Goal: Task Accomplishment & Management: Manage account settings

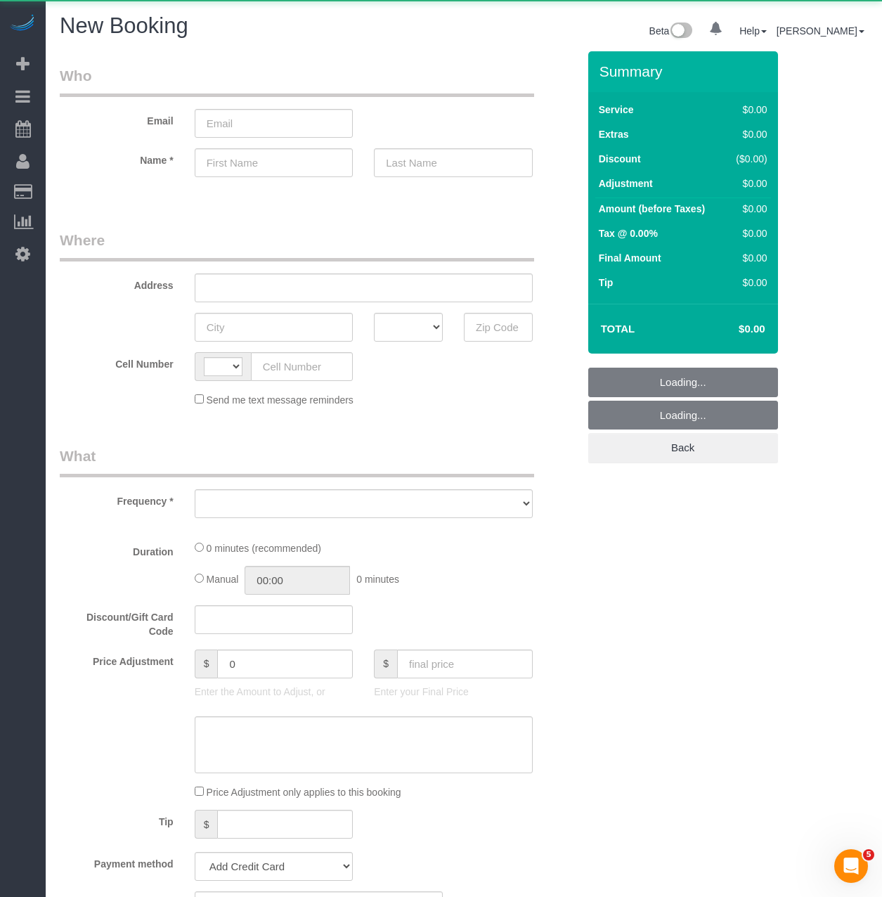
select select "string:[GEOGRAPHIC_DATA]"
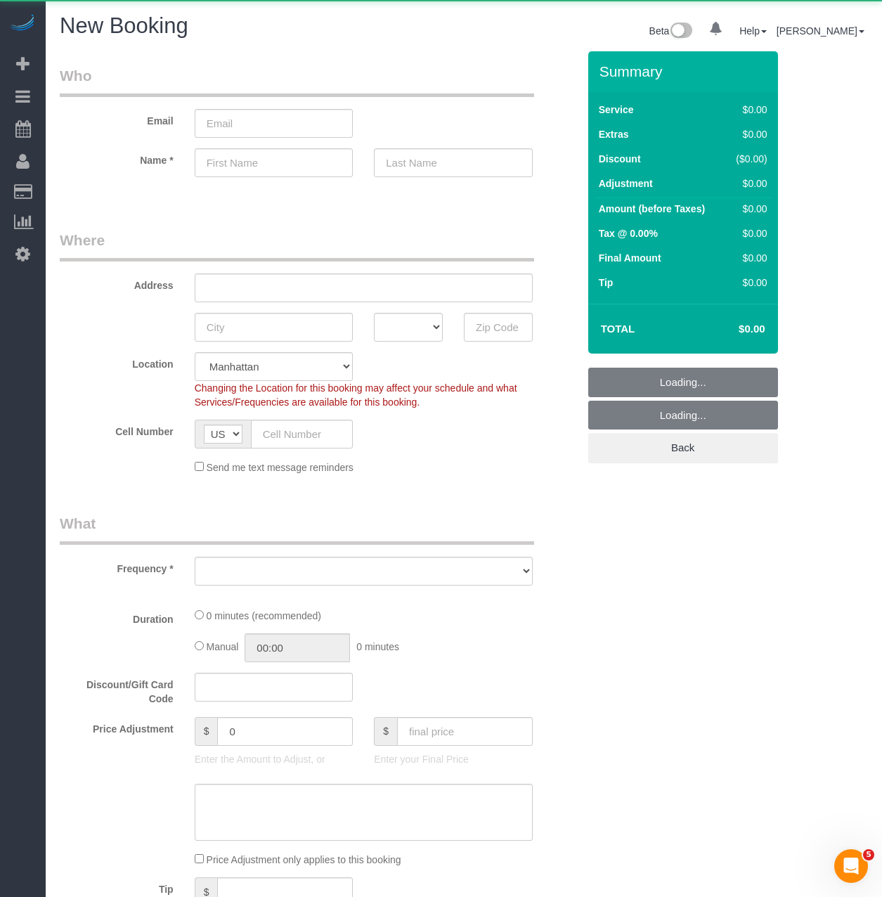
select select "number:89"
select select "number:90"
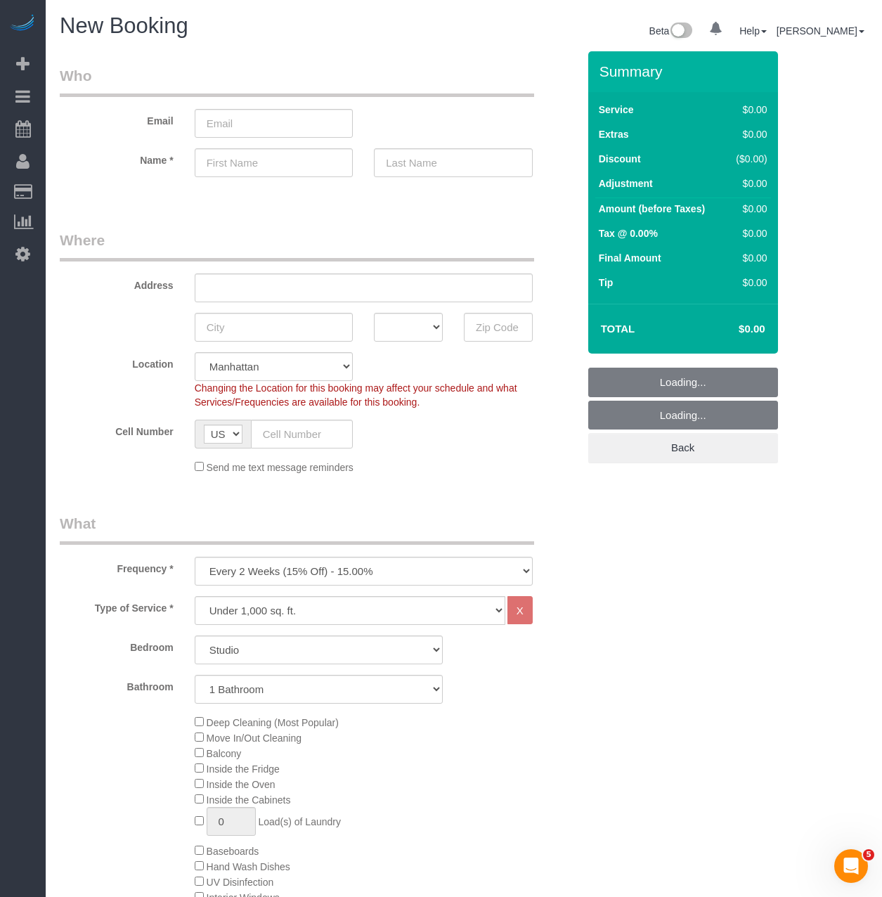
select select "object:1459"
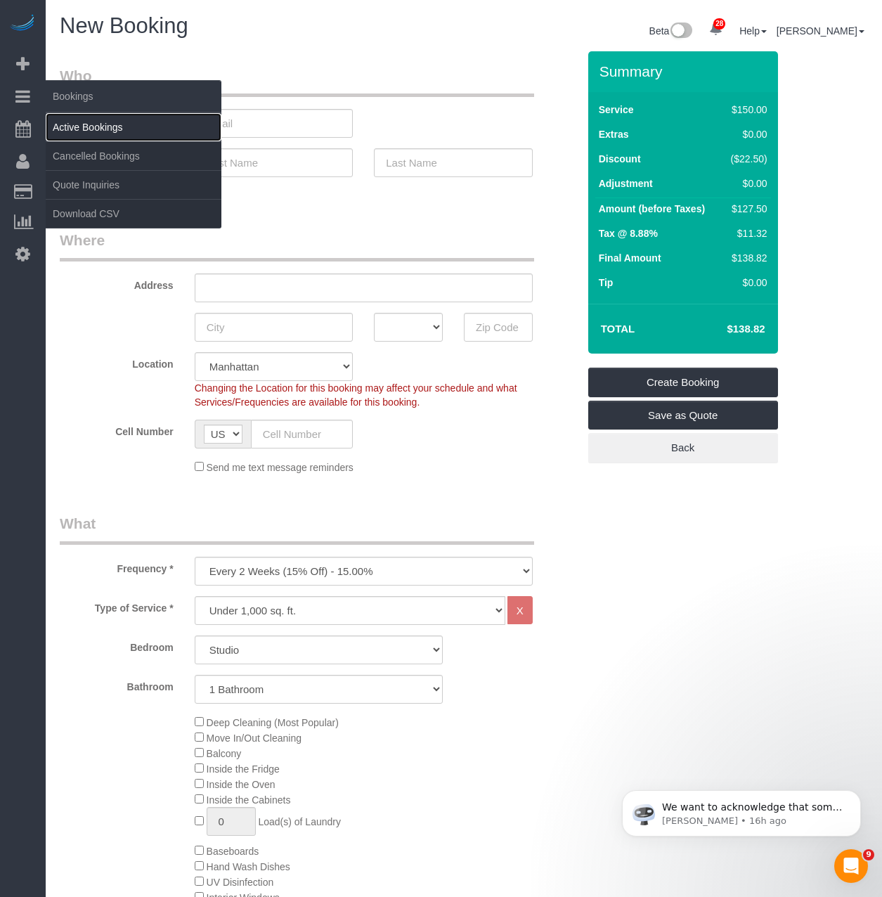
click at [66, 119] on link "Active Bookings" at bounding box center [134, 127] width 176 height 28
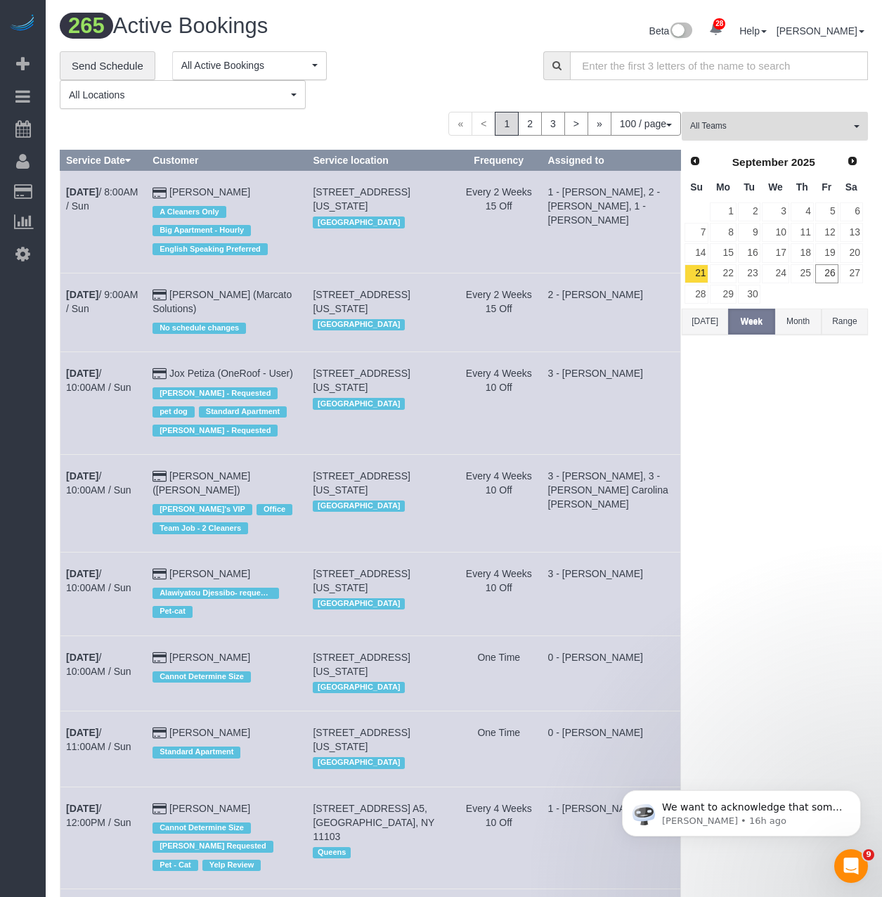
click at [747, 131] on span "All Teams" at bounding box center [771, 126] width 160 height 12
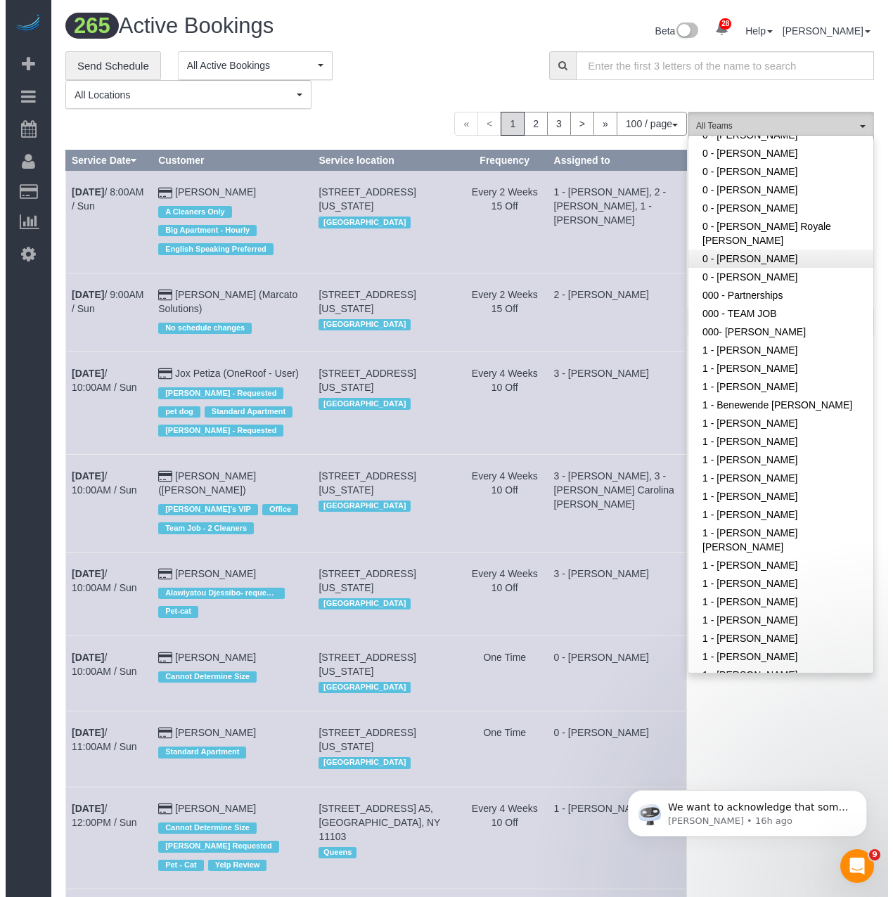
scroll to position [141, 0]
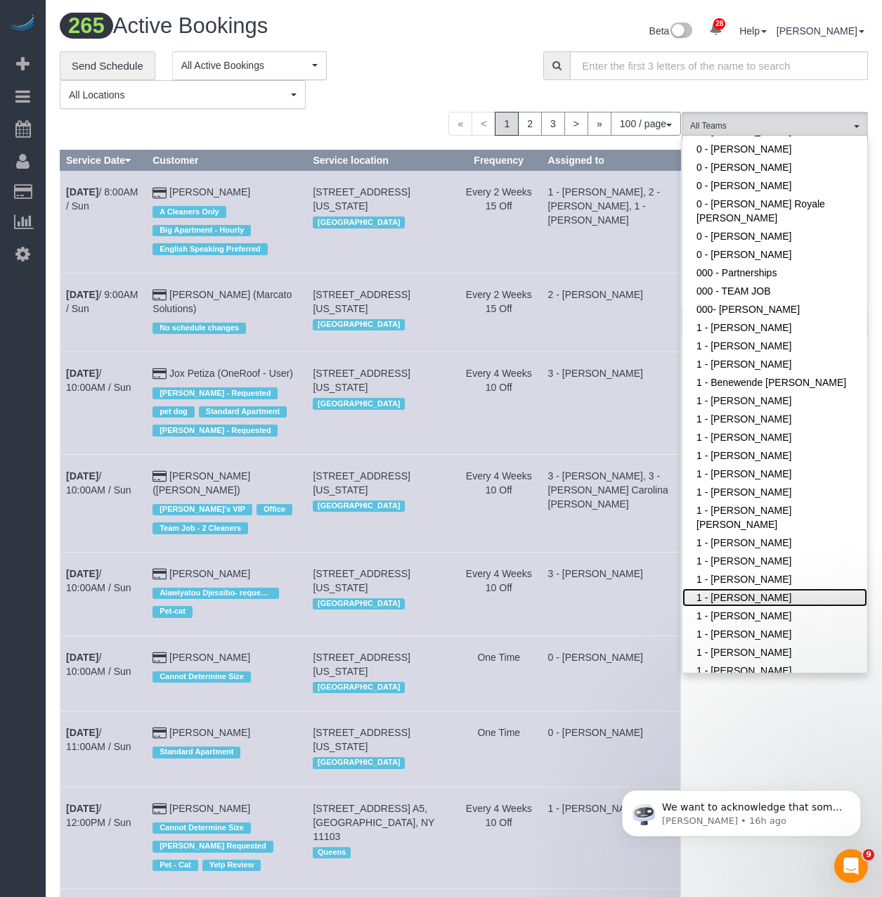
click at [762, 589] on link "1 - [PERSON_NAME]" at bounding box center [775, 598] width 185 height 18
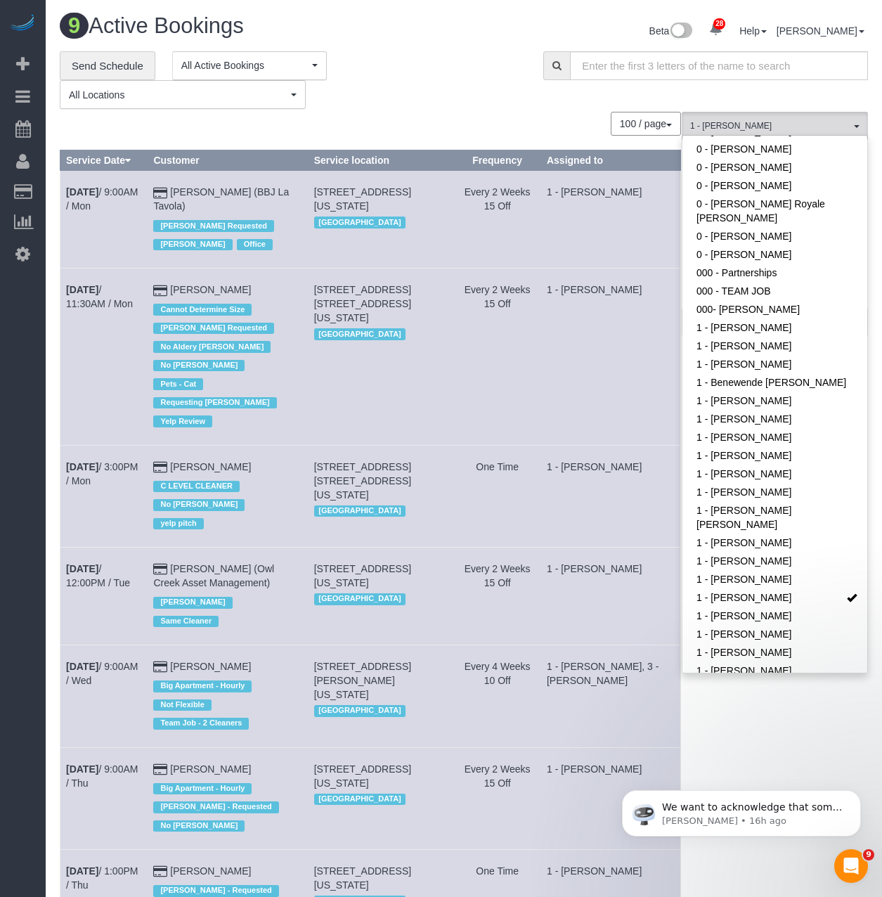
click at [524, 116] on div "100 / page 10 / page 20 / page 30 / page 40 / page 50 / page 100 / page" at bounding box center [371, 124] width 622 height 24
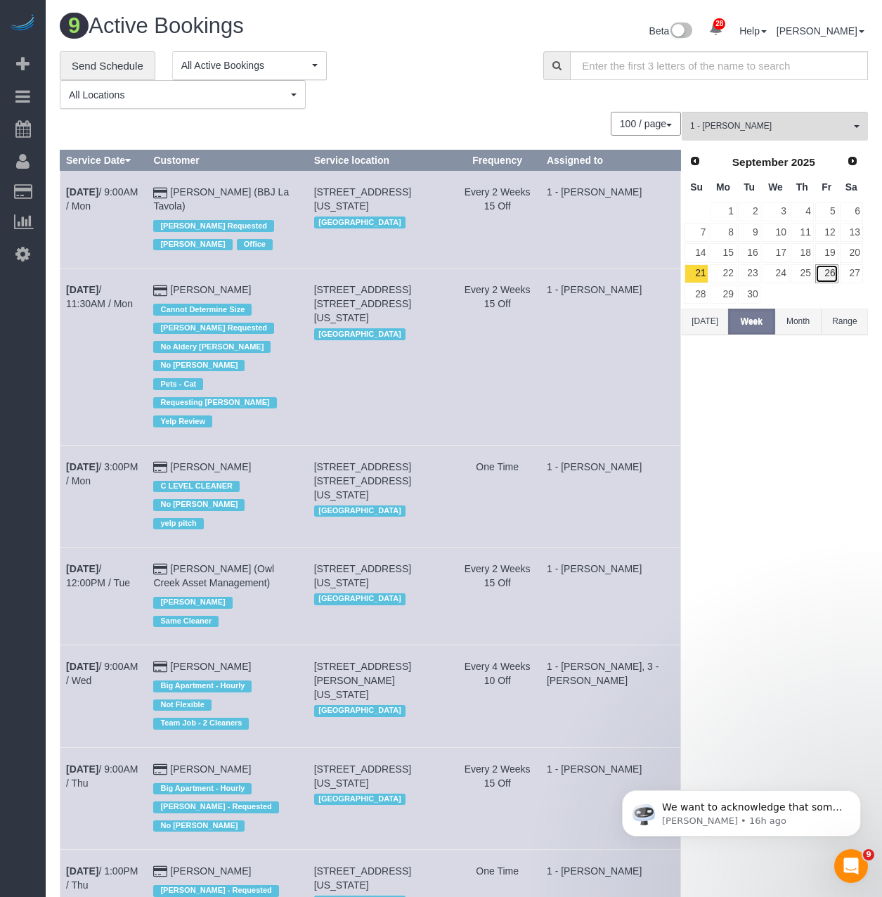
click at [831, 276] on link "26" at bounding box center [827, 273] width 23 height 19
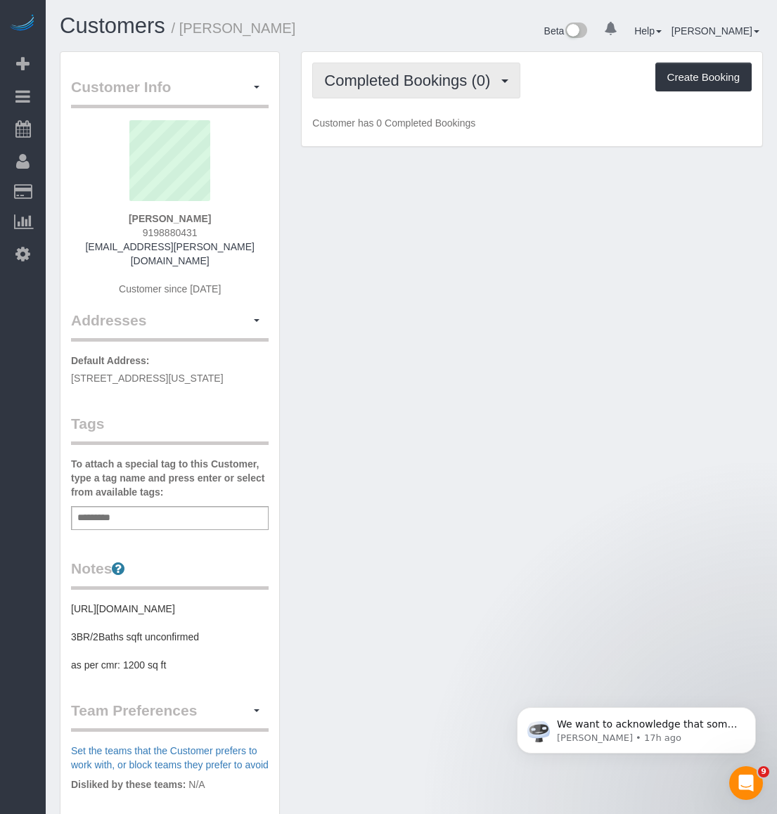
click at [416, 76] on span "Completed Bookings (0)" at bounding box center [410, 81] width 173 height 18
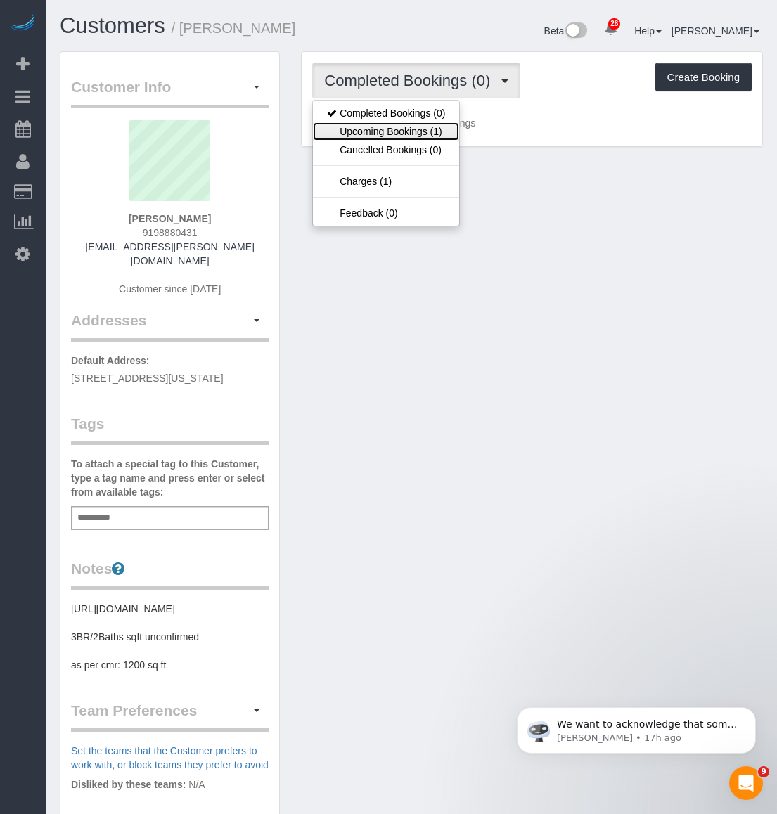
click at [406, 134] on link "Upcoming Bookings (1)" at bounding box center [386, 131] width 146 height 18
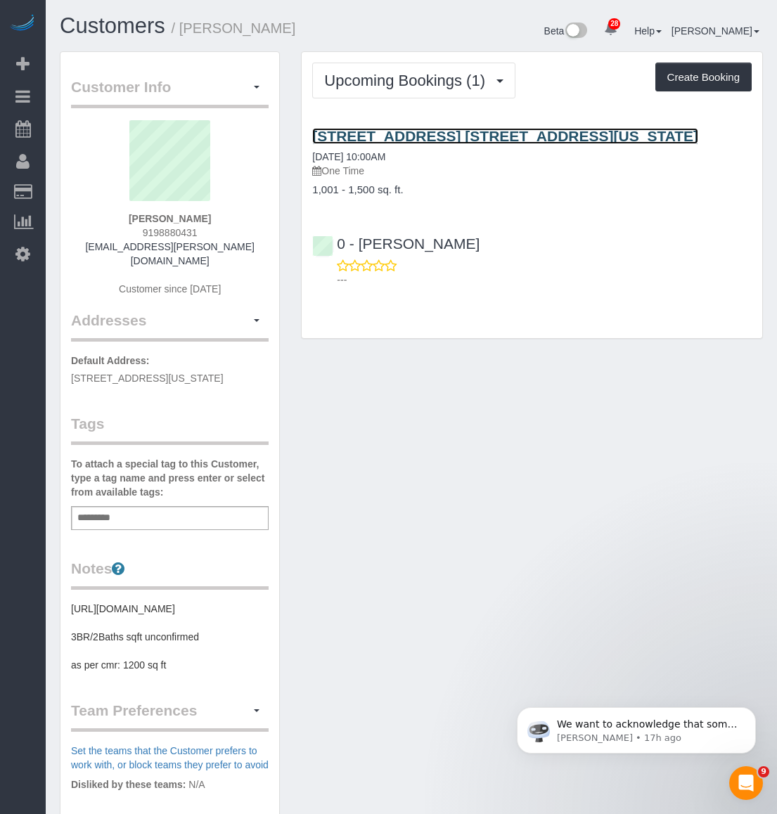
click at [385, 134] on link "[STREET_ADDRESS] [STREET_ADDRESS][US_STATE]" at bounding box center [505, 136] width 386 height 16
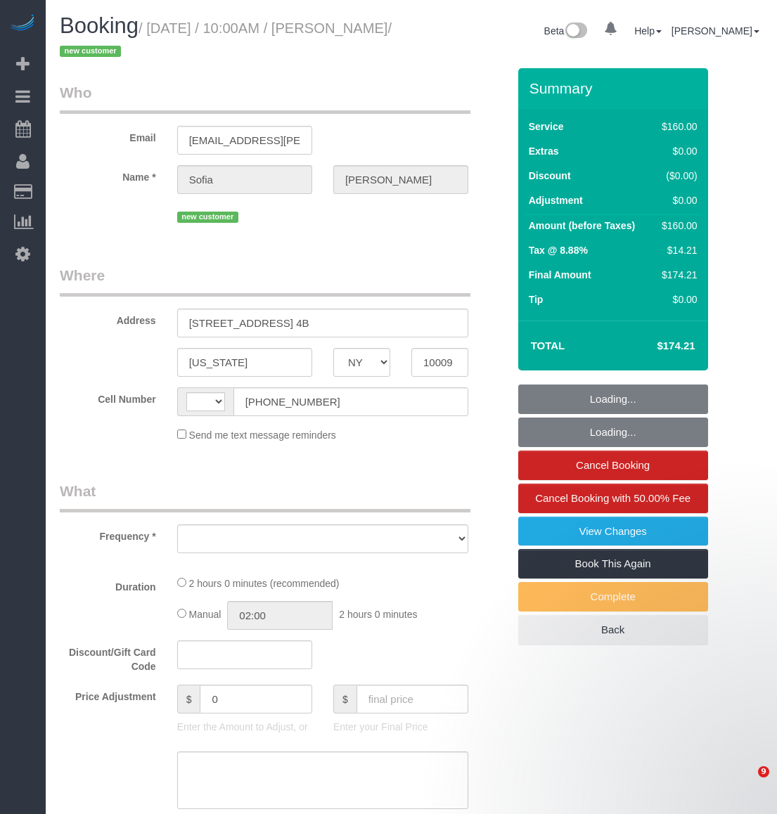
select select "NY"
select select "object:497"
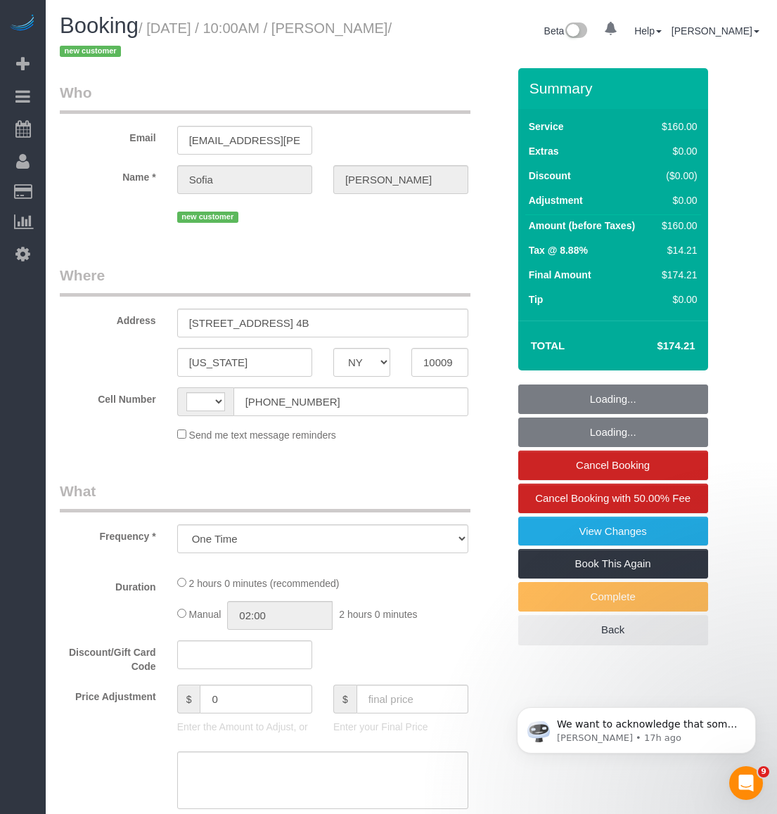
select select "string:US"
select select "number:89"
select select "number:90"
select select "number:15"
select select "number:5"
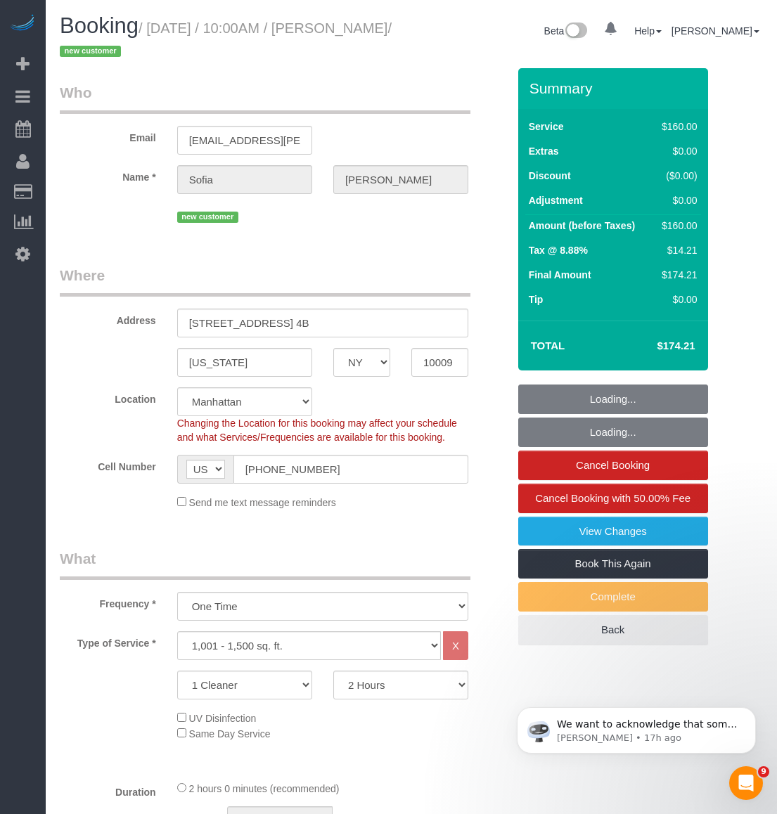
select select "object:976"
select select "string:stripe-pm_1SAgS84VGloSiKo7Rm2wK1xC"
select select "spot1"
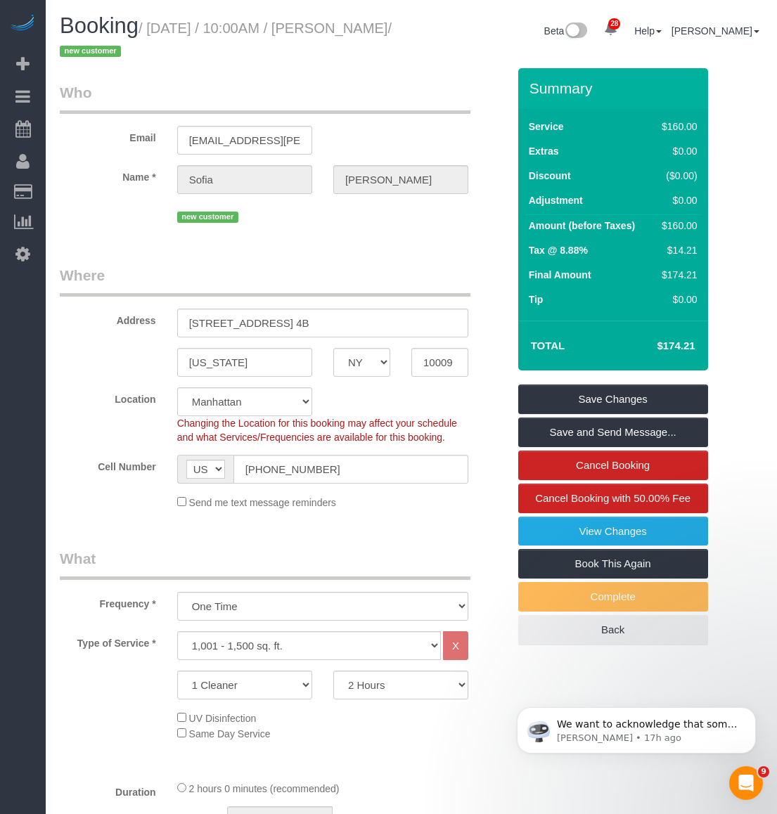
click at [312, 223] on div "new customer" at bounding box center [322, 216] width 291 height 22
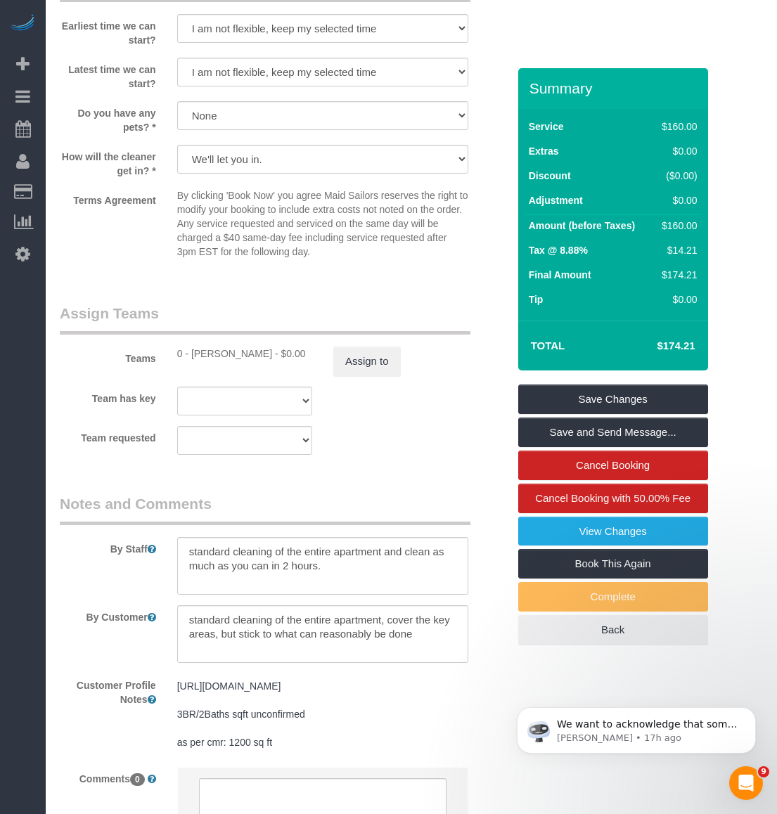
scroll to position [1117, 0]
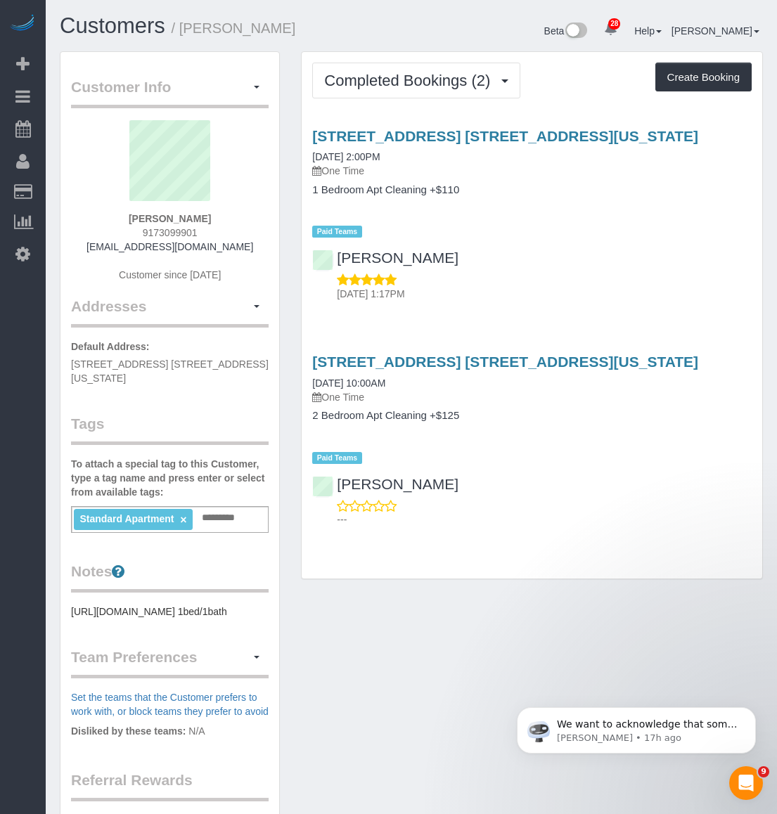
click at [494, 98] on div "Completed Bookings (2) Completed Bookings (2) Upcoming Bookings (1) Cancelled B…" at bounding box center [532, 315] width 461 height 527
click at [482, 74] on span "Completed Bookings (2)" at bounding box center [410, 81] width 173 height 18
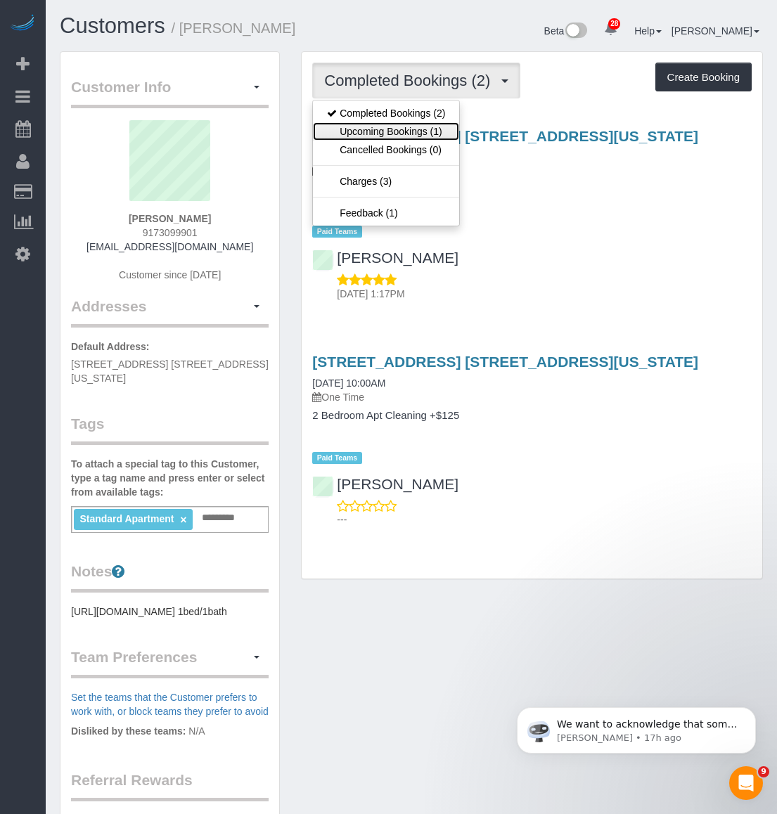
click at [423, 129] on link "Upcoming Bookings (1)" at bounding box center [386, 131] width 146 height 18
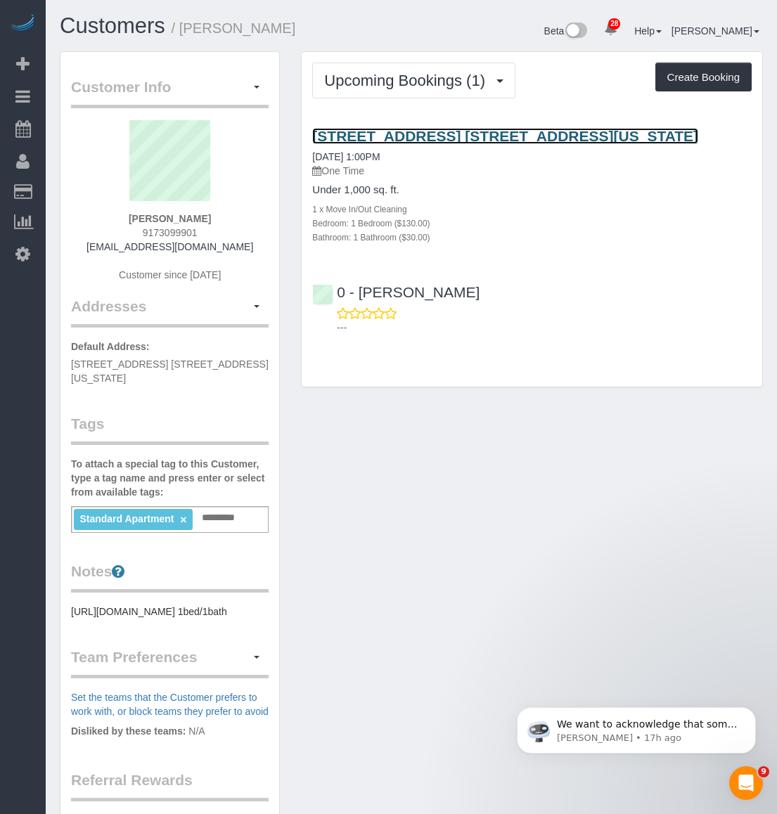
click at [506, 130] on link "155 East 38th Street, Apt. 8k, New York, NY 10016" at bounding box center [505, 136] width 386 height 16
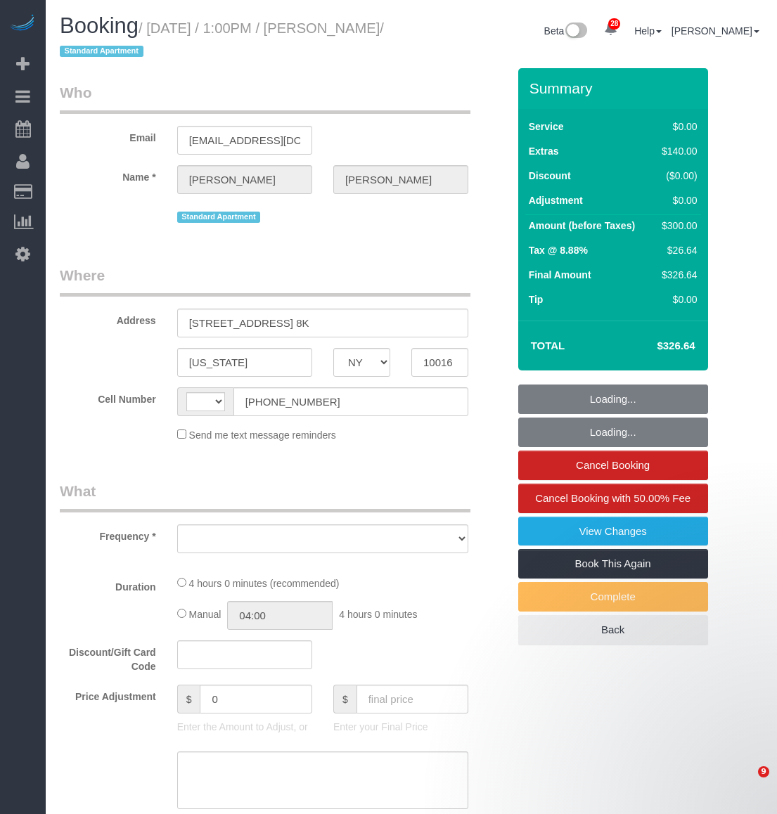
select select "NY"
select select "number:89"
select select "number:73"
select select "number:15"
select select "number:6"
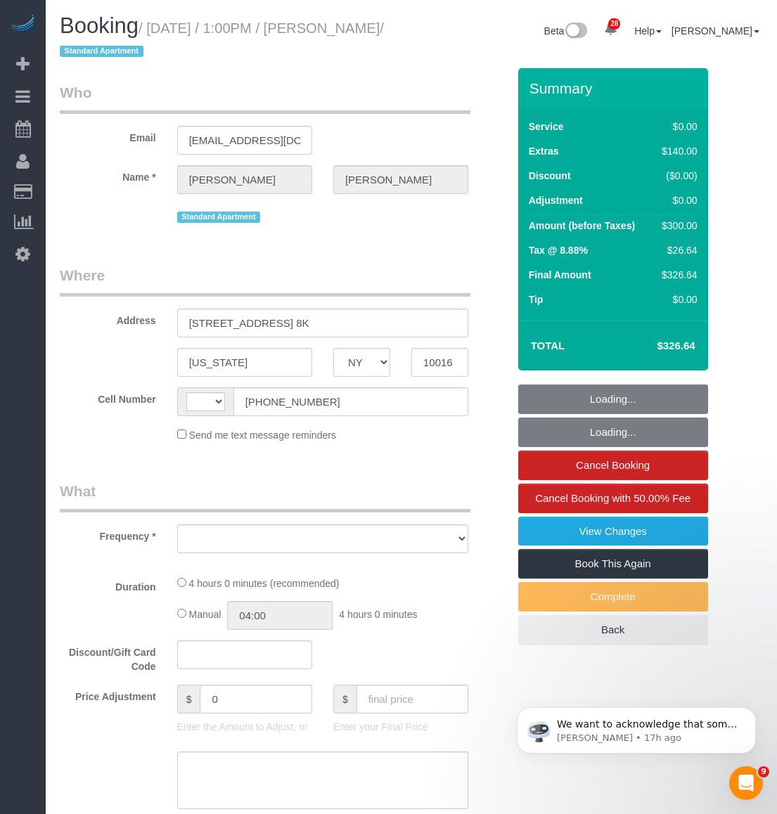
select select "string:[GEOGRAPHIC_DATA]"
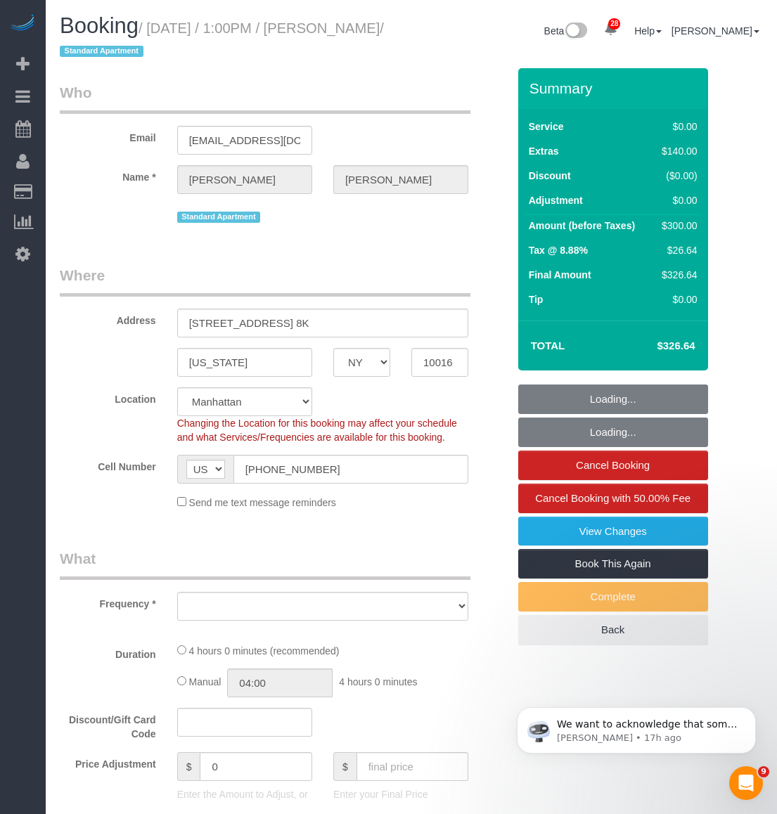
select select "object:1399"
select select "spot1"
select select "string:stripe-pm_1SAu2Y4VGloSiKo73BCX13uq"
select select "1"
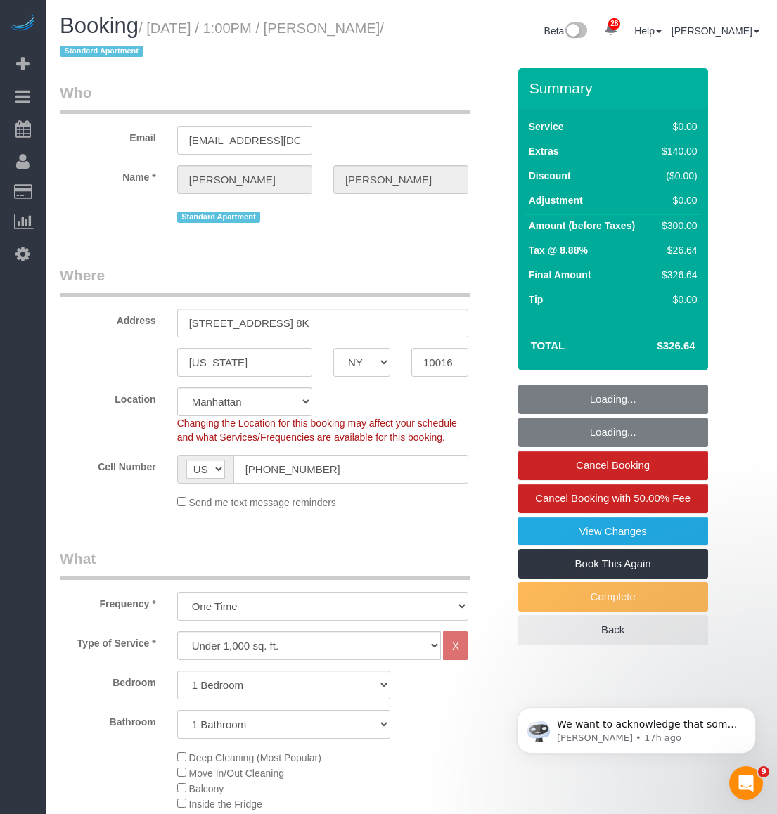
select select "object:1511"
select select "1"
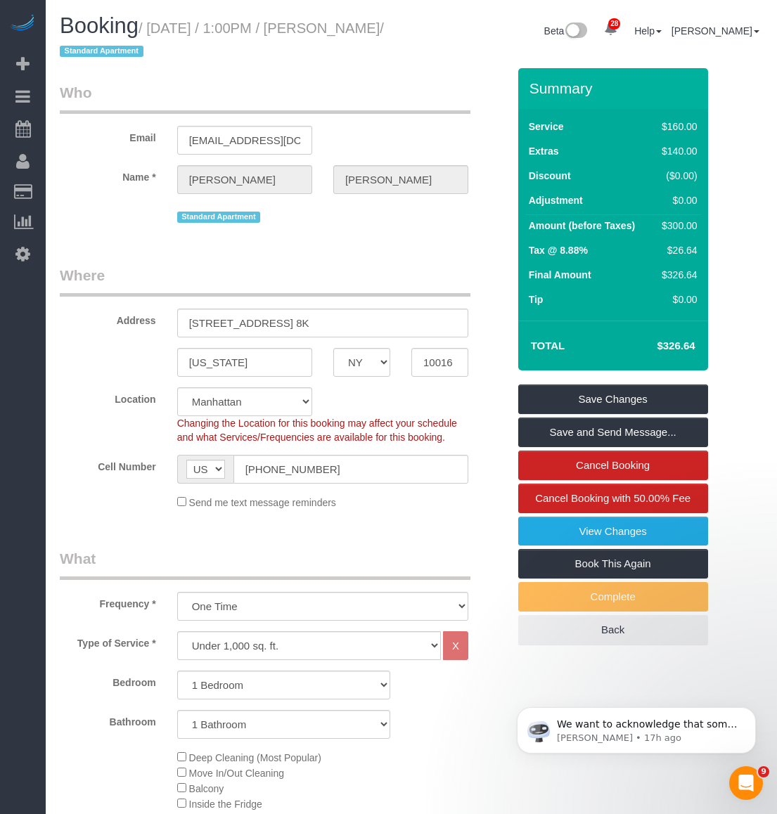
click at [335, 266] on legend "Where" at bounding box center [265, 281] width 411 height 32
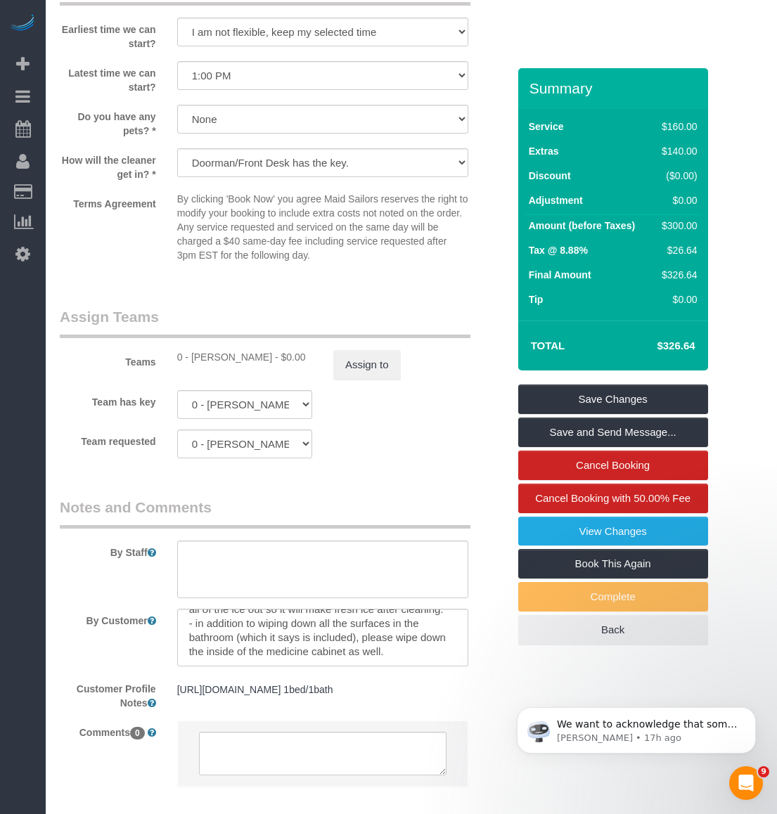
scroll to position [1652, 0]
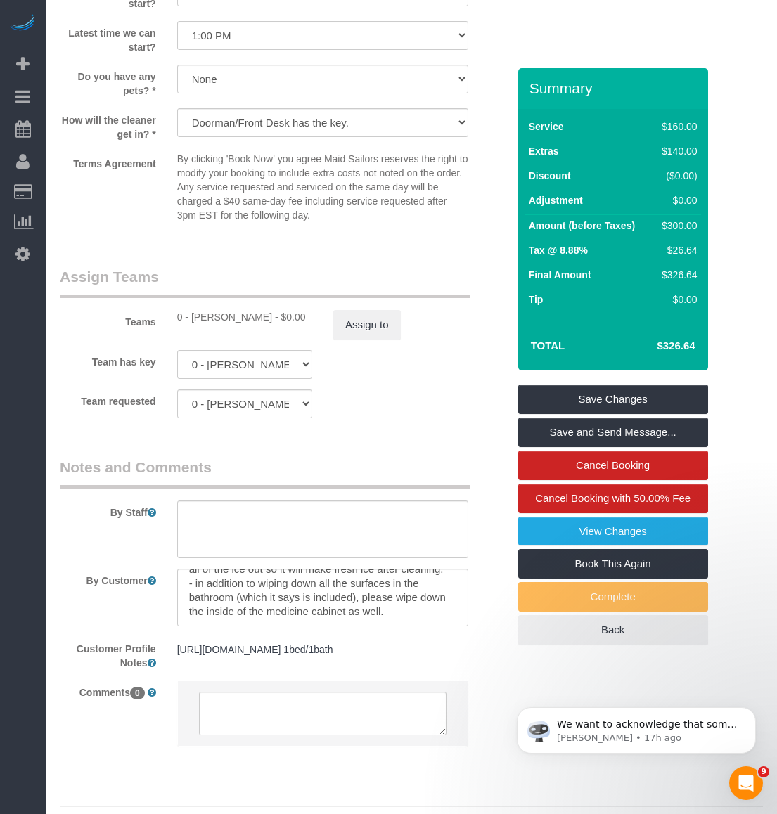
click at [389, 285] on legend "Assign Teams" at bounding box center [265, 283] width 411 height 32
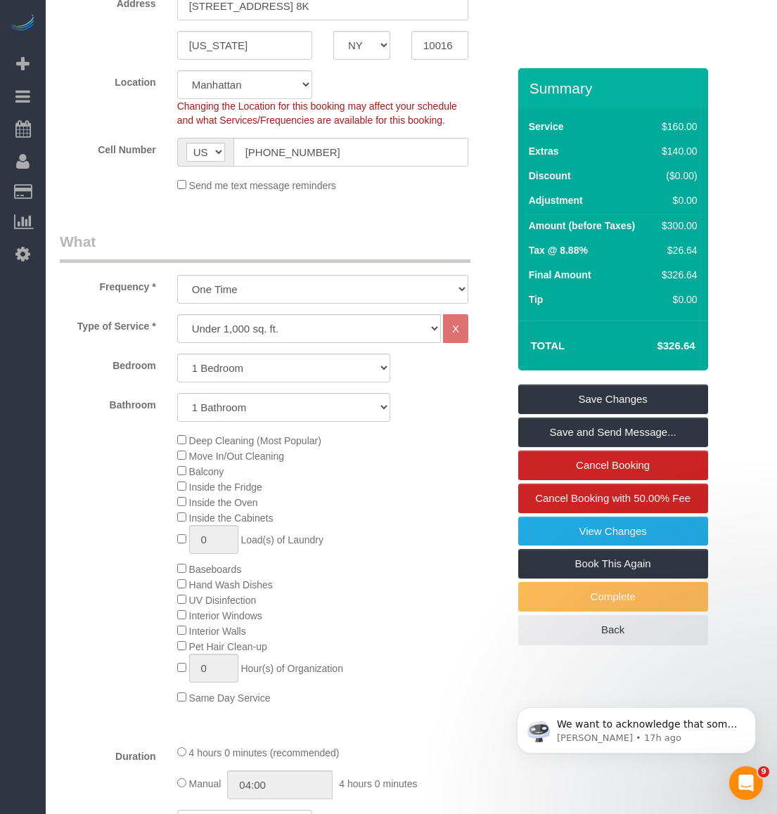
scroll to position [316, 0]
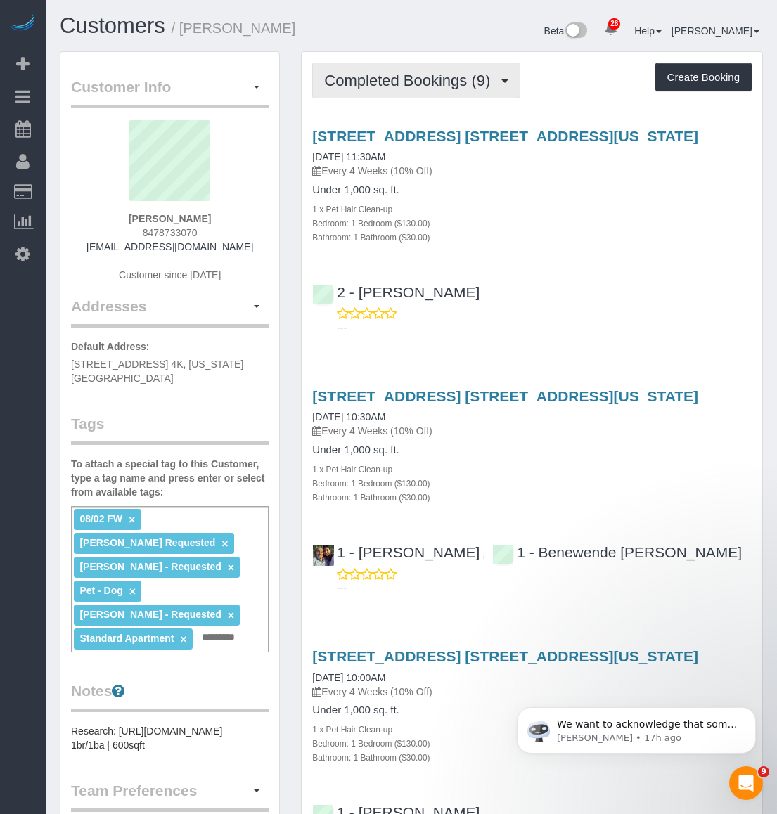
click at [475, 80] on span "Completed Bookings (9)" at bounding box center [410, 81] width 173 height 18
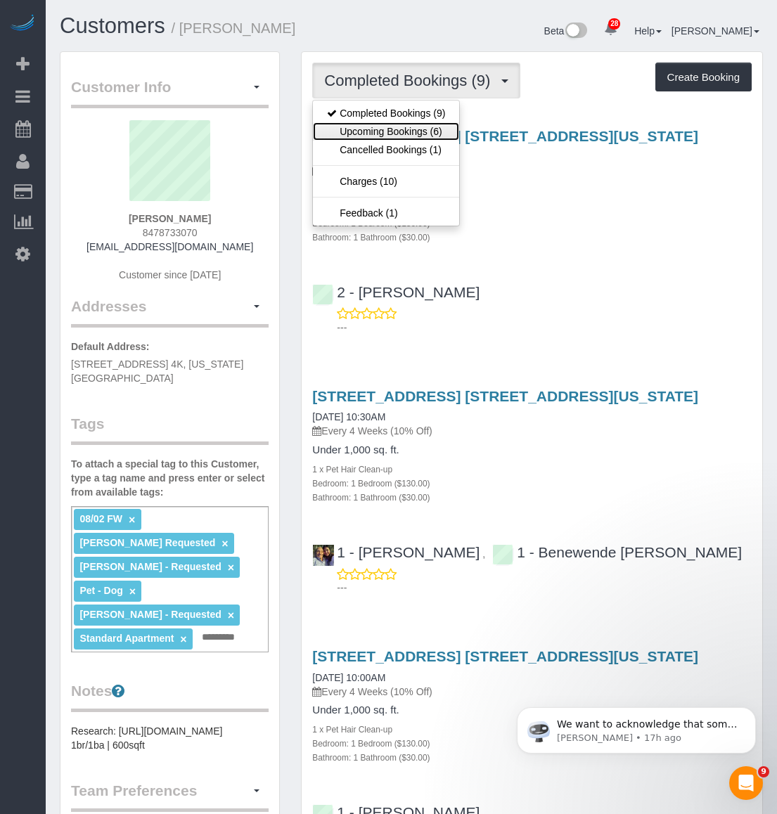
click at [443, 124] on link "Upcoming Bookings (6)" at bounding box center [386, 131] width 146 height 18
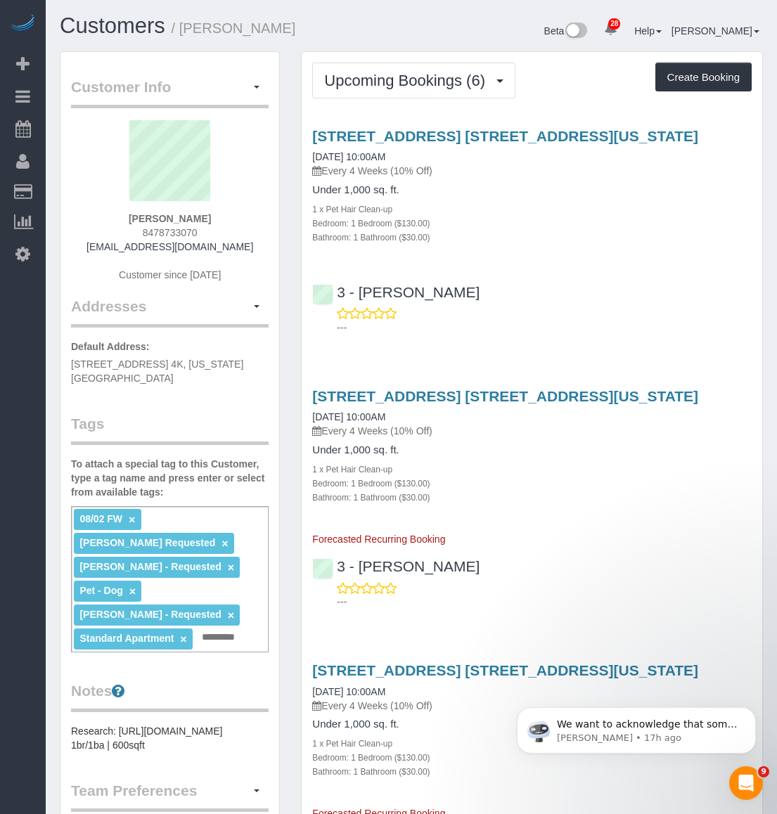
click at [614, 252] on div "50 West 93rd Street, Apt. 4k, New York, NY 10025 09/26/2025 10:00AM Every 4 Wee…" at bounding box center [532, 228] width 461 height 225
click at [418, 72] on span "Upcoming Bookings (6)" at bounding box center [408, 81] width 168 height 18
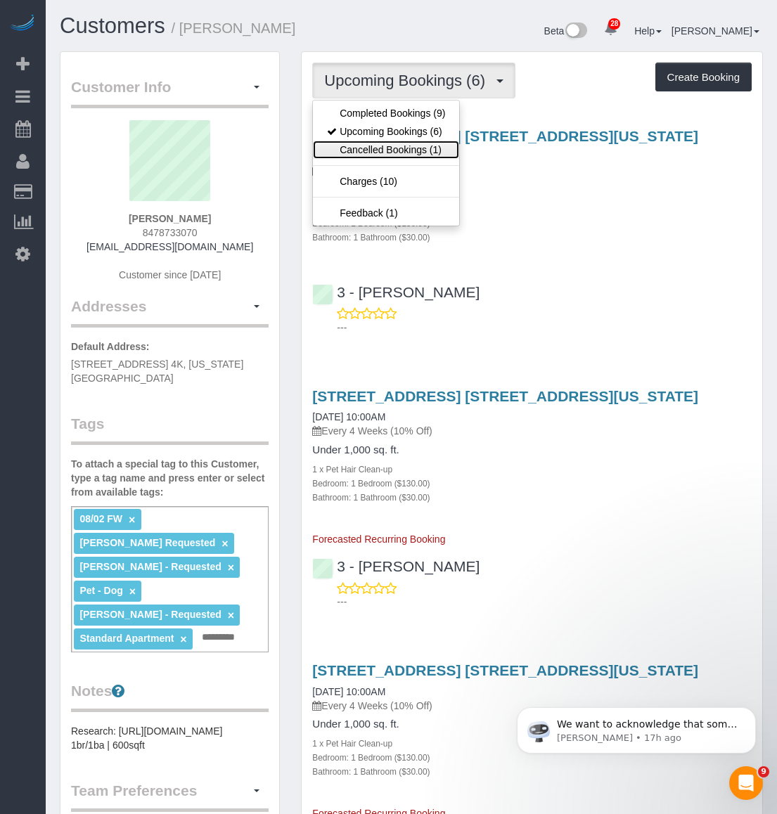
click at [389, 144] on link "Cancelled Bookings (1)" at bounding box center [386, 150] width 146 height 18
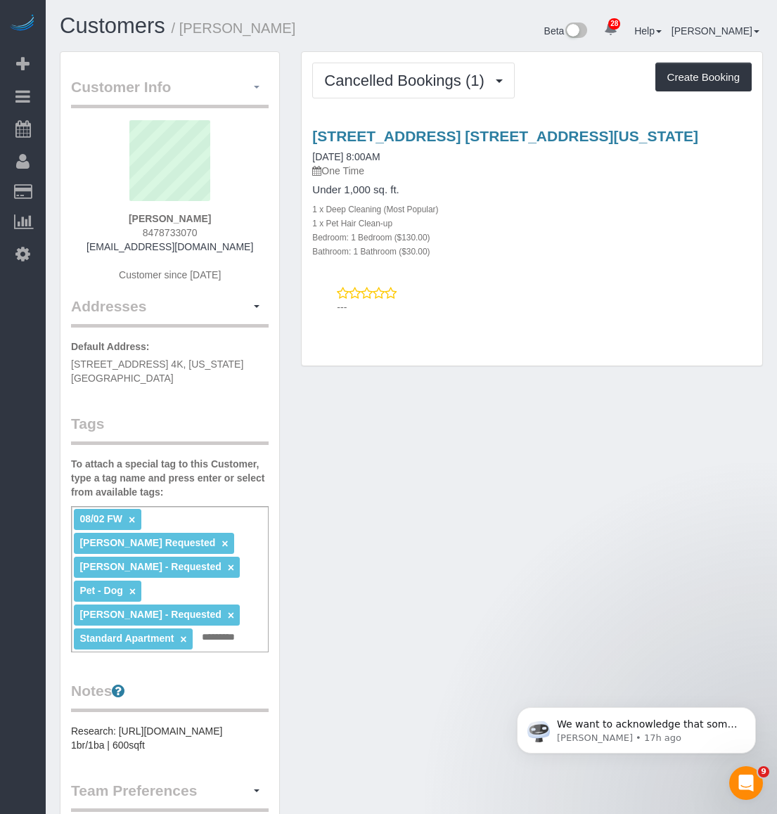
click at [255, 85] on button "button" at bounding box center [257, 88] width 24 height 22
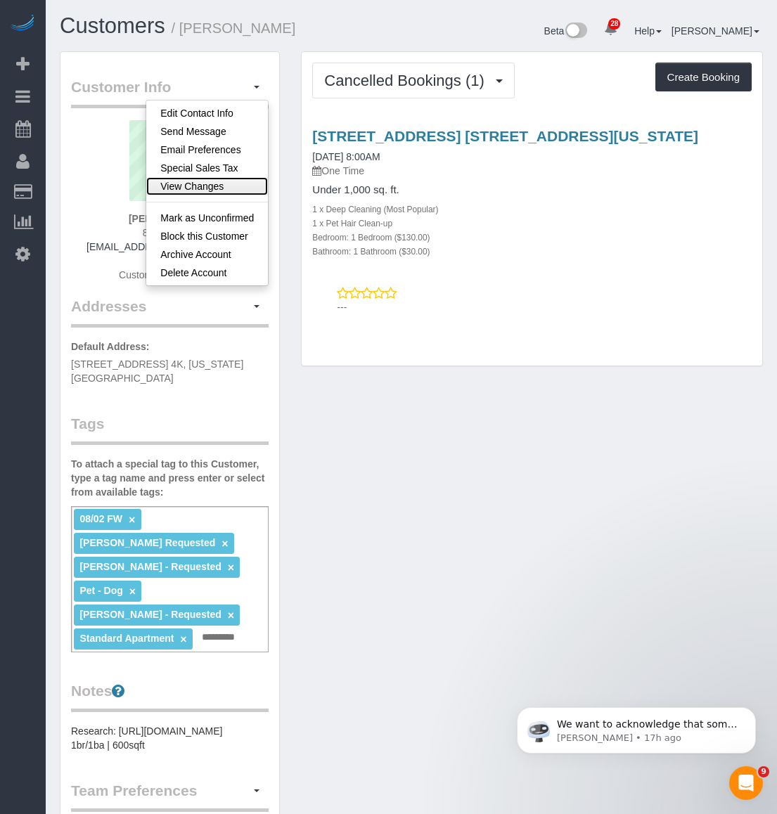
click at [207, 189] on link "View Changes" at bounding box center [207, 186] width 122 height 18
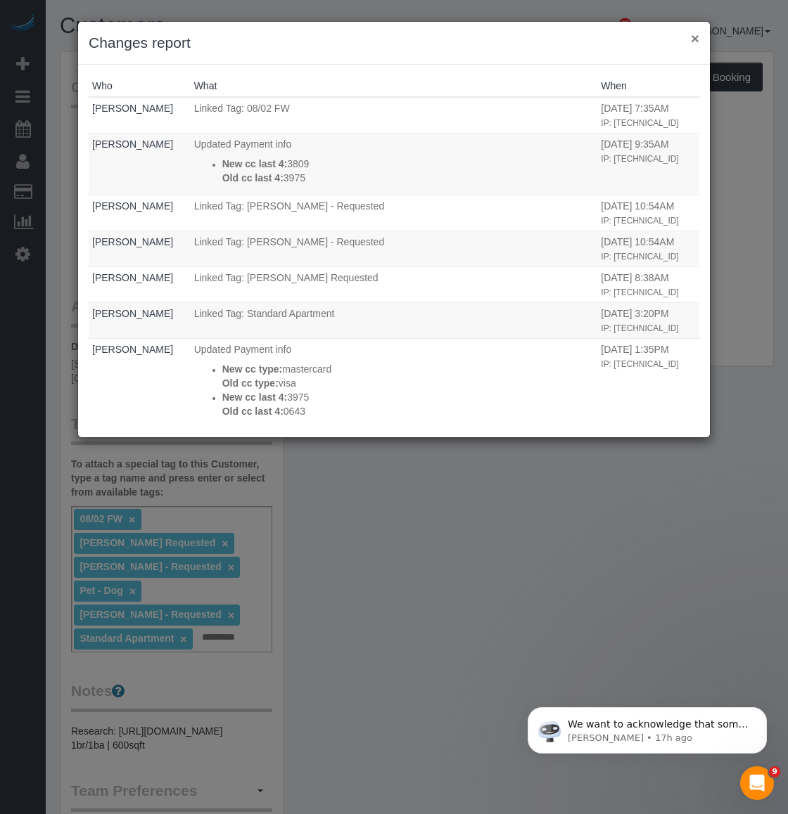
click at [695, 42] on button "×" at bounding box center [695, 38] width 8 height 15
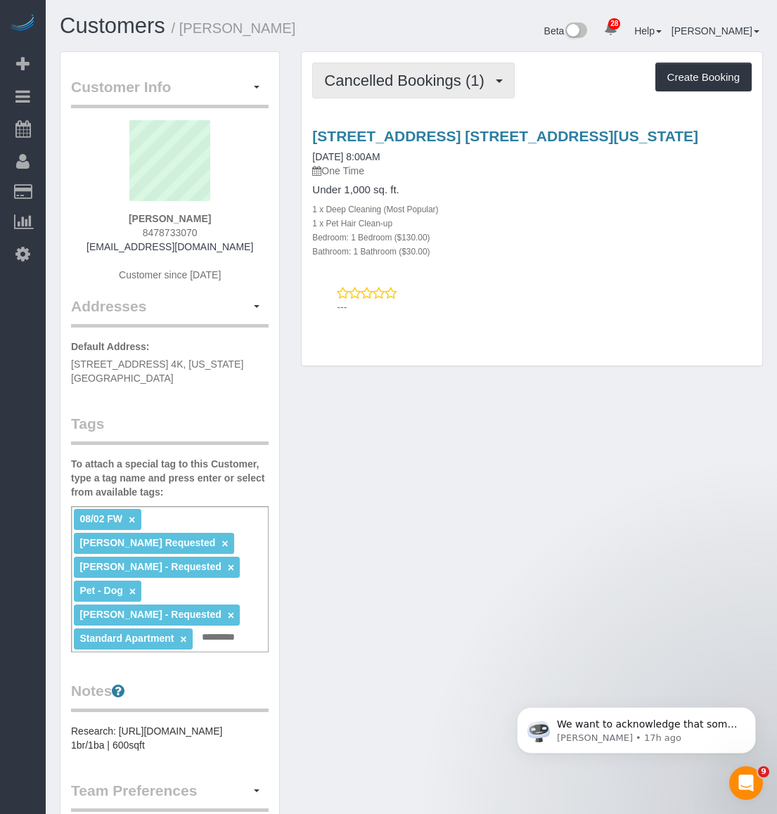
click at [392, 89] on button "Cancelled Bookings (1)" at bounding box center [413, 81] width 203 height 36
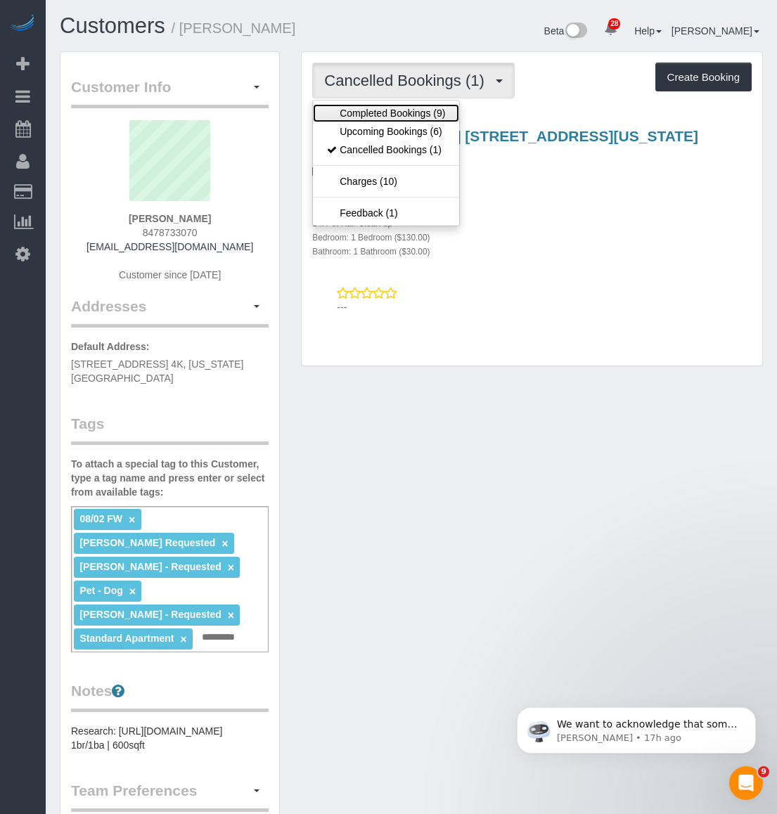
click at [382, 111] on link "Completed Bookings (9)" at bounding box center [386, 113] width 146 height 18
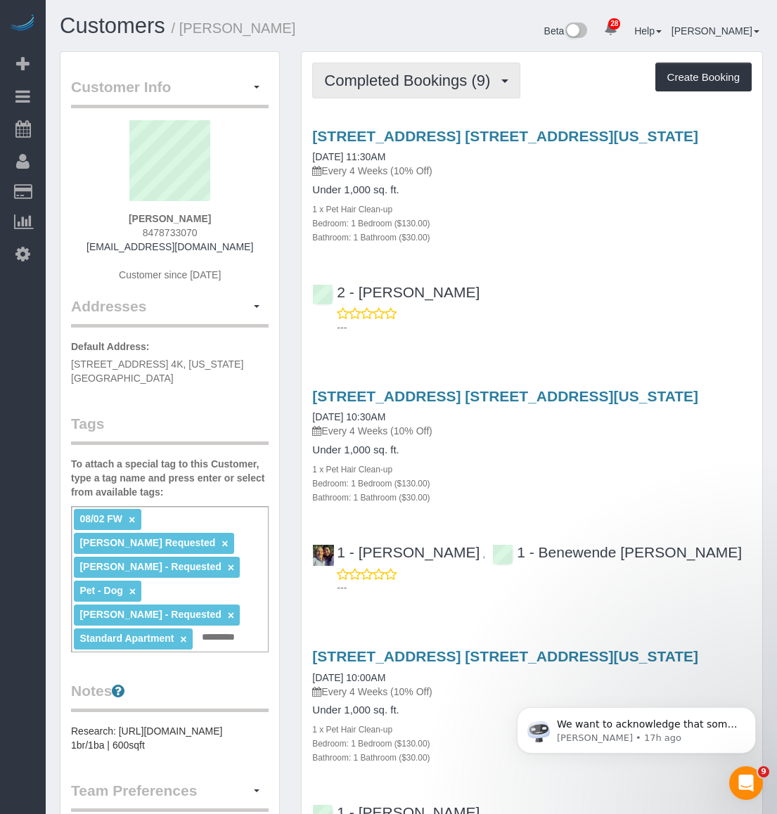
click at [378, 89] on button "Completed Bookings (9)" at bounding box center [416, 81] width 208 height 36
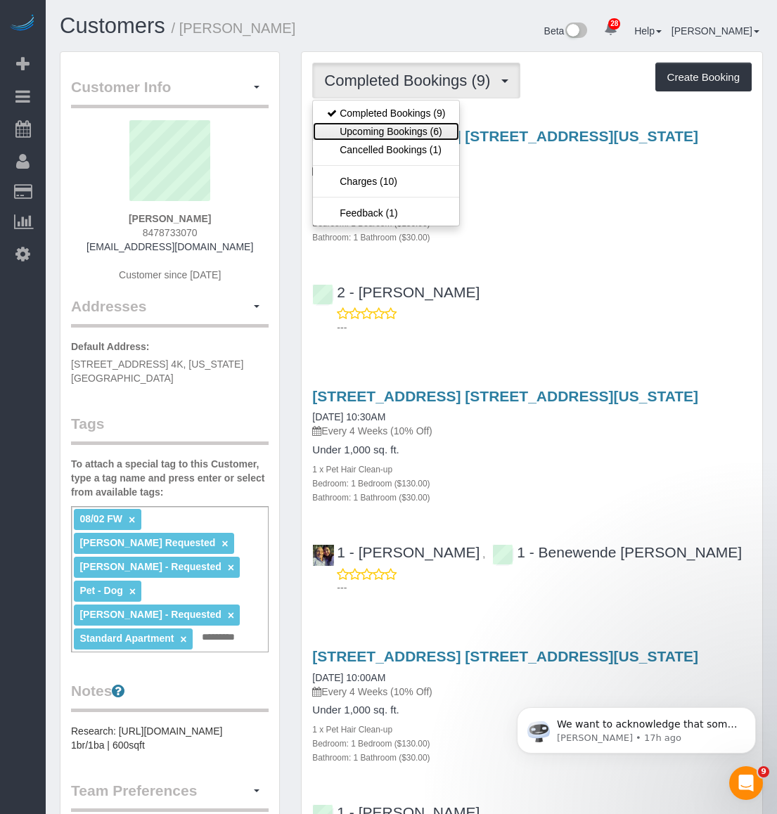
click at [385, 127] on link "Upcoming Bookings (6)" at bounding box center [386, 131] width 146 height 18
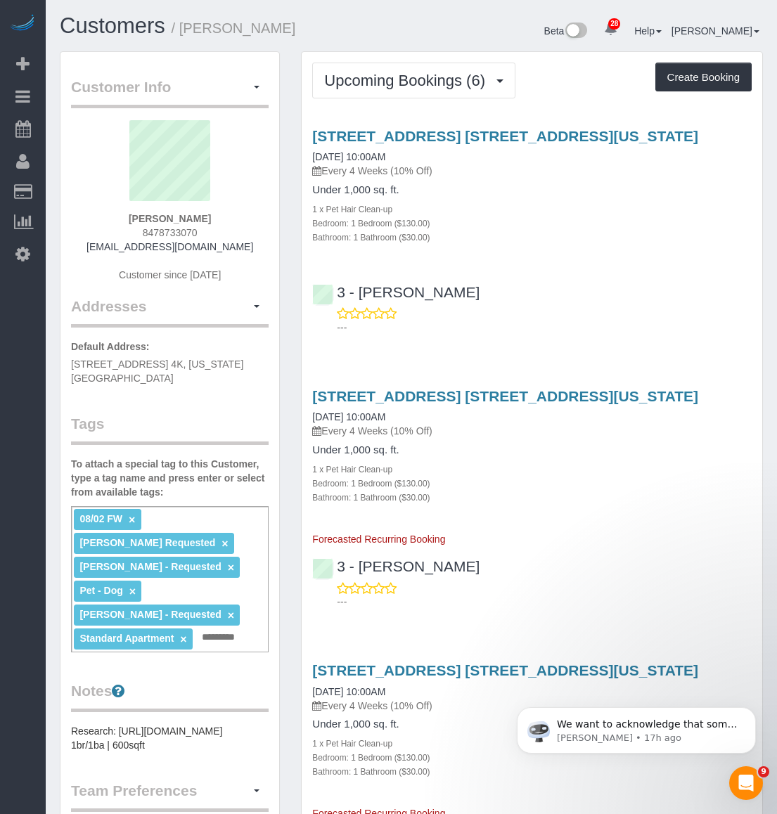
click at [401, 28] on div "Customers / Jacob Small" at bounding box center [230, 29] width 362 height 30
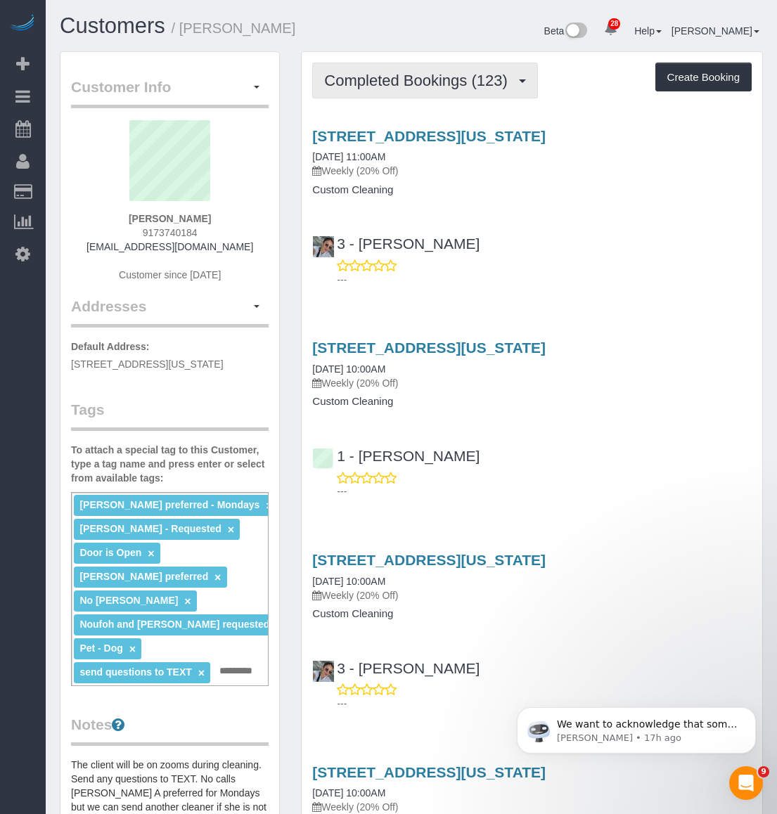
click at [456, 74] on span "Completed Bookings (123)" at bounding box center [419, 81] width 190 height 18
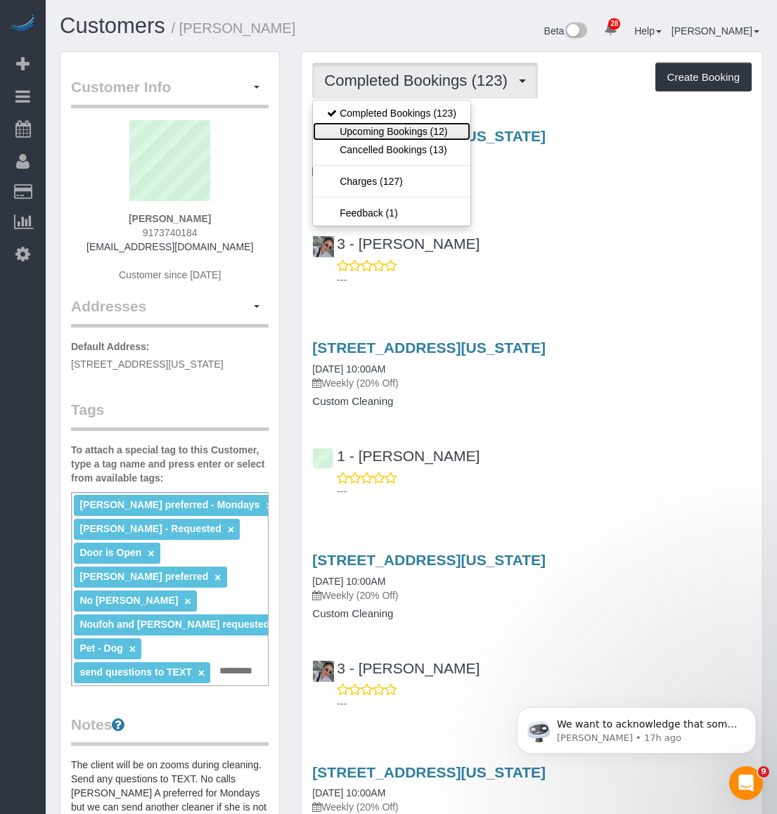
click at [420, 128] on link "Upcoming Bookings (12)" at bounding box center [392, 131] width 158 height 18
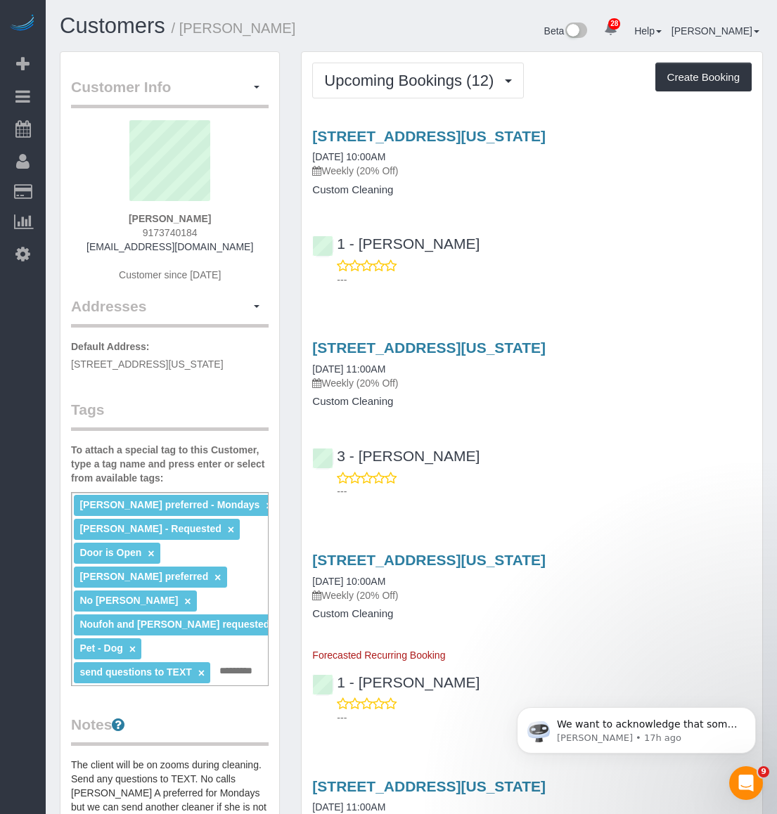
click at [576, 218] on div "336 Central Park West, Apt 5e, New York, NY 10025 09/26/2025 10:00AM Weekly (20…" at bounding box center [532, 204] width 461 height 177
click at [347, 138] on link "336 Central Park West, Apt 5e, New York, NY 10025" at bounding box center [428, 136] width 233 height 16
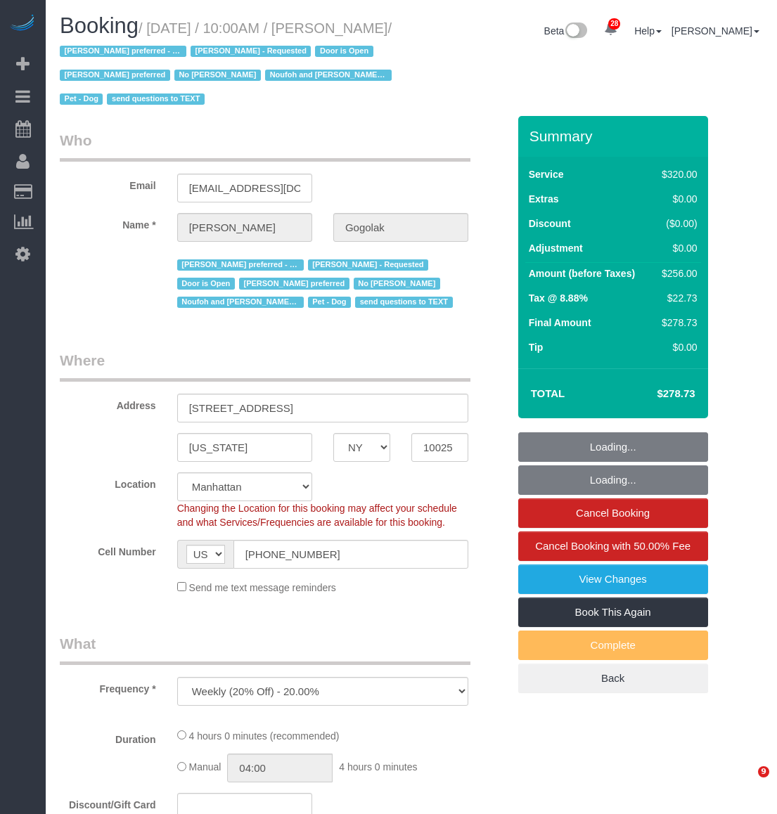
select select "NY"
select select "number:58"
select select "number:76"
select select "number:13"
select select "number:5"
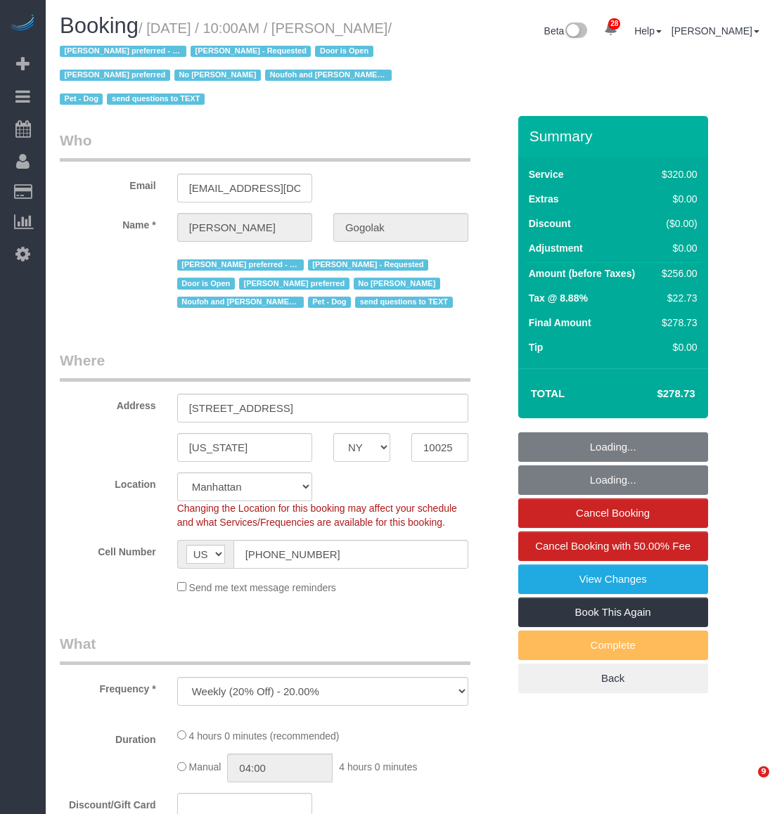
select select "240"
select select "spot1"
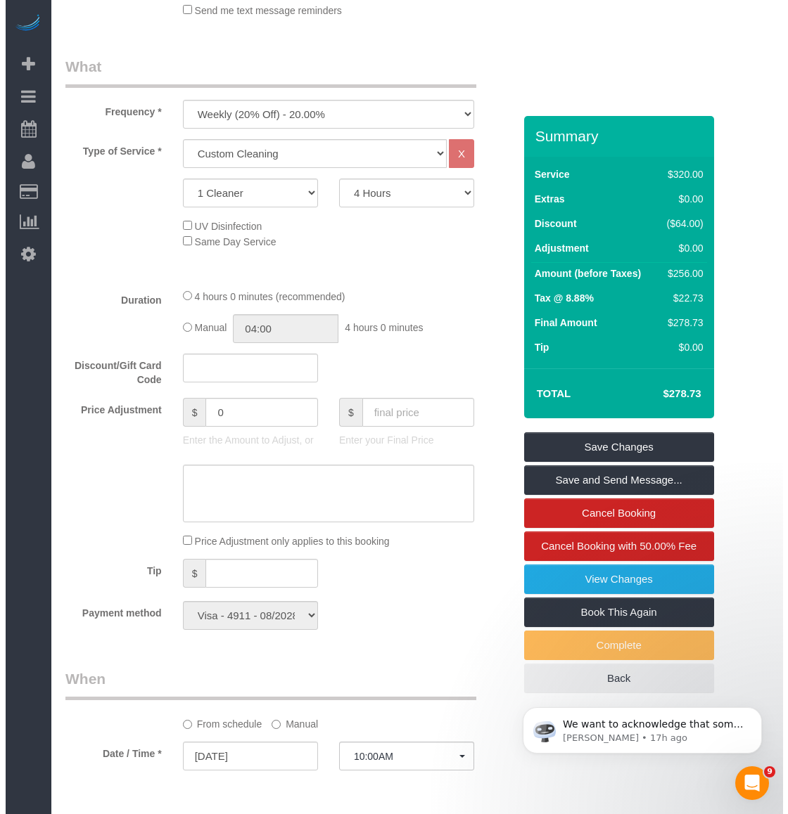
scroll to position [703, 0]
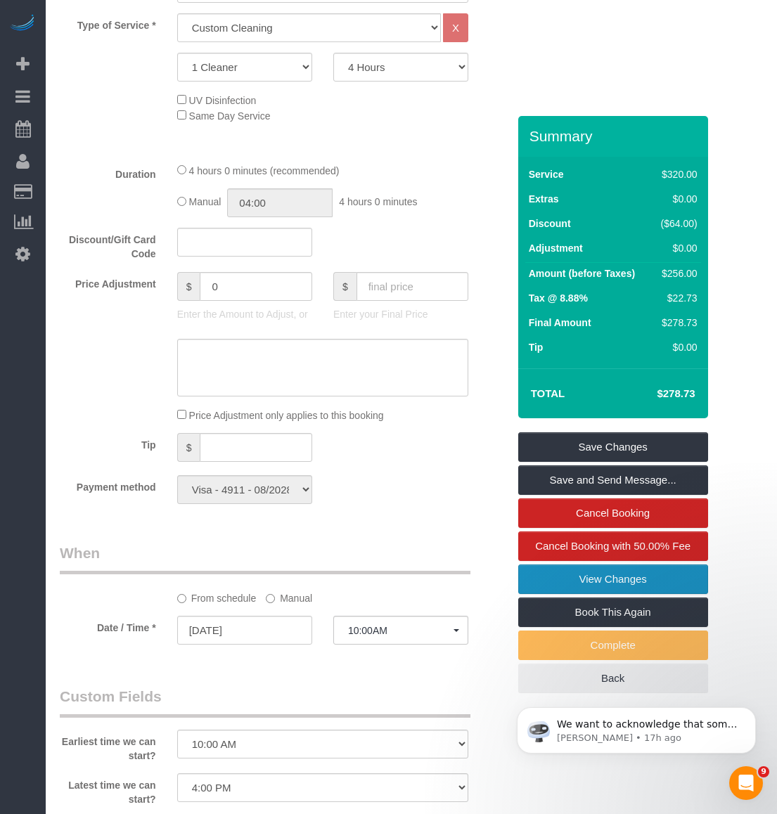
click at [567, 594] on link "View Changes" at bounding box center [613, 580] width 190 height 30
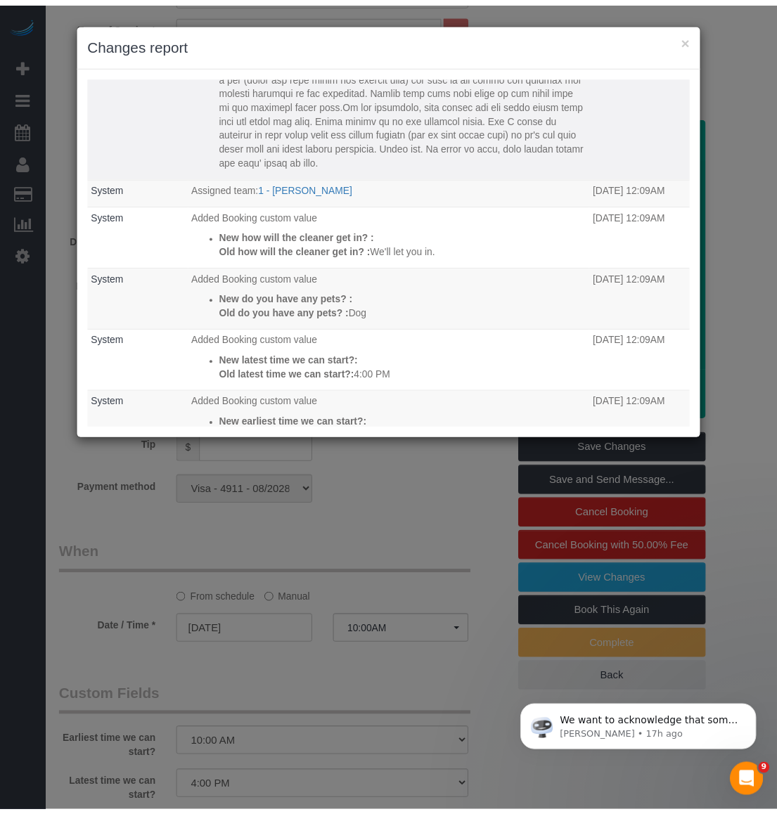
scroll to position [633, 0]
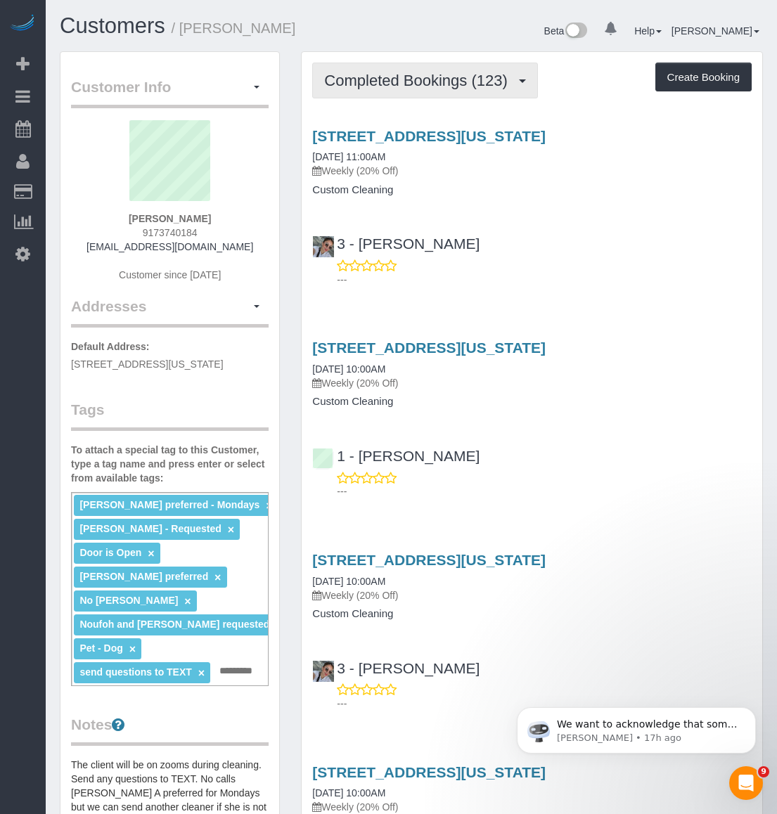
click at [386, 86] on span "Completed Bookings (123)" at bounding box center [419, 81] width 190 height 18
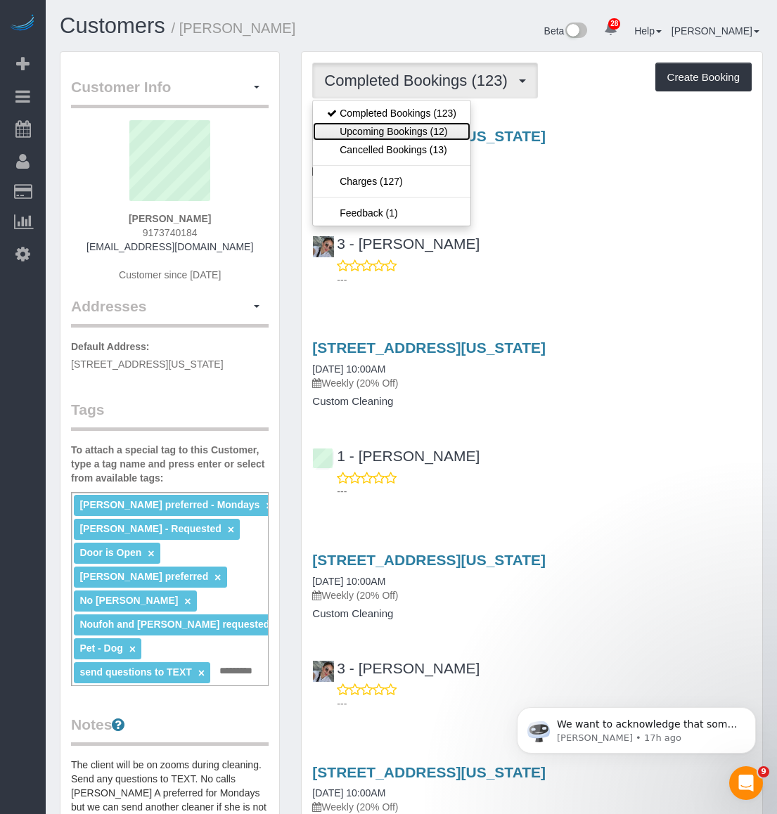
click at [384, 134] on link "Upcoming Bookings (12)" at bounding box center [392, 131] width 158 height 18
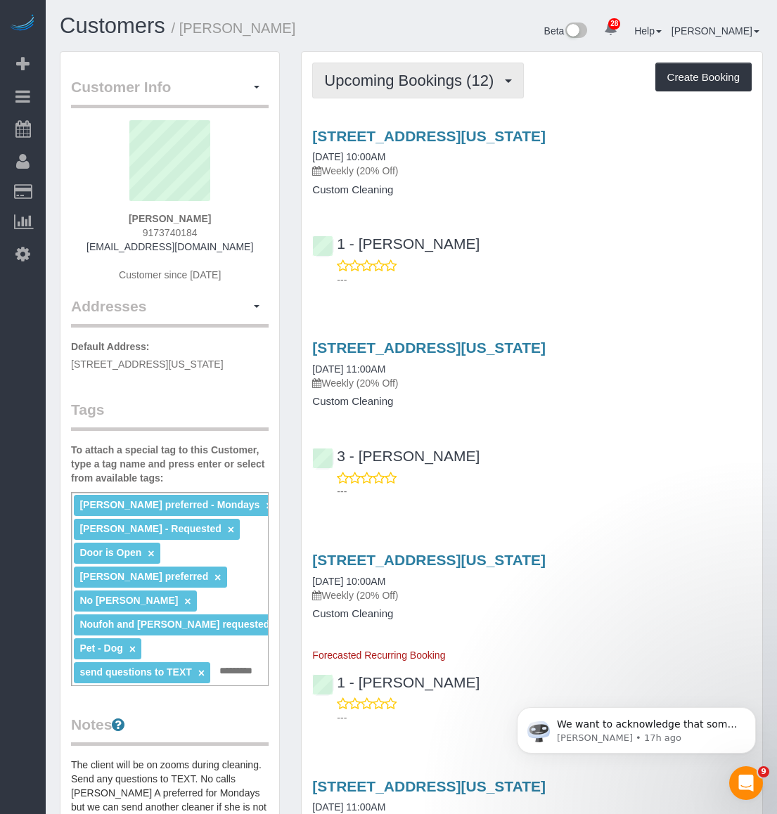
click at [382, 74] on span "Upcoming Bookings (12)" at bounding box center [412, 81] width 176 height 18
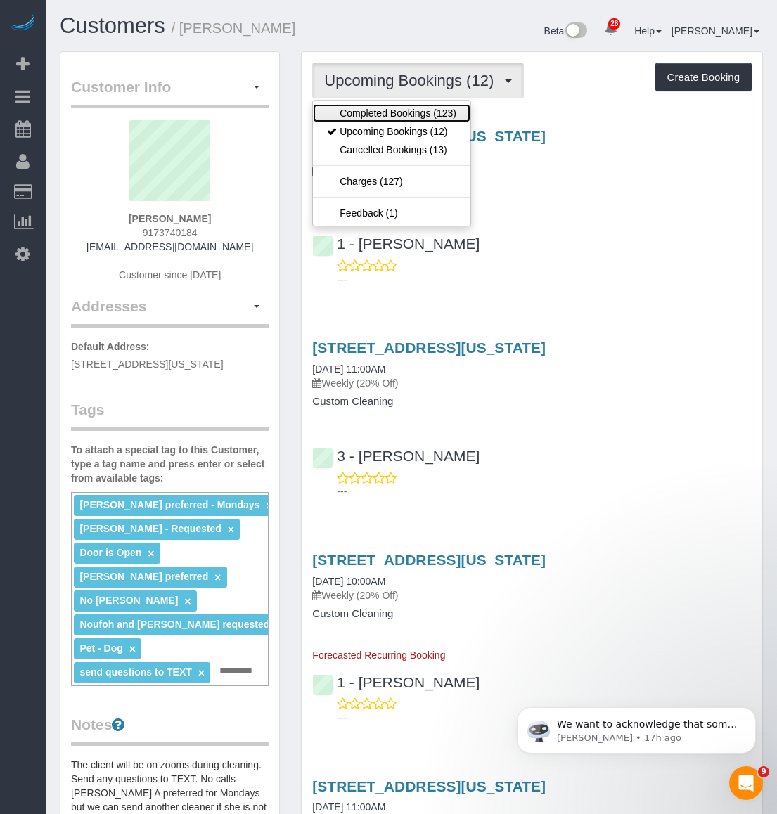
click at [380, 119] on link "Completed Bookings (123)" at bounding box center [392, 113] width 158 height 18
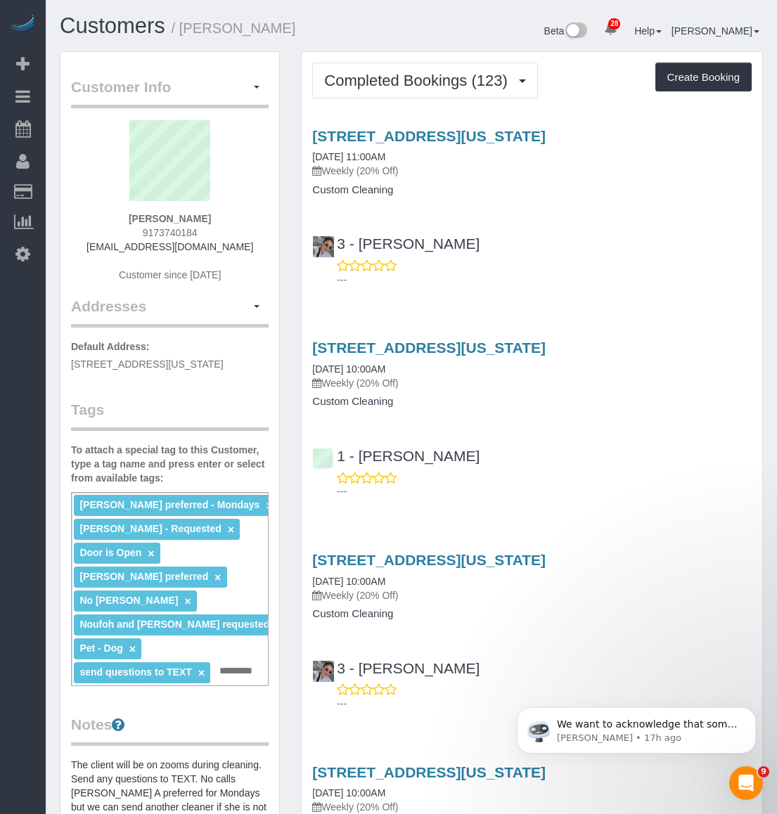
click at [630, 269] on div "---" at bounding box center [531, 273] width 439 height 28
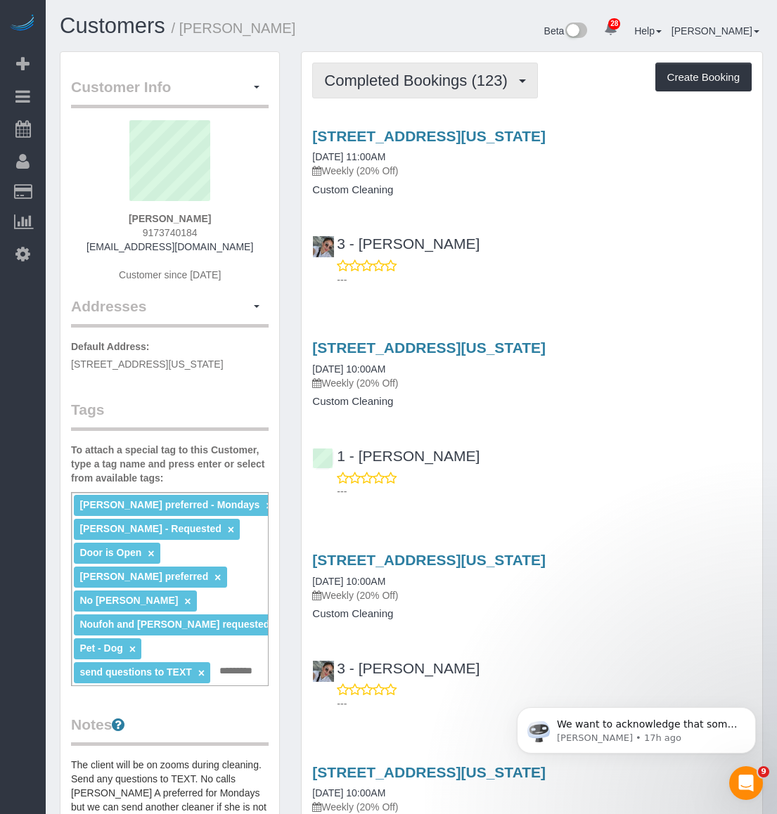
click at [344, 90] on button "Completed Bookings (123)" at bounding box center [425, 81] width 226 height 36
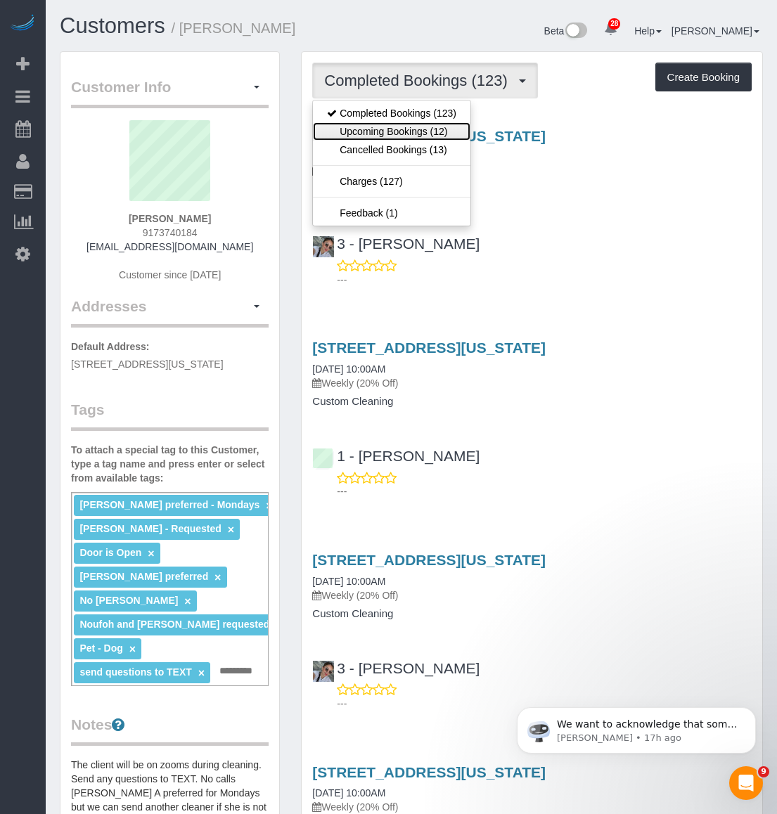
click at [356, 133] on link "Upcoming Bookings (12)" at bounding box center [392, 131] width 158 height 18
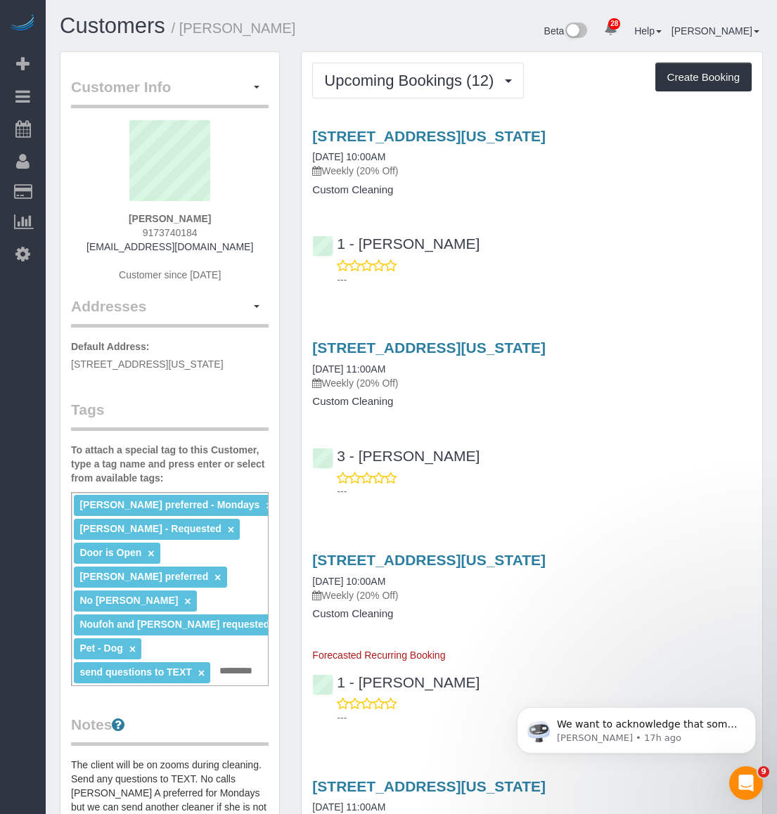
click at [522, 27] on div "Beta 28 Your Notifications You have 0 alerts × You have 2 to charge for 09/25/2…" at bounding box center [592, 32] width 362 height 37
click at [463, 183] on div "336 Central Park West, Apt 5e, New York, NY 10025 09/26/2025 10:00AM Weekly (20…" at bounding box center [532, 162] width 461 height 68
click at [459, 128] on link "336 Central Park West, Apt 5e, New York, NY 10025" at bounding box center [428, 136] width 233 height 16
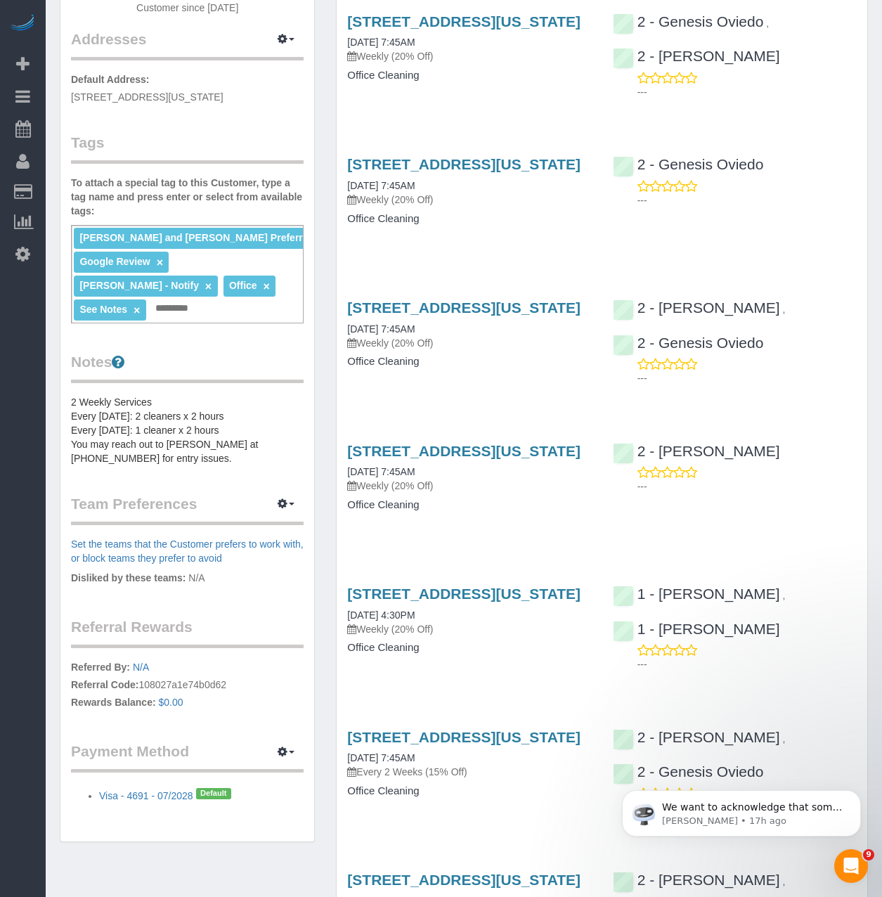
scroll to position [352, 0]
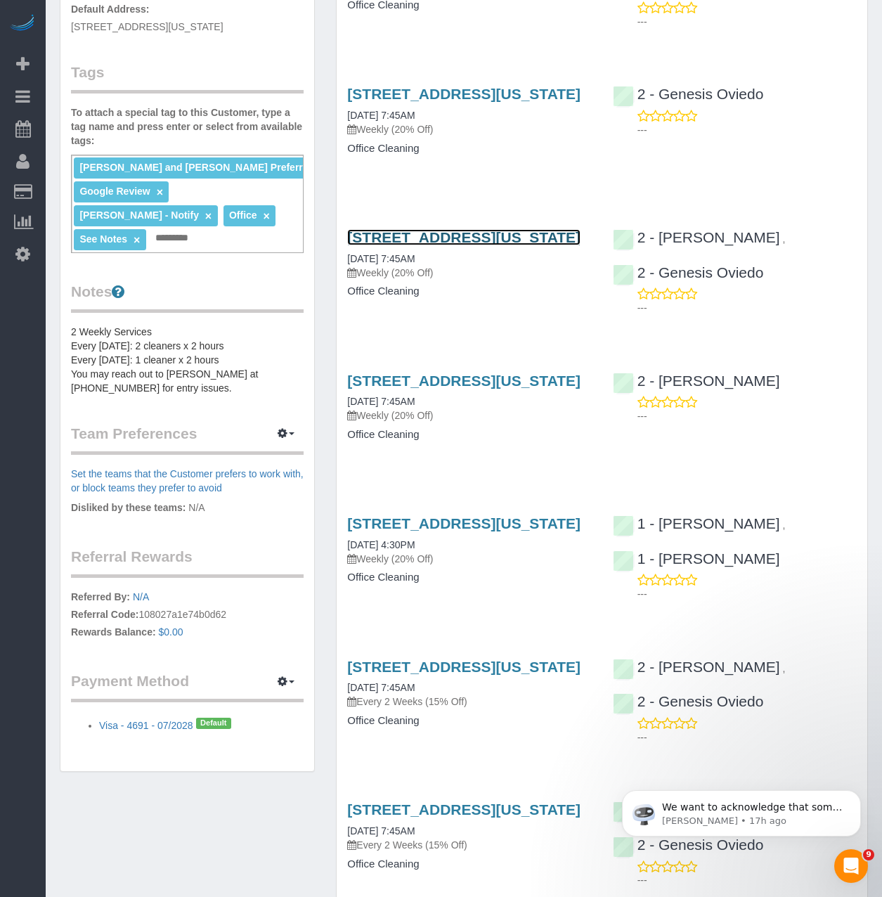
click at [405, 245] on link "425 Broadway, Suite 2, New York, NY 10013" at bounding box center [463, 237] width 233 height 16
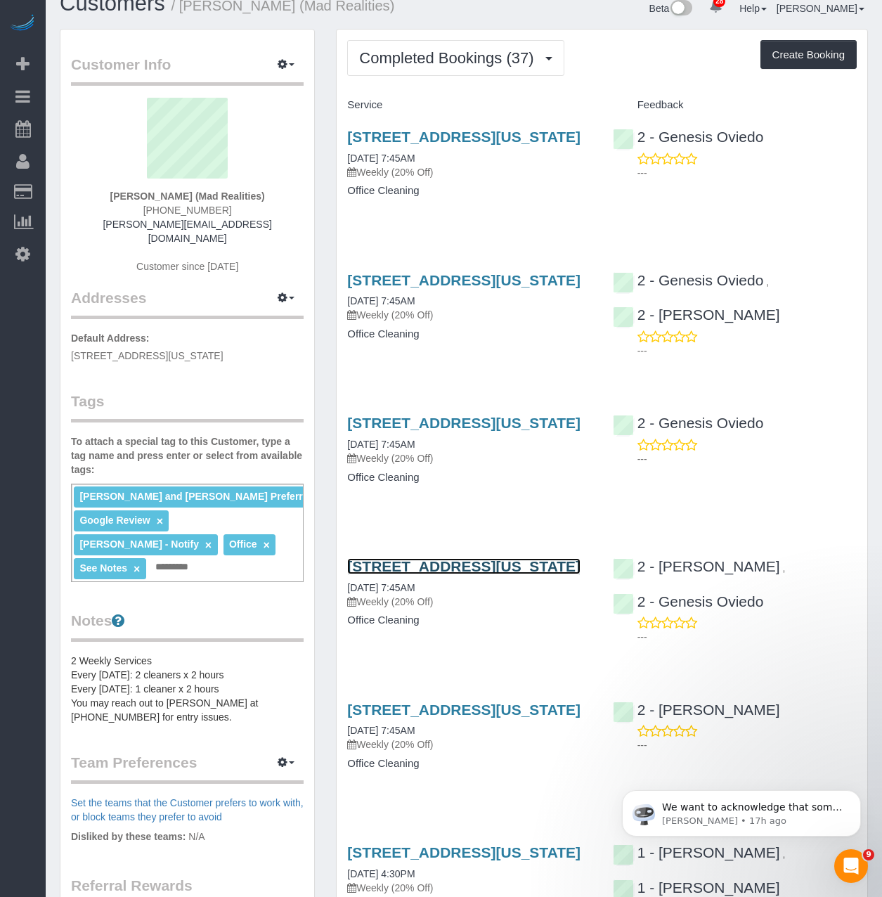
scroll to position [0, 0]
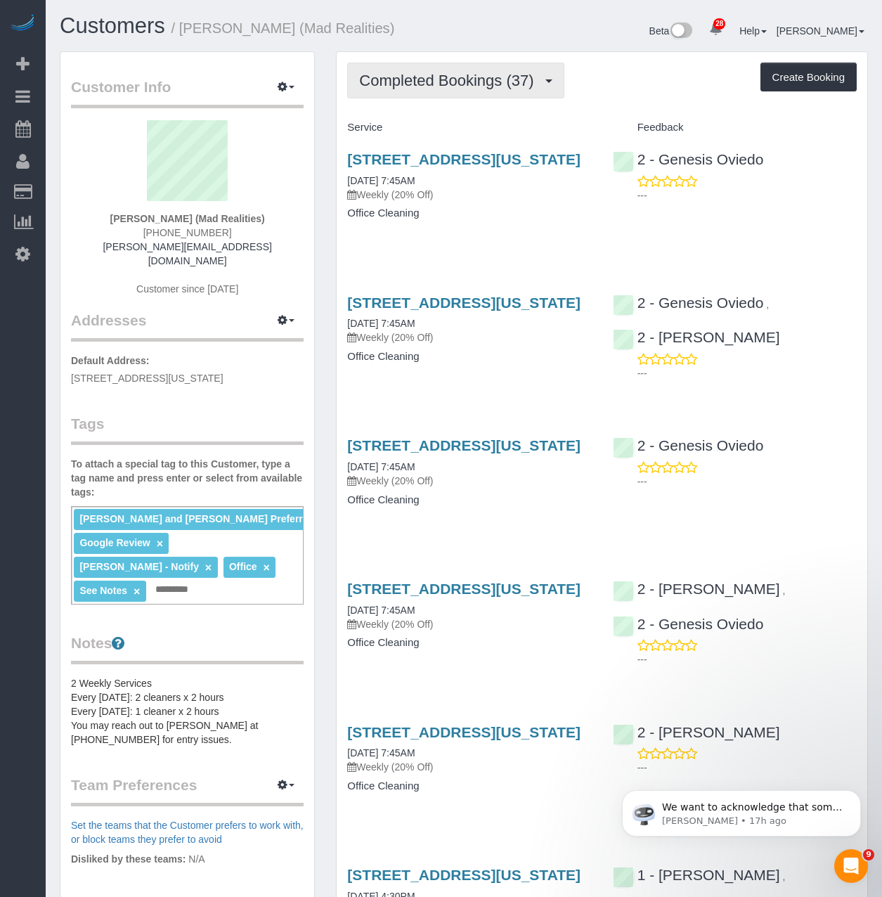
click at [467, 83] on span "Completed Bookings (37)" at bounding box center [449, 81] width 181 height 18
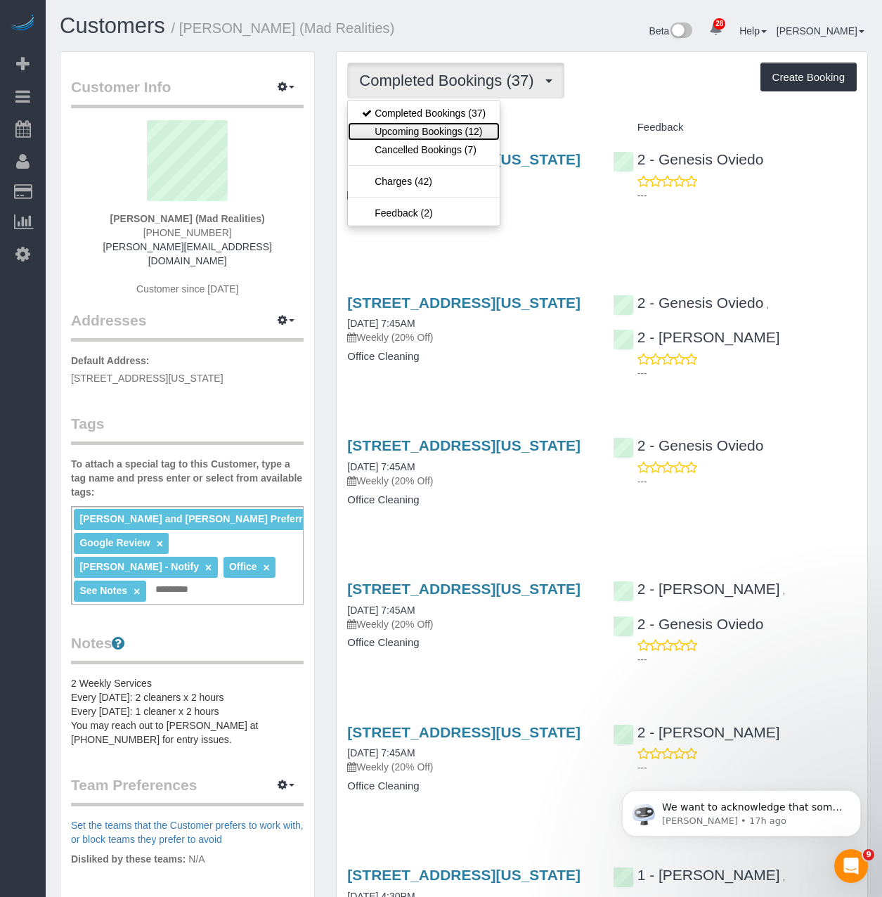
click at [460, 134] on link "Upcoming Bookings (12)" at bounding box center [424, 131] width 152 height 18
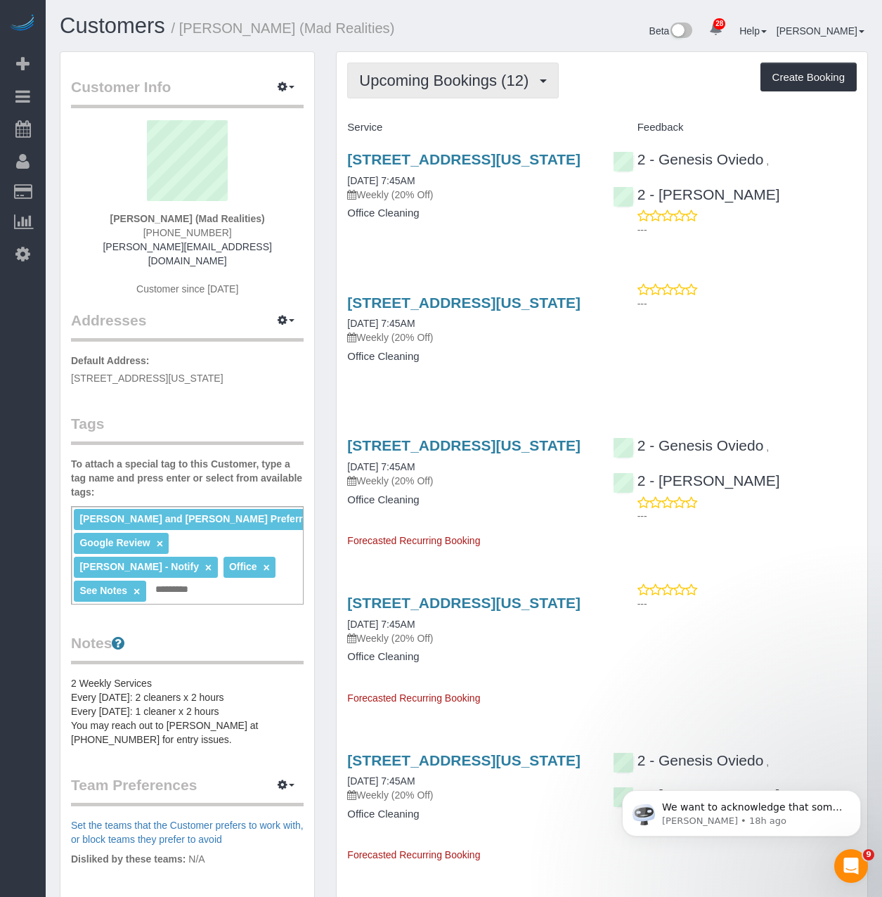
click at [460, 77] on span "Upcoming Bookings (12)" at bounding box center [447, 81] width 176 height 18
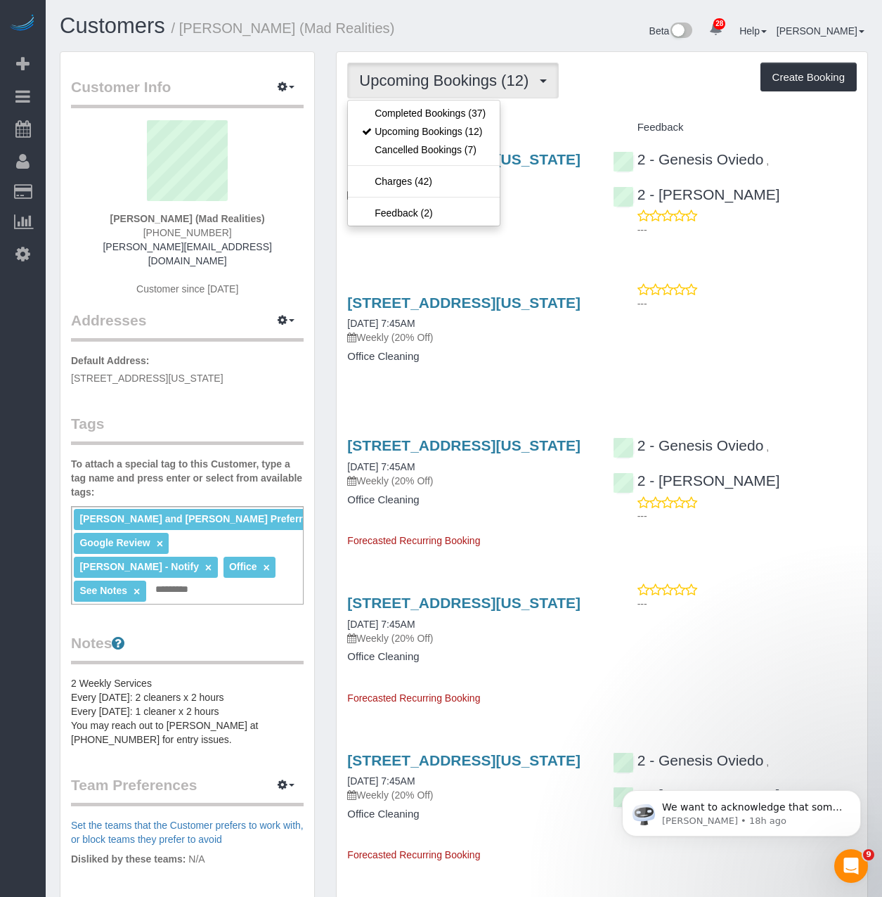
click at [563, 238] on div "425 Broadway, Suite 2, New York, NY 10013 09/26/2025 7:45AM Weekly (20% Off) Of…" at bounding box center [469, 193] width 265 height 108
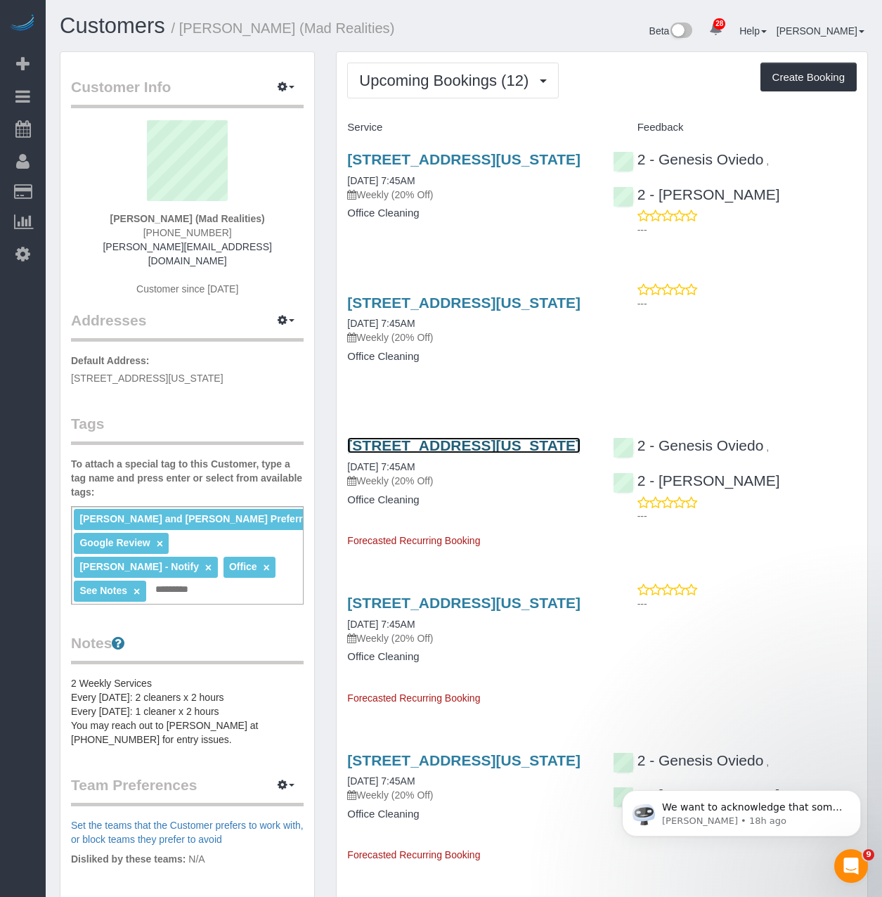
click at [482, 454] on link "[STREET_ADDRESS][US_STATE]" at bounding box center [463, 445] width 233 height 16
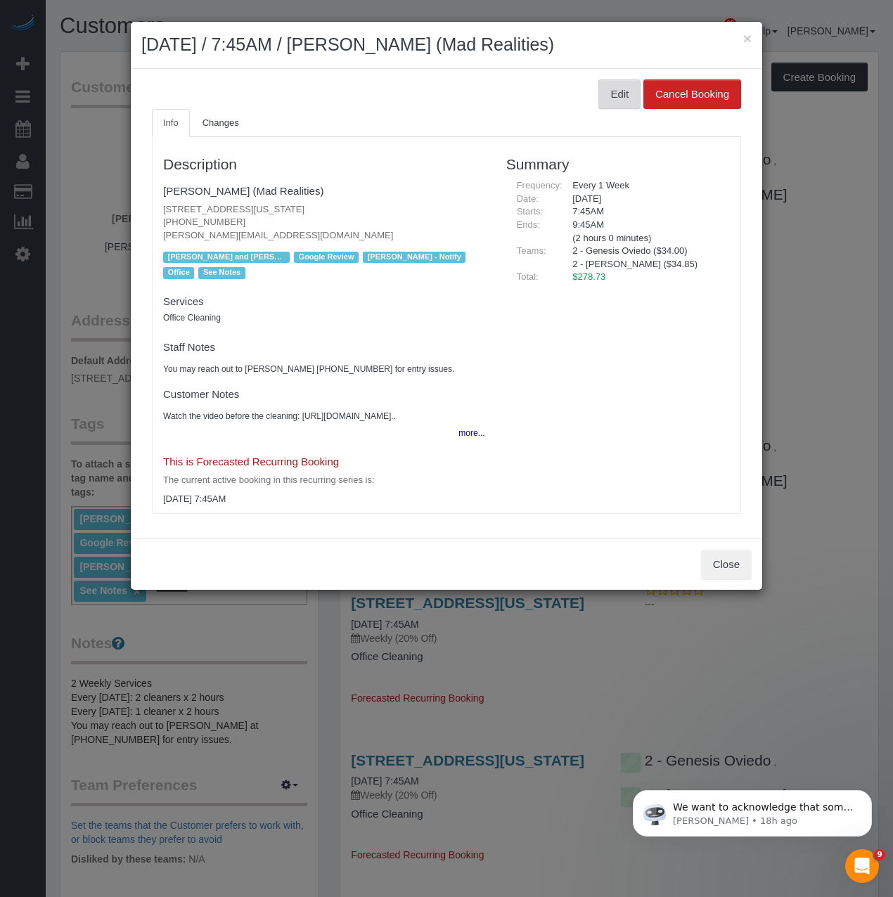
click at [617, 94] on button "Edit" at bounding box center [619, 94] width 42 height 30
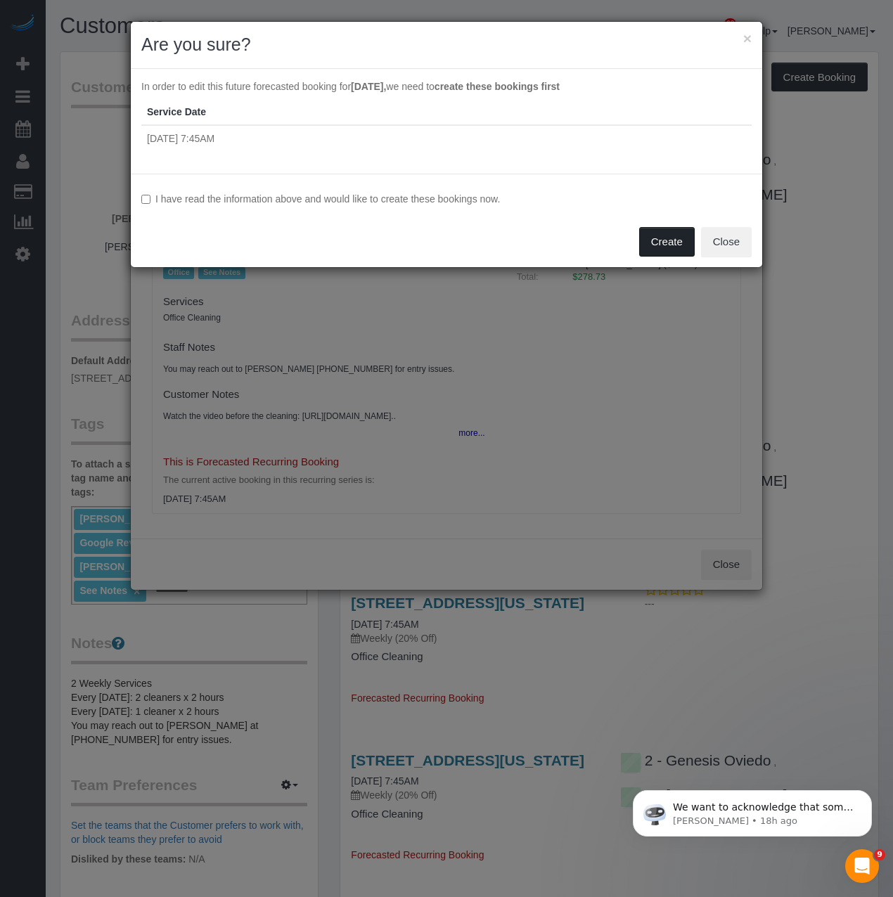
click at [654, 243] on button "Create" at bounding box center [667, 242] width 56 height 30
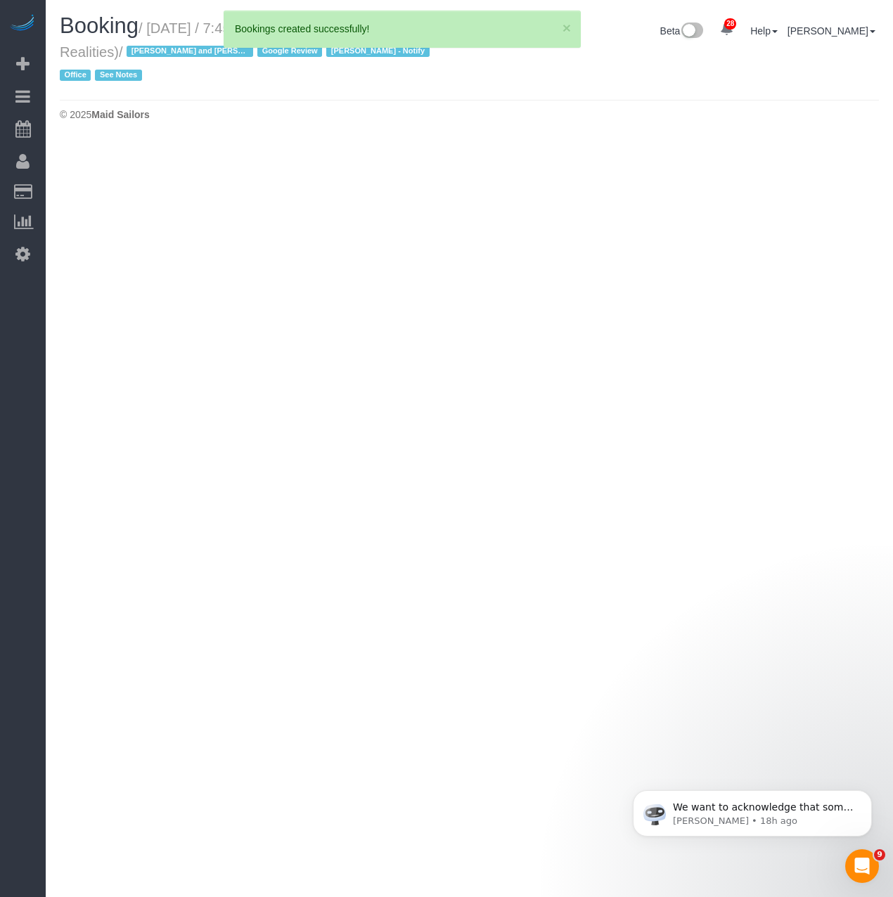
select select "NY"
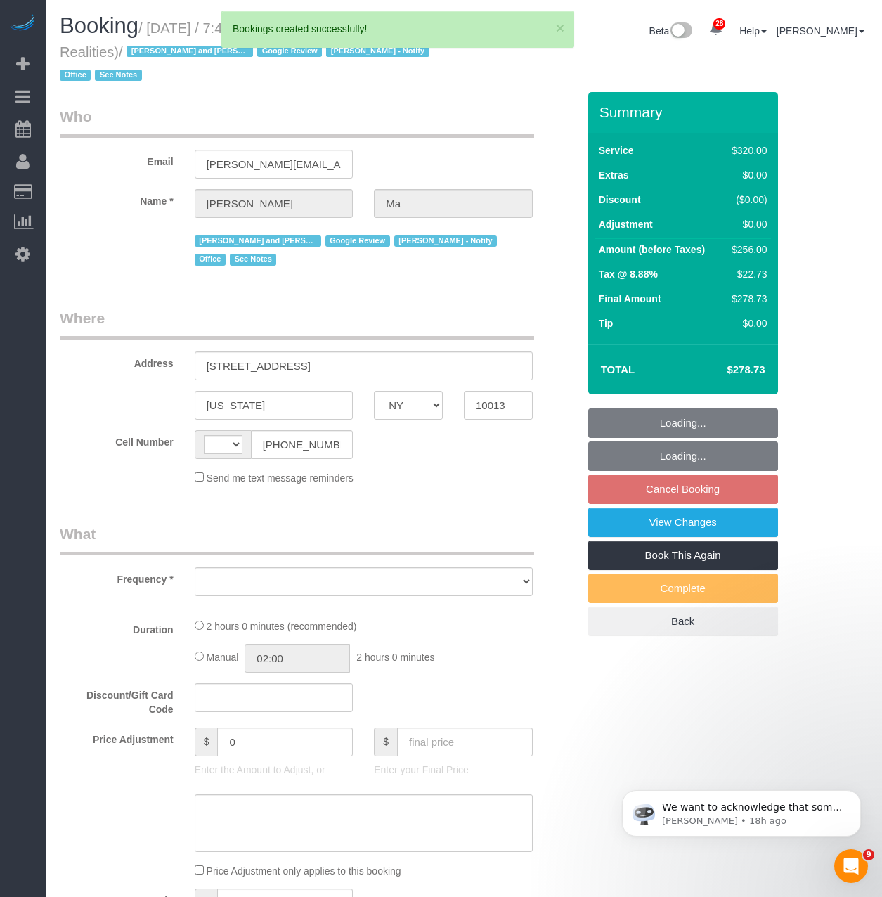
select select "string:[GEOGRAPHIC_DATA]"
select select "object:2462"
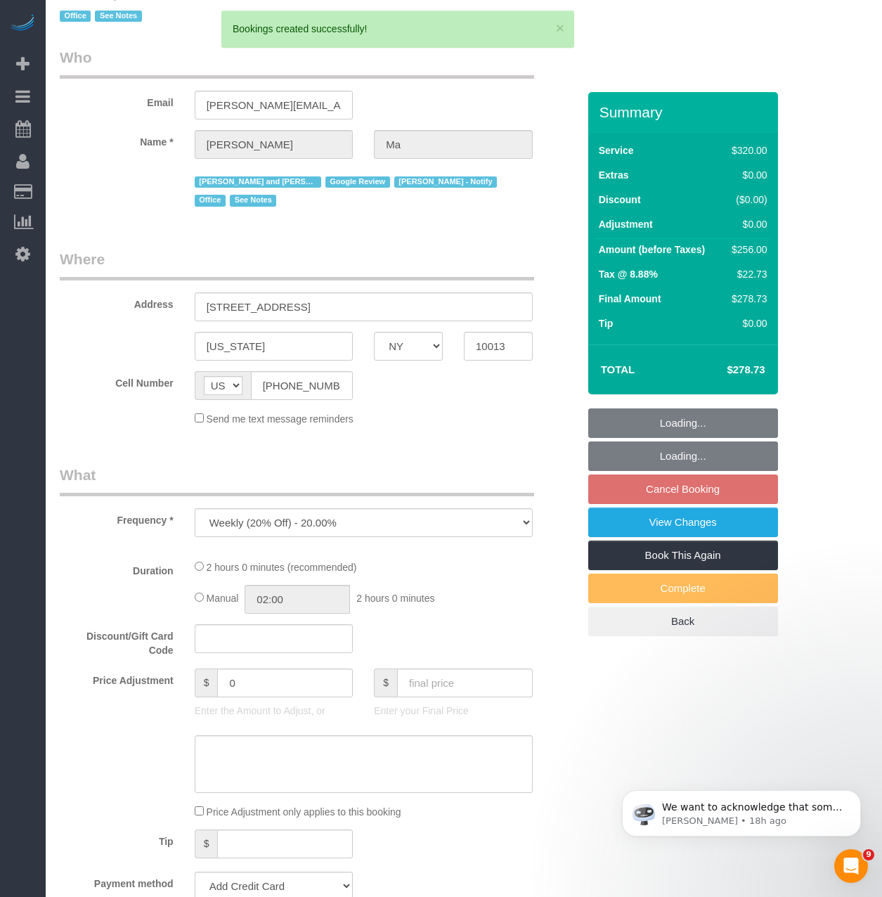
select select "number:89"
select select "number:90"
select select "number:15"
select select "number:7"
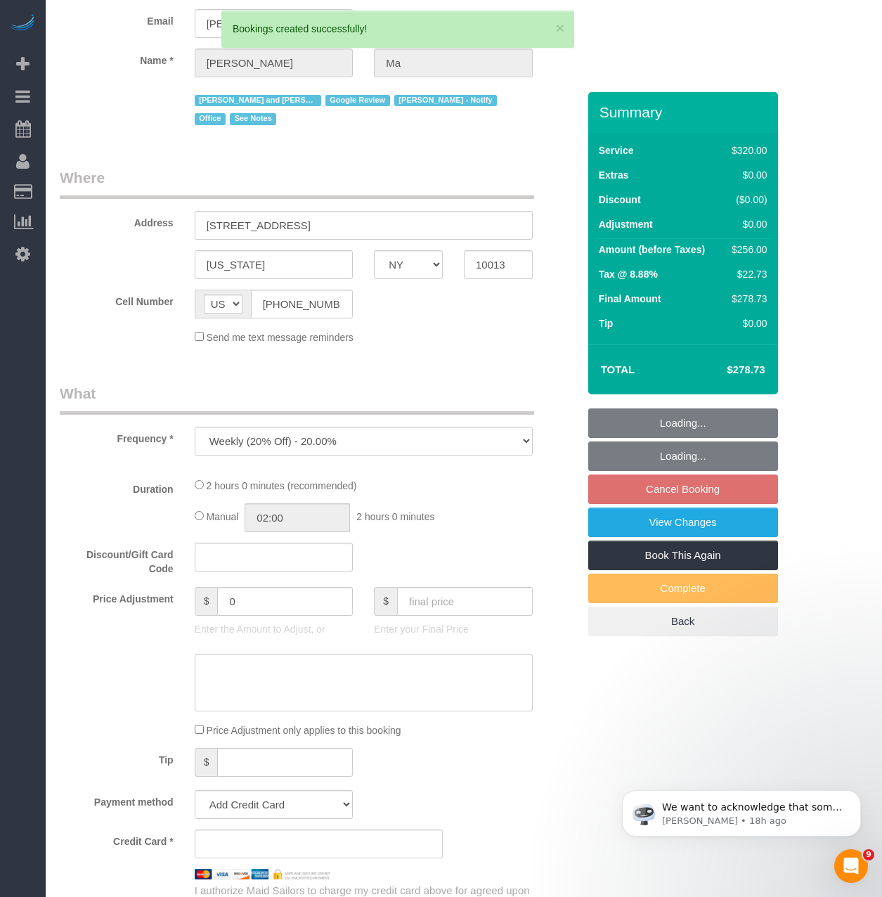
select select "string:stripe-pm_1PsB1j4VGloSiKo7cb06islp"
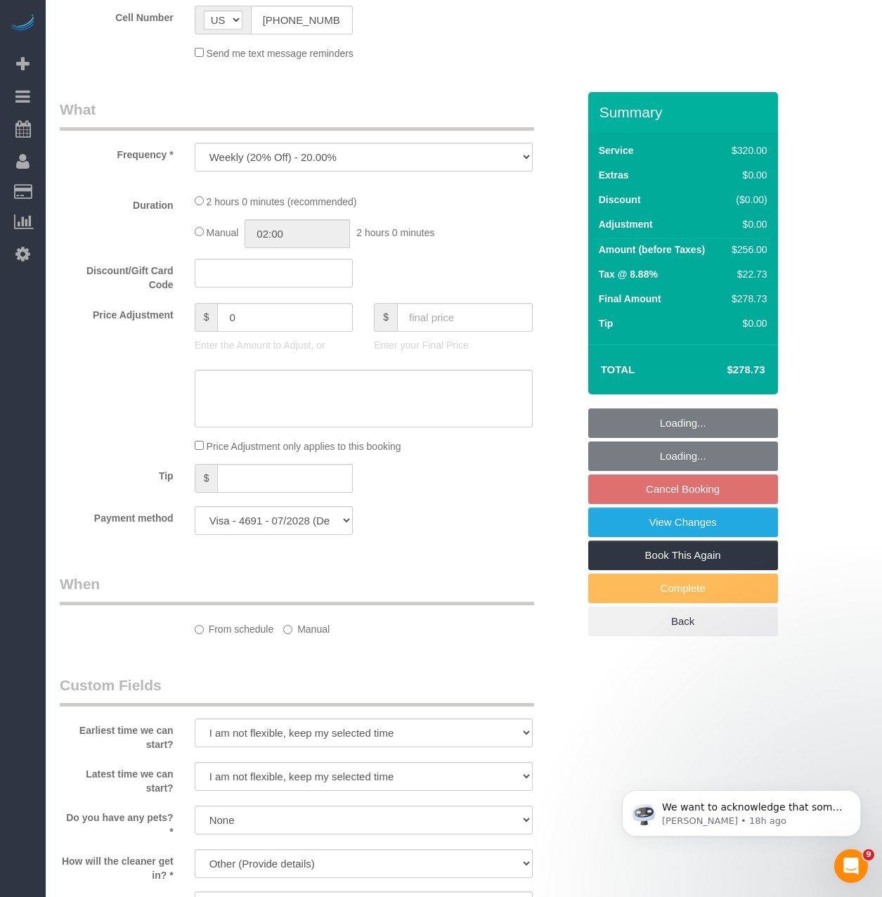
select select "object:3309"
select select "2"
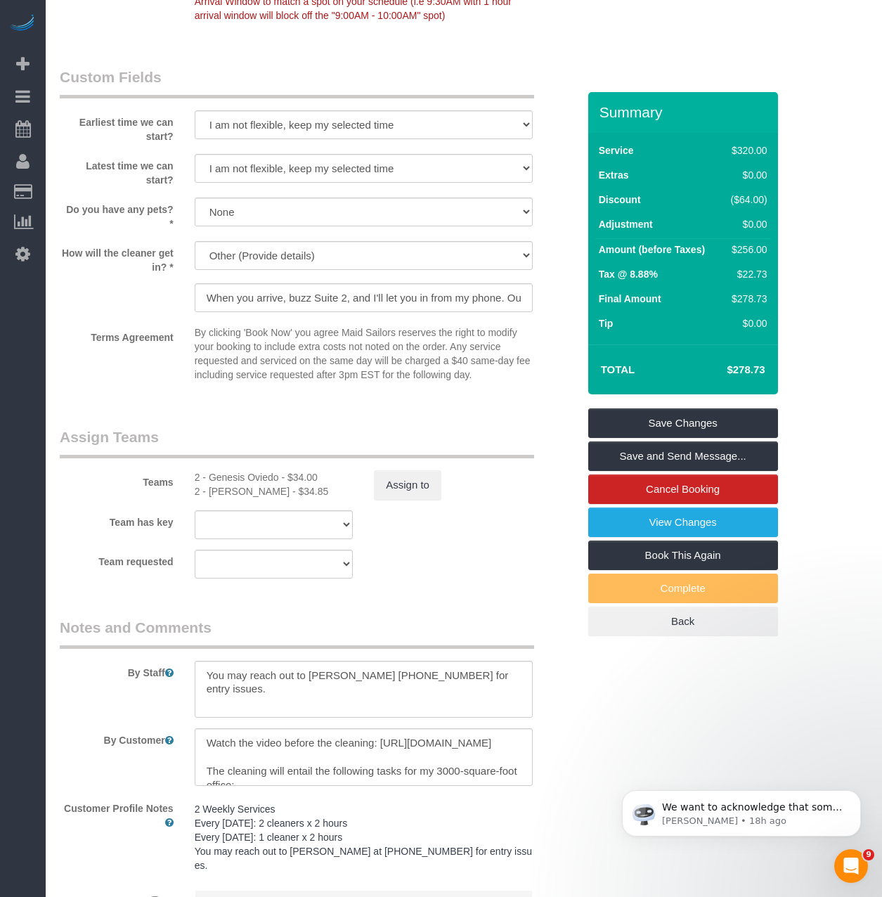
scroll to position [1534, 0]
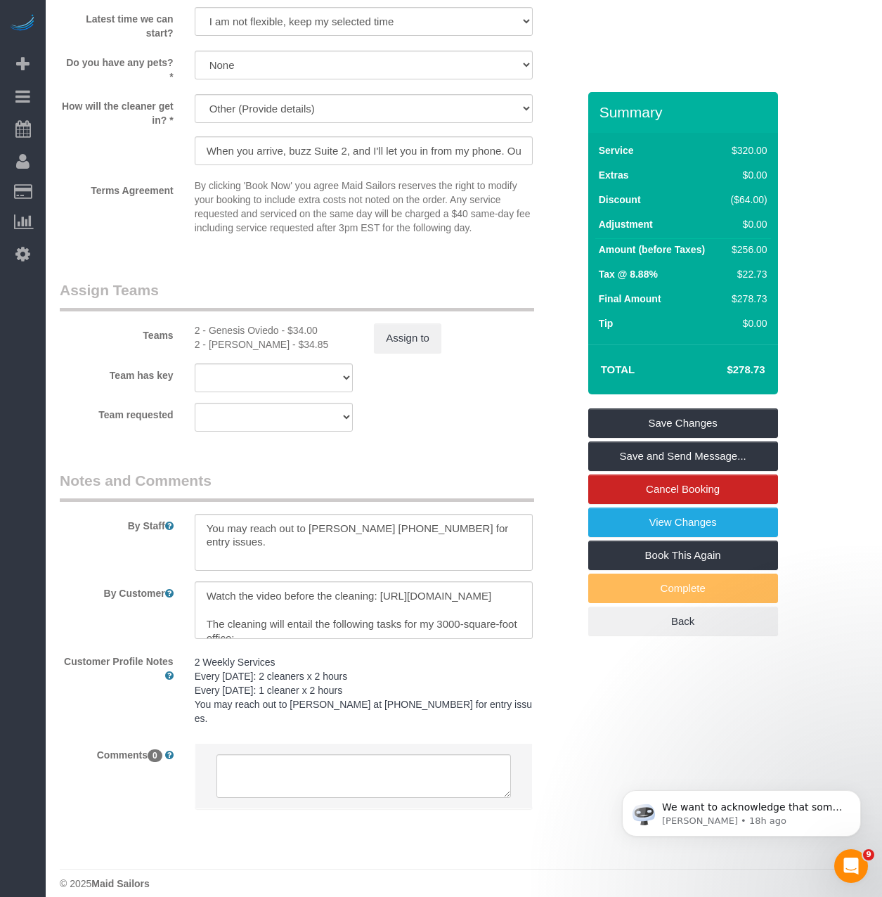
click at [376, 681] on pre "2 Weekly Services Every Friday: 2 cleaners x 2 hours Every Wednesday: 1 cleaner…" at bounding box center [364, 690] width 338 height 70
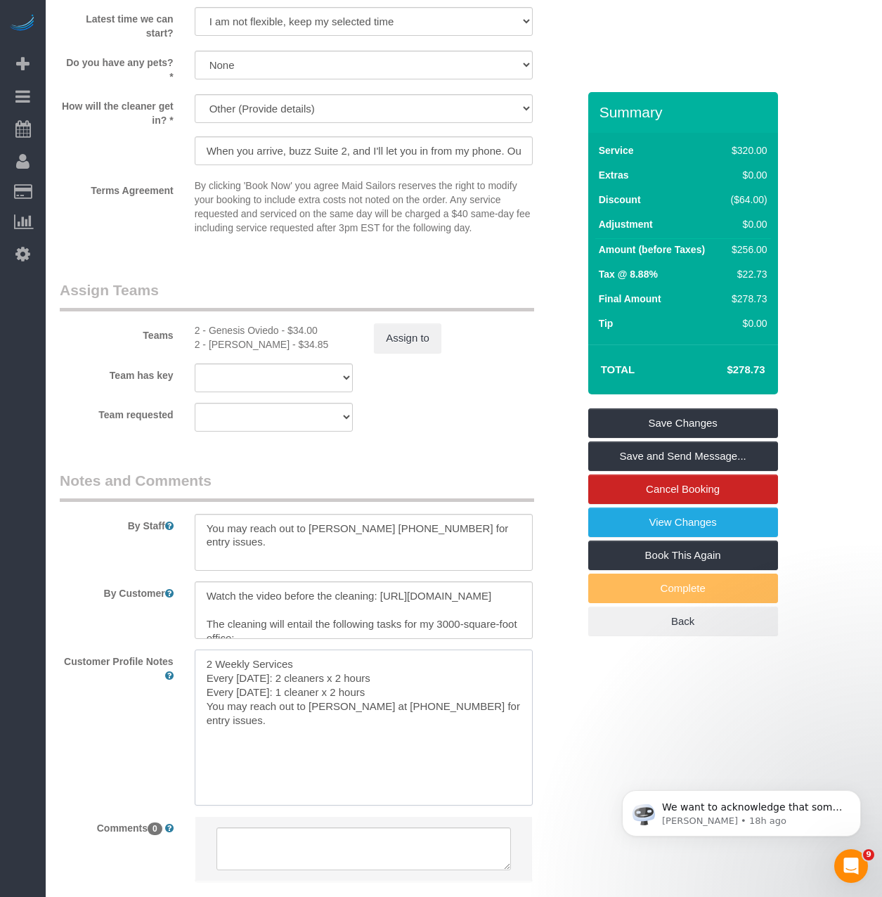
click at [375, 675] on textarea "2 Weekly Services Every Friday: 2 cleaners x 2 hours Every Wednesday: 1 cleaner…" at bounding box center [364, 727] width 338 height 155
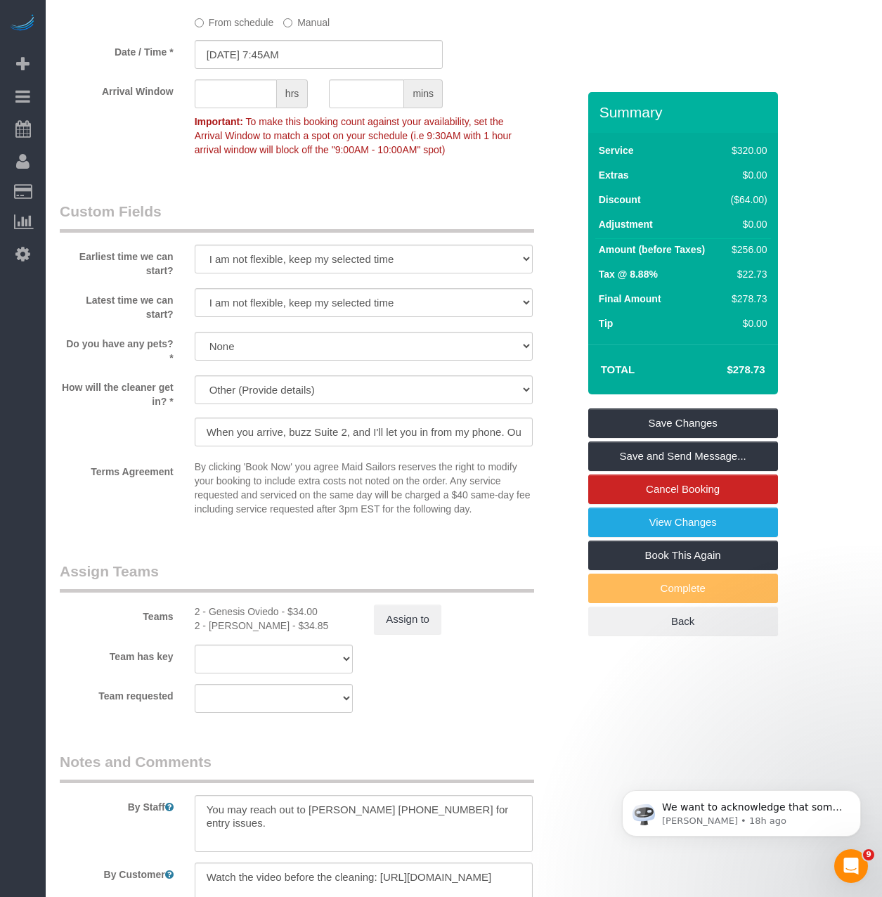
scroll to position [901, 0]
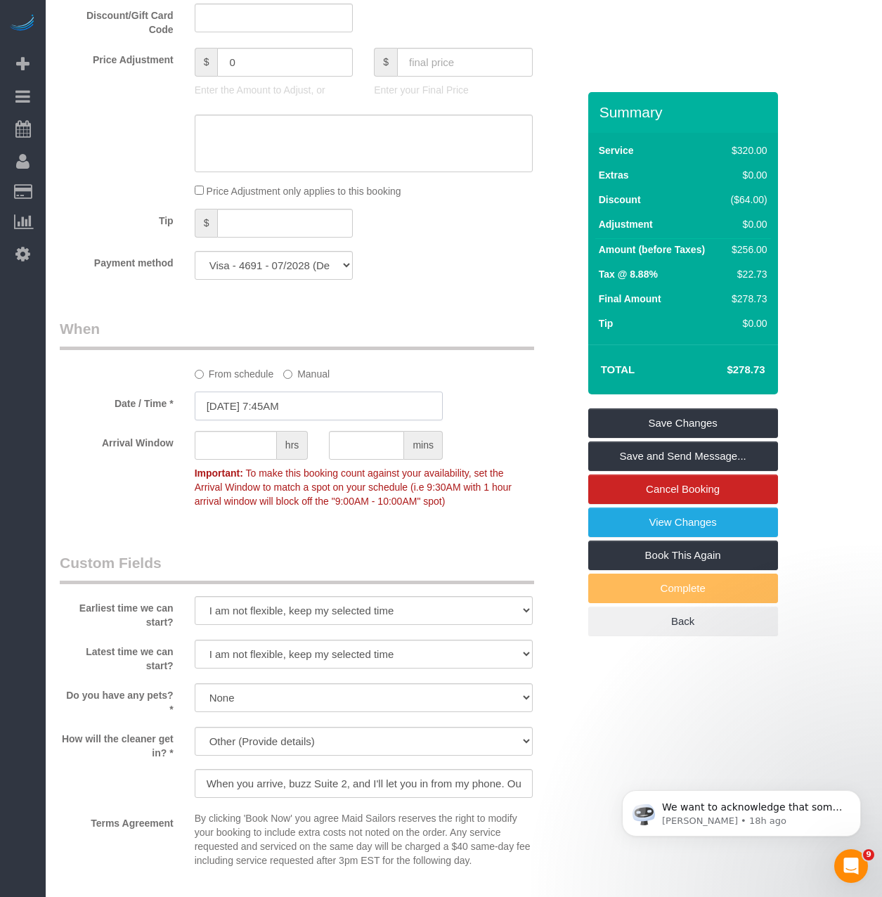
click at [360, 404] on input "10/03/2025 7:45AM" at bounding box center [319, 406] width 248 height 29
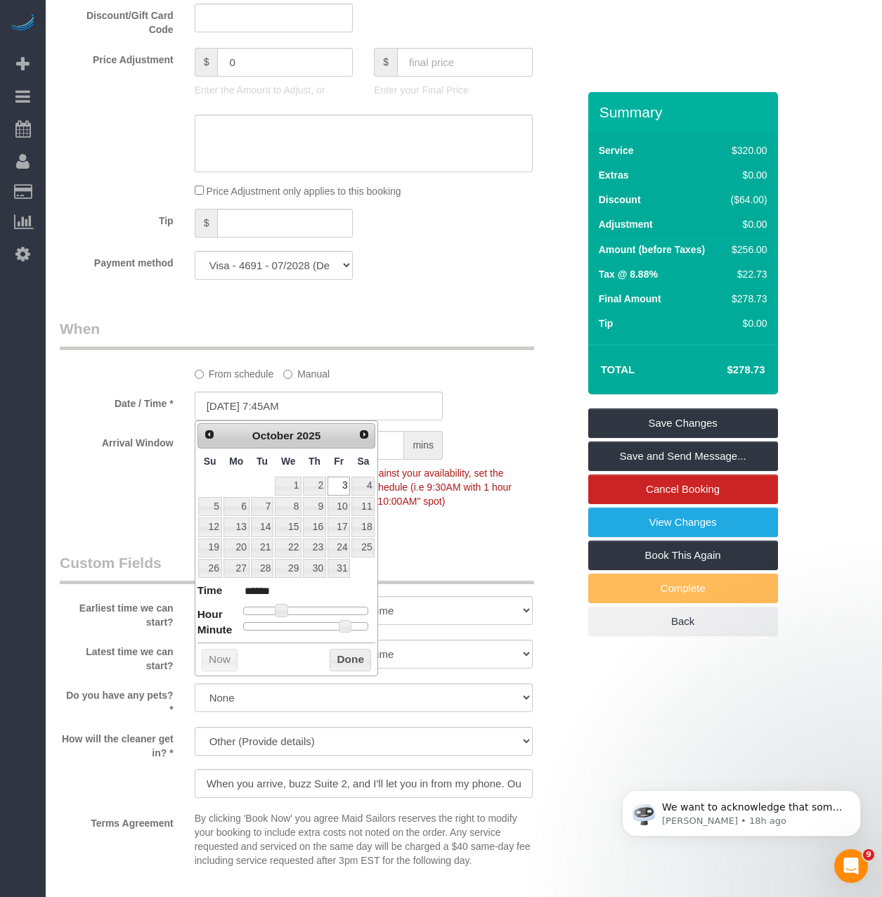
type input "10/03/2025 4:45PM"
type input "******"
click at [331, 609] on div at bounding box center [306, 611] width 126 height 8
type input "10/03/2025 5:45PM"
type input "******"
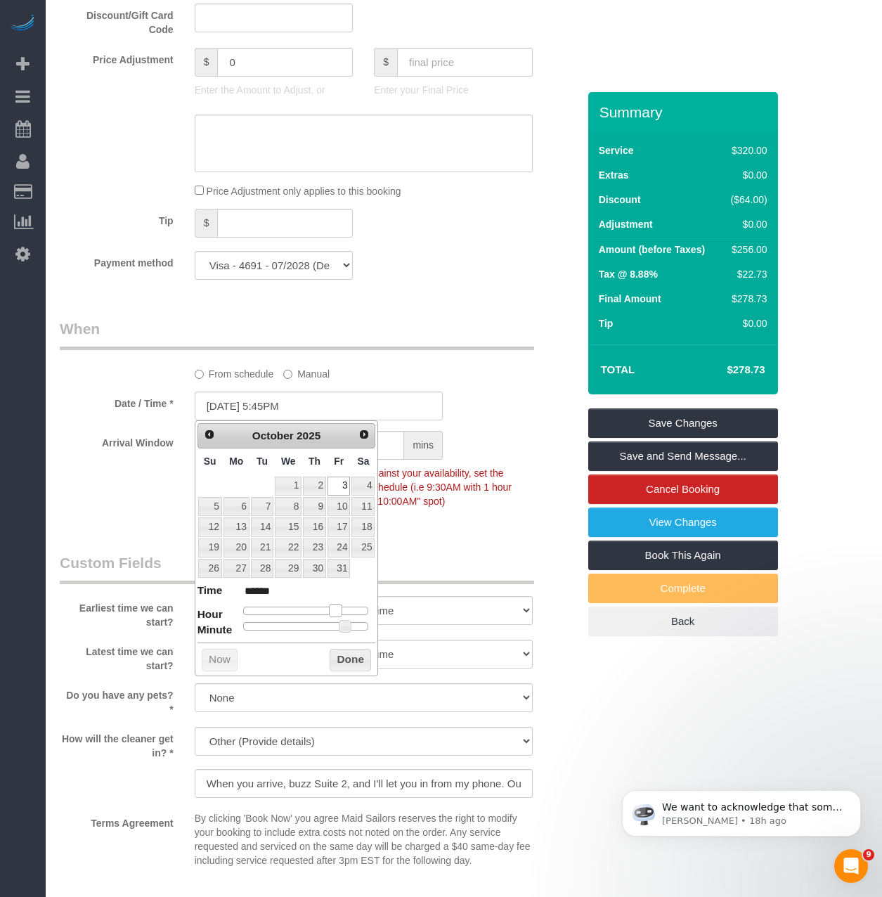
click at [335, 613] on span at bounding box center [335, 610] width 13 height 13
type input "10/03/2025 5:40PM"
type input "******"
type input "10/03/2025 5:35PM"
type input "******"
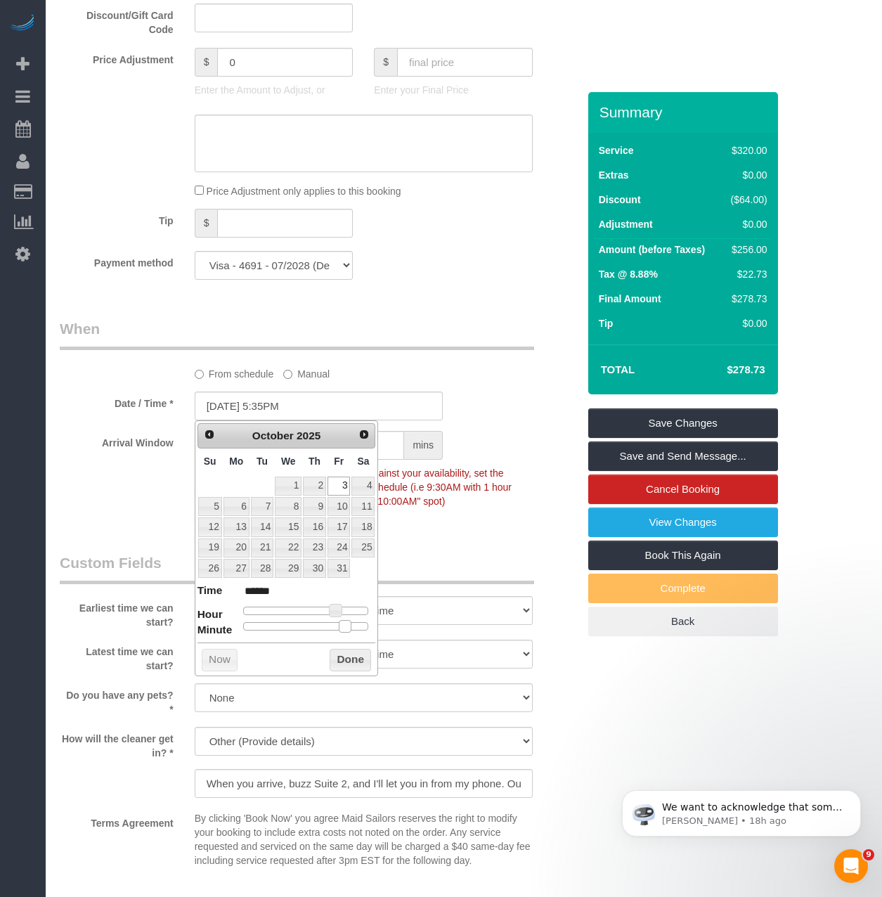
type input "10/03/2025 5:25PM"
type input "******"
type input "10/03/2025 5:00PM"
type input "******"
drag, startPoint x: 345, startPoint y: 627, endPoint x: 170, endPoint y: 641, distance: 175.7
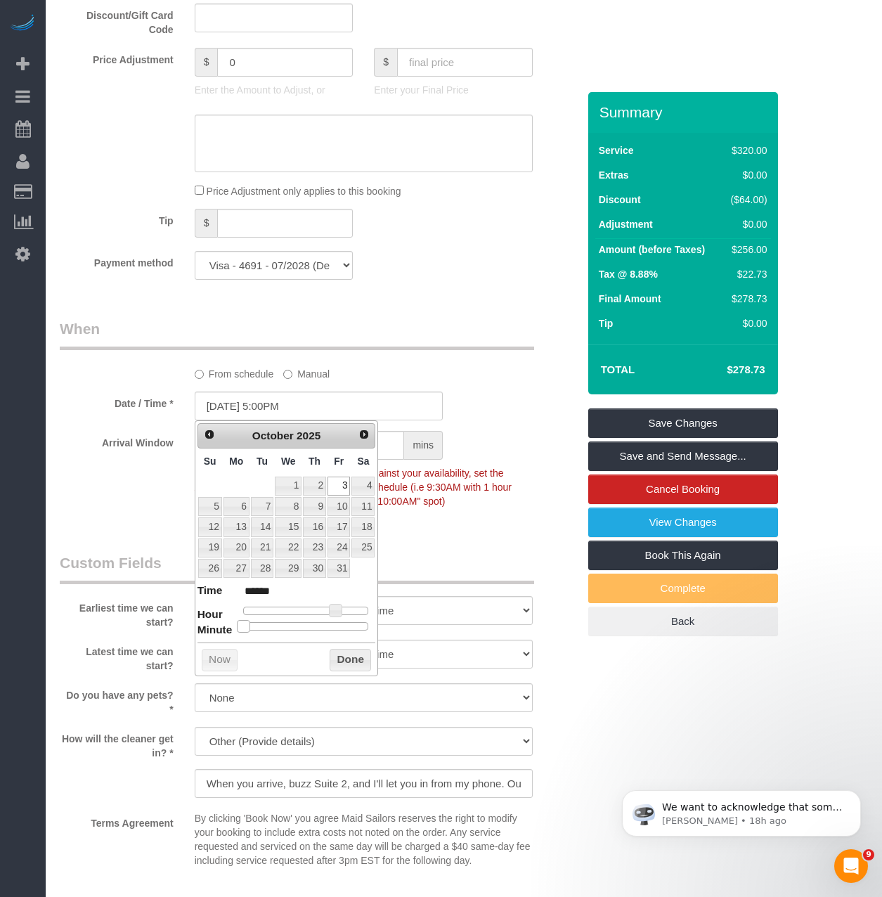
click at [330, 661] on button "Done" at bounding box center [350, 660] width 41 height 23
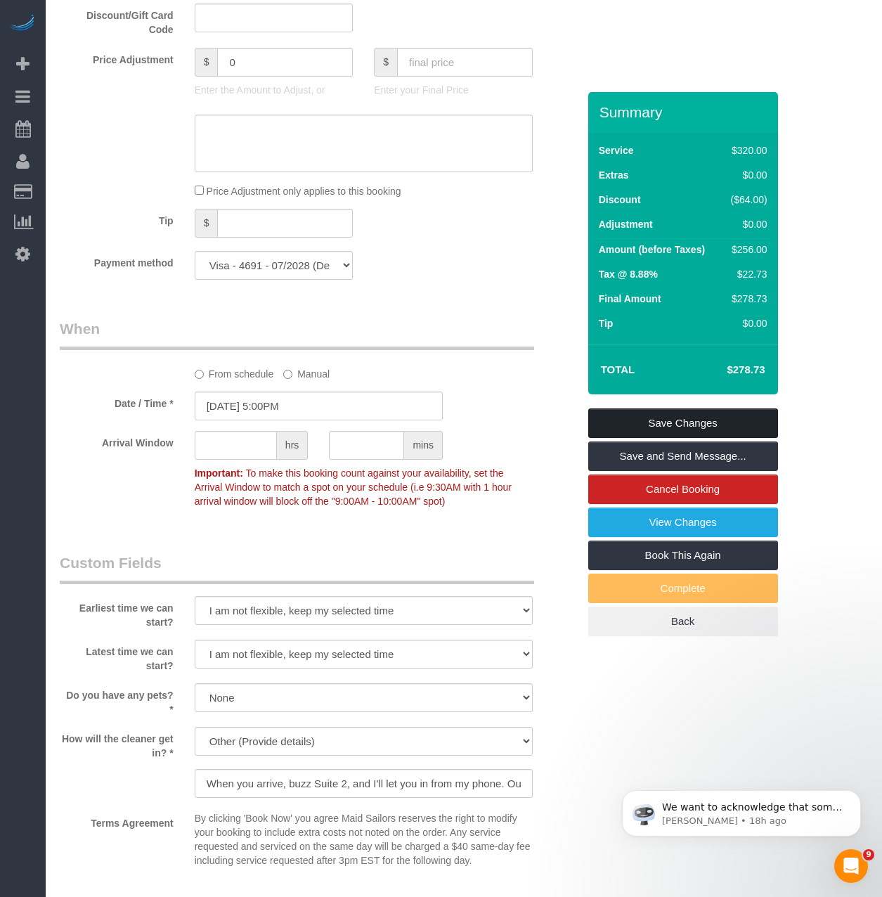
drag, startPoint x: 674, startPoint y: 406, endPoint x: 674, endPoint y: 416, distance: 9.1
click at [674, 416] on div "Summary Service $320.00 Extras $0.00 Discount ($64.00) Adjustment $0.00 Amount …" at bounding box center [684, 378] width 190 height 572
click at [664, 425] on link "Save Changes" at bounding box center [684, 424] width 190 height 30
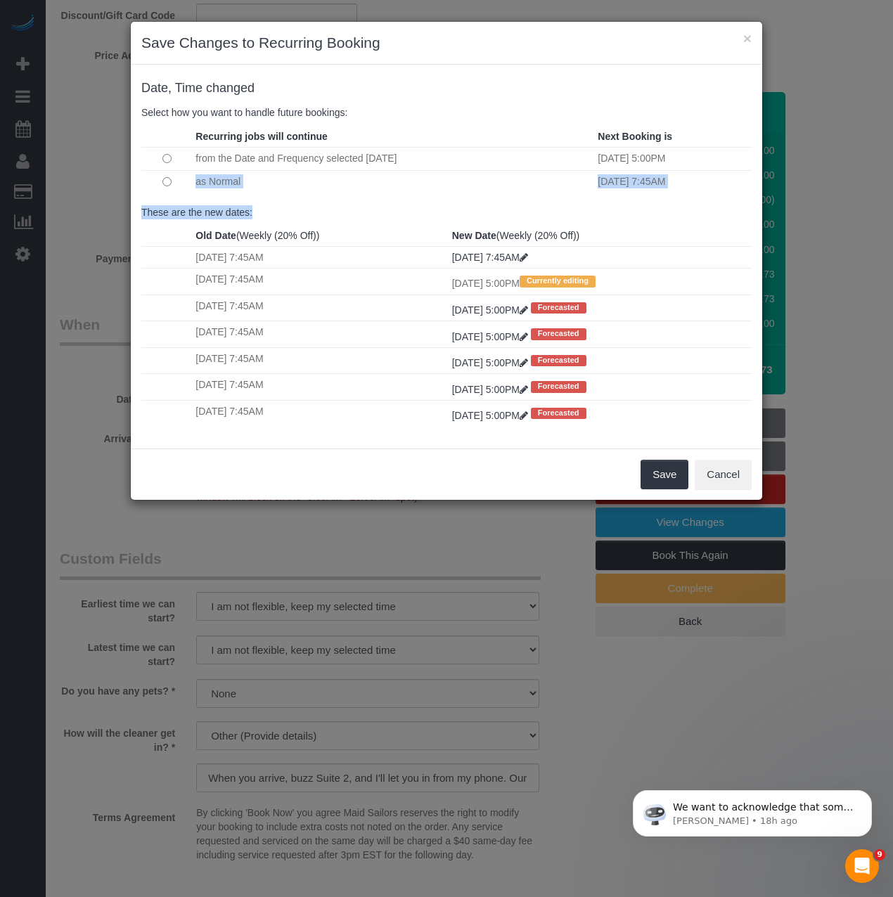
drag, startPoint x: 165, startPoint y: 186, endPoint x: 102, endPoint y: 342, distance: 167.8
click at [102, 342] on div "× Save Changes to Recurring Booking Date, Time changed Select how you want to h…" at bounding box center [446, 448] width 893 height 897
click at [231, 435] on div "Old Date (Weekly (20% Off)) New Date (Weekly (20% Off)) Fri 09/26/2025 7:45AM F…" at bounding box center [446, 331] width 631 height 213
click at [668, 475] on button "Save" at bounding box center [665, 475] width 48 height 30
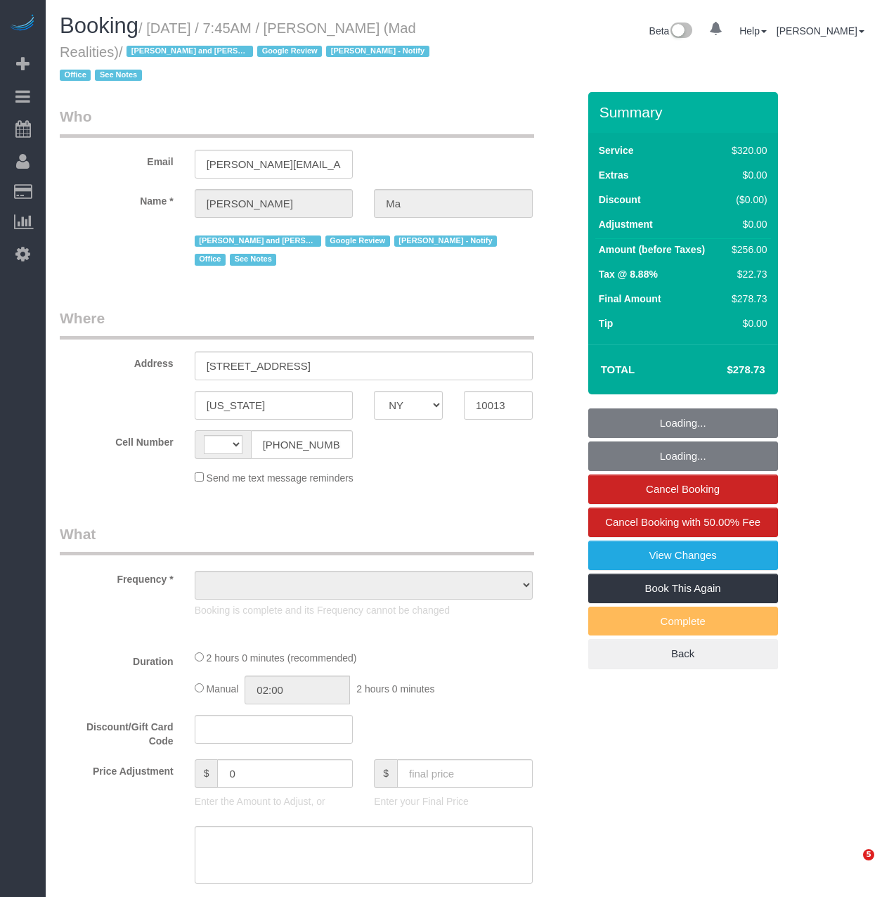
select select "NY"
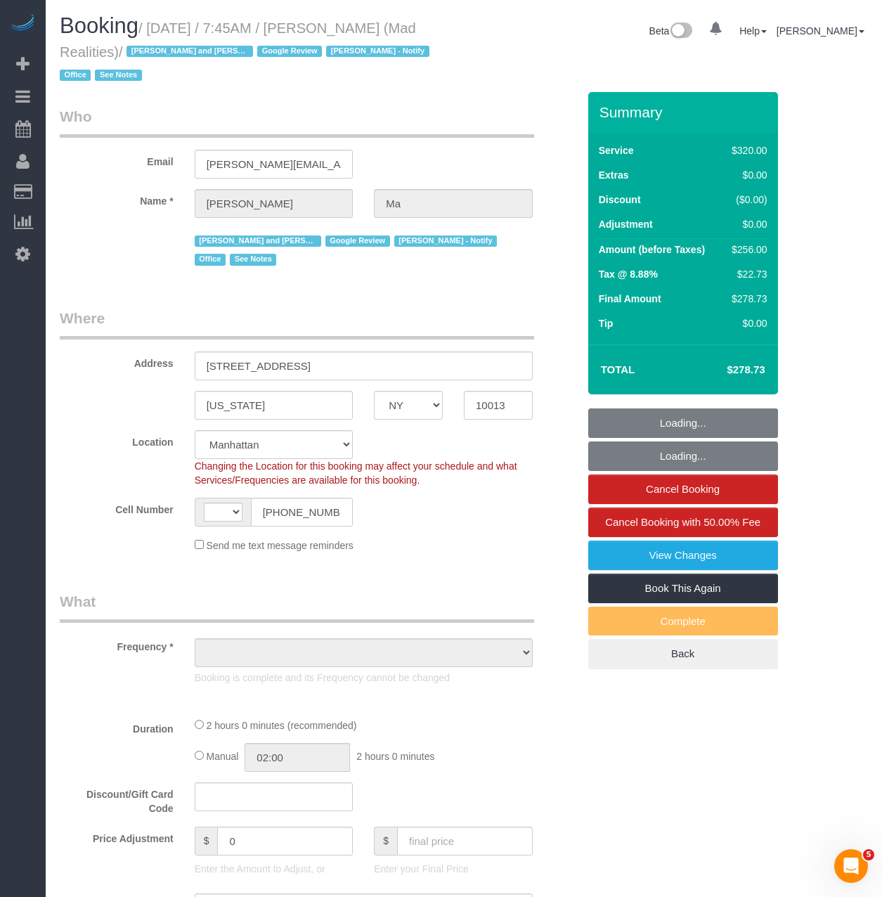
select select "string:stripe-pm_1PsB1j4VGloSiKo7cb06islp"
select select "string:[GEOGRAPHIC_DATA]"
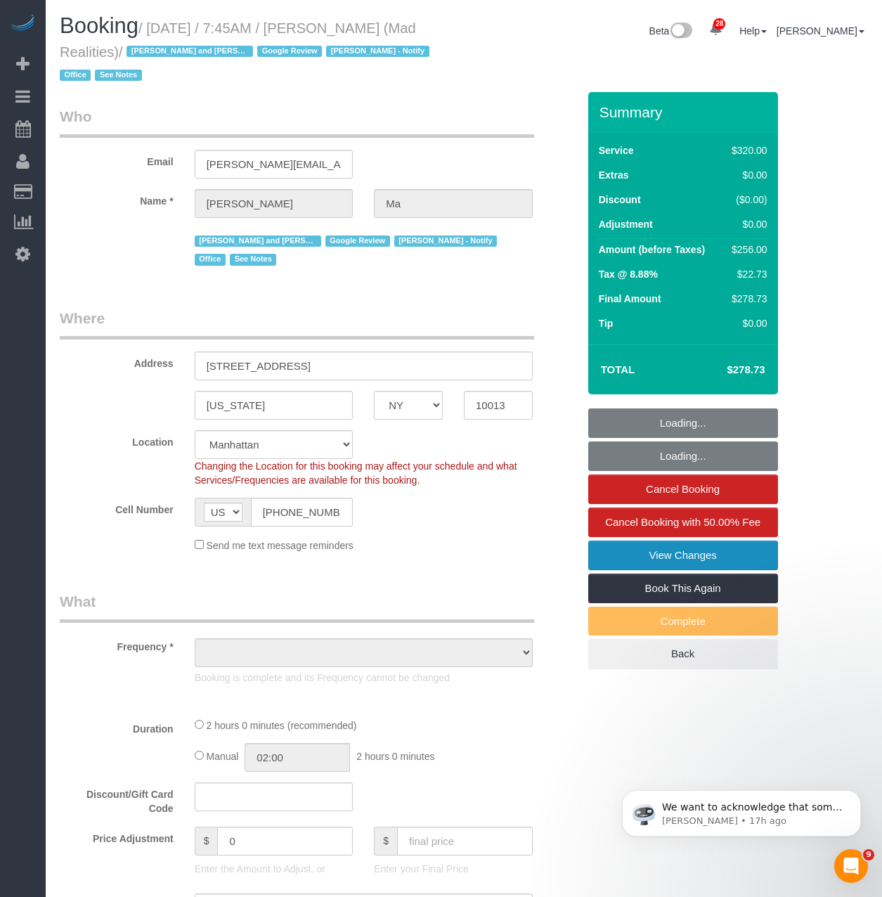
click at [703, 560] on link "View Changes" at bounding box center [684, 556] width 190 height 30
select select "object:846"
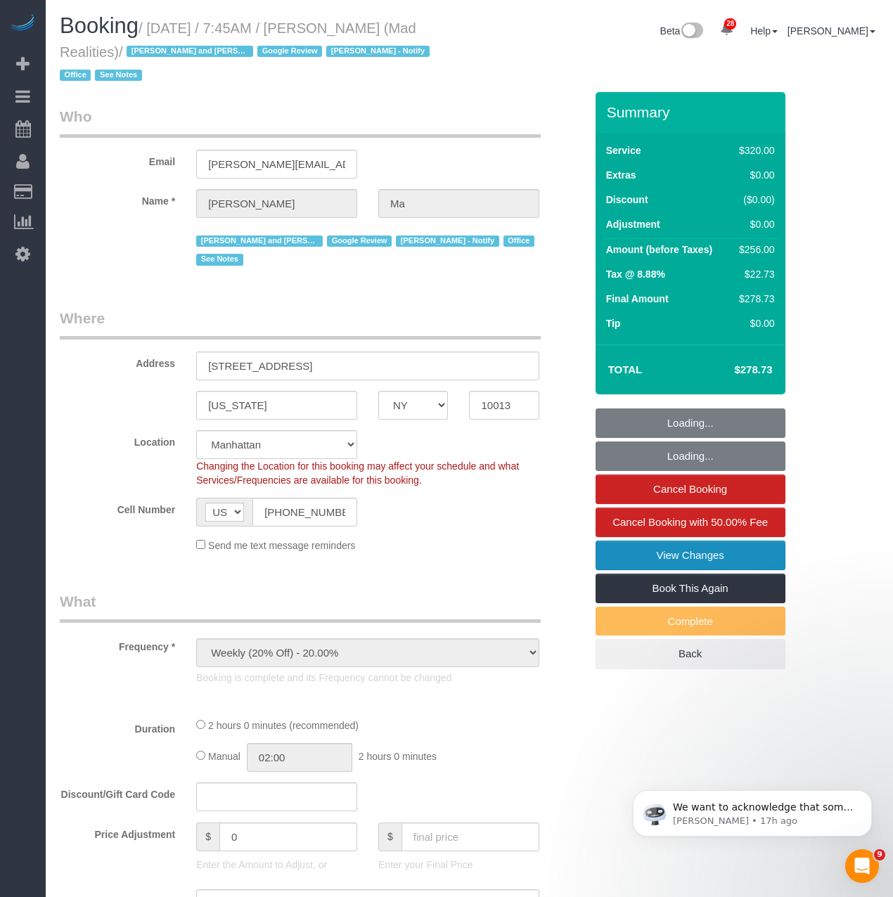
select select "number:89"
select select "number:90"
select select "number:15"
select select "number:7"
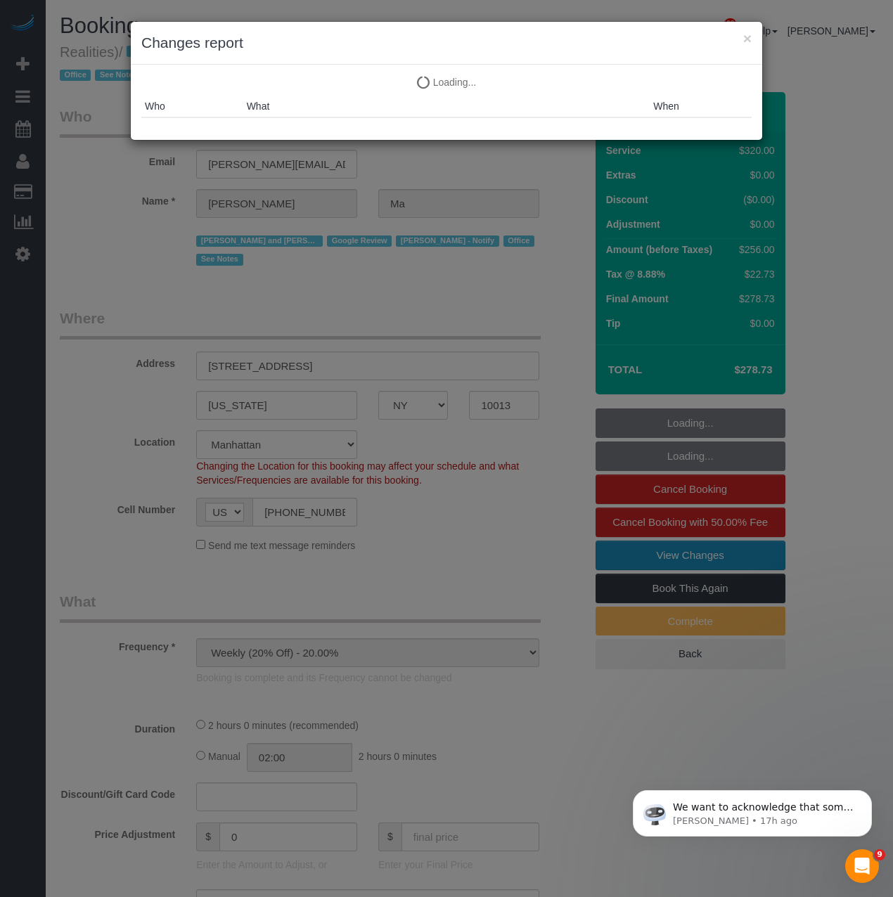
select select "object:1466"
select select "2"
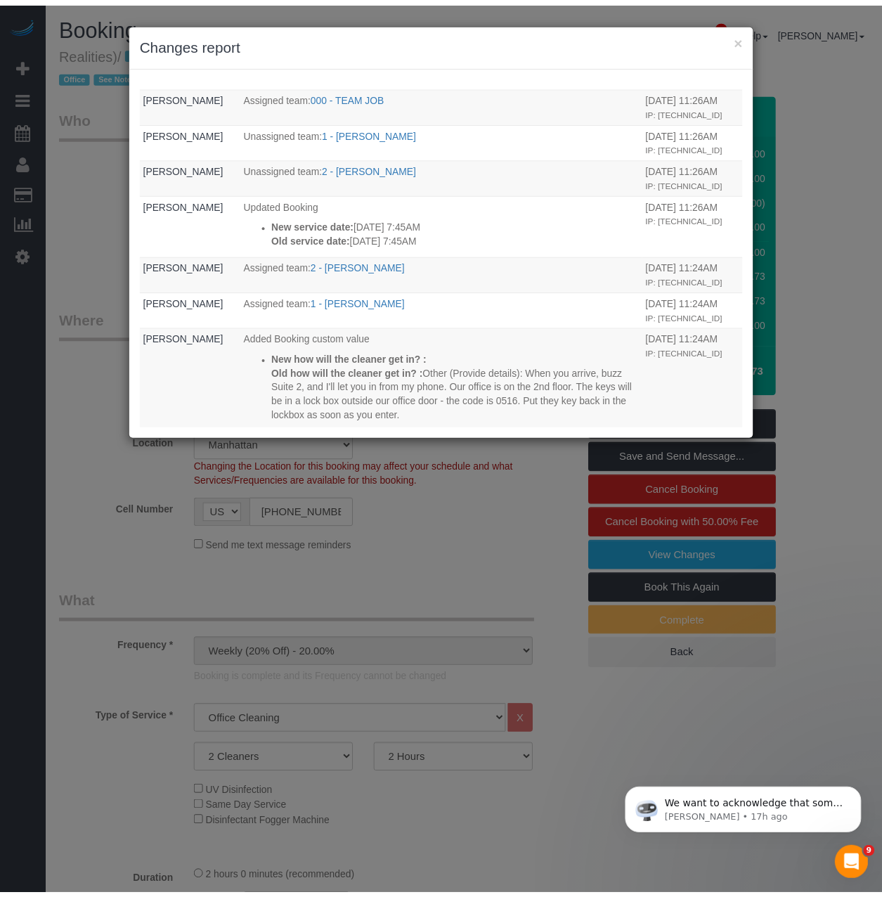
scroll to position [804, 0]
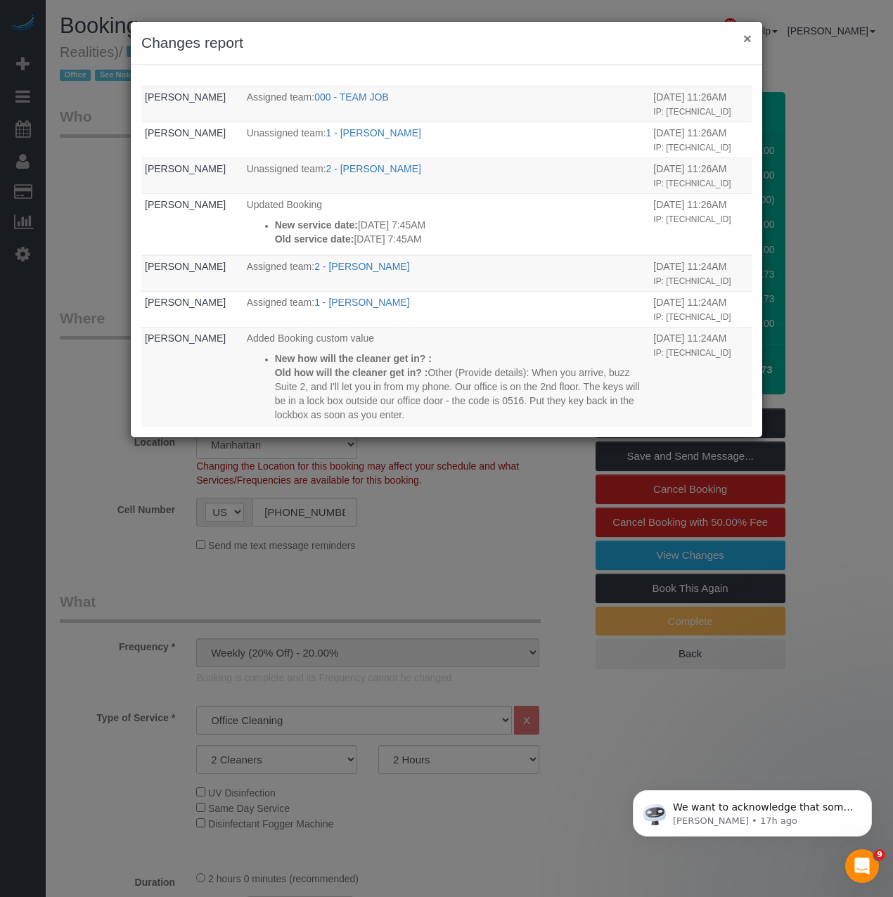
click at [748, 39] on button "×" at bounding box center [747, 38] width 8 height 15
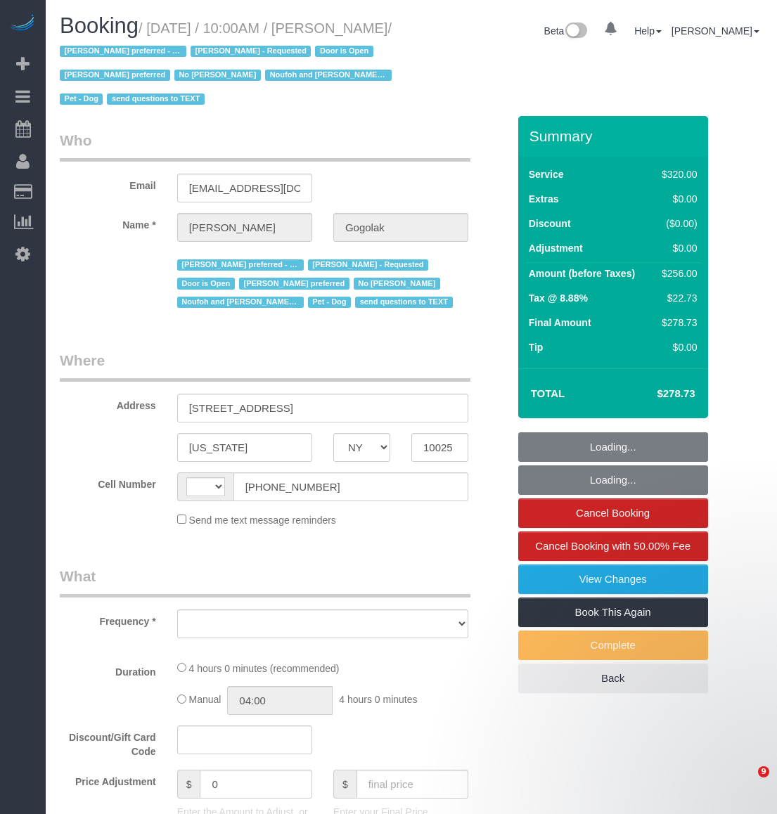
select select "NY"
select select "string:[GEOGRAPHIC_DATA]"
select select "object:525"
select select "string:stripe-pm_1P0RUk4VGloSiKo71VMZMWZt"
select select "number:58"
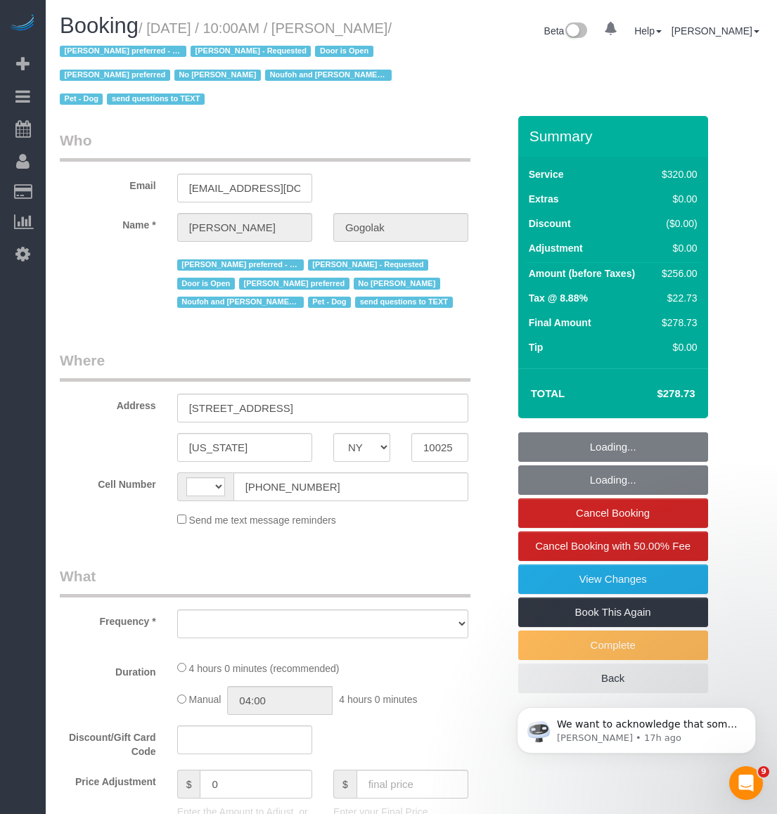
select select "number:76"
select select "number:13"
select select "number:5"
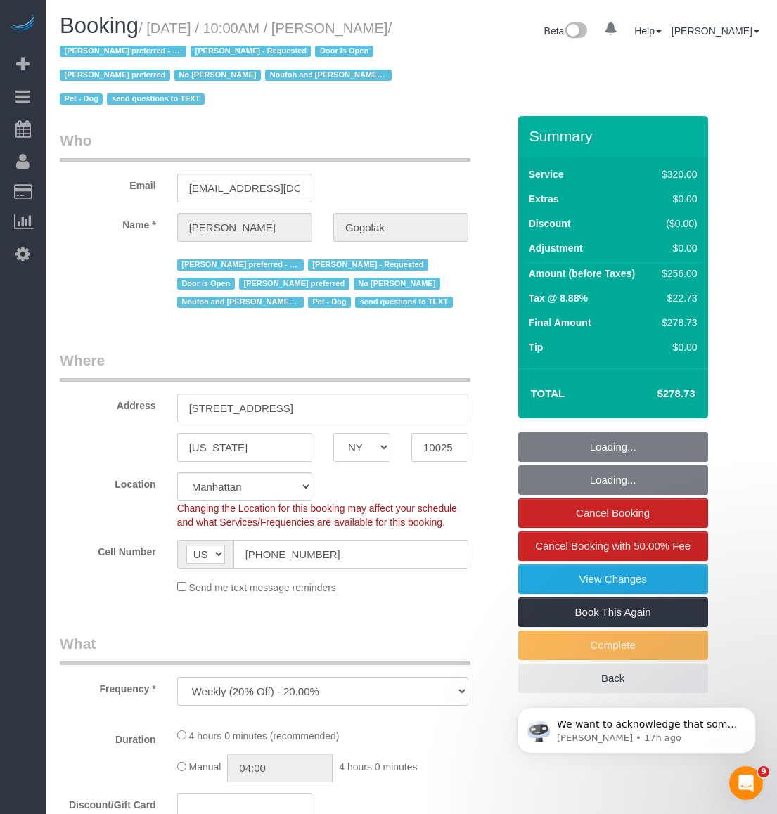
select select "240"
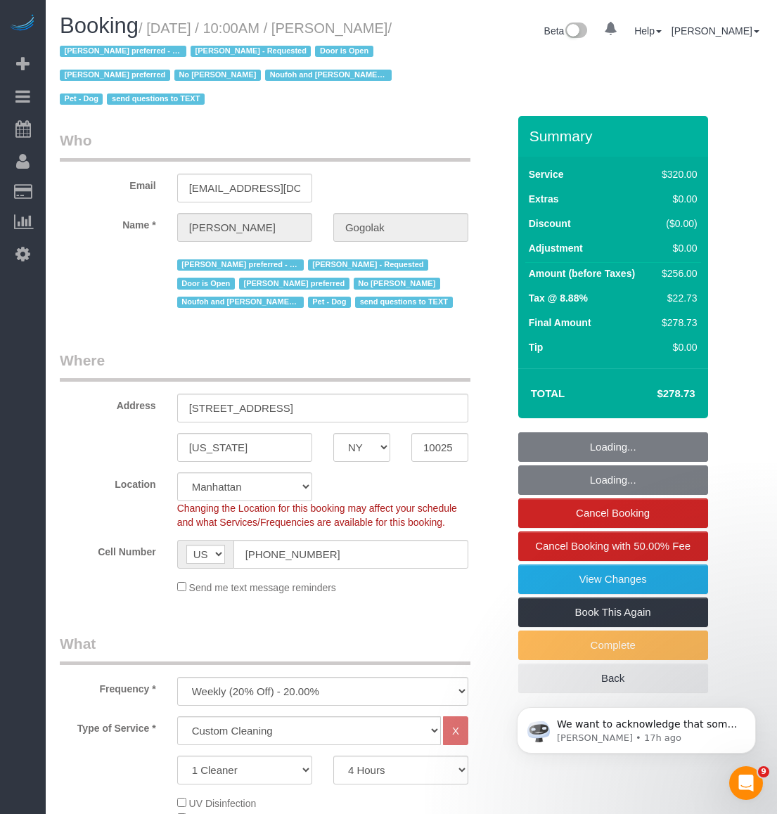
select select "spot1"
select select "object:1565"
click at [368, 162] on legend "Who" at bounding box center [265, 146] width 411 height 32
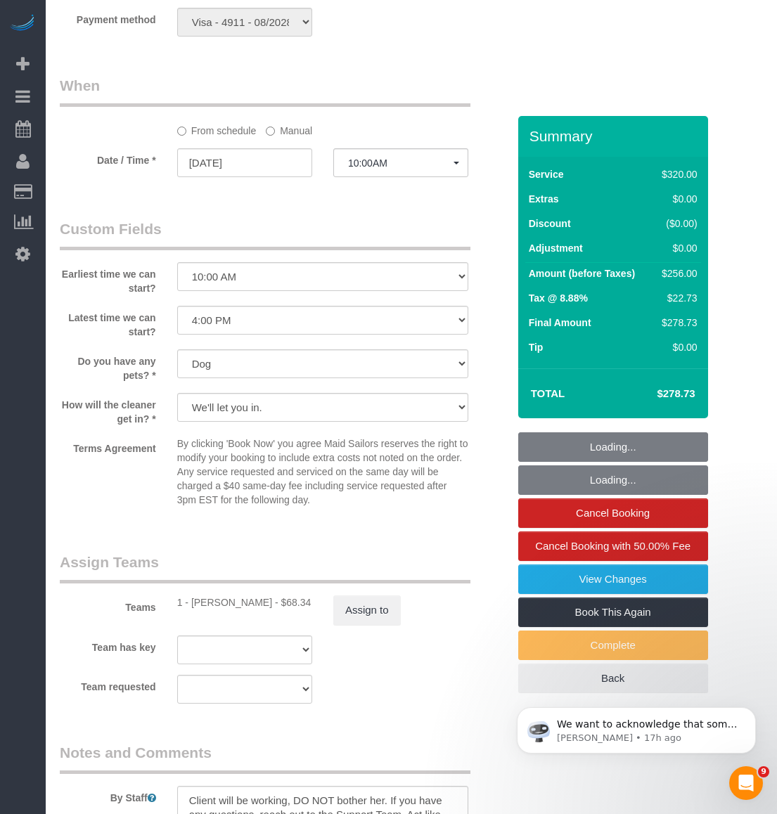
scroll to position [1266, 0]
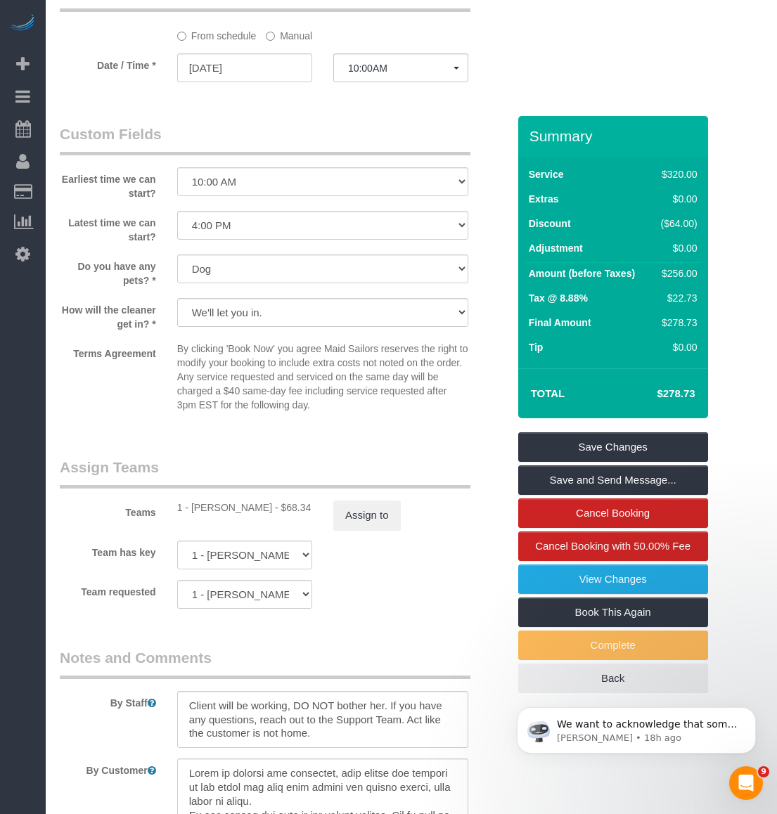
drag, startPoint x: 299, startPoint y: 136, endPoint x: 271, endPoint y: 123, distance: 31.1
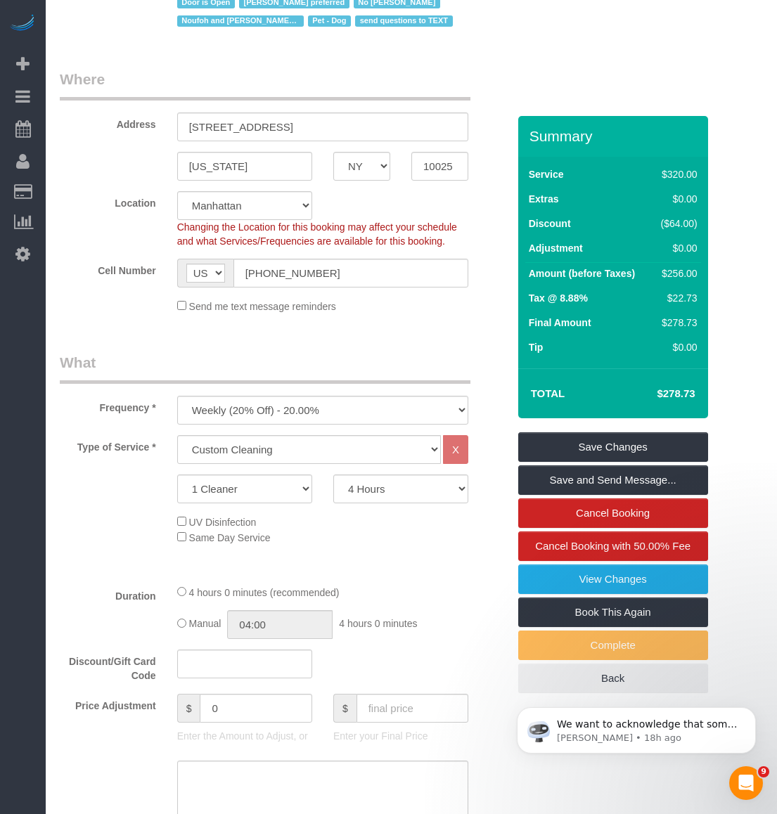
scroll to position [0, 0]
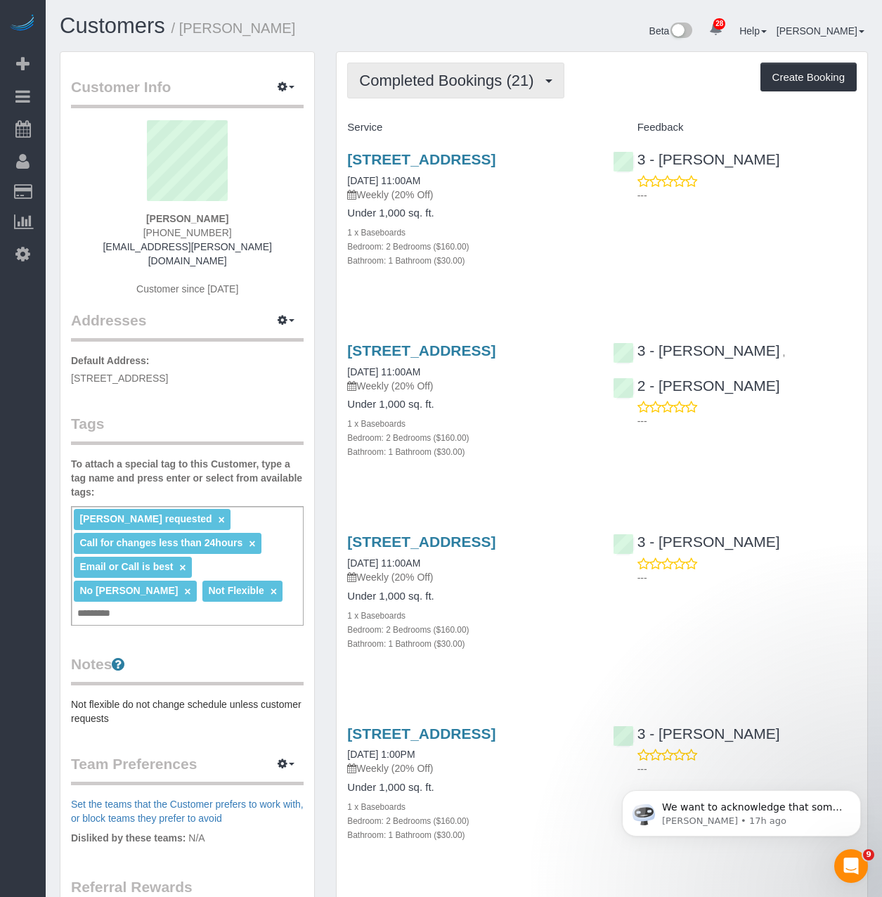
click at [428, 84] on span "Completed Bookings (21)" at bounding box center [449, 81] width 181 height 18
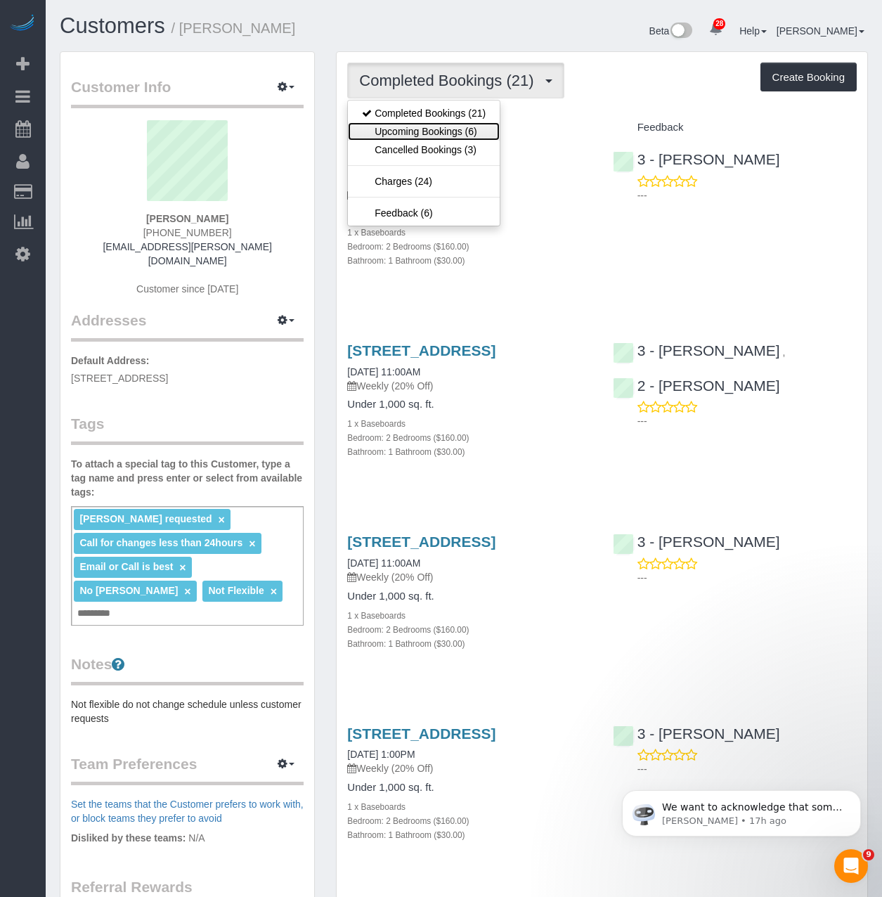
click at [425, 127] on link "Upcoming Bookings (6)" at bounding box center [424, 131] width 152 height 18
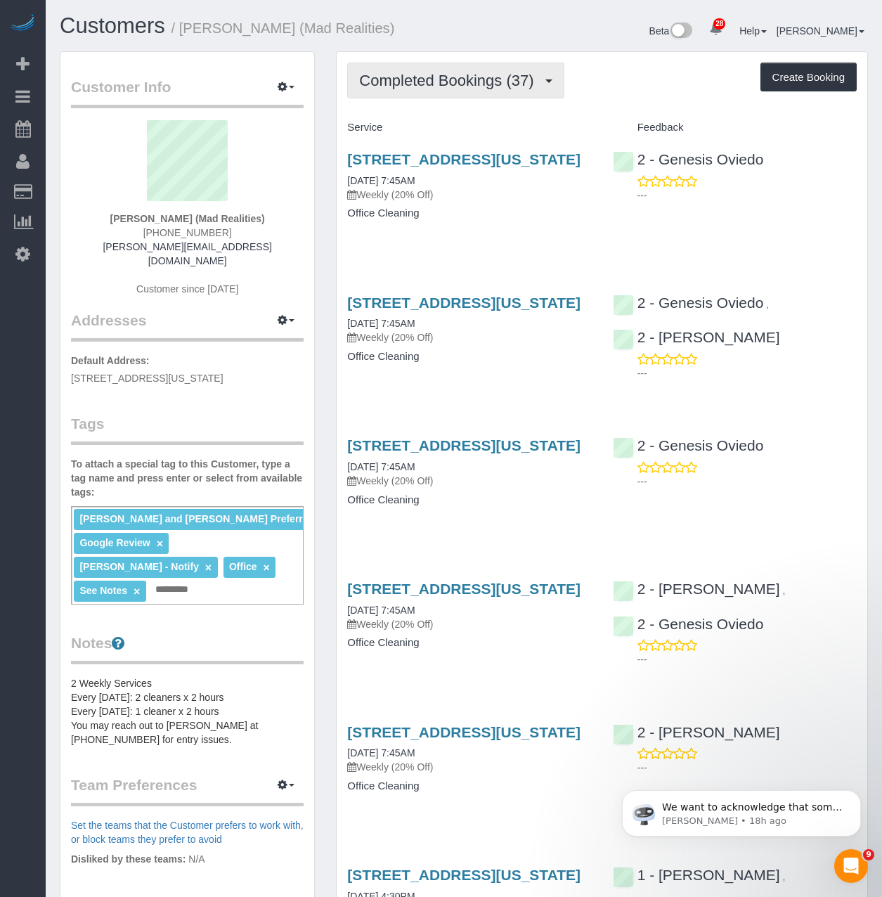
click at [369, 96] on button "Completed Bookings (37)" at bounding box center [455, 81] width 217 height 36
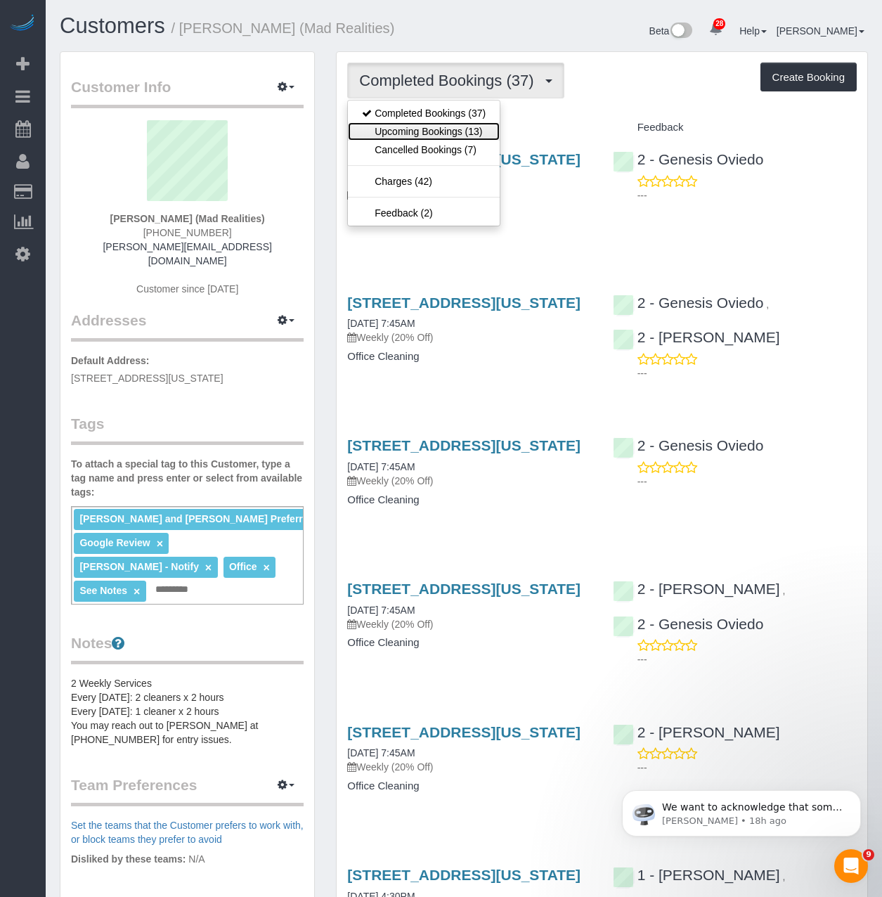
click at [374, 124] on link "Upcoming Bookings (13)" at bounding box center [424, 131] width 152 height 18
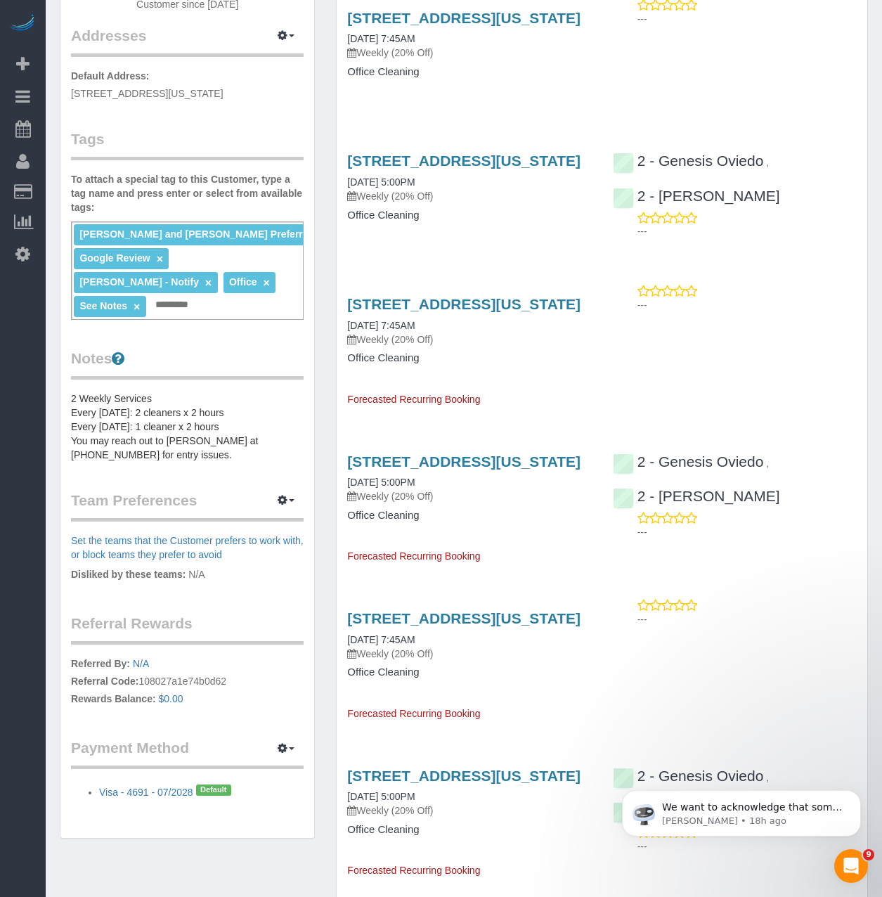
scroll to position [70, 0]
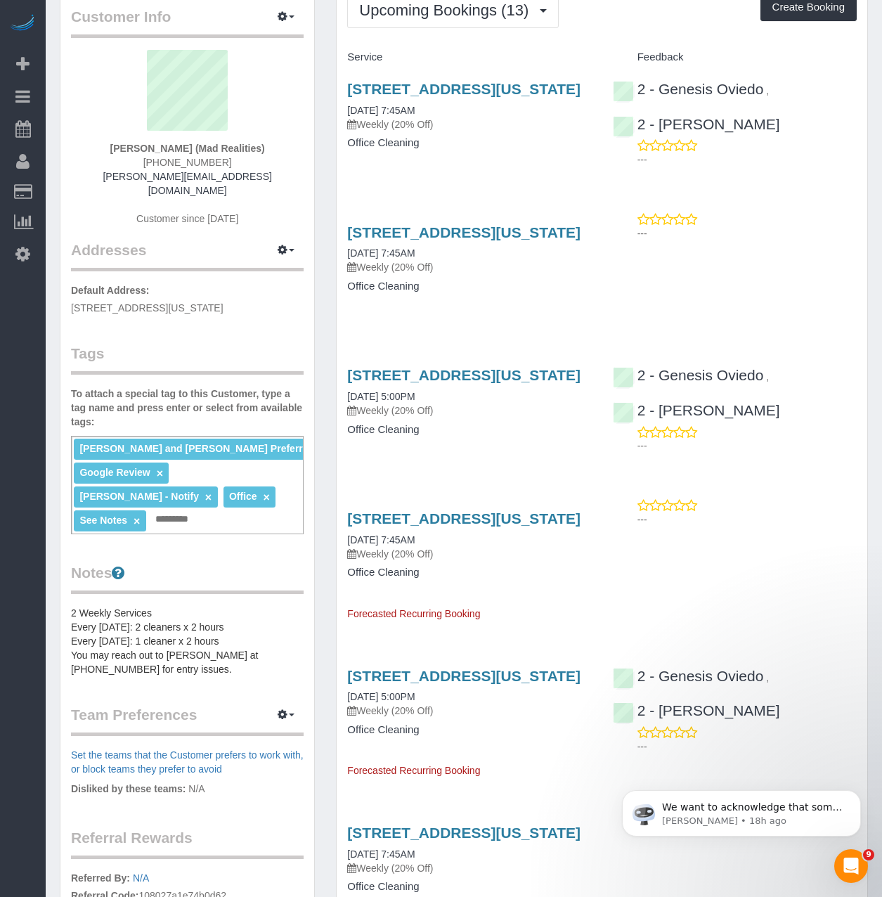
click at [224, 606] on pre "2 Weekly Services Every Friday: 2 cleaners x 2 hours Every Wednesday: 1 cleaner…" at bounding box center [187, 641] width 233 height 70
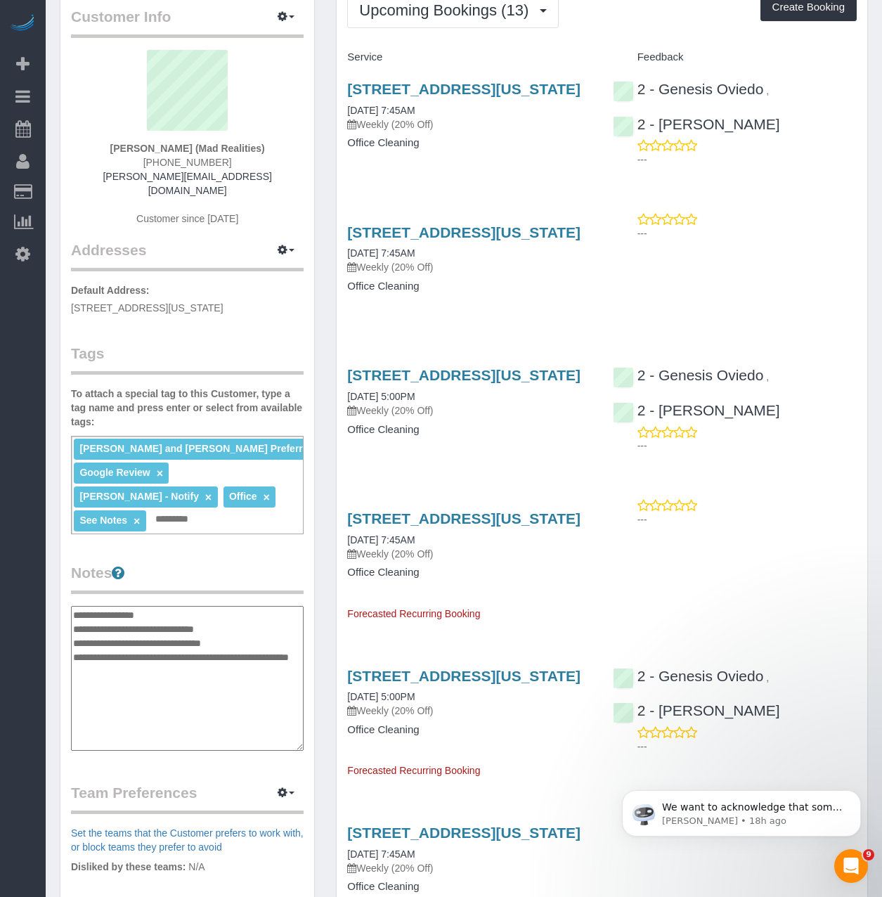
click at [316, 506] on div "Customer Info Edit Contact Info Send Message Email Preferences Special Sales Ta…" at bounding box center [187, 563] width 276 height 1165
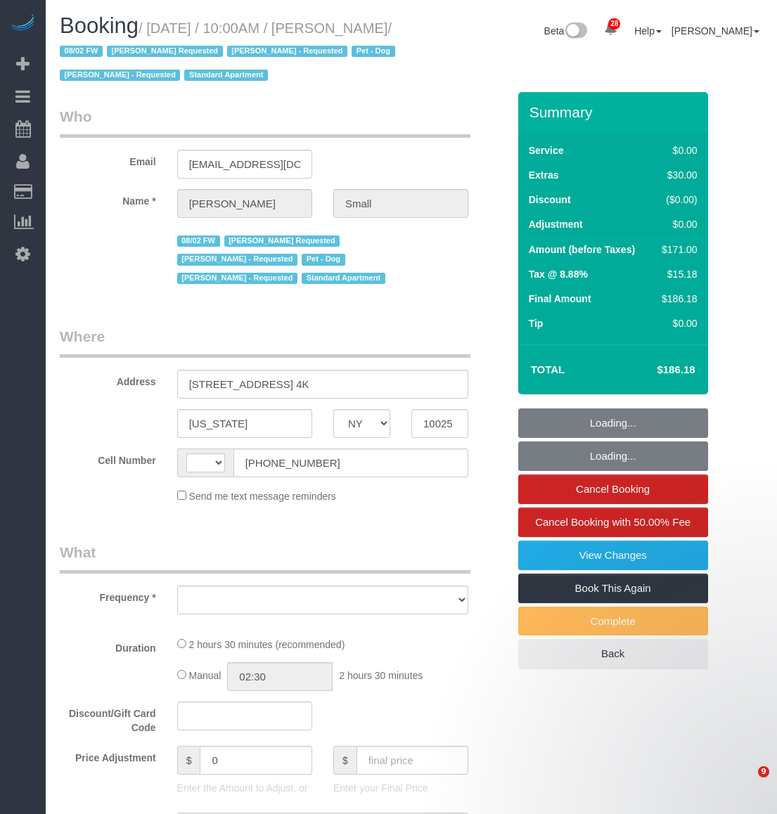
select select "NY"
select select "string:[GEOGRAPHIC_DATA]"
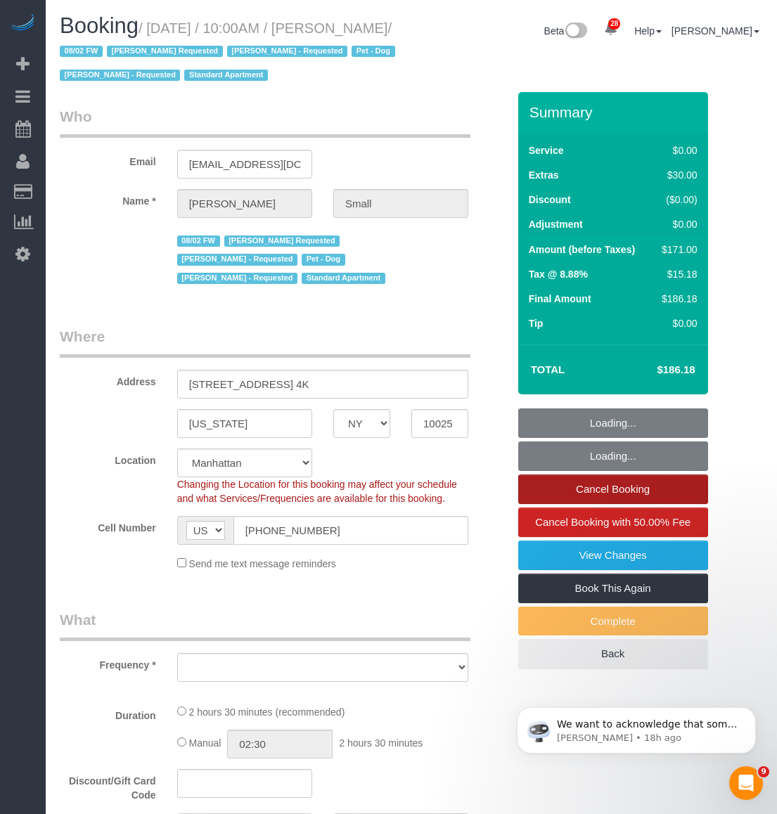
select select "string:stripe-pm_1R02004VGloSiKo7MC8wQRCy"
select select "number:89"
select select "number:90"
select select "number:13"
select select "number:5"
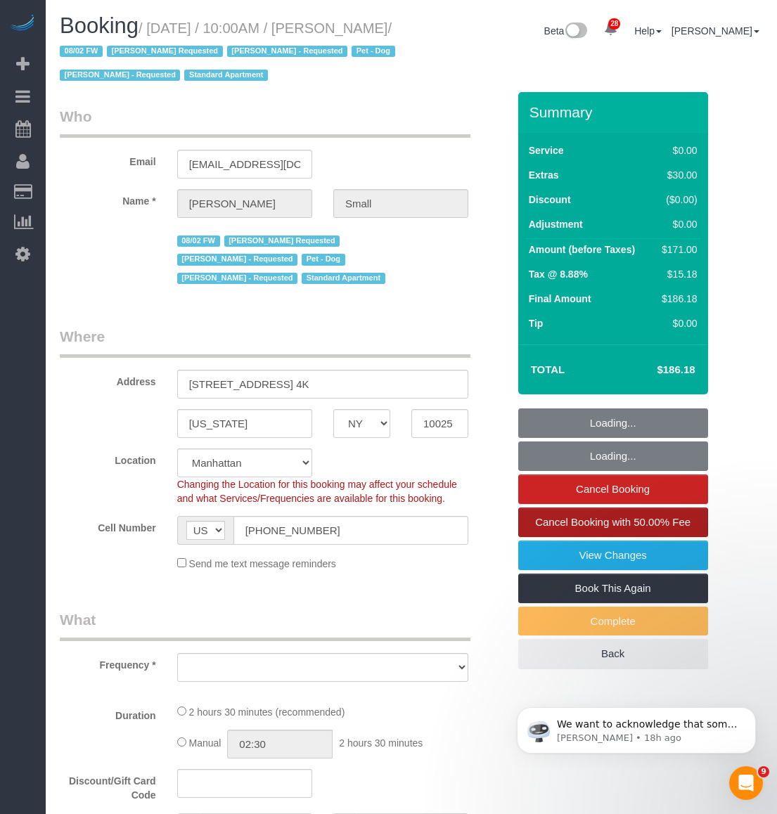
select select "object:986"
select select "1"
select select "spot1"
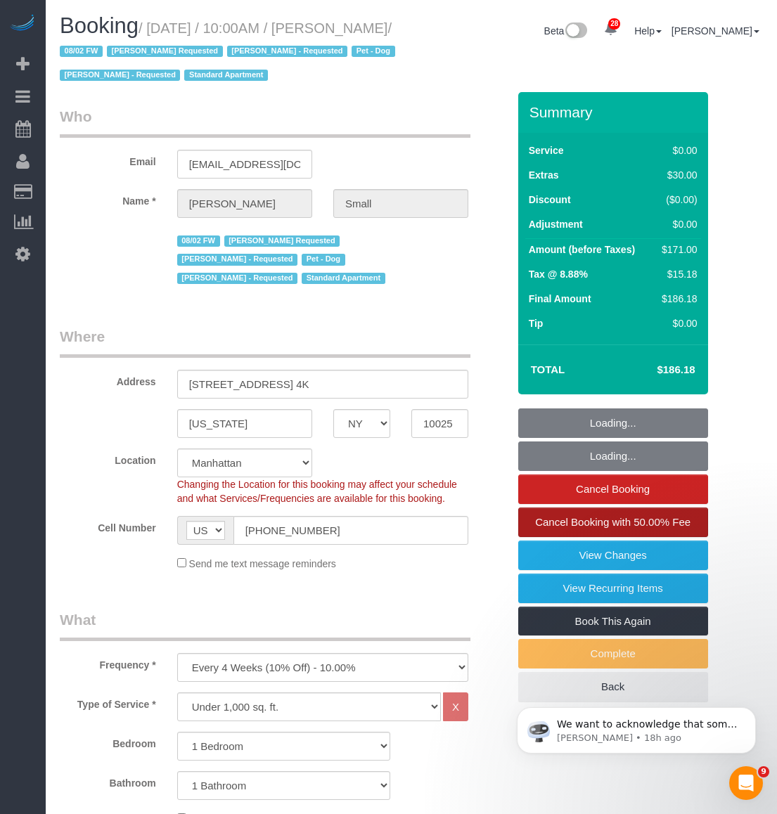
click at [624, 527] on span "Cancel Booking with 50.00% Fee" at bounding box center [612, 522] width 155 height 12
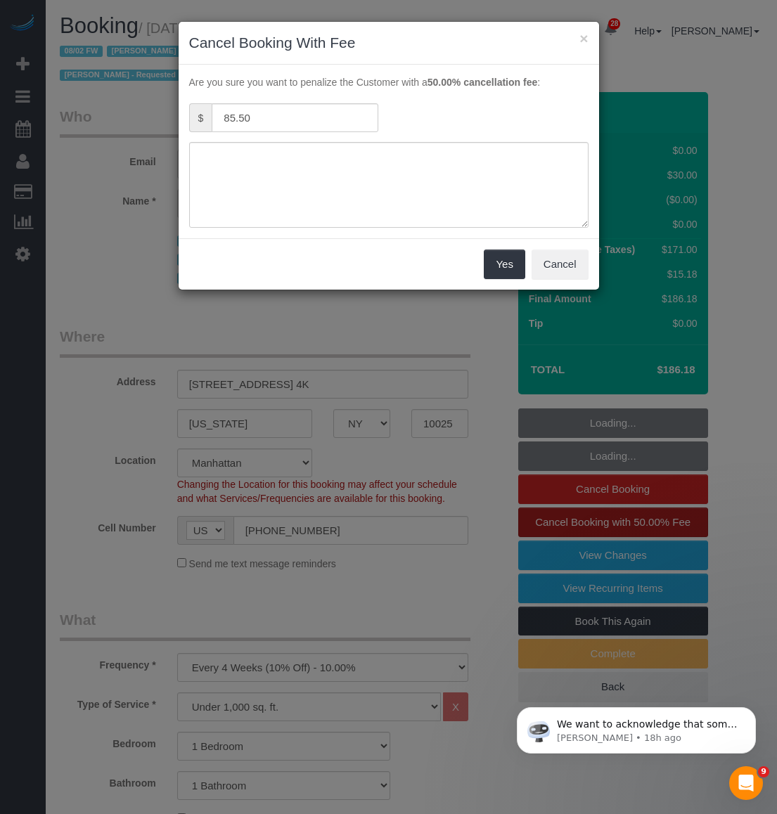
select select "object:1554"
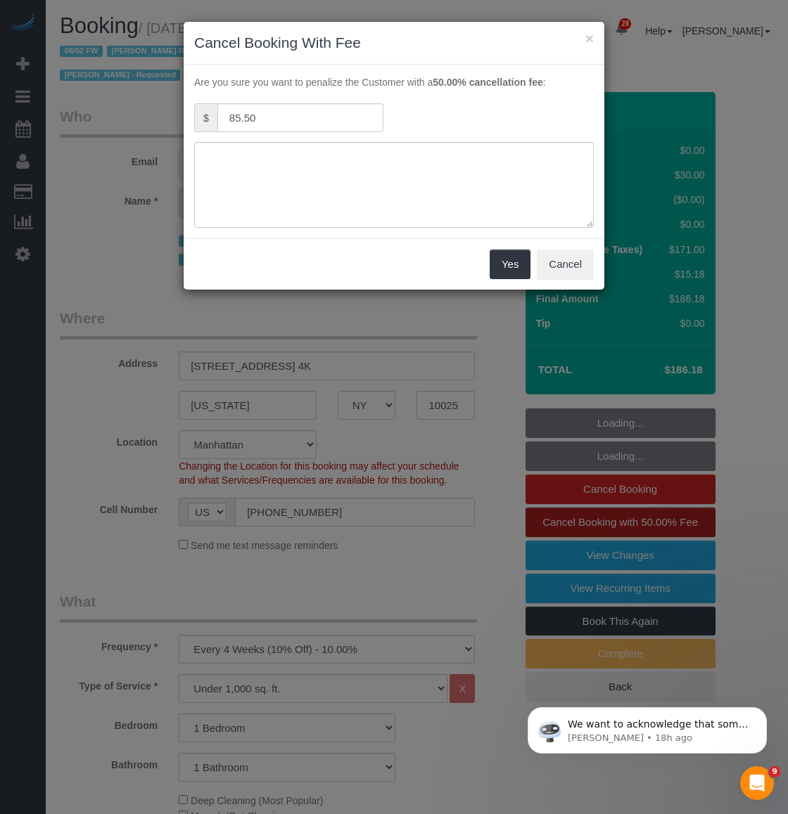
select select "1"
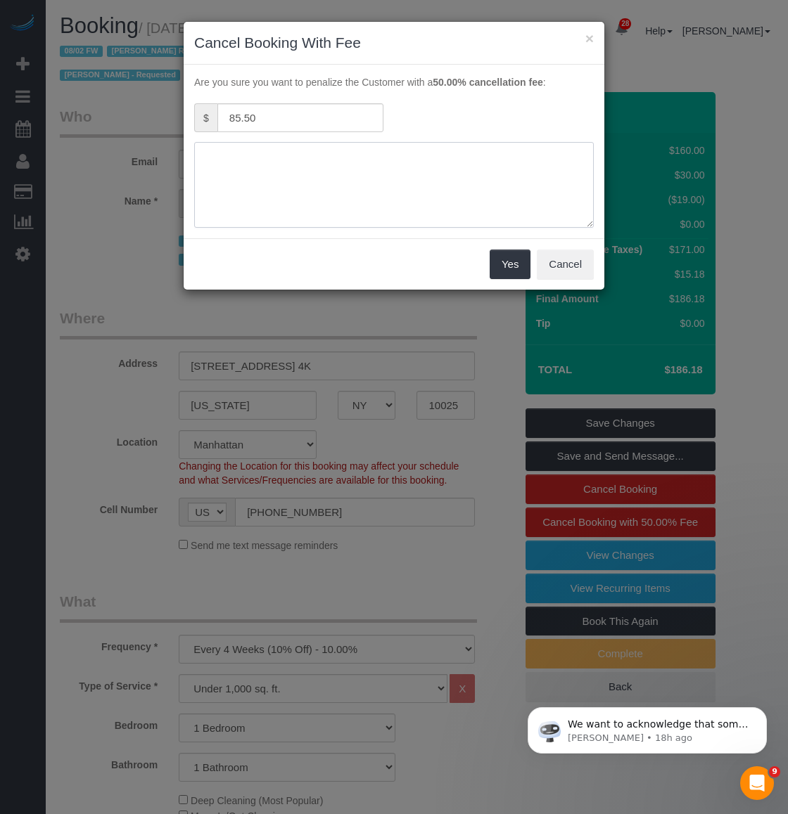
drag, startPoint x: 293, startPoint y: 178, endPoint x: 293, endPoint y: 168, distance: 9.8
click at [293, 175] on textarea at bounding box center [393, 185] width 399 height 86
click at [312, 158] on textarea at bounding box center [393, 185] width 399 height 86
type textarea "Customer Requested: wife is feeling under the weather"
click at [516, 270] on button "Yes" at bounding box center [509, 265] width 41 height 30
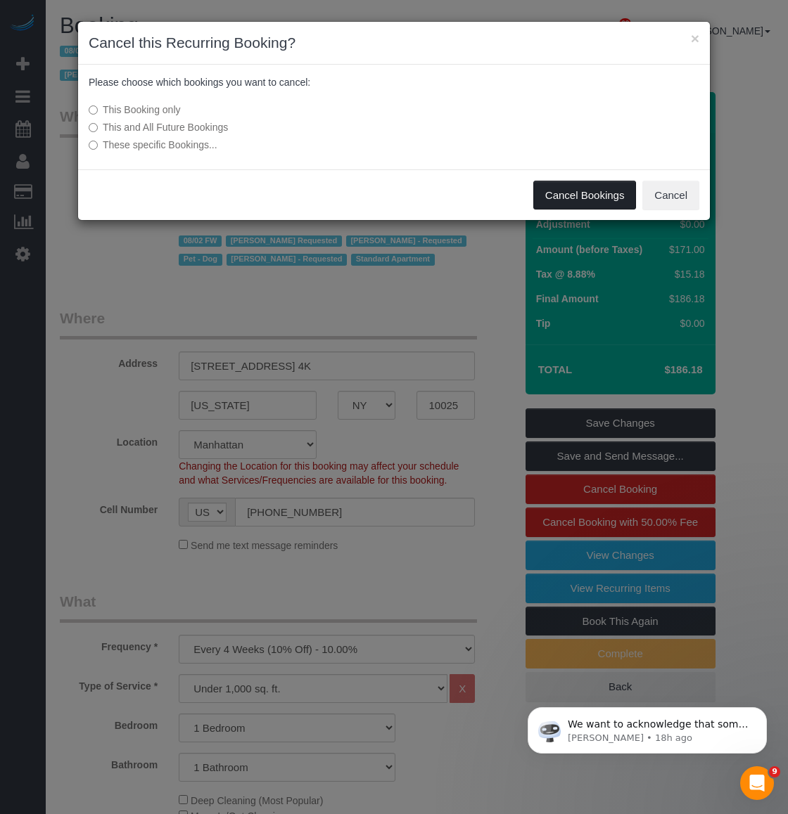
click at [604, 194] on button "Cancel Bookings" at bounding box center [584, 196] width 103 height 30
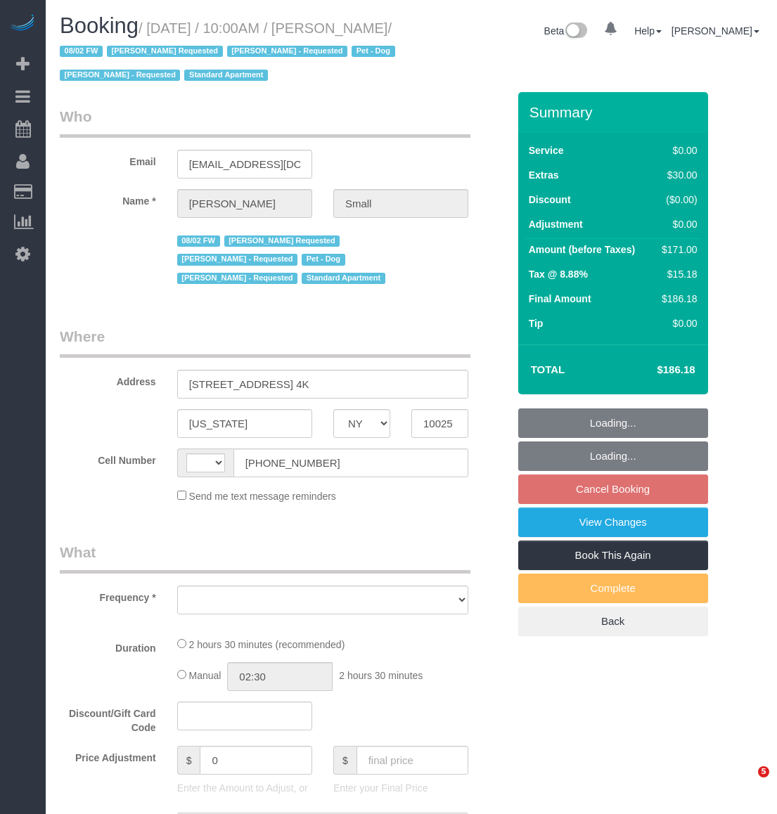
select select "NY"
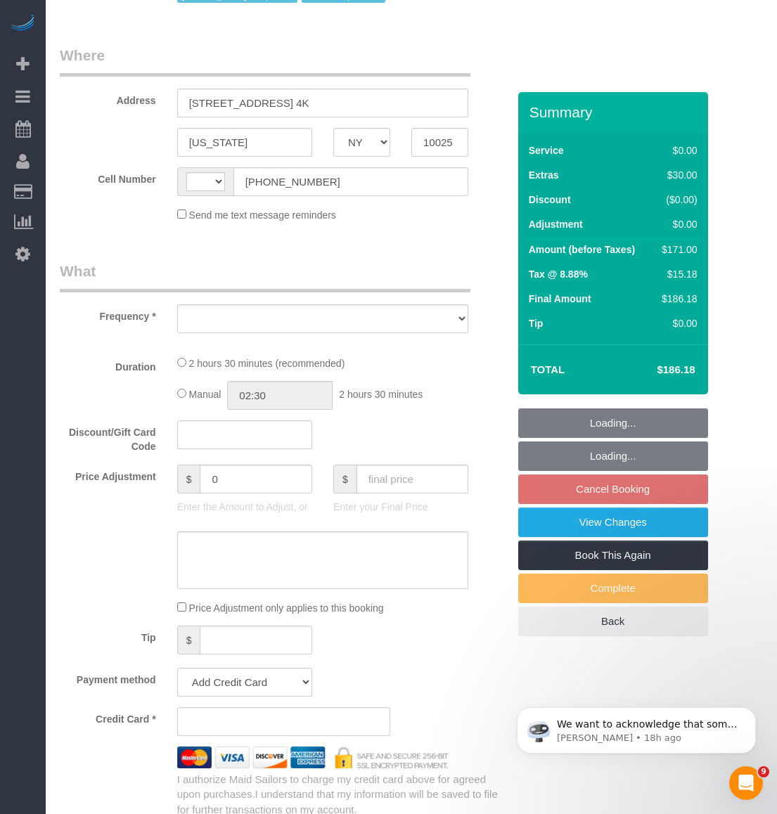
select select "string:[GEOGRAPHIC_DATA]"
select select "string:stripe-pm_1R02004VGloSiKo7MC8wQRCy"
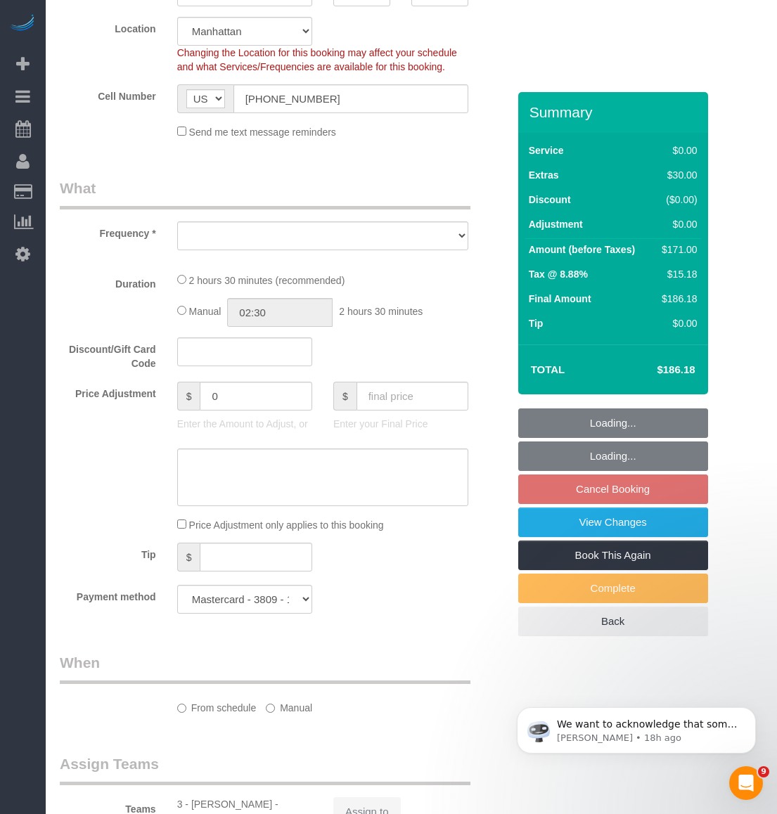
select select "1"
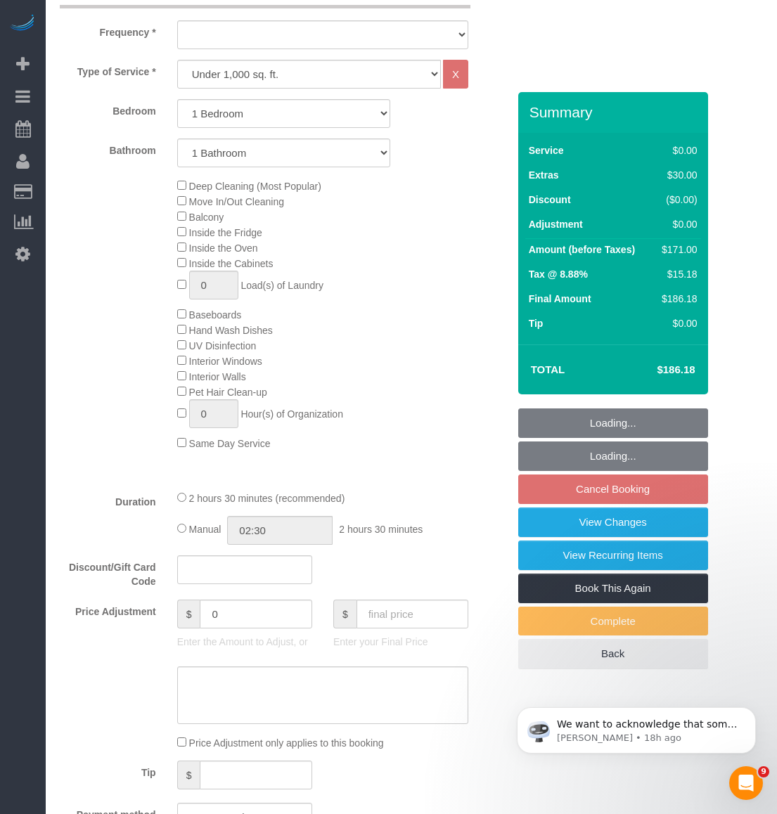
select select "object:945"
select select "spot3"
select select "number:89"
select select "number:90"
select select "number:13"
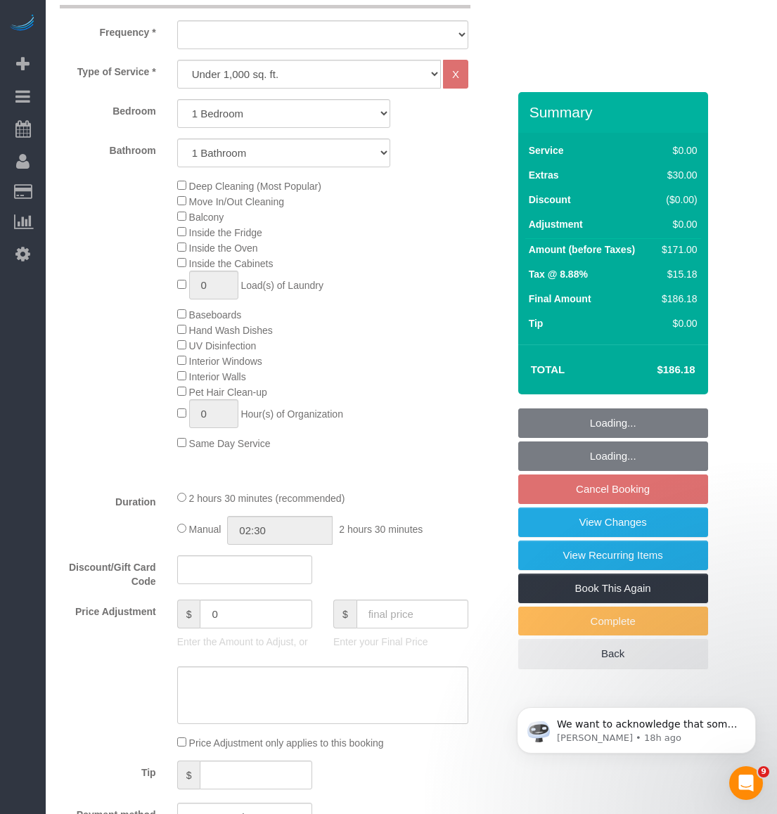
select select "number:5"
select select "object:1532"
select select "1"
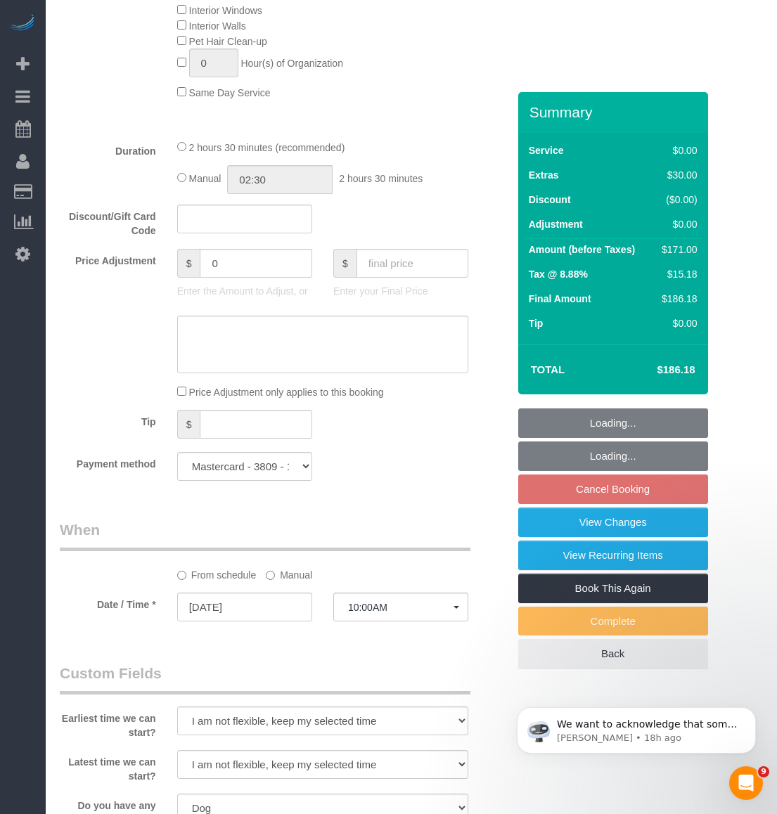
scroll to position [984, 0]
click at [260, 601] on input "[DATE]" at bounding box center [244, 606] width 135 height 29
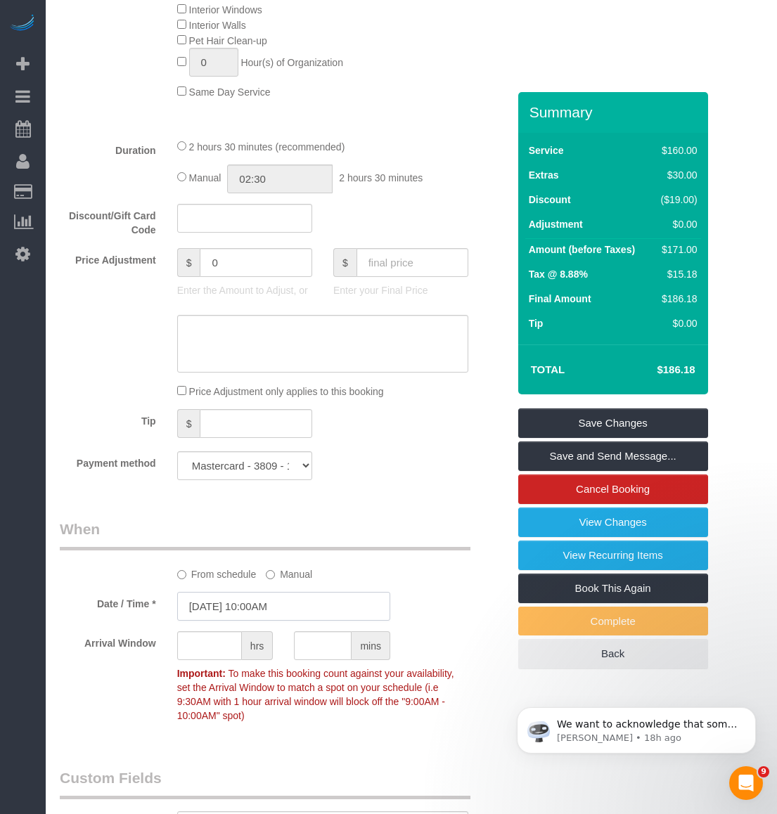
click at [267, 592] on input "[DATE] 10:00AM" at bounding box center [283, 606] width 213 height 29
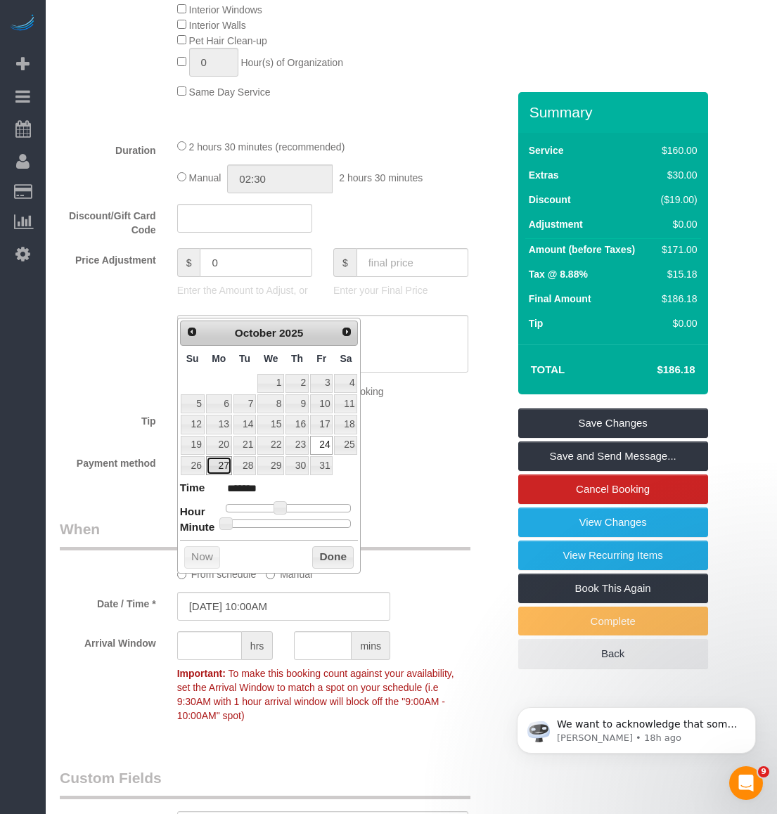
click at [217, 466] on link "27" at bounding box center [219, 465] width 26 height 19
click at [339, 562] on button "Done" at bounding box center [332, 557] width 41 height 23
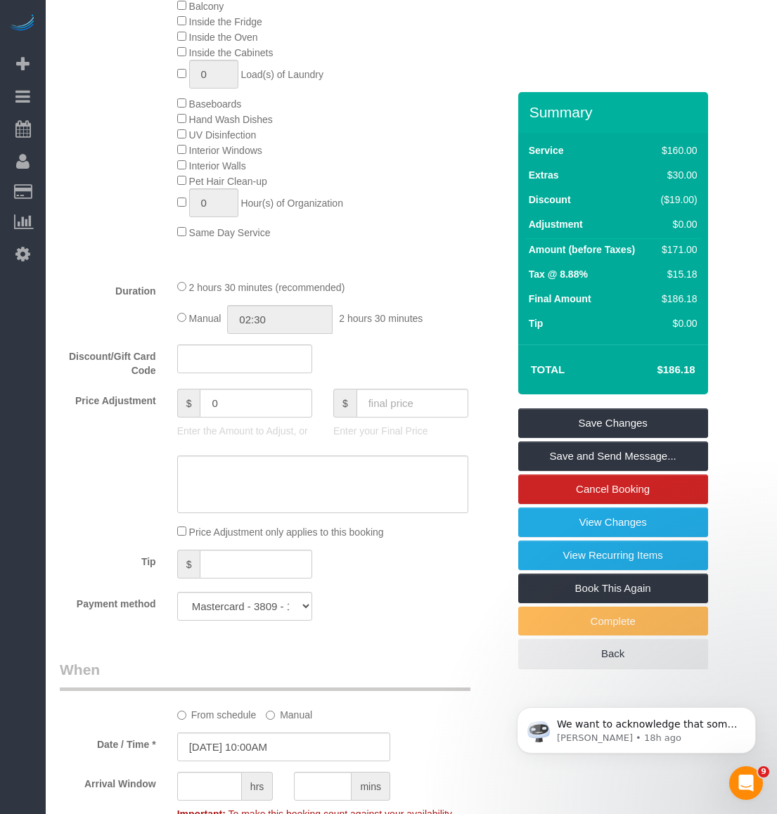
scroll to position [1195, 0]
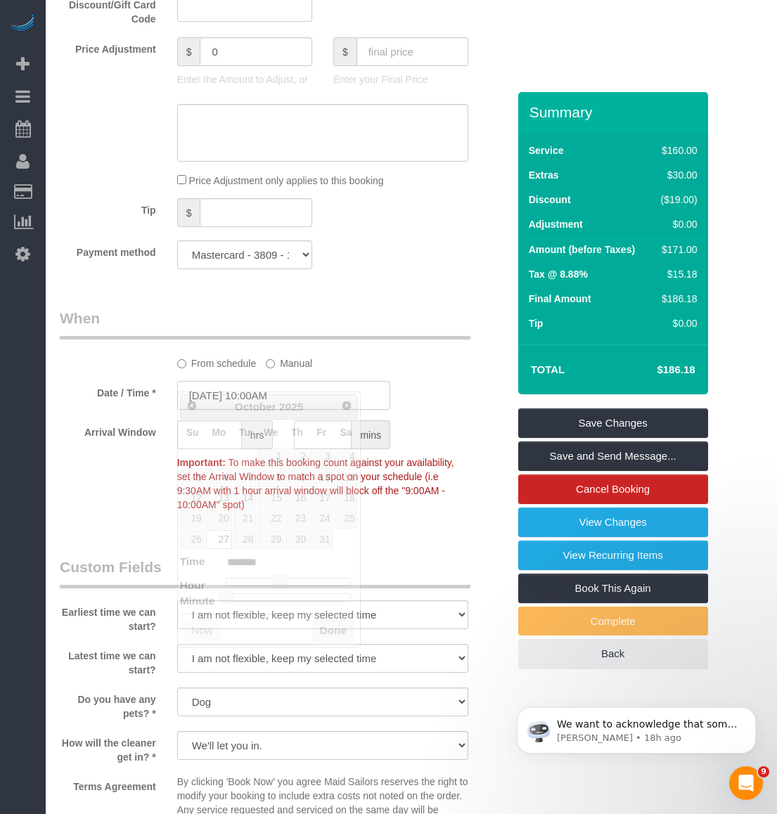
click at [294, 381] on input "[DATE] 10:00AM" at bounding box center [283, 395] width 213 height 29
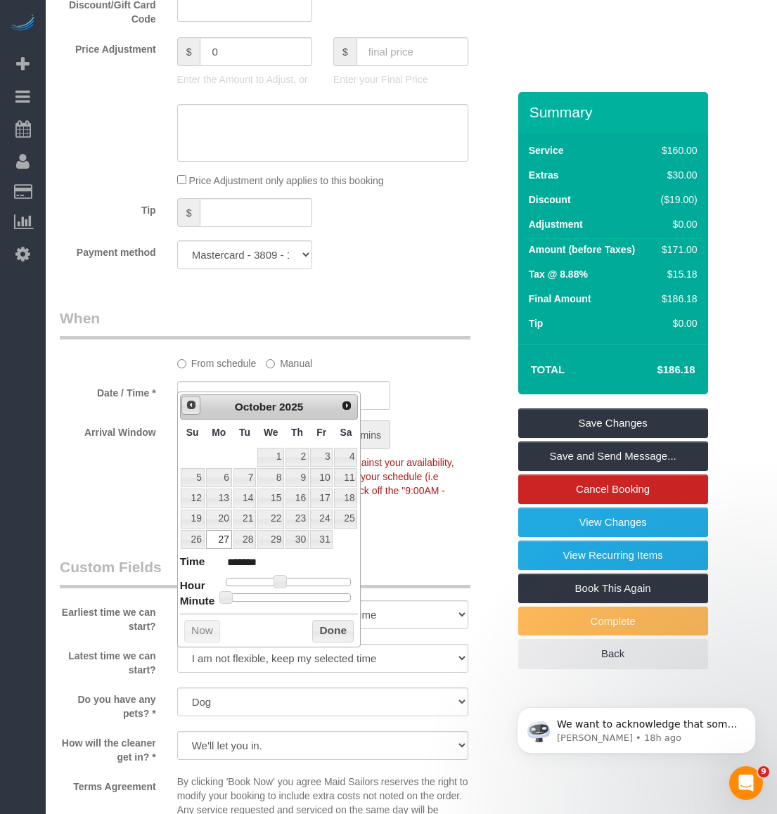
click at [190, 406] on span "Prev" at bounding box center [191, 404] width 11 height 11
click at [221, 544] on link "29" at bounding box center [219, 539] width 26 height 19
type input "[DATE] 10:00AM"
click at [337, 624] on button "Done" at bounding box center [332, 631] width 41 height 23
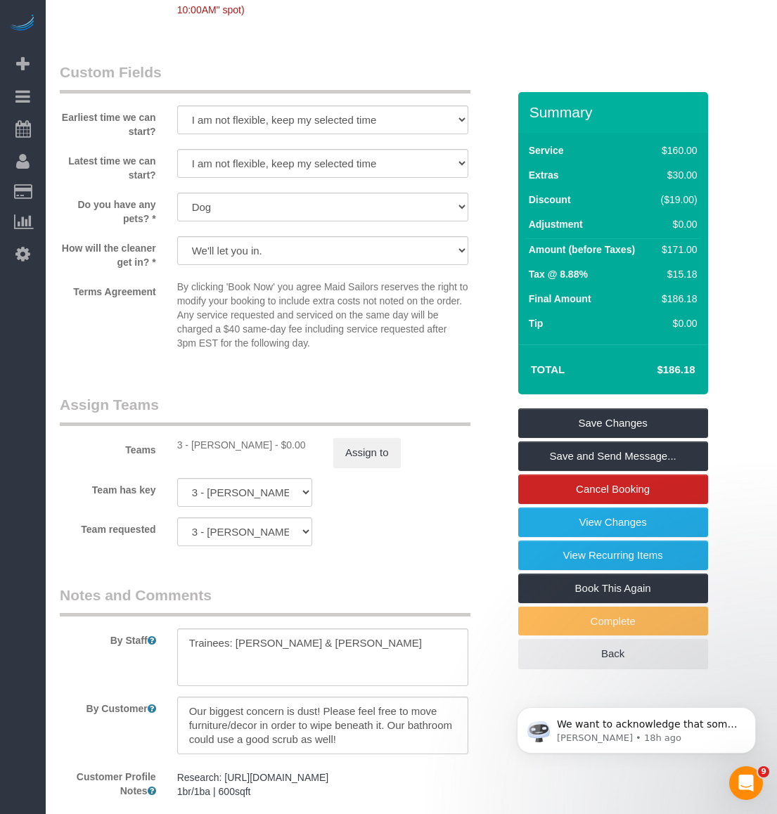
scroll to position [1828, 0]
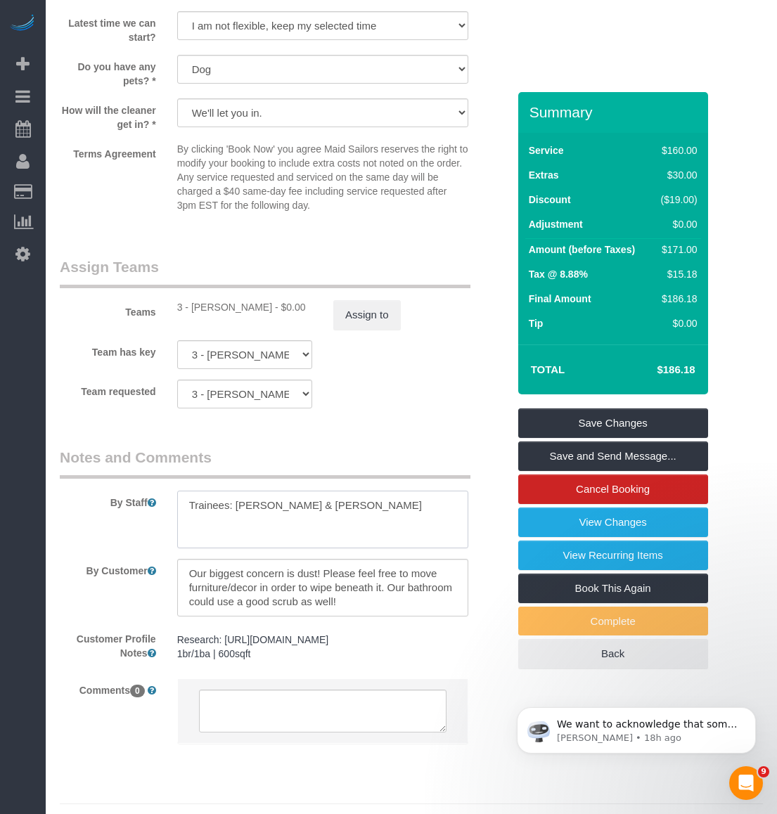
drag, startPoint x: 330, startPoint y: 490, endPoint x: -86, endPoint y: 414, distance: 422.5
type textarea "M"
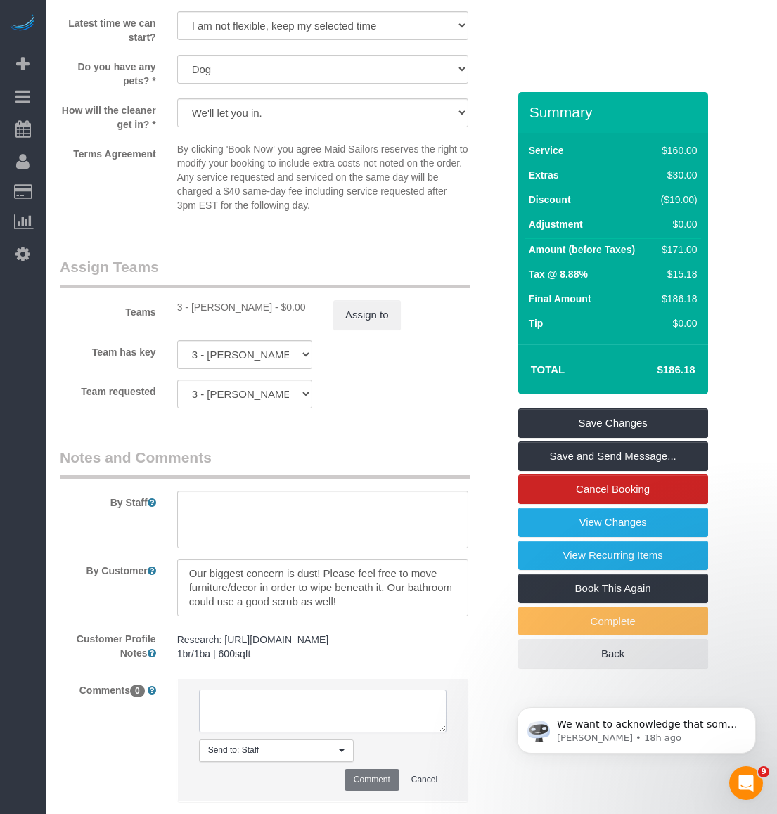
click at [252, 718] on textarea at bounding box center [323, 712] width 248 height 44
type textarea "M"
type textarea "Okay'd to move to Mondays starting 09/29. Okay with another cleaner"
click at [377, 776] on button "Comment" at bounding box center [372, 780] width 55 height 22
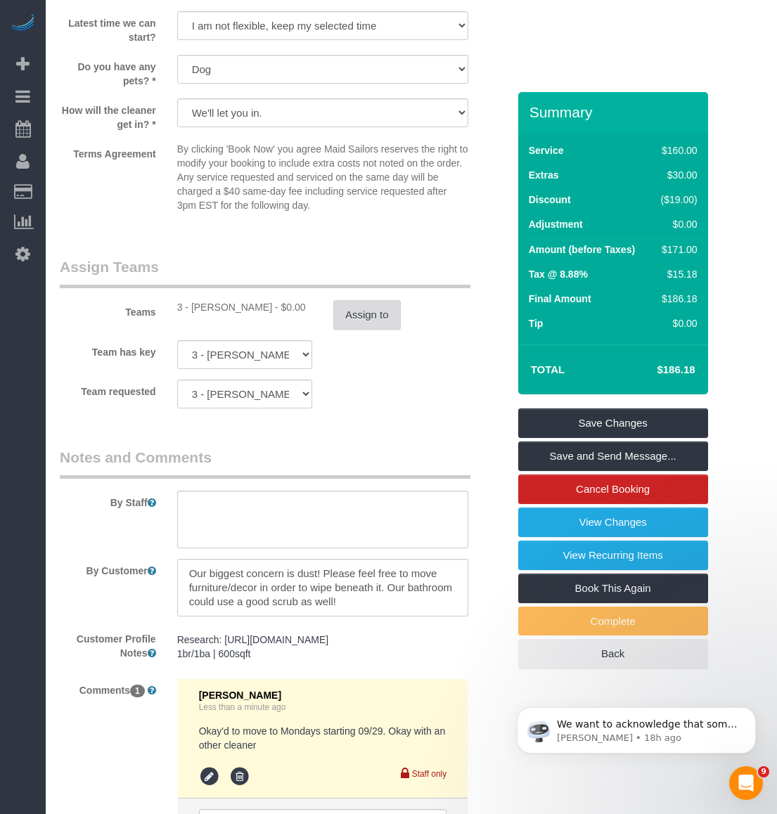
click at [361, 300] on button "Assign to" at bounding box center [367, 315] width 68 height 30
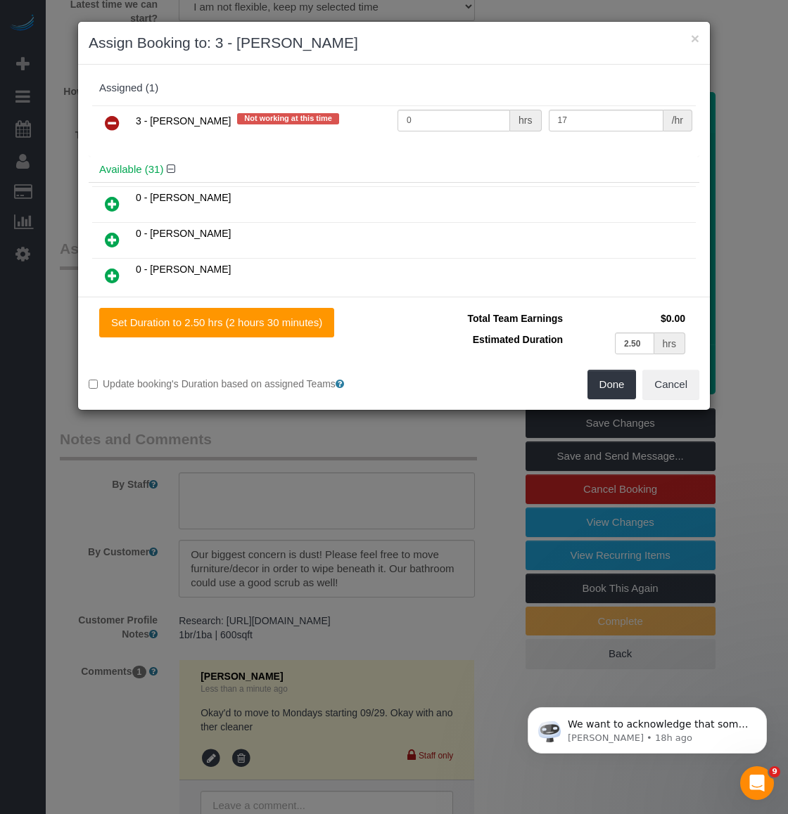
click at [113, 126] on icon at bounding box center [112, 123] width 15 height 17
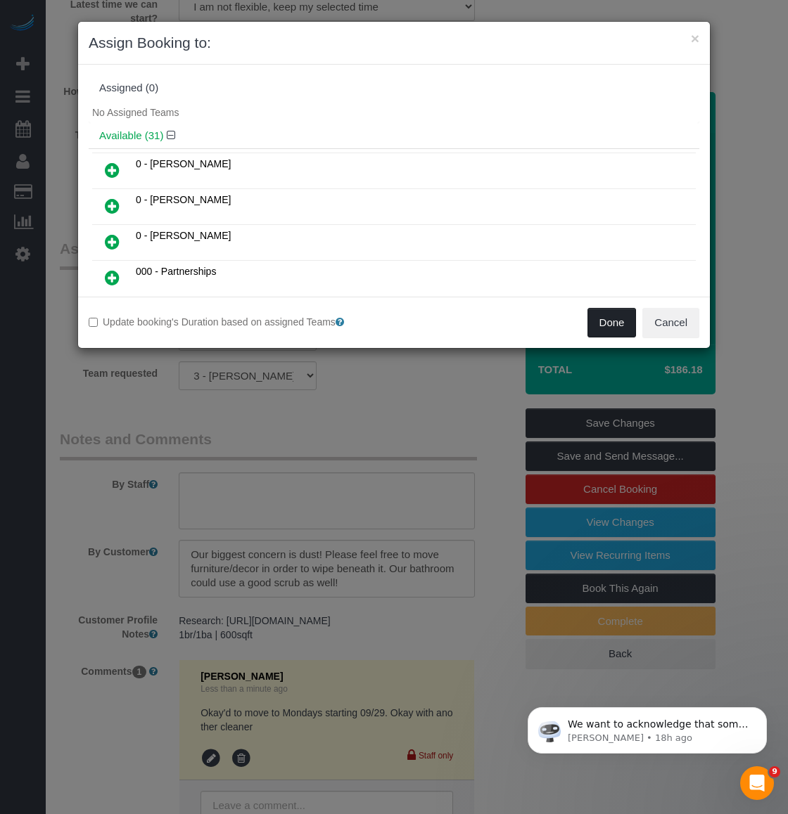
click at [617, 313] on button "Done" at bounding box center [611, 323] width 49 height 30
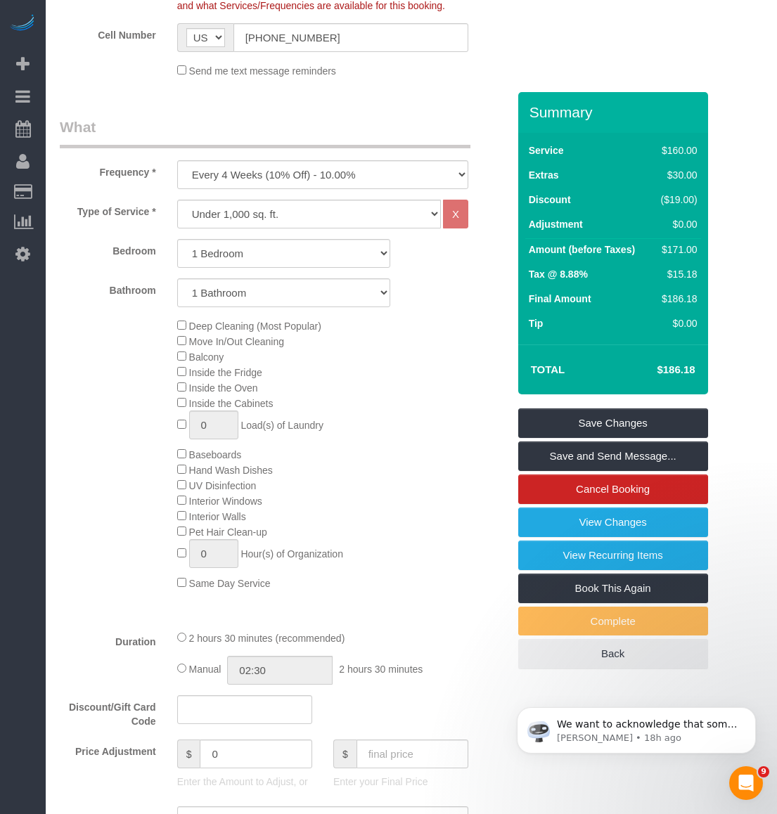
scroll to position [352, 0]
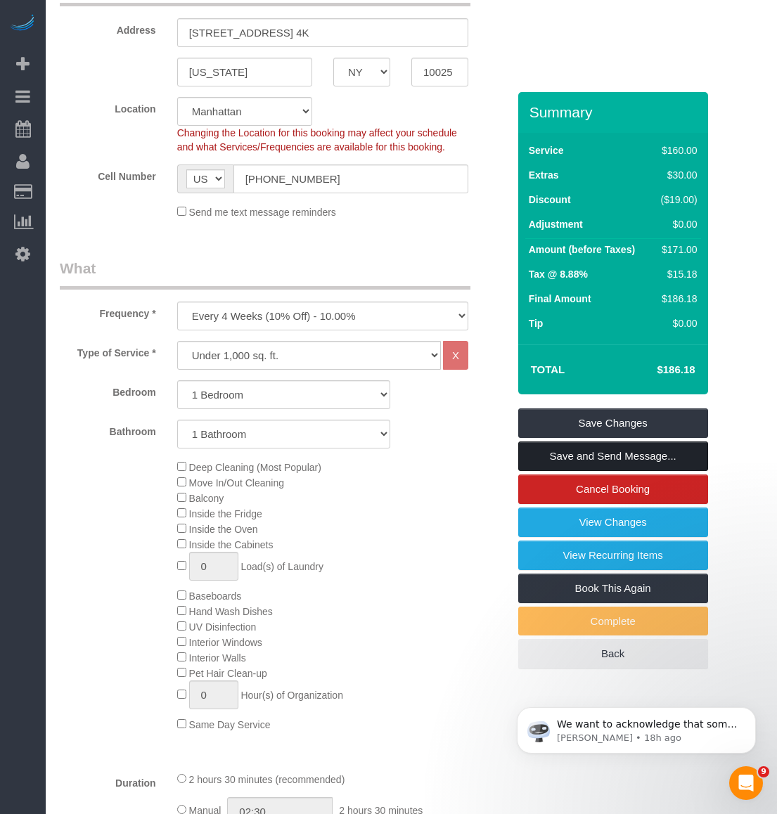
click at [586, 459] on link "Save and Send Message..." at bounding box center [613, 457] width 190 height 30
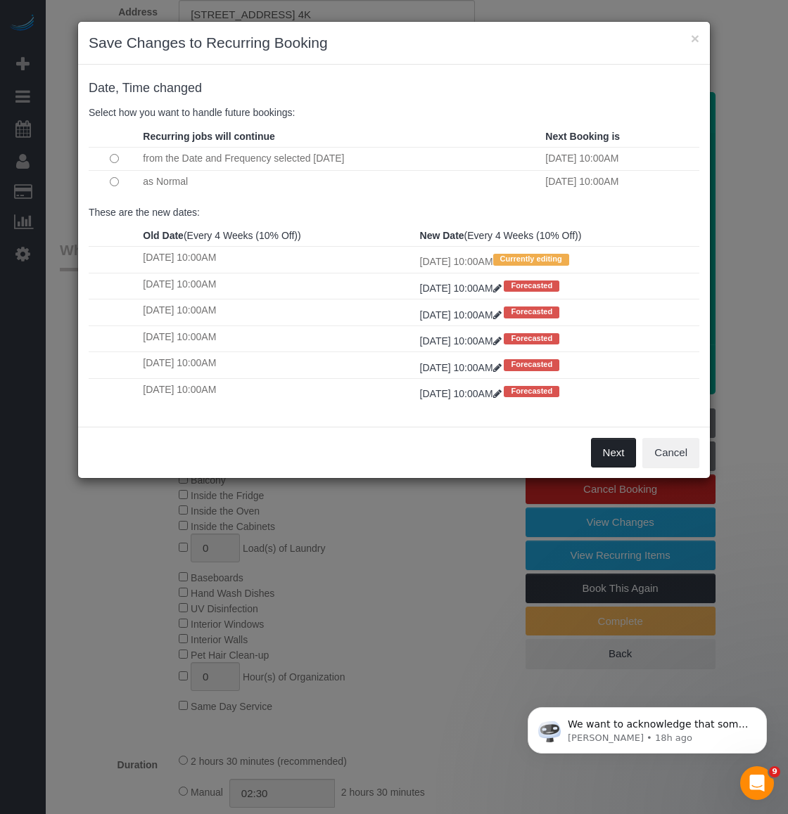
click at [617, 454] on button "Next" at bounding box center [614, 453] width 46 height 30
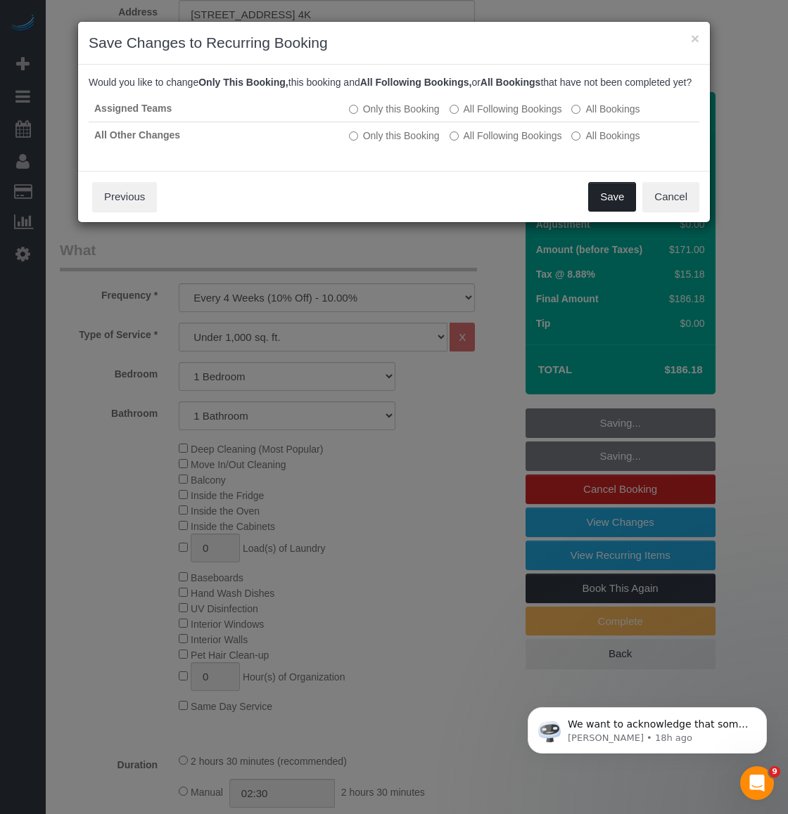
click at [598, 212] on button "Save" at bounding box center [612, 197] width 48 height 30
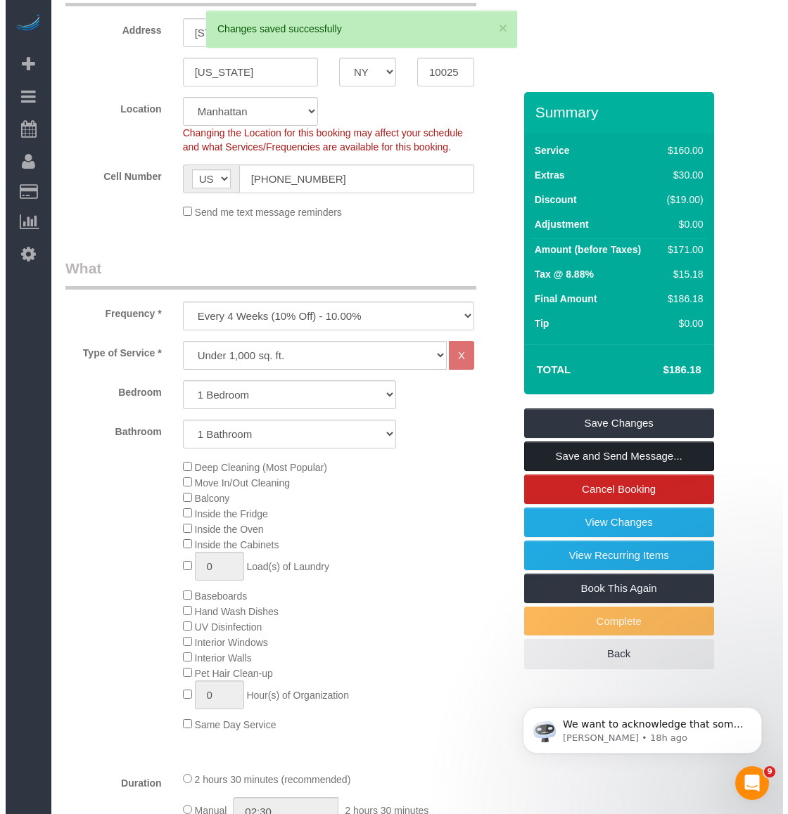
scroll to position [0, 0]
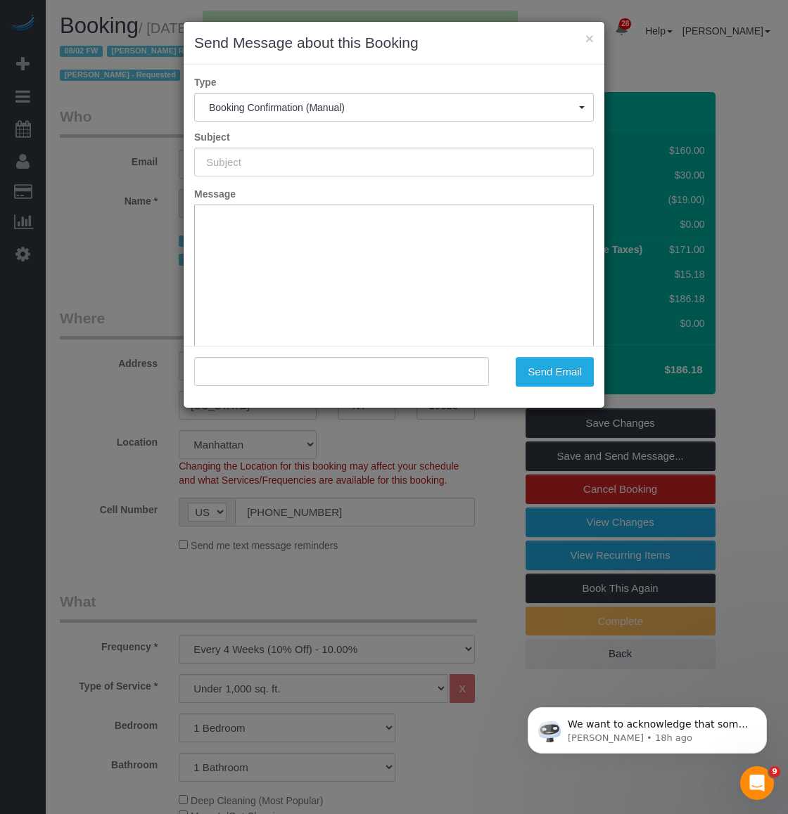
type input "Cleaning Confirmed for 09/29/2025 at 10:00am"
type input ""Jacob Small" <jacobhsmall@gmail.com>"
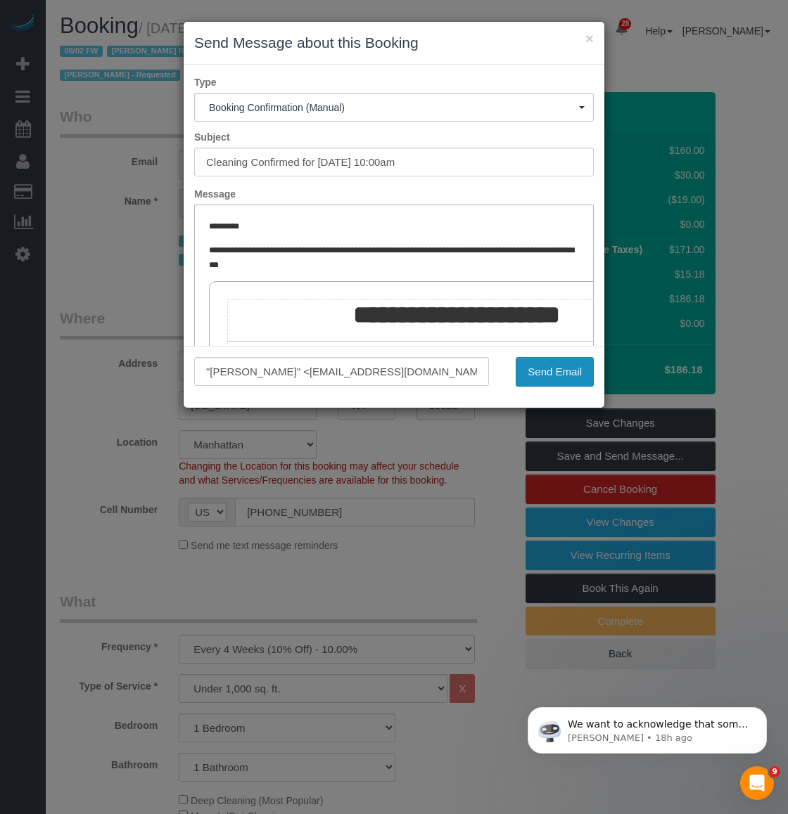
click at [582, 375] on button "Send Email" at bounding box center [554, 372] width 78 height 30
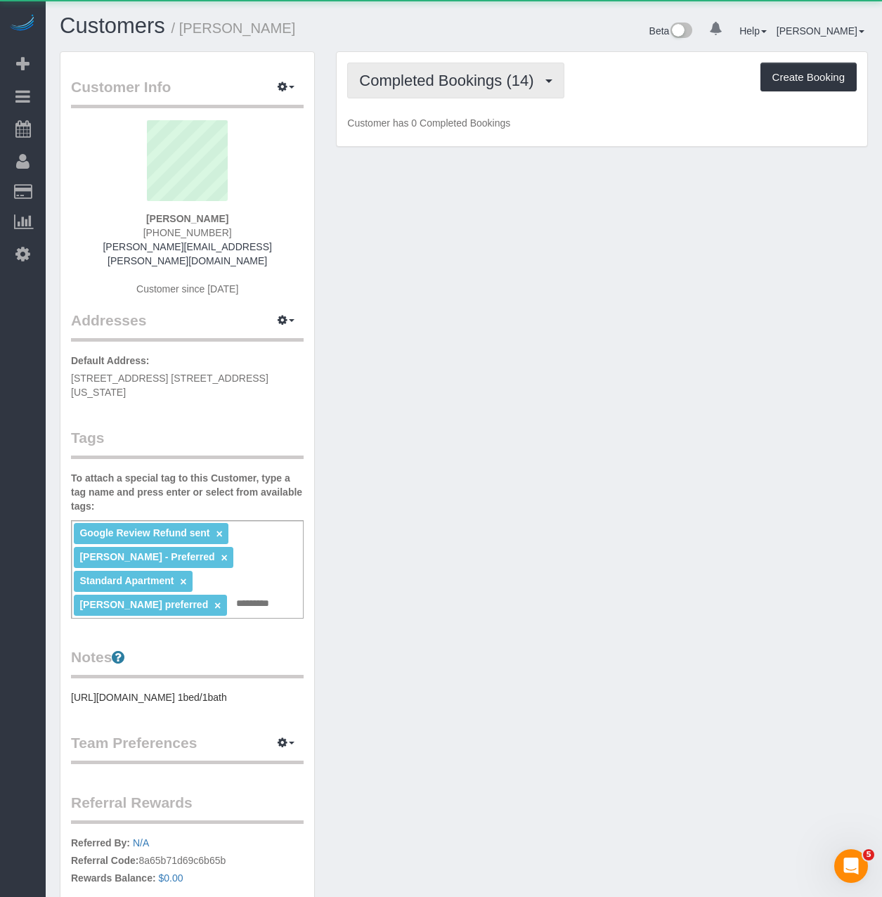
click at [459, 89] on button "Completed Bookings (14)" at bounding box center [455, 81] width 217 height 36
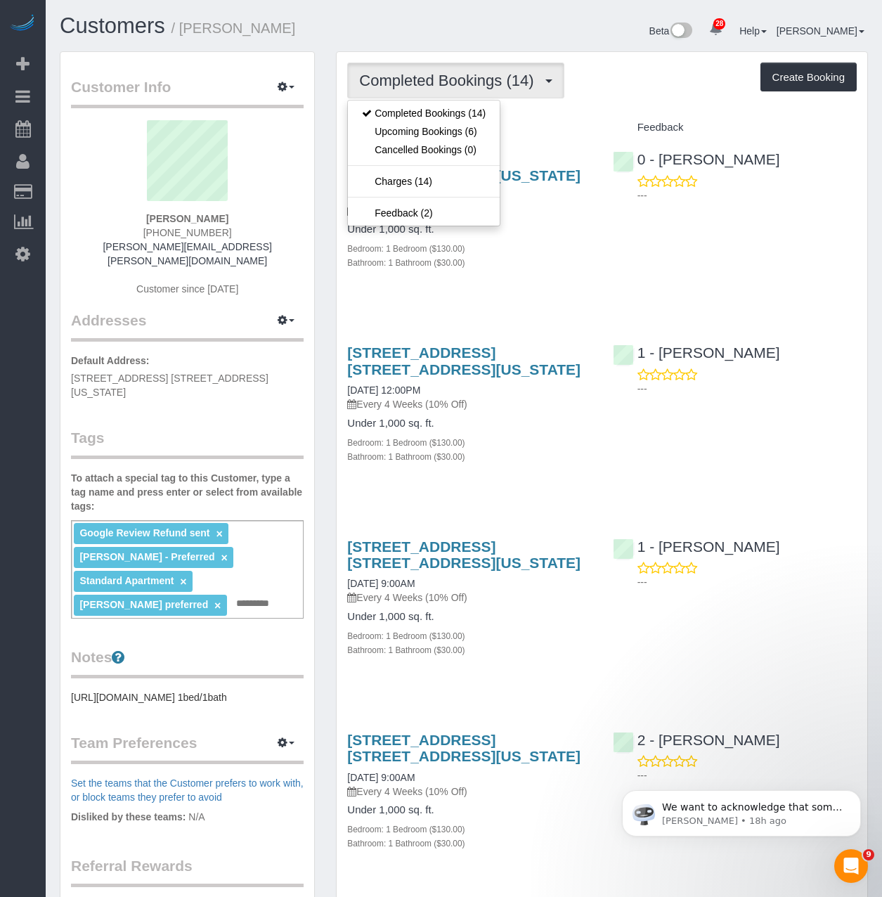
drag, startPoint x: 620, startPoint y: 257, endPoint x: 606, endPoint y: 245, distance: 18.9
click at [620, 257] on div "[STREET_ADDRESS] [STREET_ADDRESS][US_STATE] [DATE] 10:00AM Every 4 Weeks (10% O…" at bounding box center [602, 218] width 531 height 158
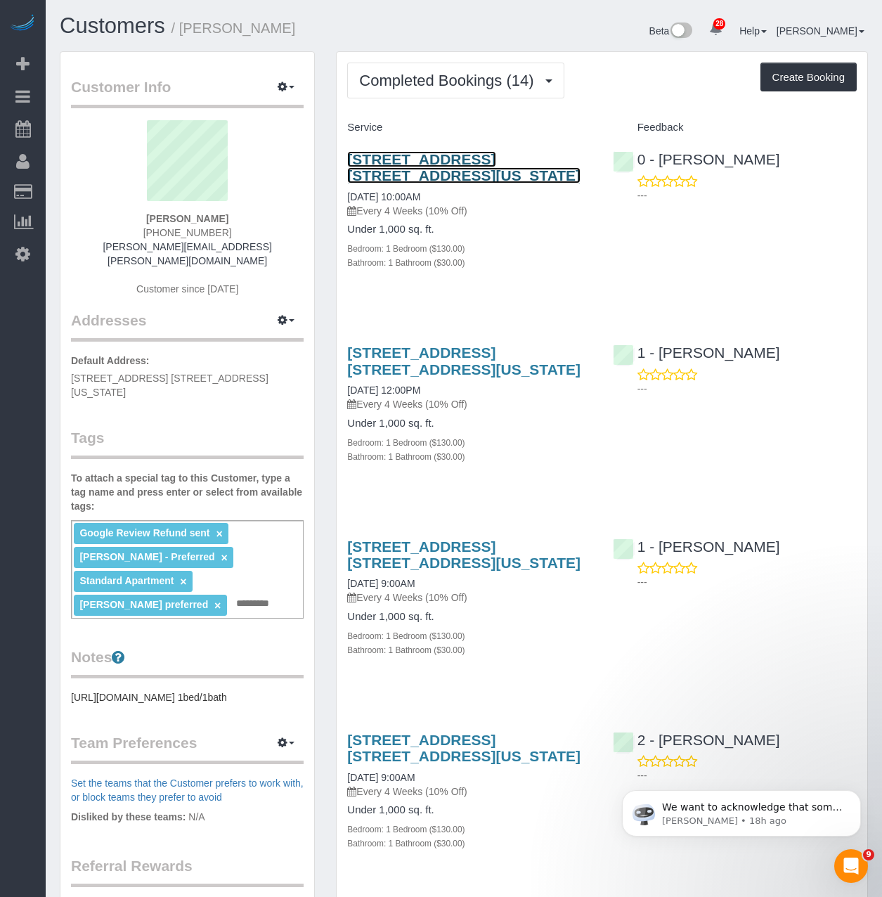
click at [498, 153] on link "[STREET_ADDRESS] [STREET_ADDRESS][US_STATE]" at bounding box center [463, 167] width 233 height 32
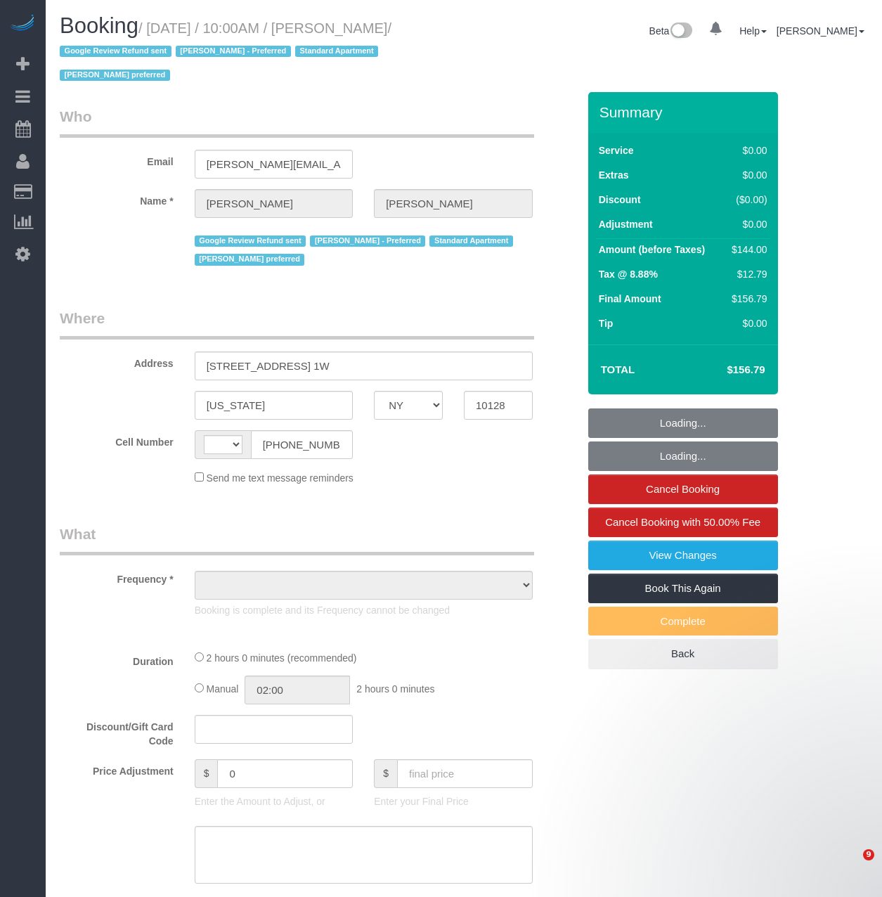
select select "NY"
select select "object:589"
select select "string:[GEOGRAPHIC_DATA]"
select select "number:57"
select select "number:70"
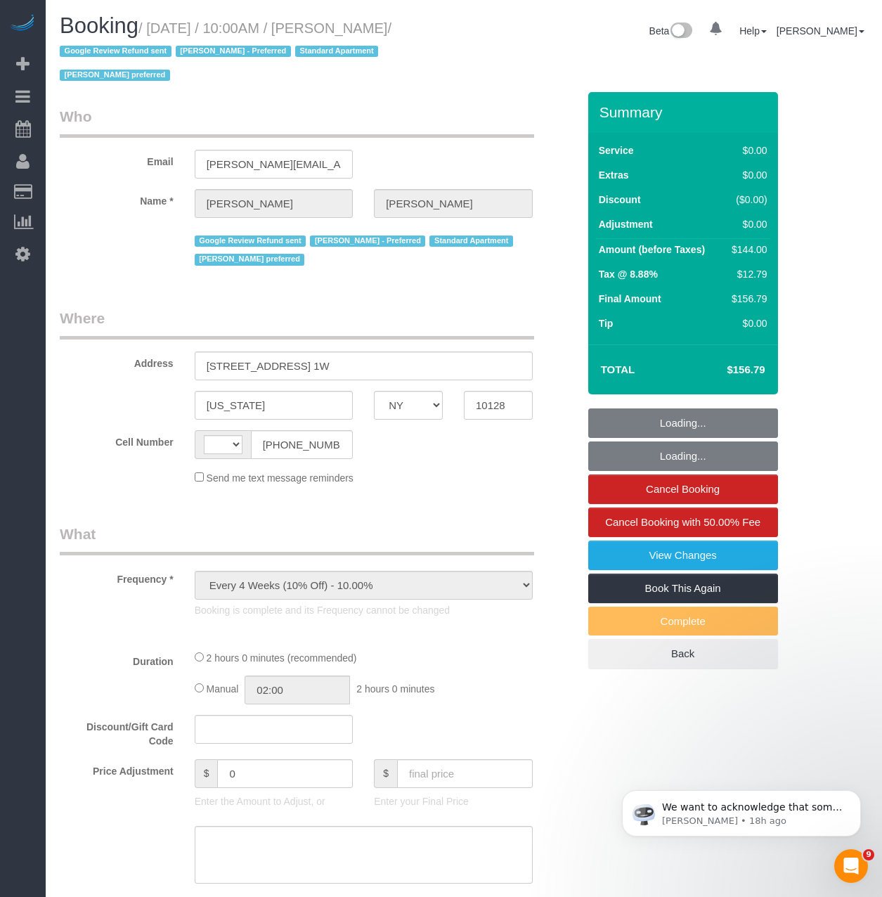
select select "number:15"
select select "number:5"
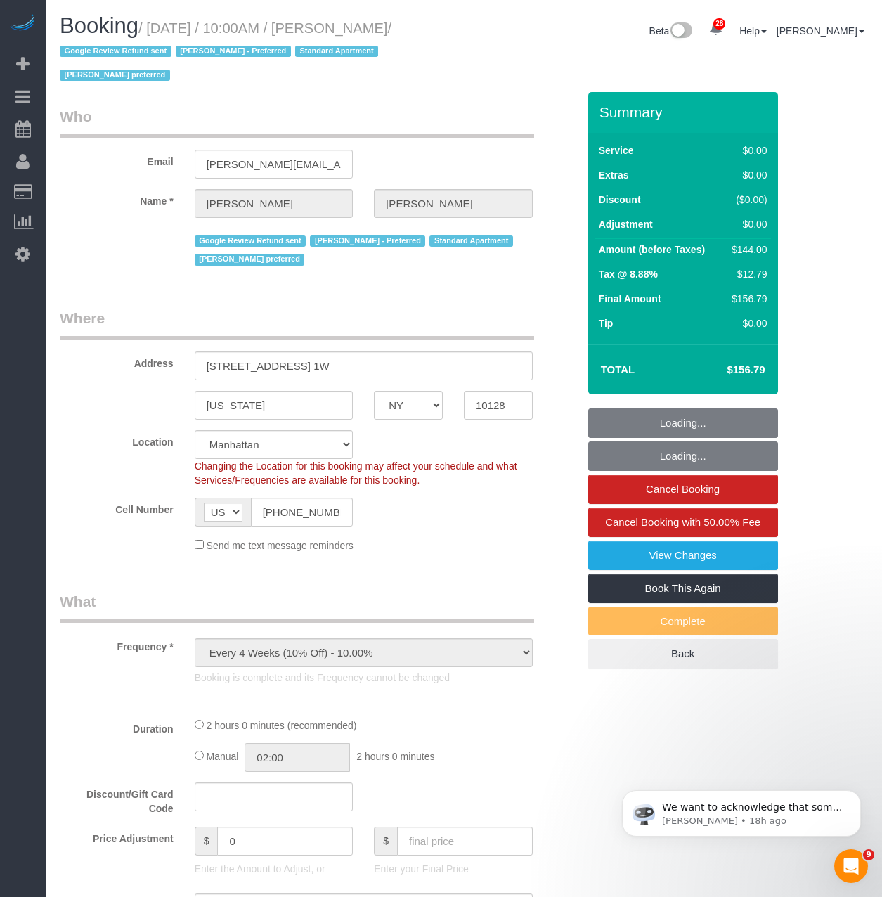
select select "string:stripe-pm_1Q692k4VGloSiKo7kvhJeVSG"
select select "1"
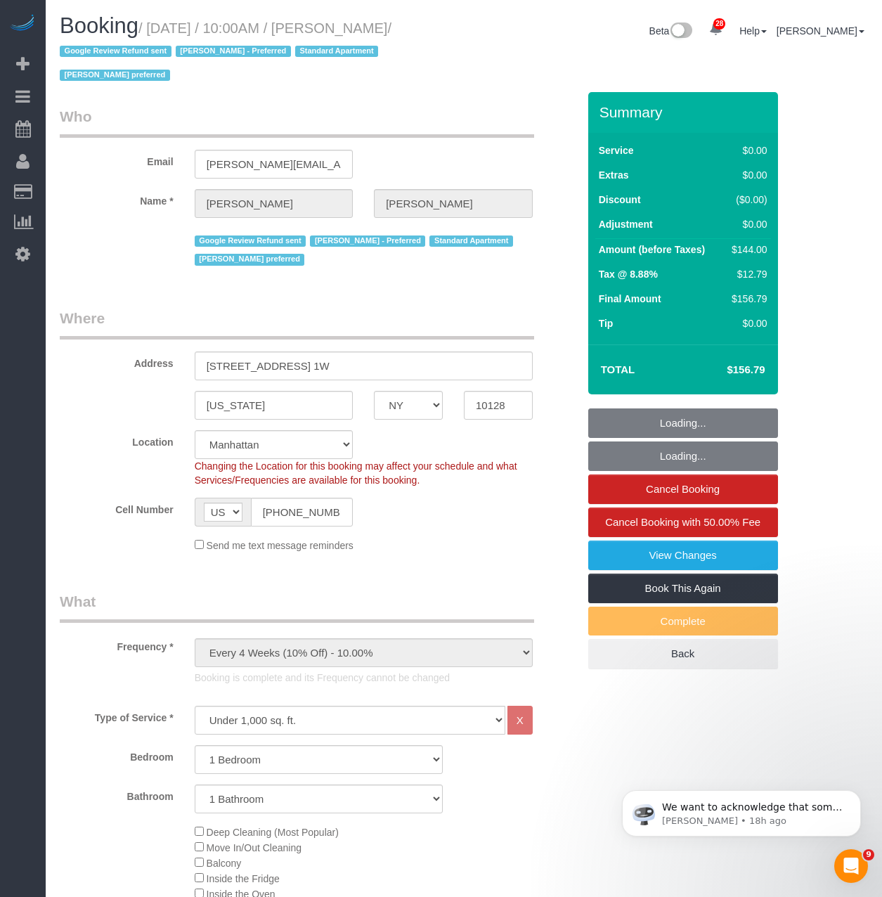
select select "object:1111"
select select "spot1"
select select "1"
drag, startPoint x: 467, startPoint y: 34, endPoint x: 150, endPoint y: 25, distance: 316.6
click at [150, 25] on div "Booking / [DATE] / 10:00AM / [PERSON_NAME] / Google Review Refund sent [PERSON_…" at bounding box center [464, 53] width 830 height 78
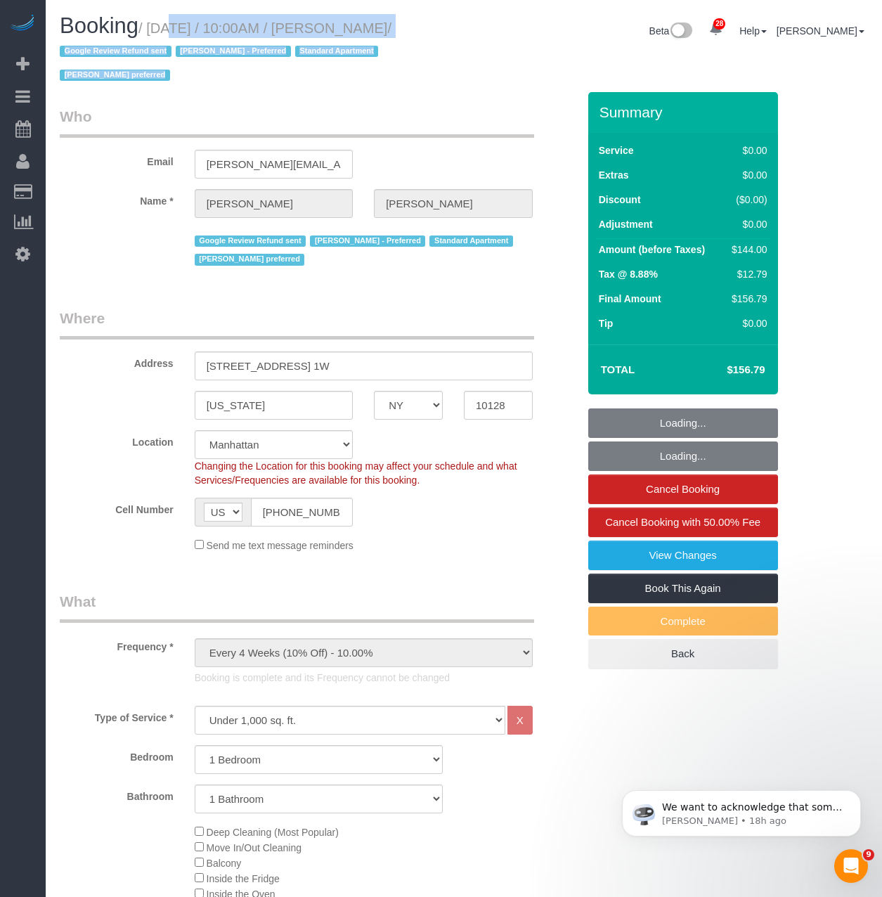
click at [150, 25] on small "/ [DATE] / 10:00AM / [PERSON_NAME] / Google Review Refund sent [PERSON_NAME] - …" at bounding box center [226, 51] width 332 height 63
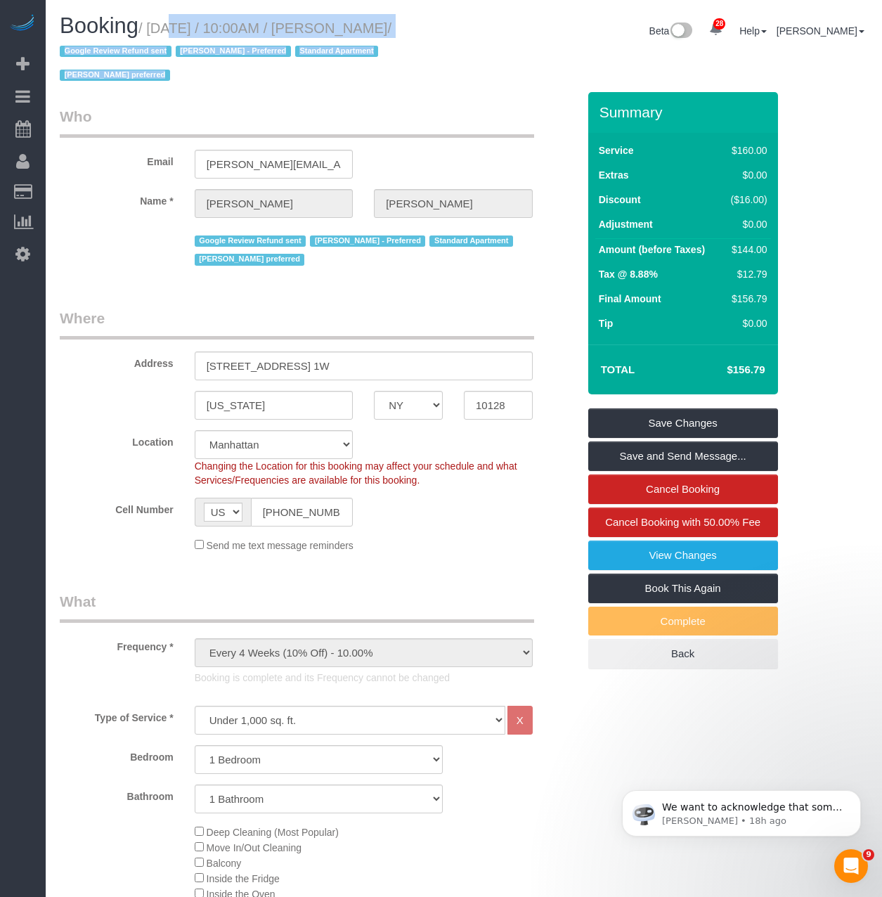
drag, startPoint x: 150, startPoint y: 25, endPoint x: 519, endPoint y: 20, distance: 368.5
click at [537, 18] on div "Booking / [DATE] / 10:00AM / [PERSON_NAME] / Google Review Refund sent [PERSON_…" at bounding box center [464, 53] width 830 height 78
click at [506, 23] on div "Beta 28 Your Notifications You have 0 alerts × You have 2 to charge for [DATE] …" at bounding box center [671, 32] width 415 height 37
drag, startPoint x: 470, startPoint y: 34, endPoint x: 176, endPoint y: 36, distance: 293.9
click at [176, 36] on div "Booking / September 25, 2025 / 10:00AM / Sam Brotman / Google Review Refund sen…" at bounding box center [464, 53] width 830 height 78
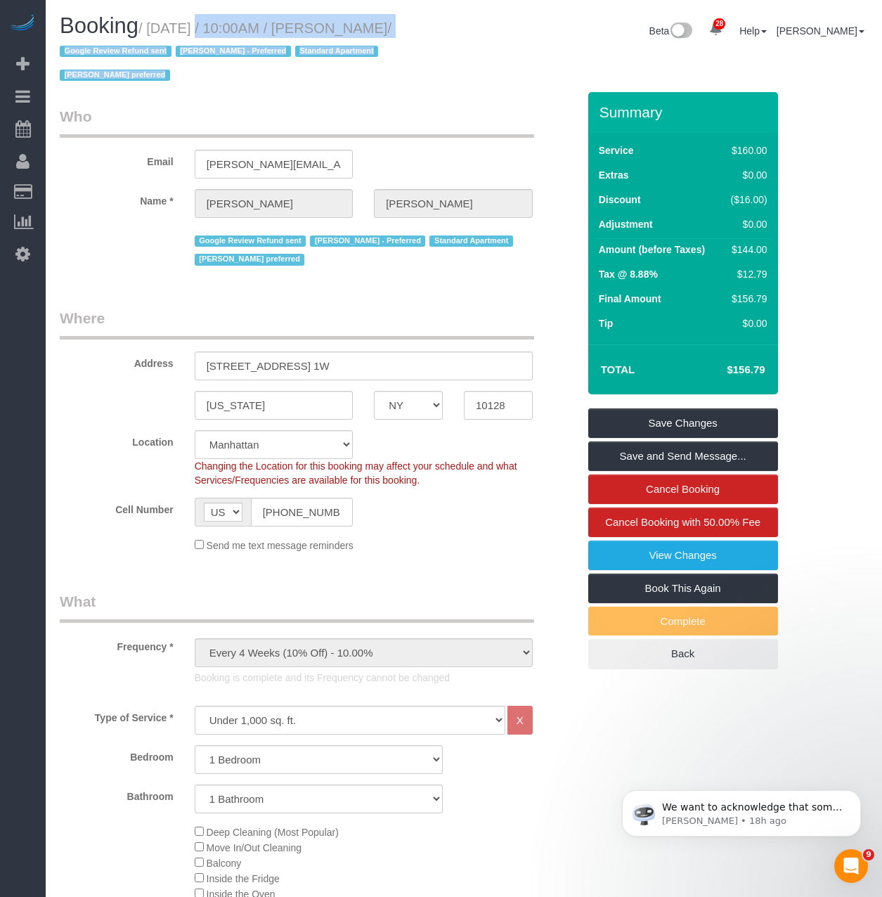
click at [176, 36] on h1 "Booking / September 25, 2025 / 10:00AM / Sam Brotman / Google Review Refund sen…" at bounding box center [257, 50] width 394 height 72
drag, startPoint x: 154, startPoint y: 30, endPoint x: 448, endPoint y: 18, distance: 294.2
click at [448, 18] on h1 "Booking / September 25, 2025 / 10:00AM / Sam Brotman / Google Review Refund sen…" at bounding box center [257, 50] width 394 height 72
copy small "September 25, 2025 / 10:00AM / Sam Brotman"
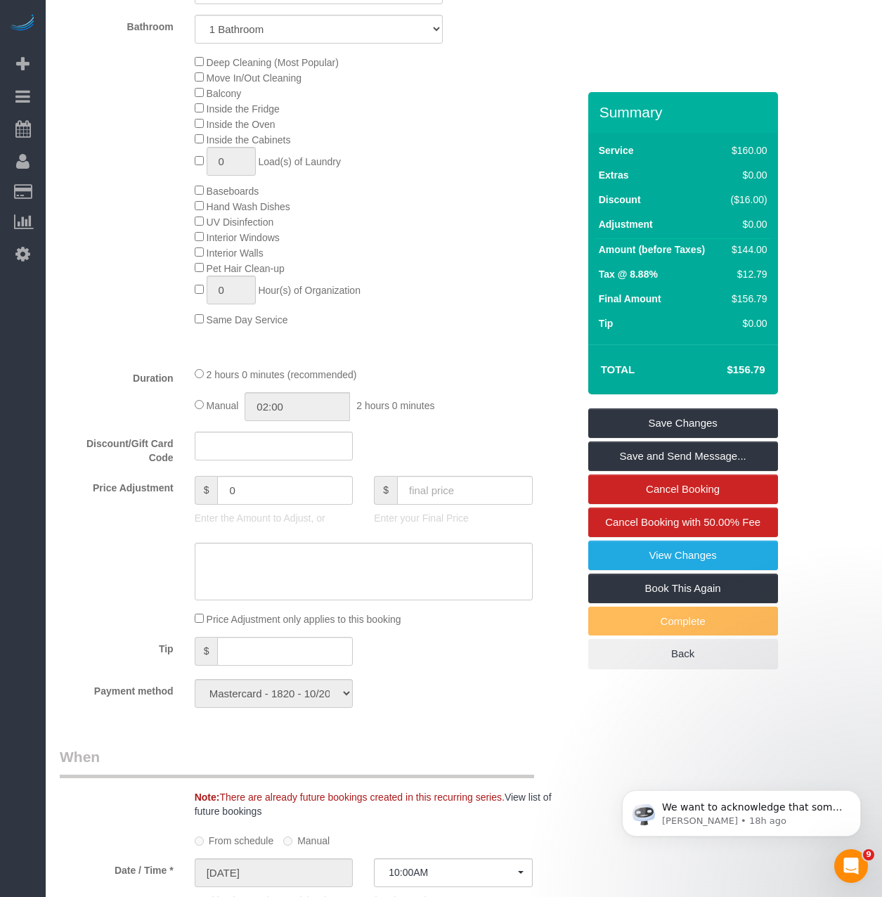
scroll to position [844, 0]
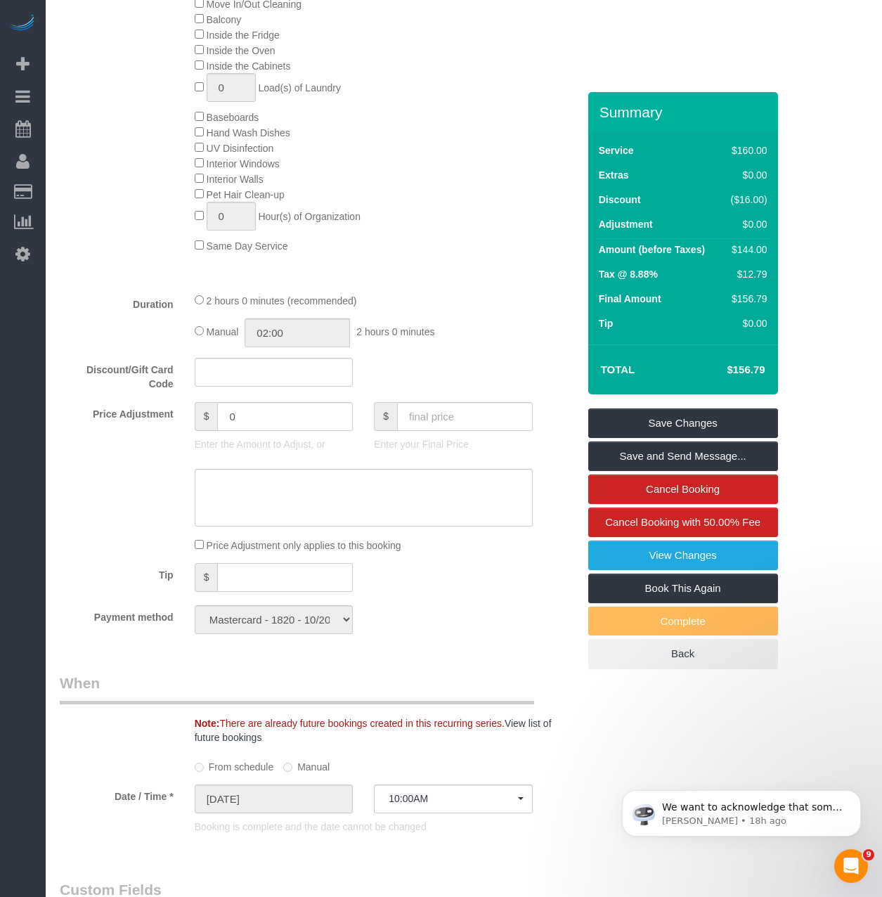
click at [252, 580] on input "text" at bounding box center [285, 577] width 136 height 29
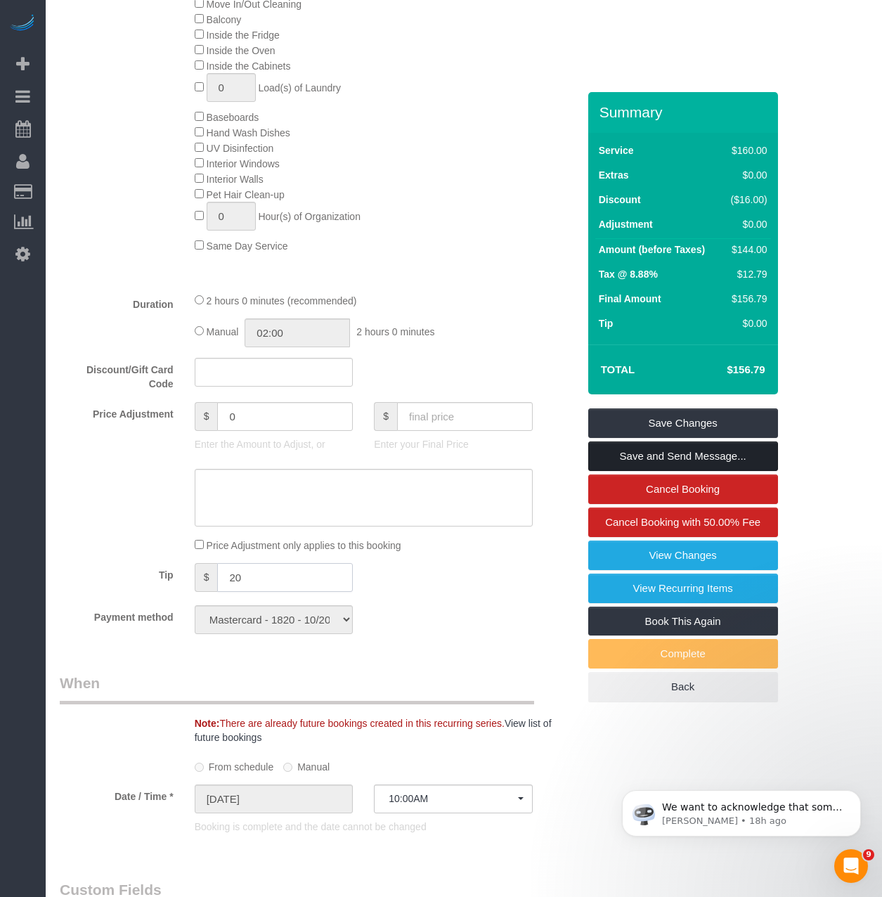
type input "20"
click at [624, 454] on link "Save and Send Message..." at bounding box center [684, 457] width 190 height 30
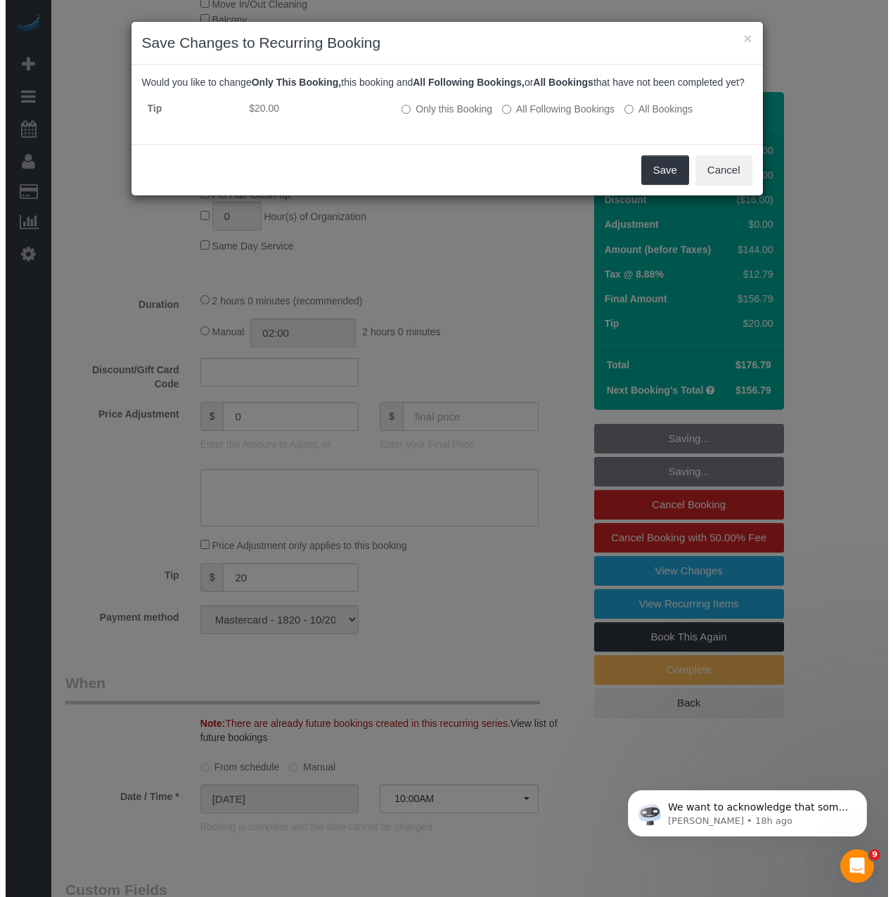
scroll to position [820, 0]
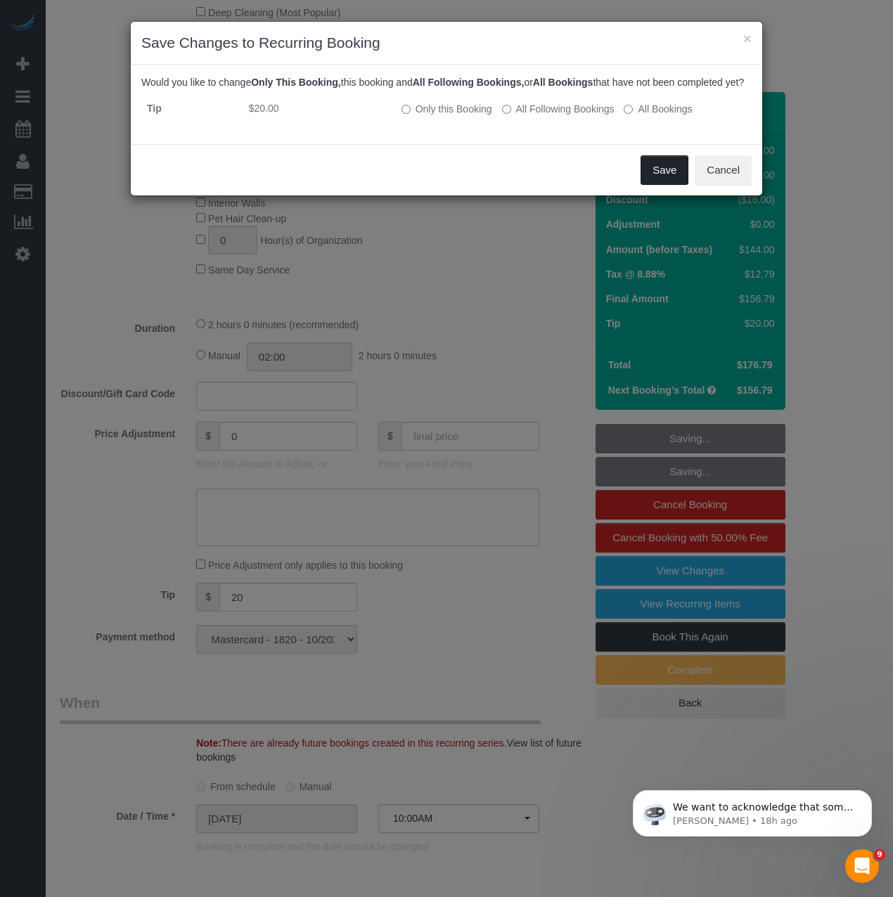
click at [656, 185] on button "Save" at bounding box center [665, 170] width 48 height 30
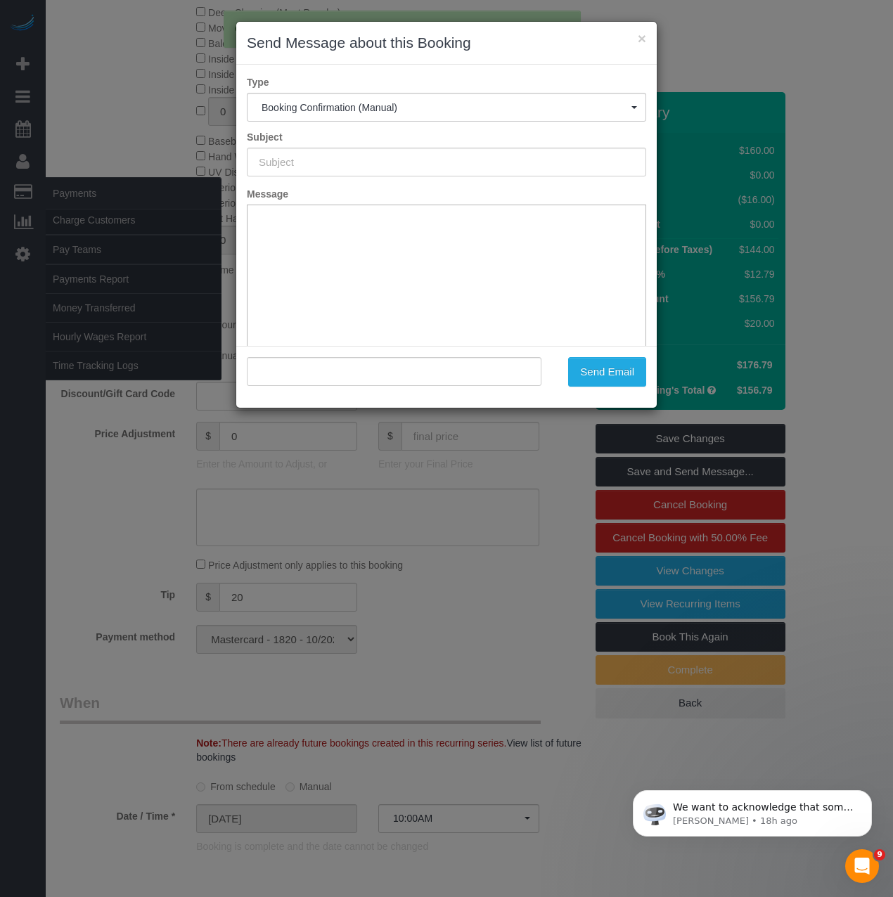
type input "Cleaning Confirmed for 09/25/2025 at 10:00am"
type input ""Sam Brotman" <sam.brotman@gmail.com>"
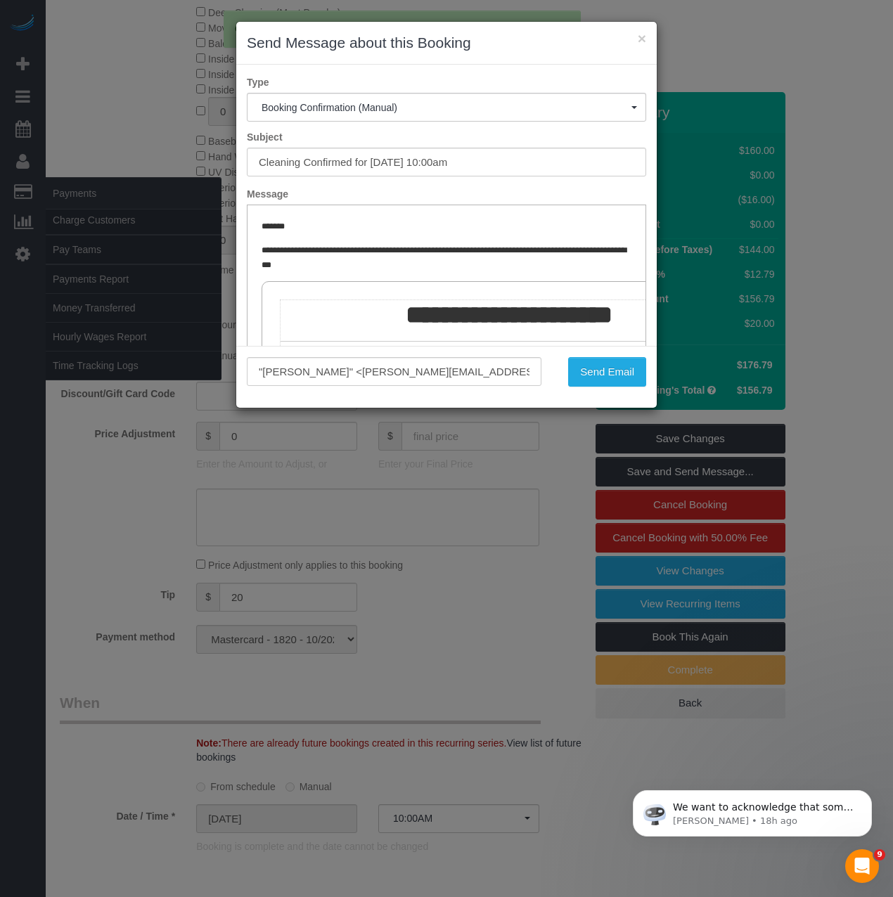
scroll to position [0, 0]
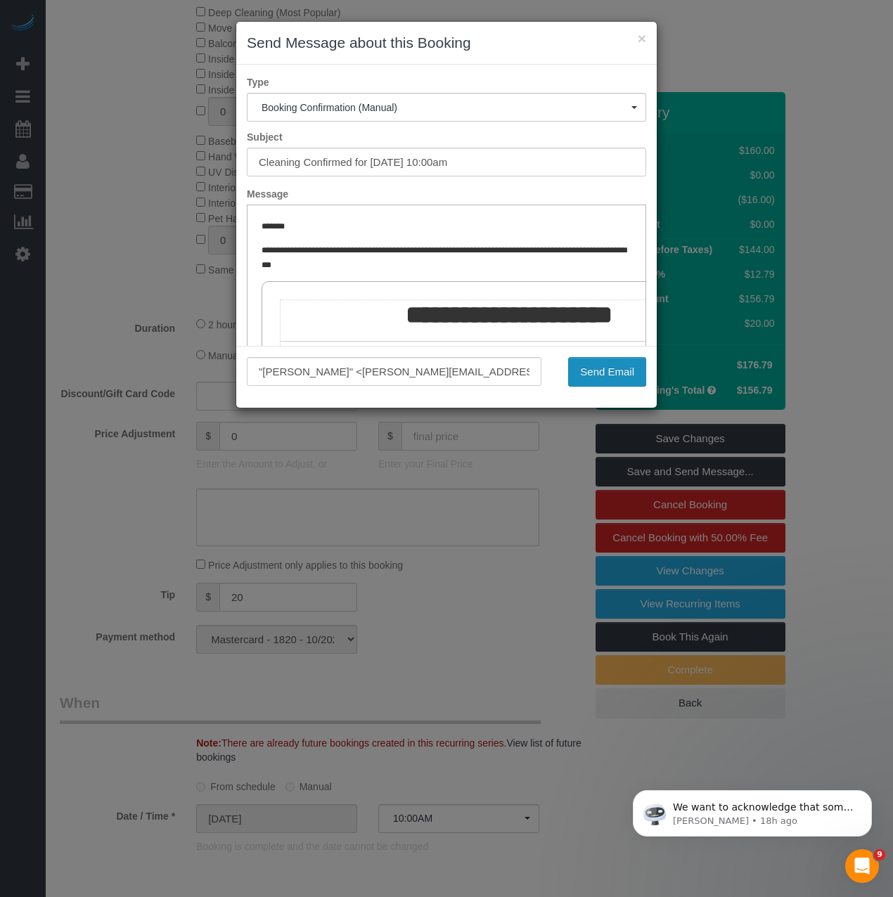
click at [603, 362] on button "Send Email" at bounding box center [607, 372] width 78 height 30
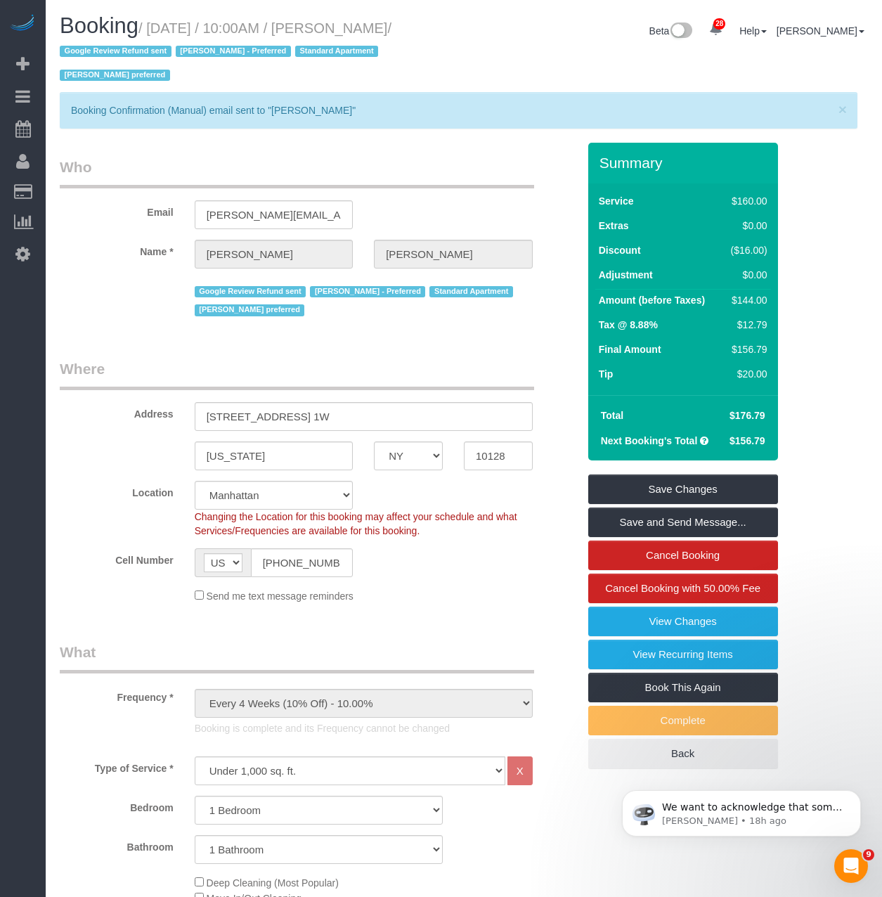
drag, startPoint x: 468, startPoint y: 31, endPoint x: 352, endPoint y: 31, distance: 116.0
click at [352, 31] on div "Booking / September 25, 2025 / 10:00AM / Sam Brotman / Google Review Refund sen…" at bounding box center [464, 53] width 830 height 78
click at [539, 55] on div "Booking / September 25, 2025 / 10:00AM / Sam Brotman / Google Review Refund sen…" at bounding box center [464, 53] width 830 height 78
drag, startPoint x: 466, startPoint y: 24, endPoint x: 387, endPoint y: 30, distance: 78.3
click at [387, 30] on div "Booking / September 25, 2025 / 10:00AM / Sam Brotman / Google Review Refund sen…" at bounding box center [464, 53] width 830 height 78
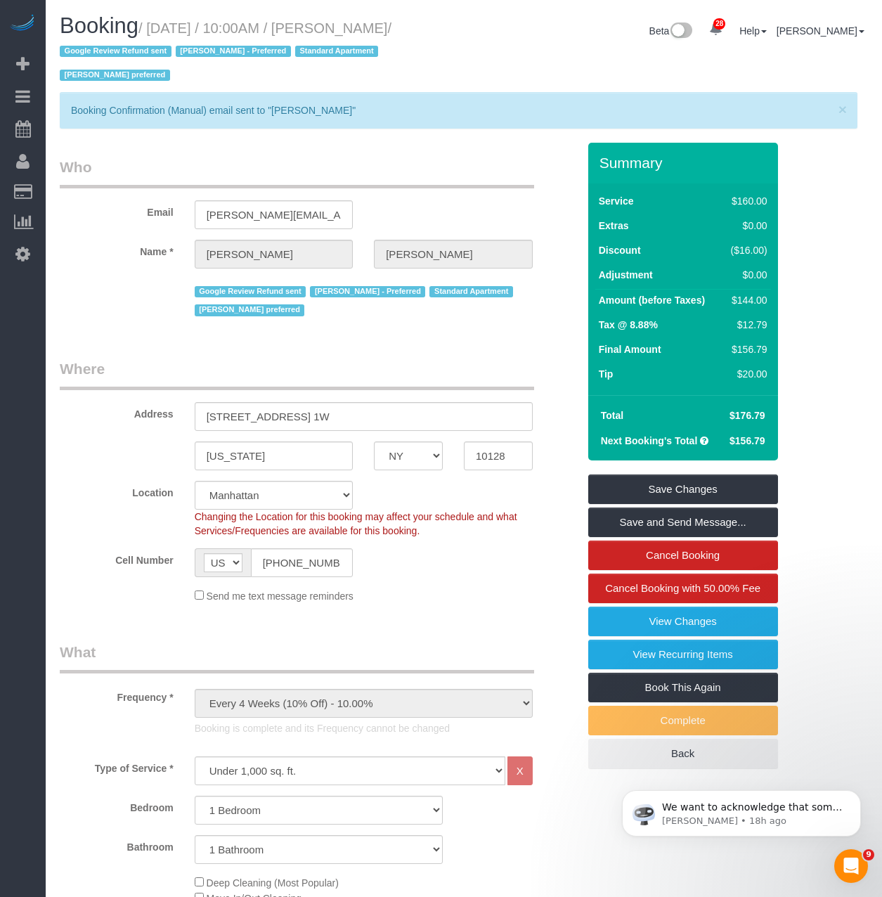
click at [364, 19] on h1 "Booking / September 25, 2025 / 10:00AM / Sam Brotman / Google Review Refund sen…" at bounding box center [257, 50] width 394 height 72
drag, startPoint x: 364, startPoint y: 25, endPoint x: 60, endPoint y: 233, distance: 368.2
click at [454, 27] on div "Booking / September 25, 2025 / 10:00AM / Sam Brotman / Google Review Refund sen…" at bounding box center [256, 53] width 415 height 78
copy small "Sam Brotman"
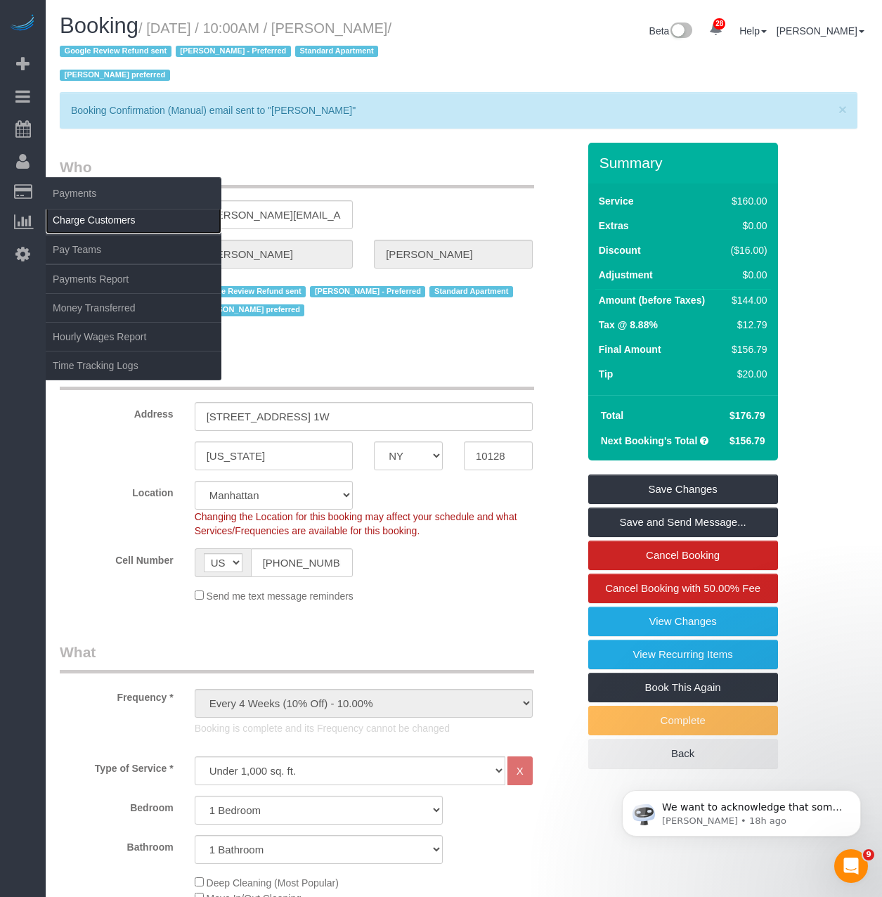
click at [67, 217] on link "Charge Customers" at bounding box center [134, 220] width 176 height 28
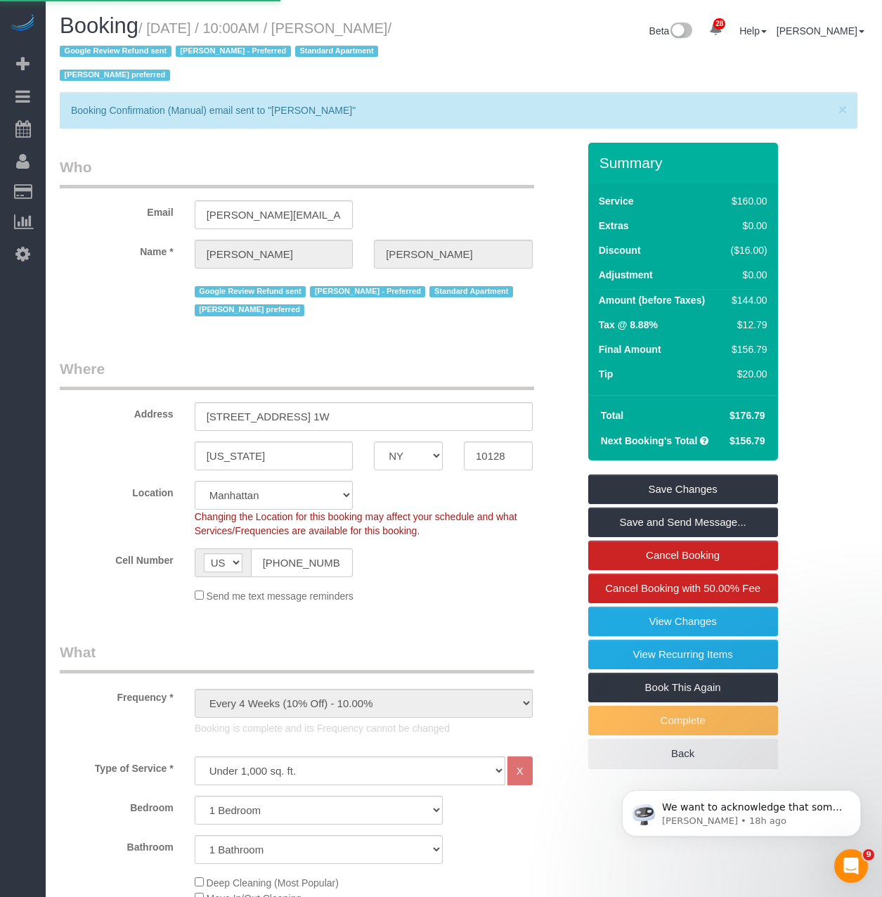
select select
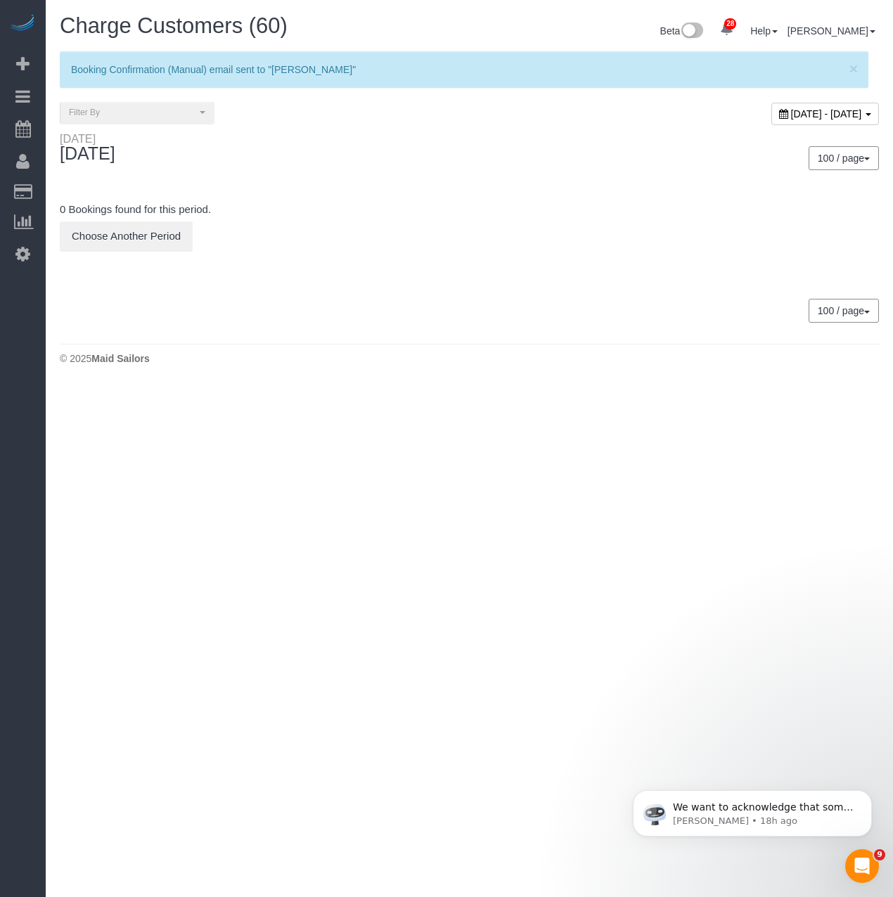
click at [791, 108] on span "[DATE] - [DATE]" at bounding box center [826, 113] width 71 height 11
type input "**********"
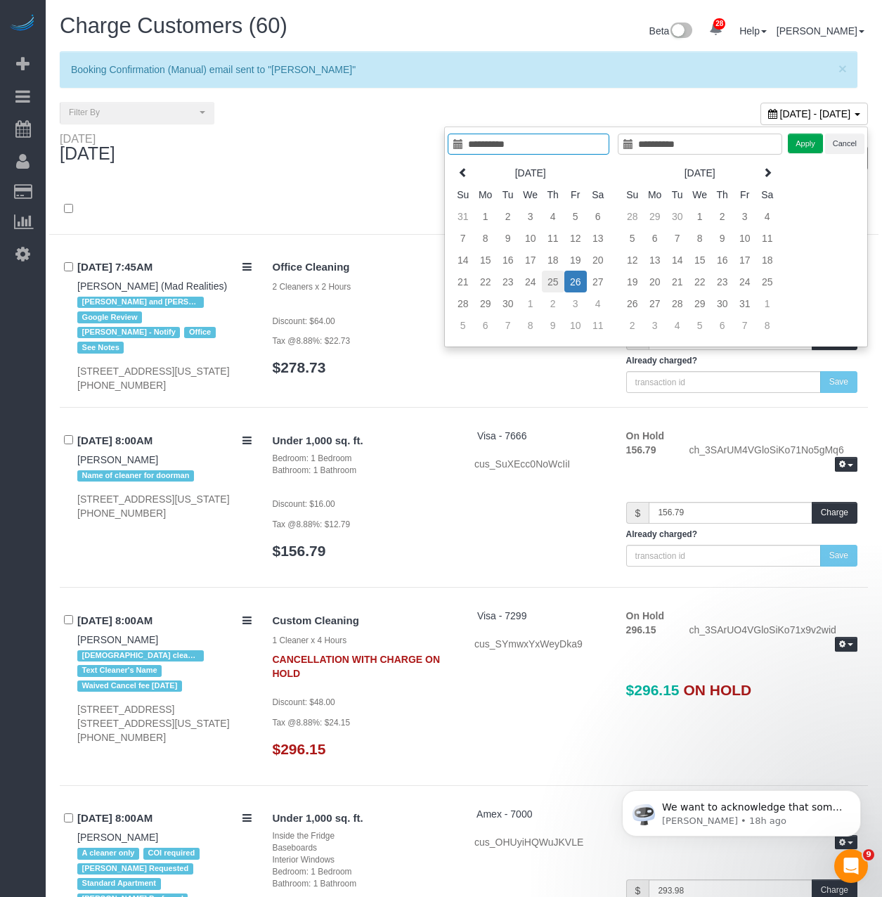
type input "**********"
click at [558, 281] on td "25" at bounding box center [553, 282] width 23 height 22
type input "**********"
click at [558, 281] on td "25" at bounding box center [553, 282] width 23 height 22
type input "**********"
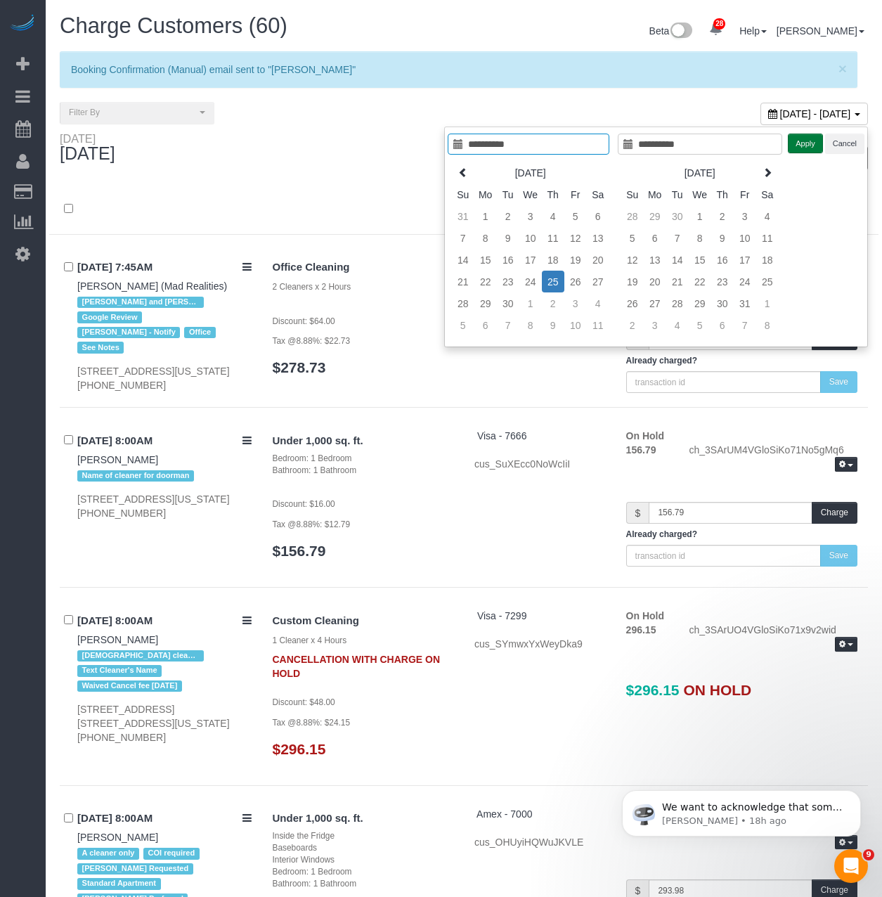
click at [800, 143] on button "Apply" at bounding box center [805, 144] width 35 height 20
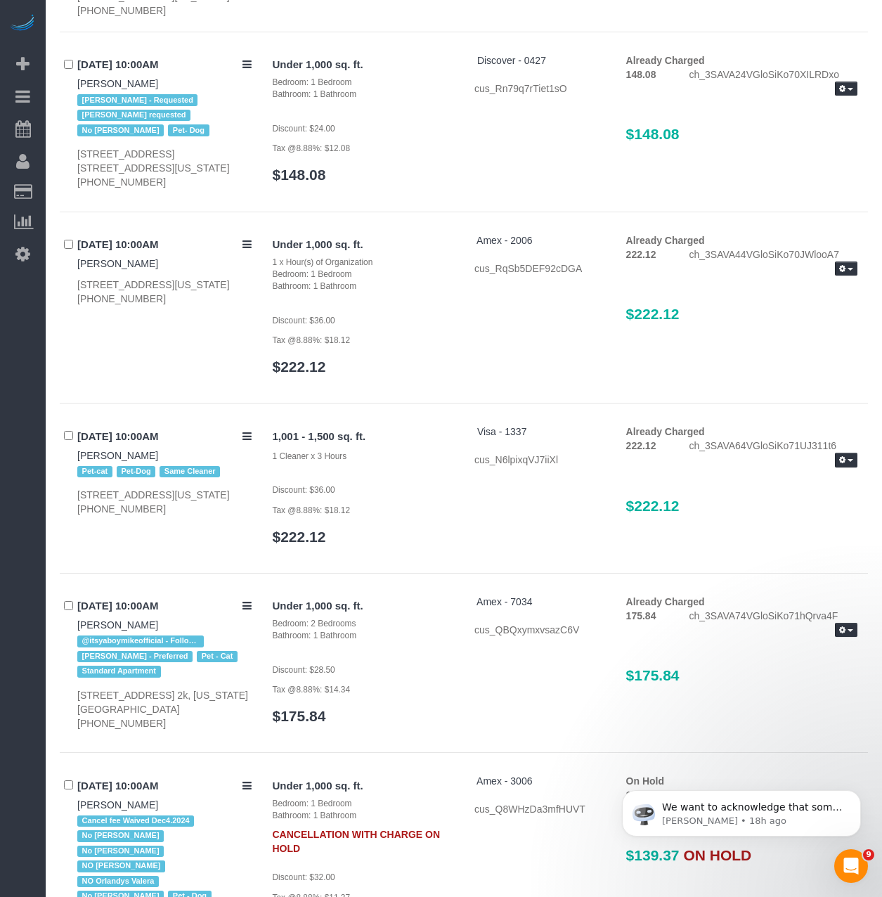
scroll to position [2966, 0]
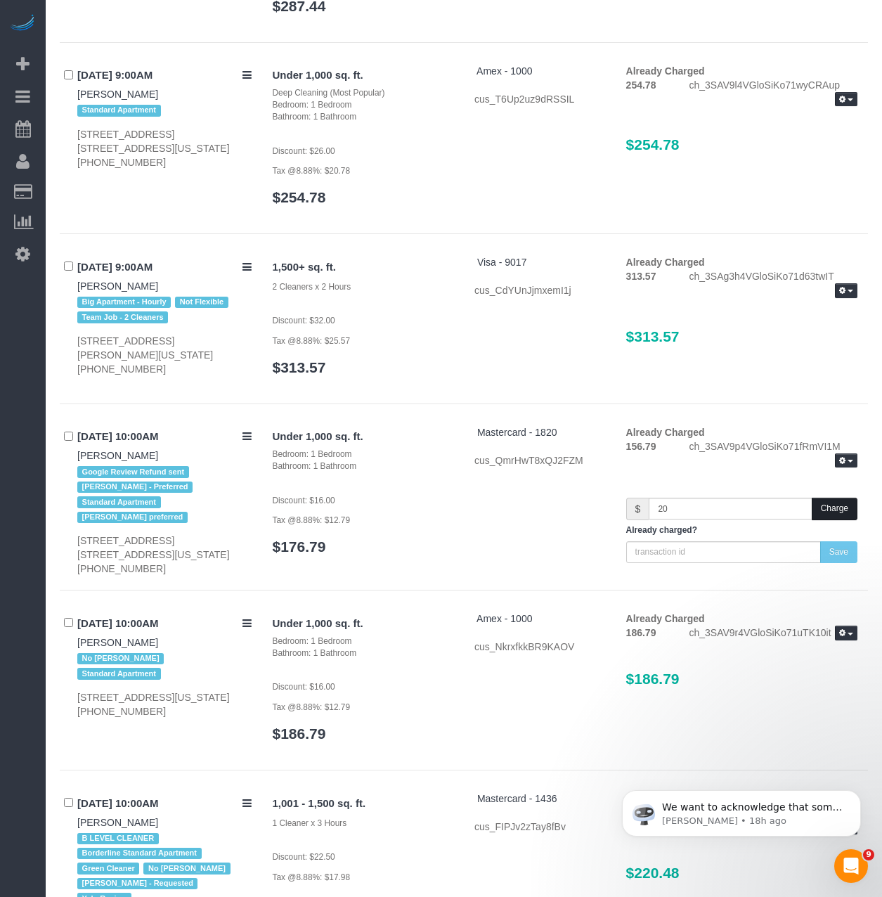
click at [851, 504] on button "Charge" at bounding box center [835, 509] width 46 height 22
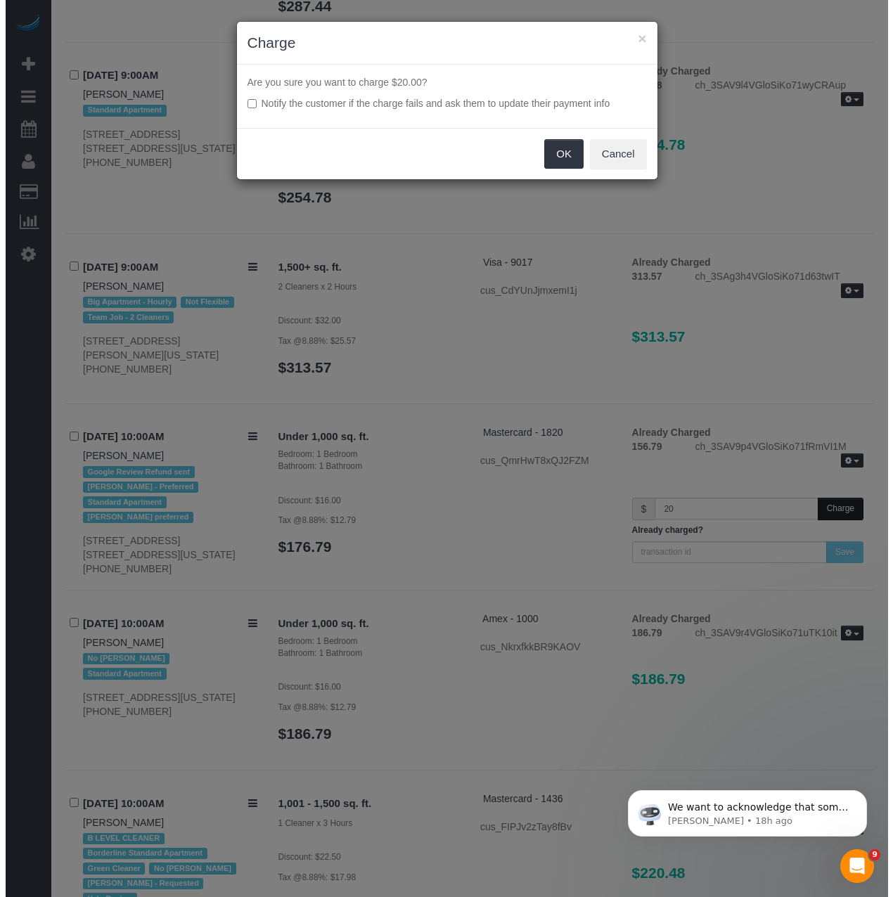
scroll to position [2947, 0]
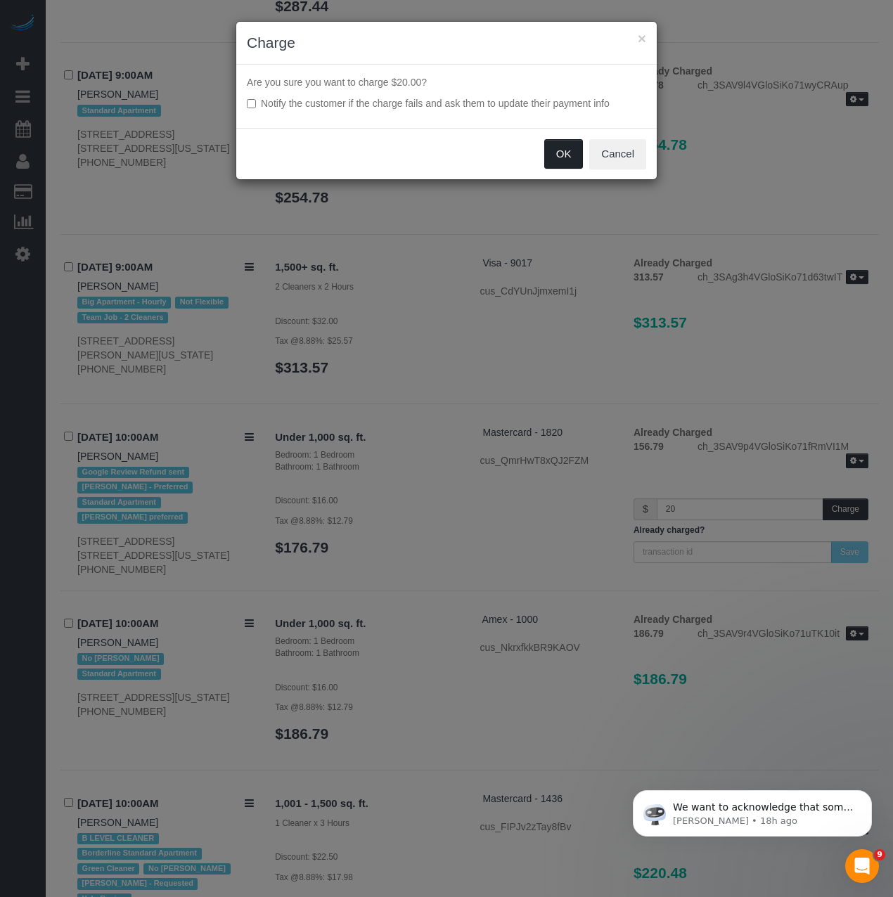
click at [567, 162] on button "OK" at bounding box center [563, 154] width 39 height 30
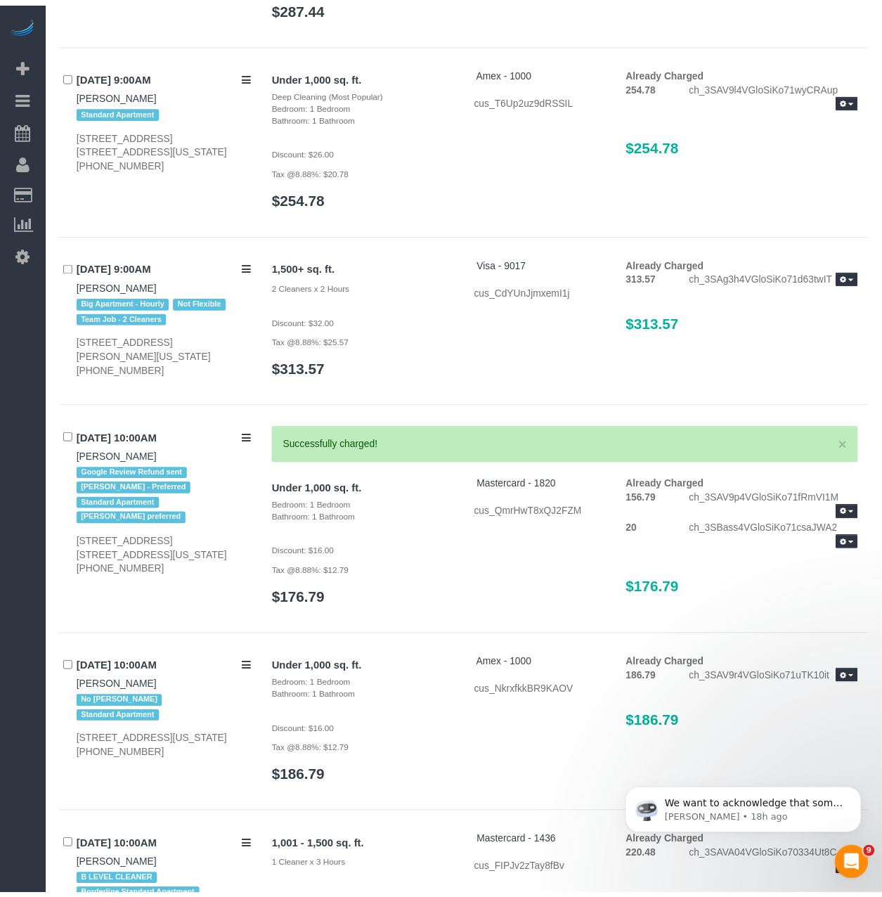
scroll to position [2966, 0]
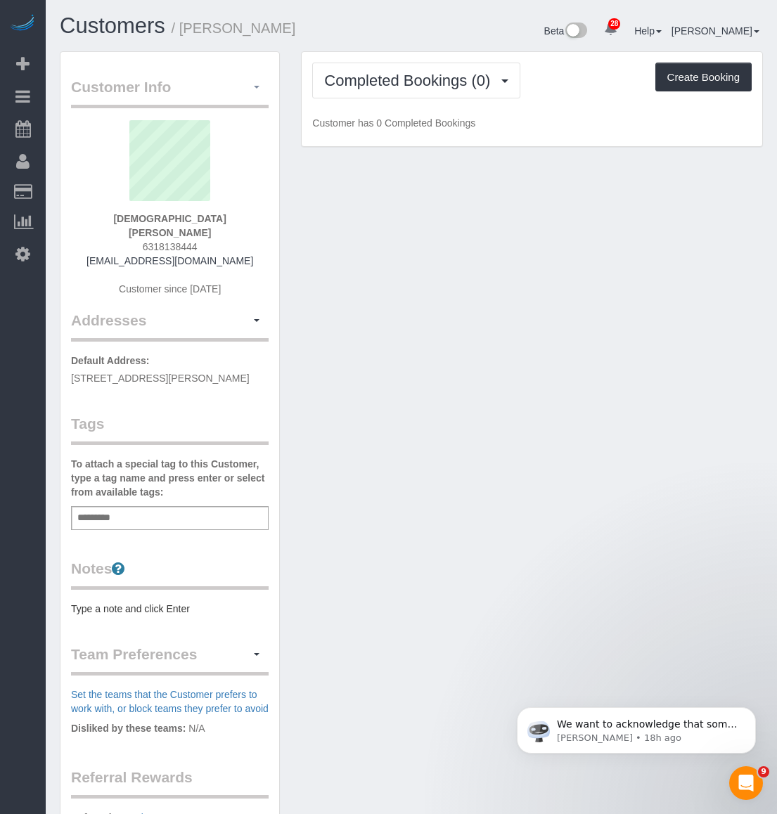
click at [262, 88] on button "button" at bounding box center [257, 88] width 24 height 22
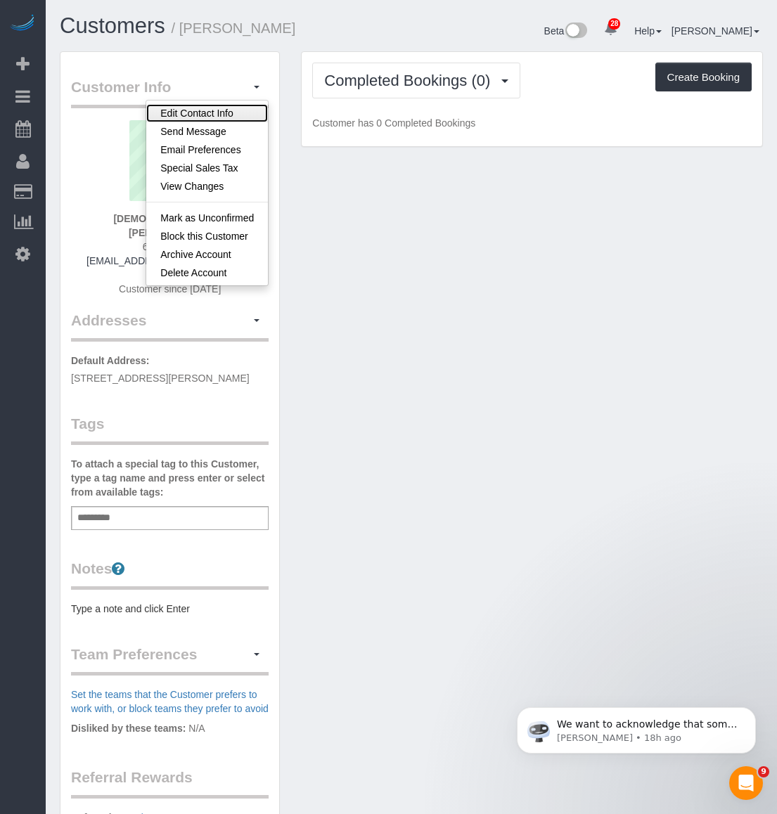
click at [232, 117] on link "Edit Contact Info" at bounding box center [207, 113] width 122 height 18
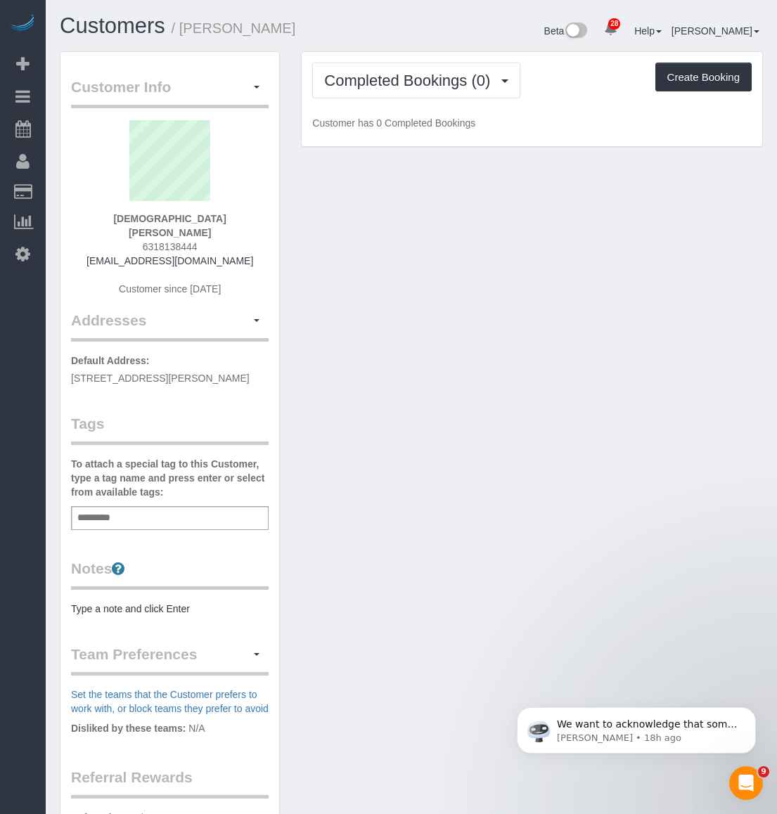
select select "NY"
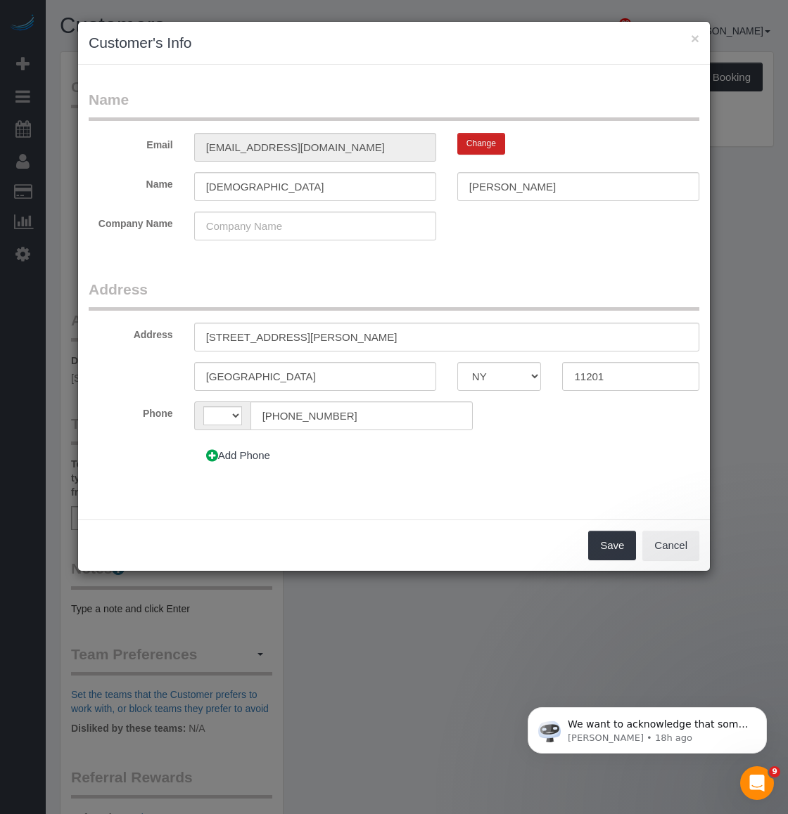
select select "string:[GEOGRAPHIC_DATA]"
click at [316, 340] on input "[STREET_ADDRESS][PERSON_NAME]" at bounding box center [446, 337] width 505 height 29
click at [268, 334] on input "[STREET_ADDRESS][PERSON_NAME]" at bounding box center [446, 337] width 505 height 29
click at [297, 343] on input "540 Fulton Street, 42C" at bounding box center [446, 337] width 505 height 29
click at [295, 338] on input "540 Fulton Street, 42C" at bounding box center [446, 337] width 505 height 29
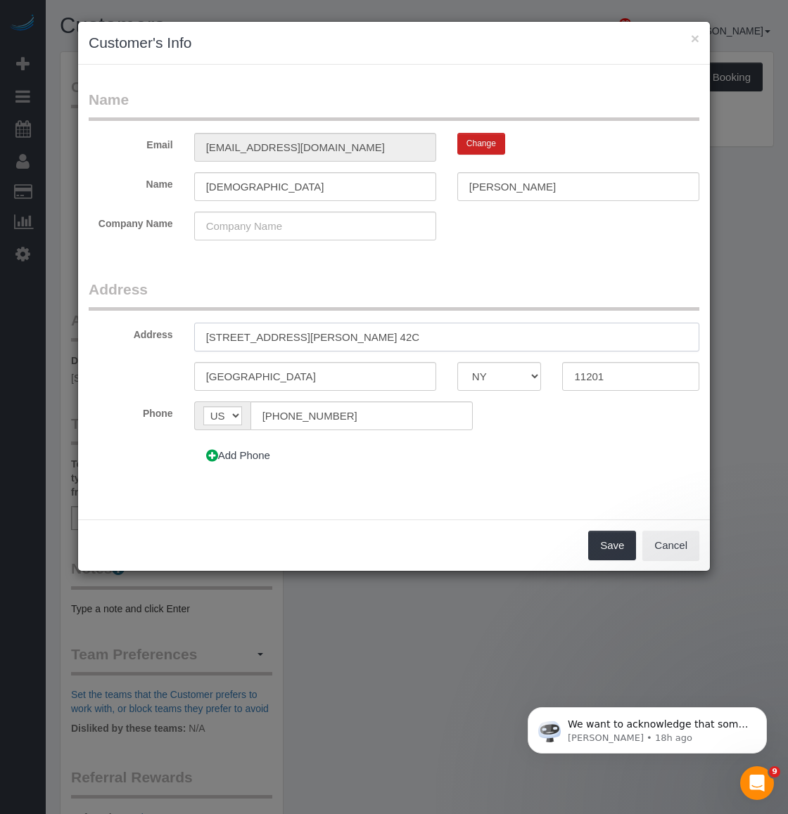
type input "540 Fulton Street, Apt. 42C"
click at [608, 535] on button "Save" at bounding box center [612, 546] width 48 height 30
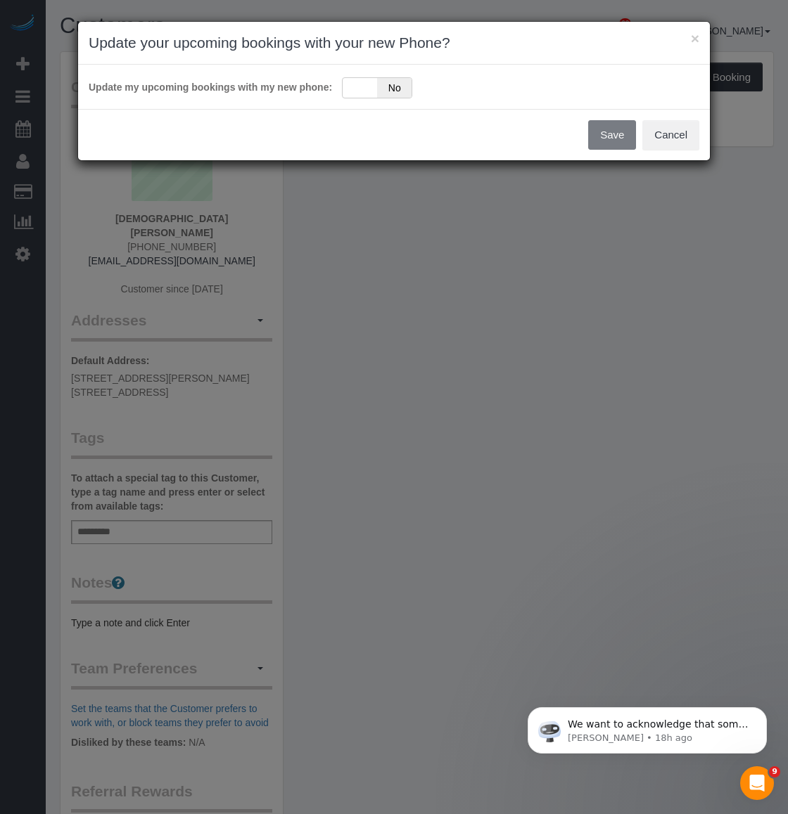
click at [498, 117] on div "Save Cancel" at bounding box center [393, 134] width 631 height 51
click at [683, 145] on button "Cancel" at bounding box center [670, 135] width 57 height 30
click at [348, 84] on div "Update my upcoming bookings with my new address: Yes No" at bounding box center [394, 86] width 610 height 23
click at [377, 101] on div "Update my upcoming bookings with my new address: Yes No" at bounding box center [393, 87] width 631 height 44
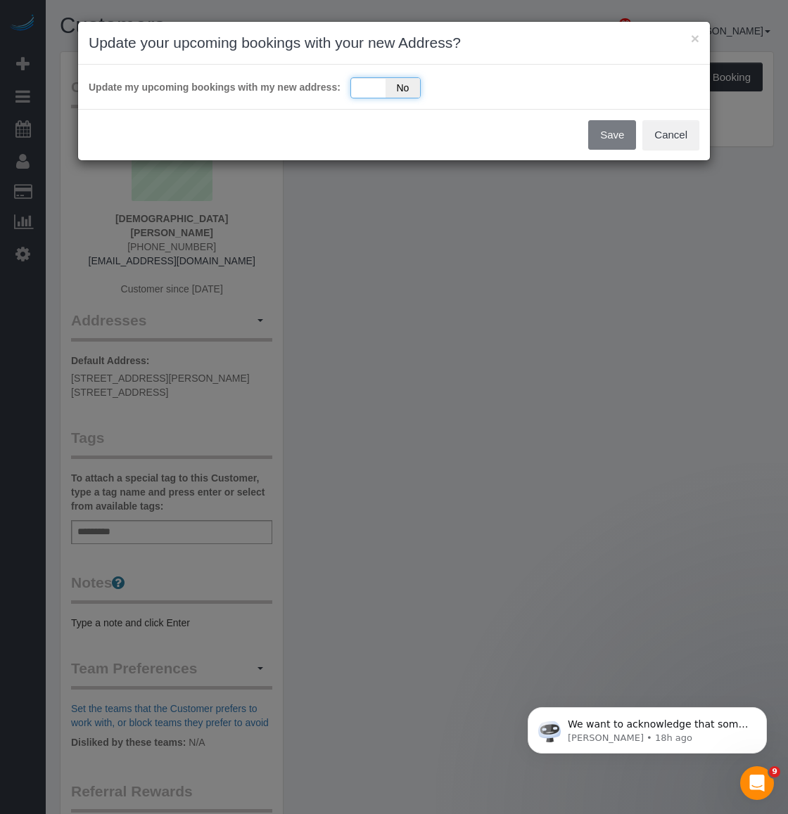
click at [387, 91] on span "No" at bounding box center [402, 88] width 34 height 20
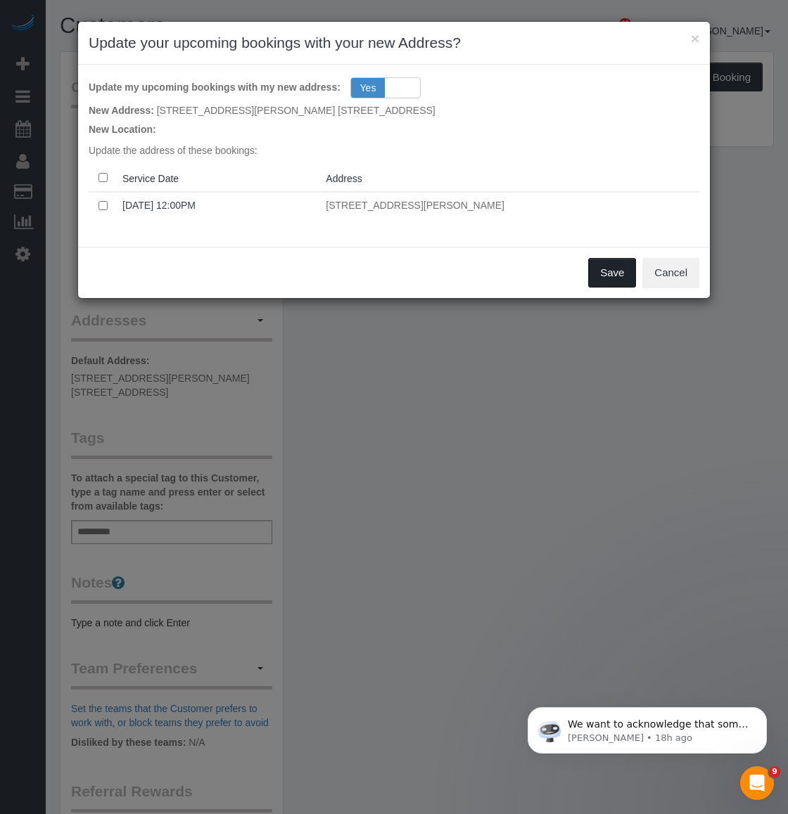
click at [591, 278] on button "Save" at bounding box center [612, 273] width 48 height 30
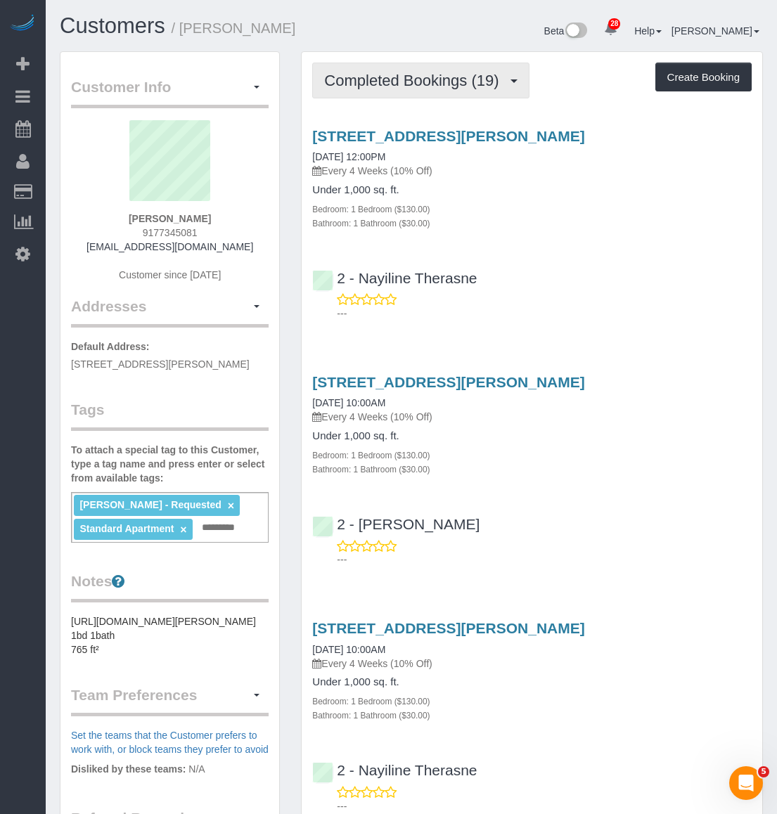
click at [421, 92] on button "Completed Bookings (19)" at bounding box center [420, 81] width 217 height 36
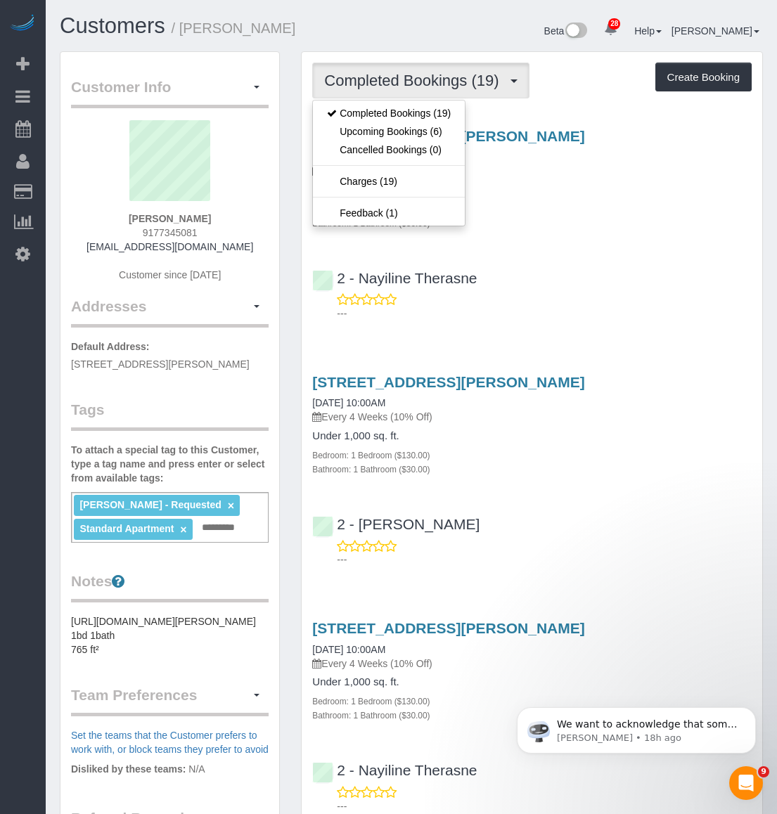
click at [642, 195] on h4 "Under 1,000 sq. ft." at bounding box center [531, 190] width 439 height 12
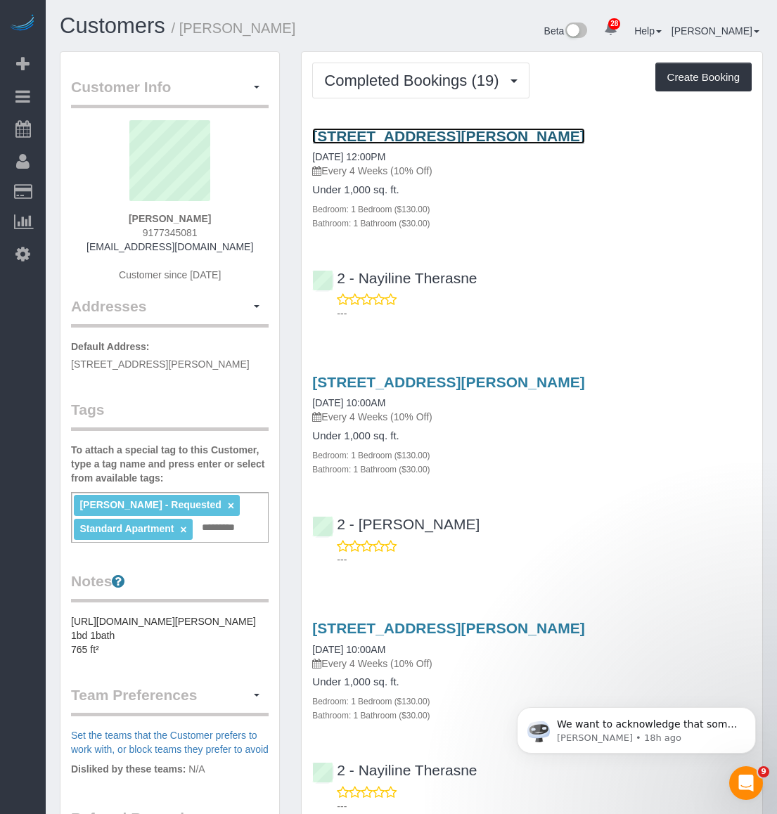
click at [584, 141] on link "[STREET_ADDRESS][PERSON_NAME]" at bounding box center [448, 136] width 272 height 16
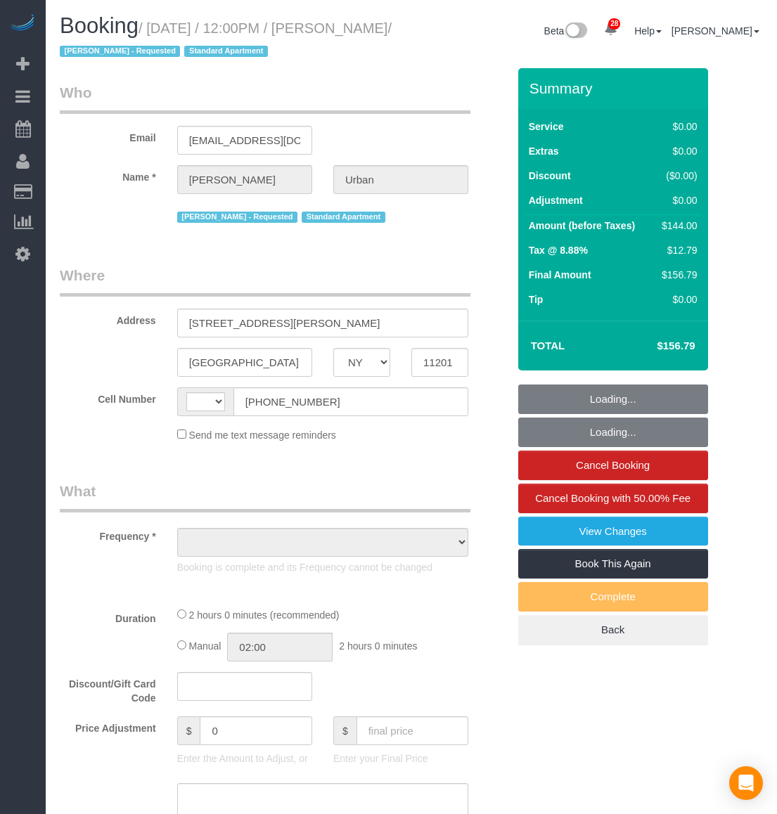
select select "NY"
select select "spot1"
select select "number:89"
select select "number:72"
select select "number:15"
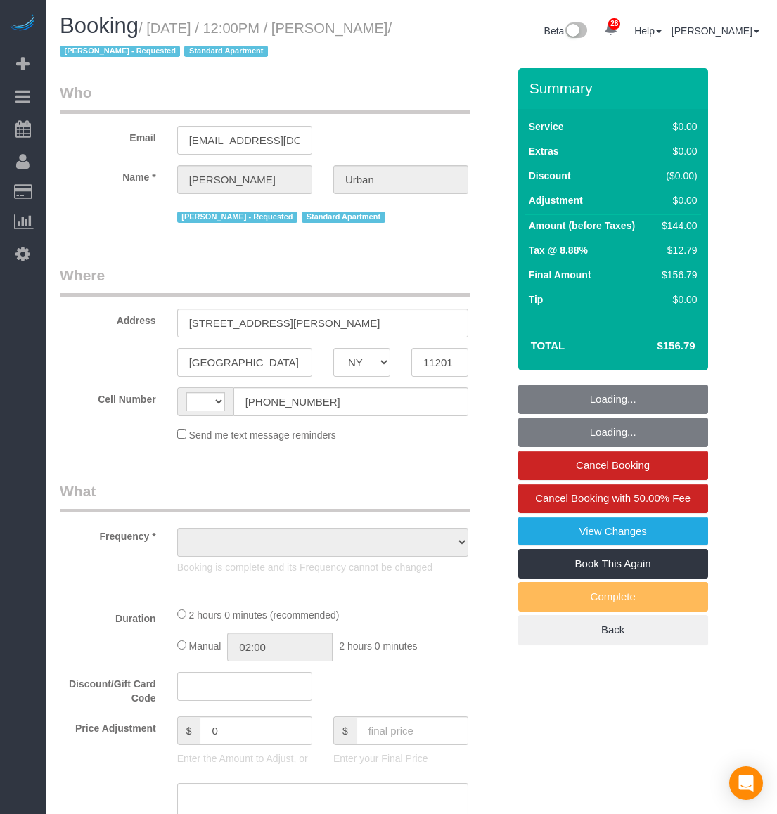
select select "number:6"
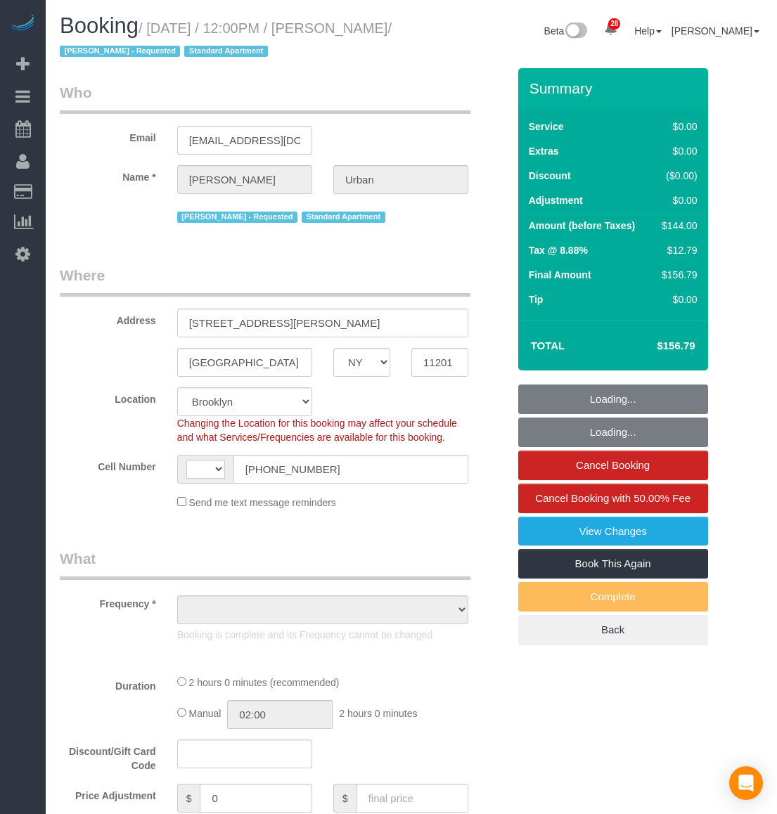
select select "string:stripe-pm_1PGiLE4VGloSiKo72cZw0UV9"
select select "string:[GEOGRAPHIC_DATA]"
select select "object:1383"
select select "1"
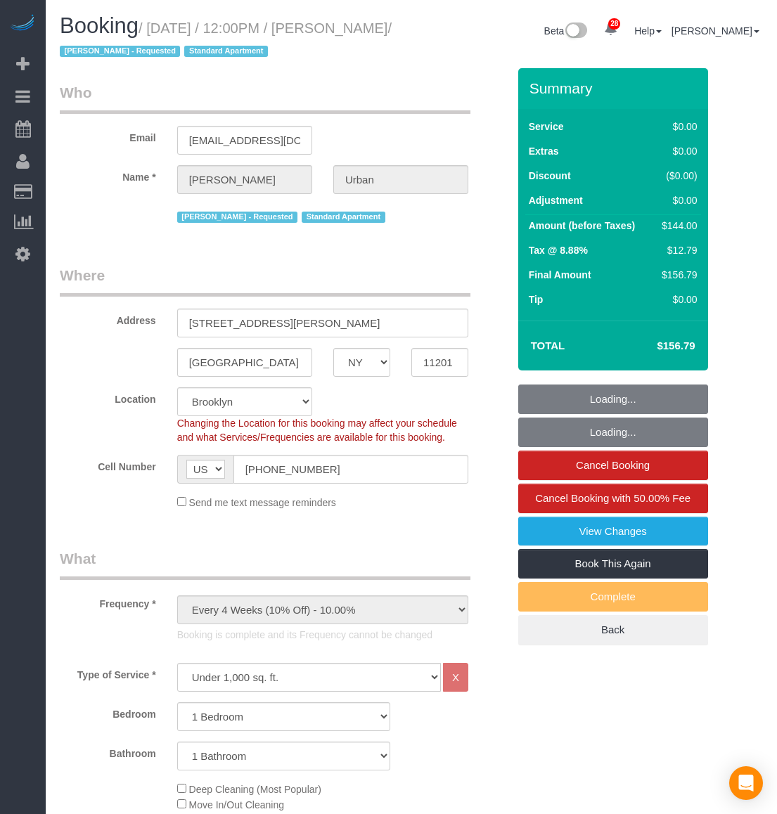
select select "object:1490"
select select "1"
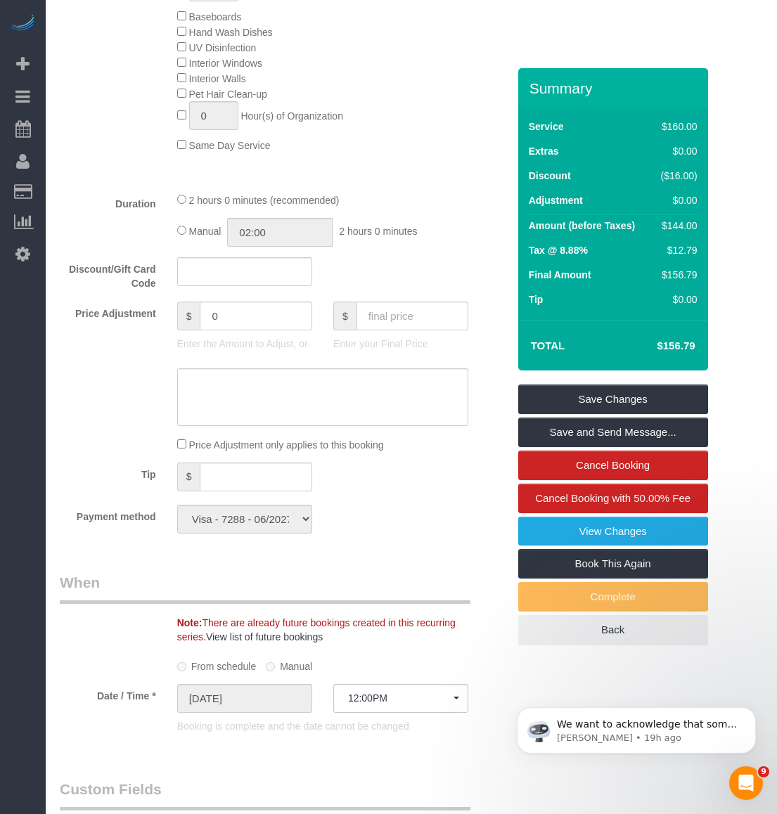
scroll to position [914, 0]
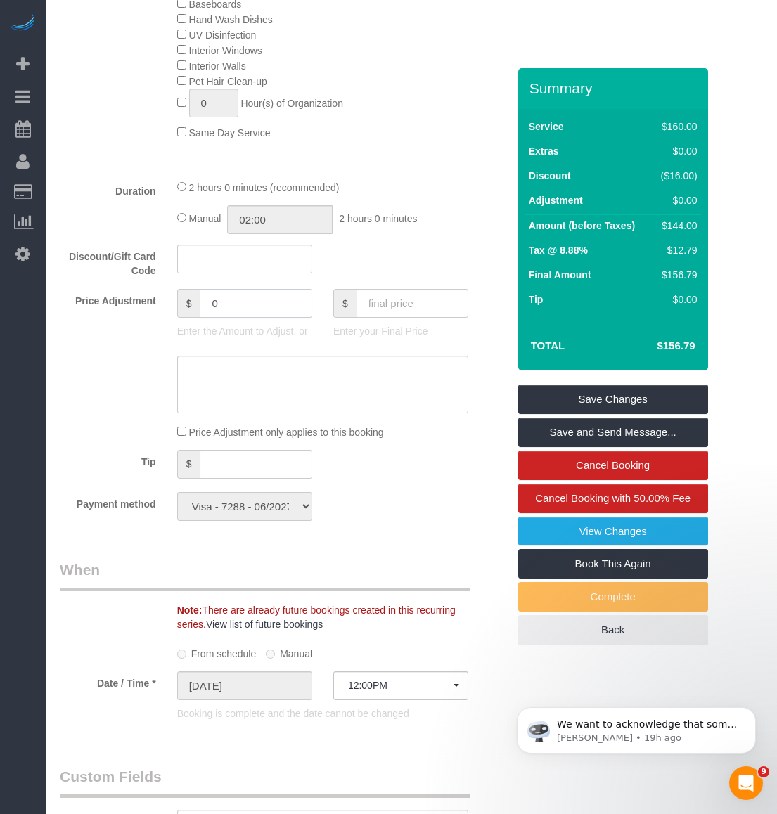
drag, startPoint x: 226, startPoint y: 305, endPoint x: 169, endPoint y: 302, distance: 57.7
click at [169, 302] on div "$ 0 Enter the Amount to Adjust, or" at bounding box center [245, 317] width 156 height 56
type input "-50"
click at [205, 370] on textarea at bounding box center [322, 385] width 291 height 58
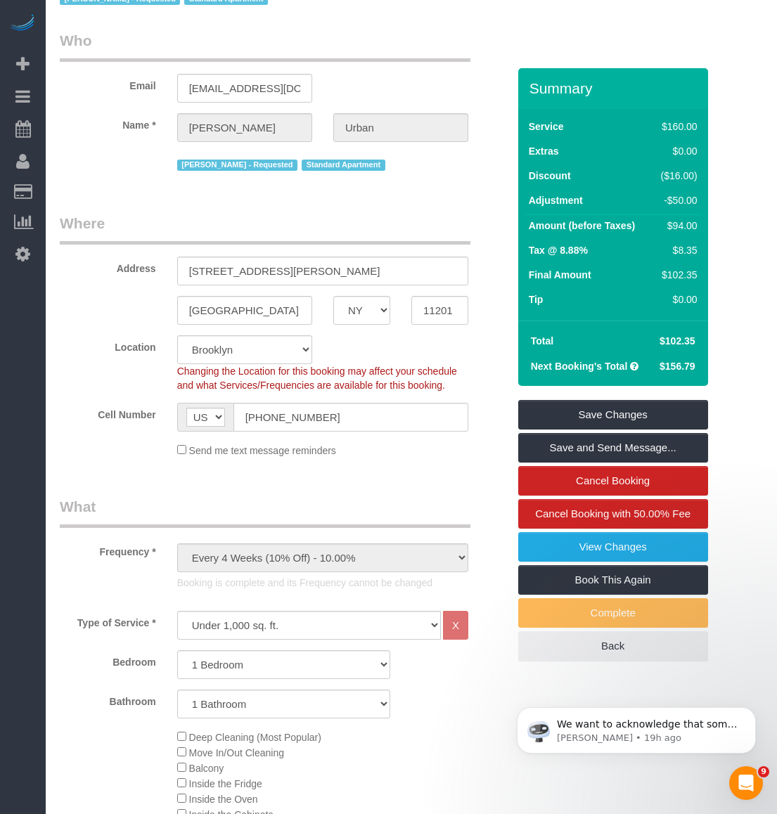
scroll to position [0, 0]
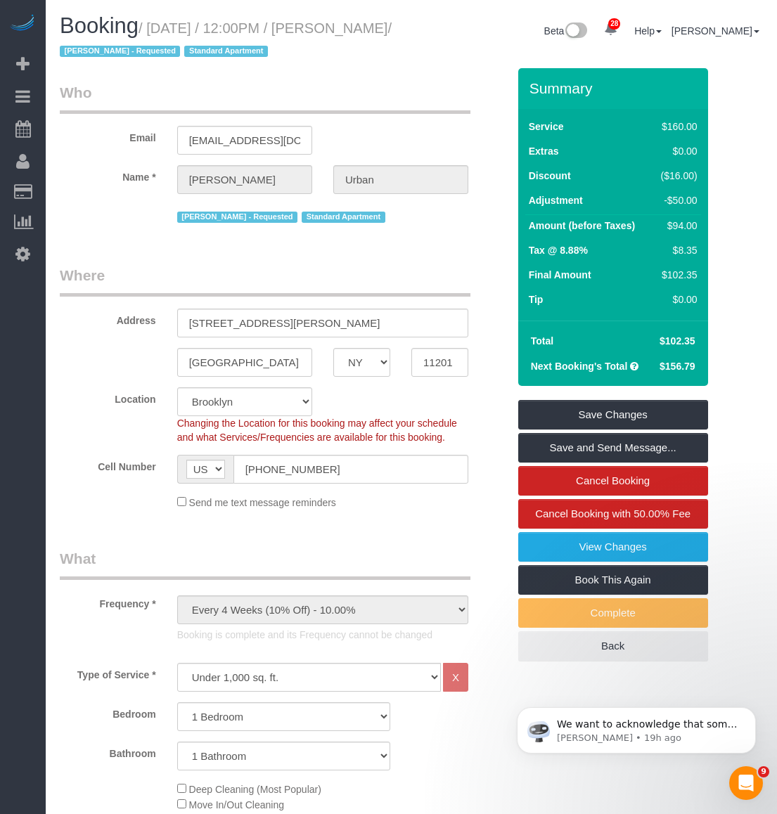
type textarea "Damage"
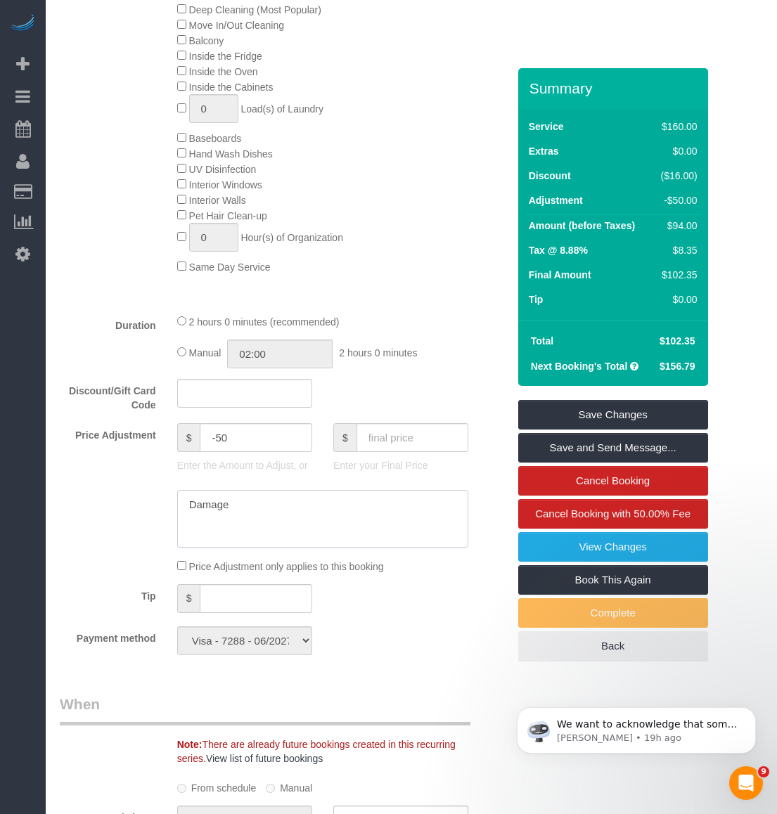
scroll to position [844, 0]
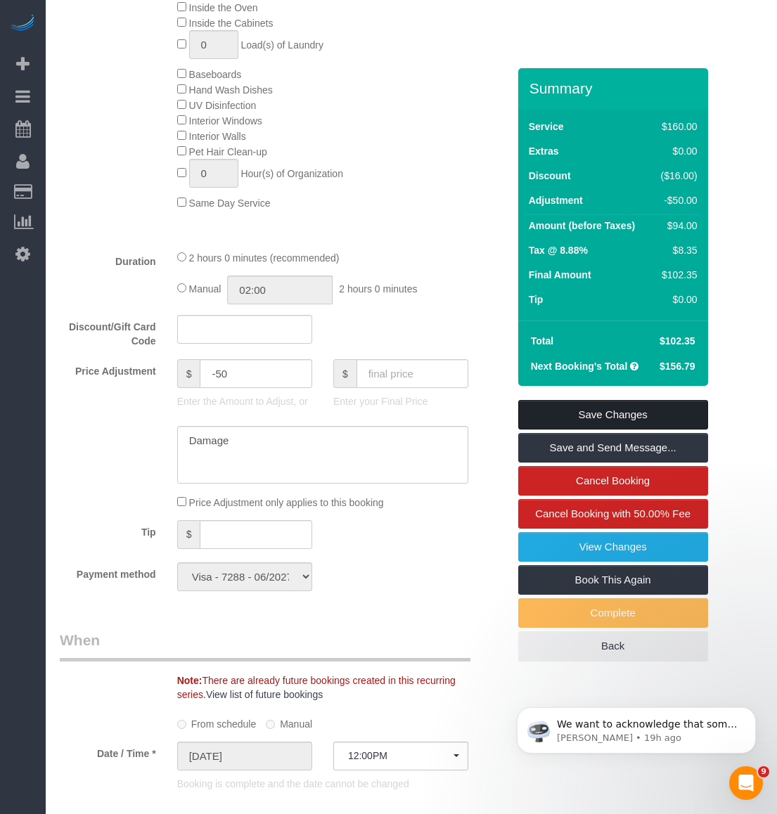
click at [653, 423] on link "Save Changes" at bounding box center [613, 415] width 190 height 30
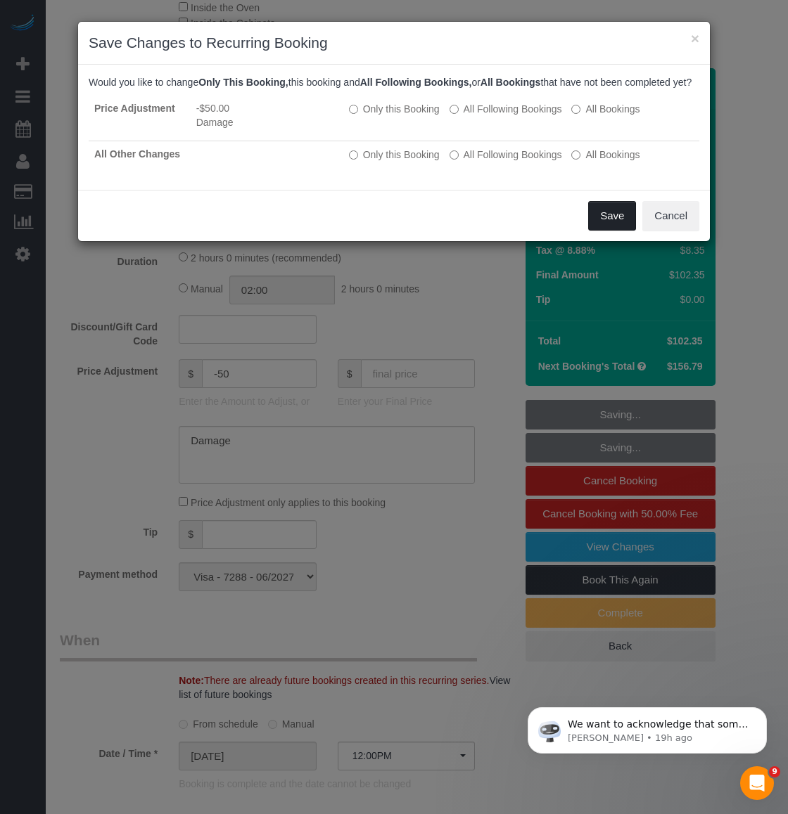
drag, startPoint x: 622, startPoint y: 226, endPoint x: 551, endPoint y: 518, distance: 301.2
click at [622, 226] on button "Save" at bounding box center [612, 216] width 48 height 30
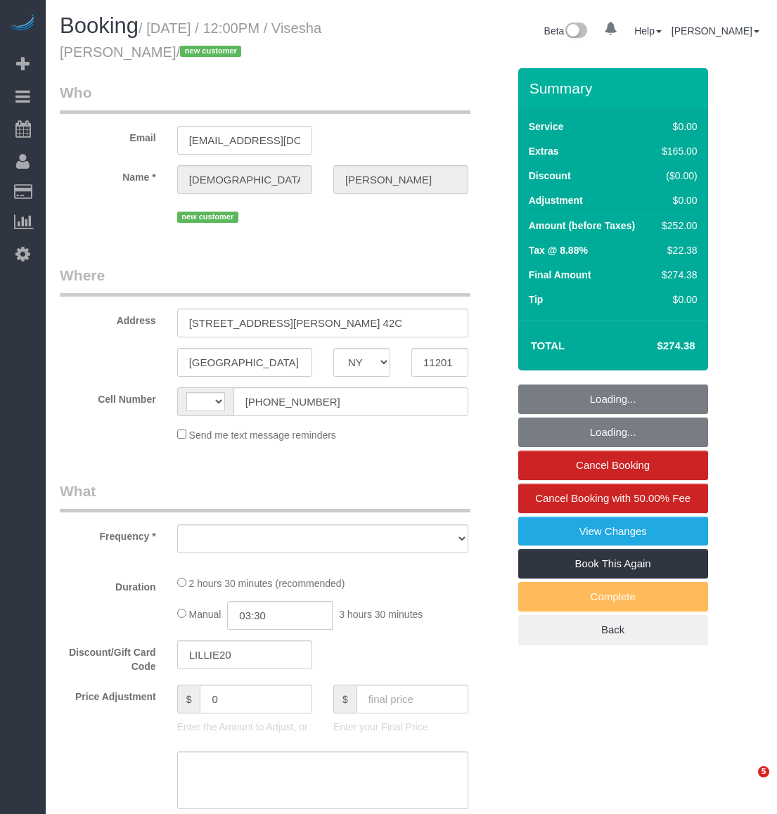
select select "NY"
select select "number:89"
select select "number:90"
select select "number:15"
select select "number:5"
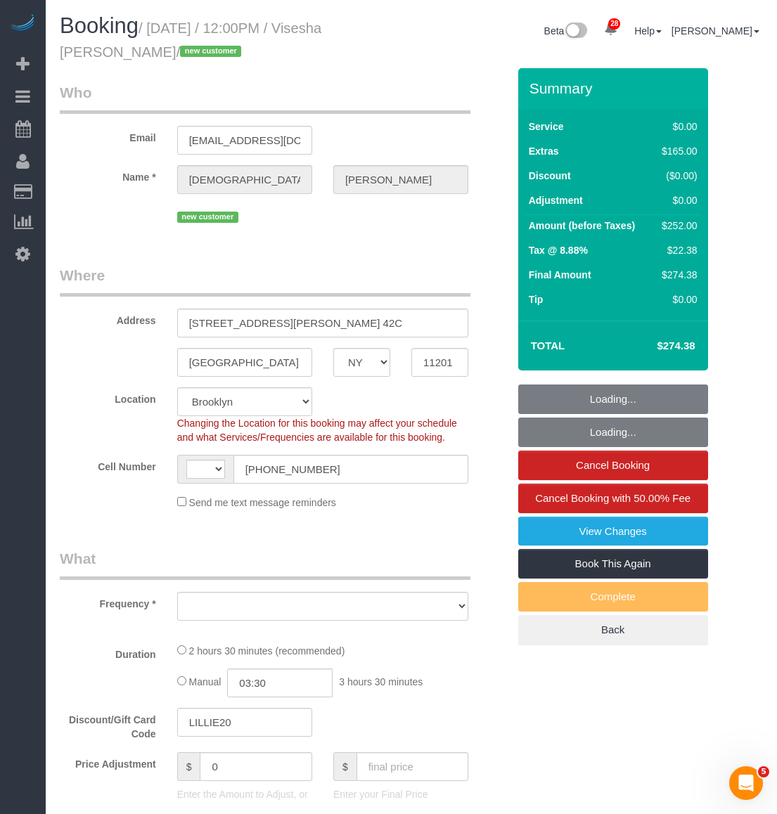
select select "string:[GEOGRAPHIC_DATA]"
select select "string:stripe-pm_1SBaqG4VGloSiKo7ts4JTM7Z"
select select "spot1"
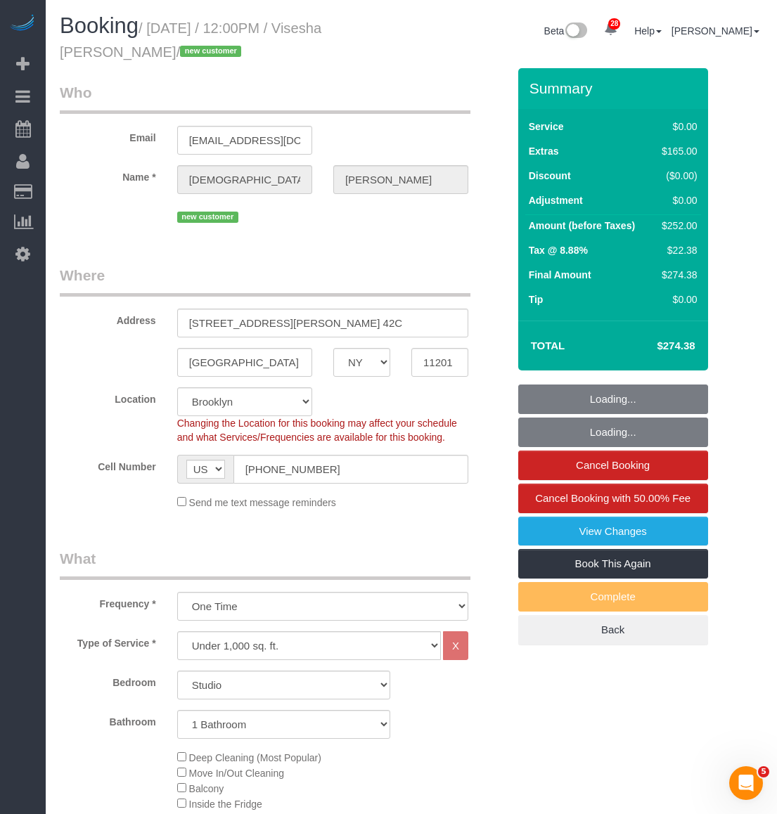
select select "object:1468"
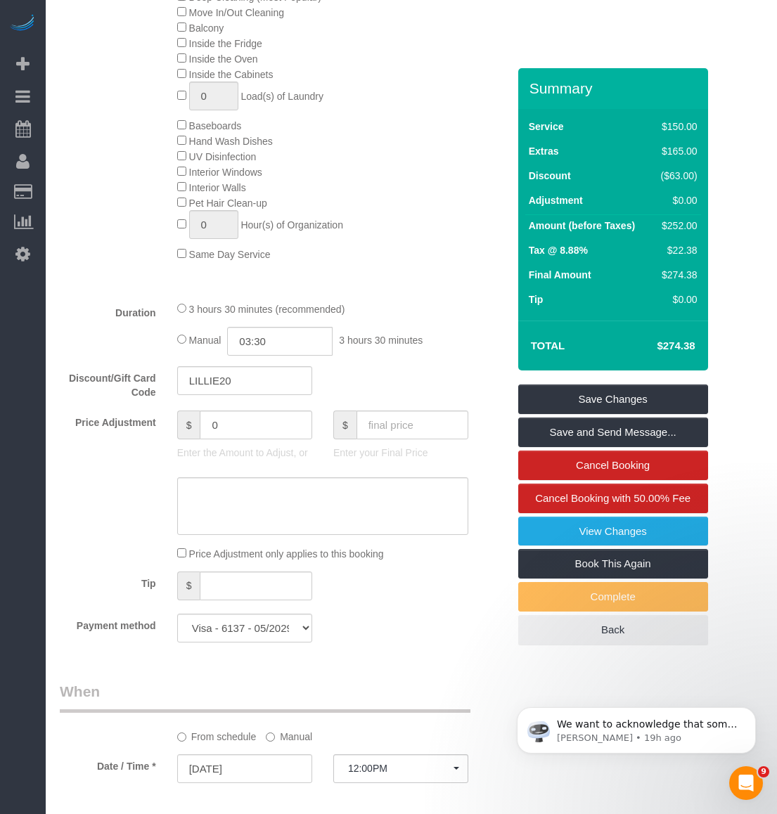
scroll to position [561, 0]
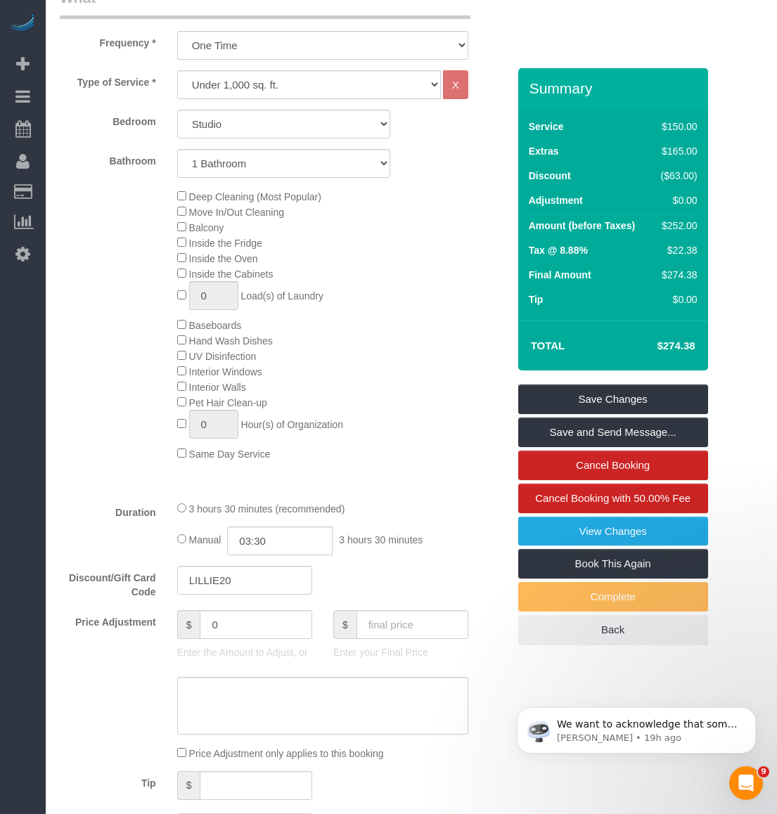
click at [380, 229] on div "Deep Cleaning (Most Popular) Move In/Out Cleaning Balcony Inside the Fridge Ins…" at bounding box center [343, 324] width 352 height 273
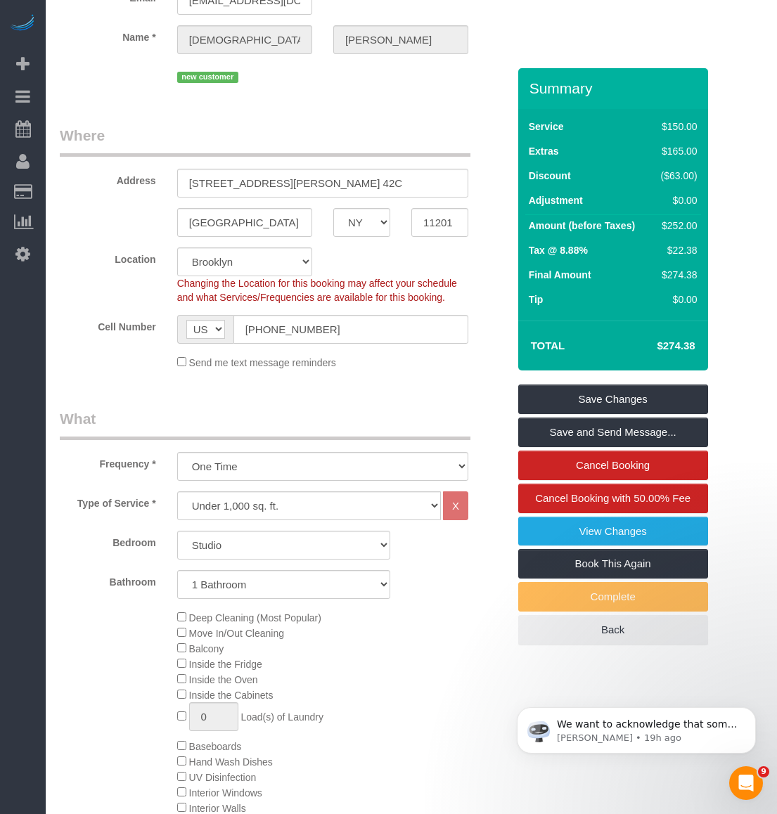
scroll to position [0, 0]
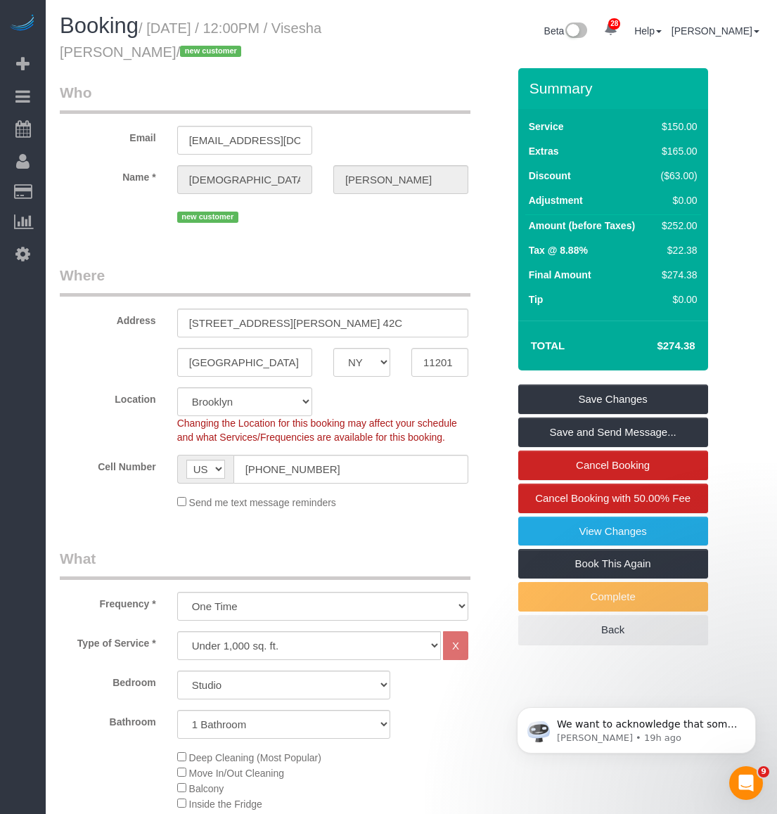
drag, startPoint x: 167, startPoint y: 53, endPoint x: 58, endPoint y: 44, distance: 110.0
click at [58, 44] on div "Booking / September 26, 2025 / 12:00PM / Visesha Ainapudi / new customer" at bounding box center [230, 41] width 362 height 54
copy small "[DEMOGRAPHIC_DATA][PERSON_NAME]"
drag, startPoint x: 145, startPoint y: 88, endPoint x: 153, endPoint y: 76, distance: 14.6
click at [145, 88] on legend "Who" at bounding box center [265, 98] width 411 height 32
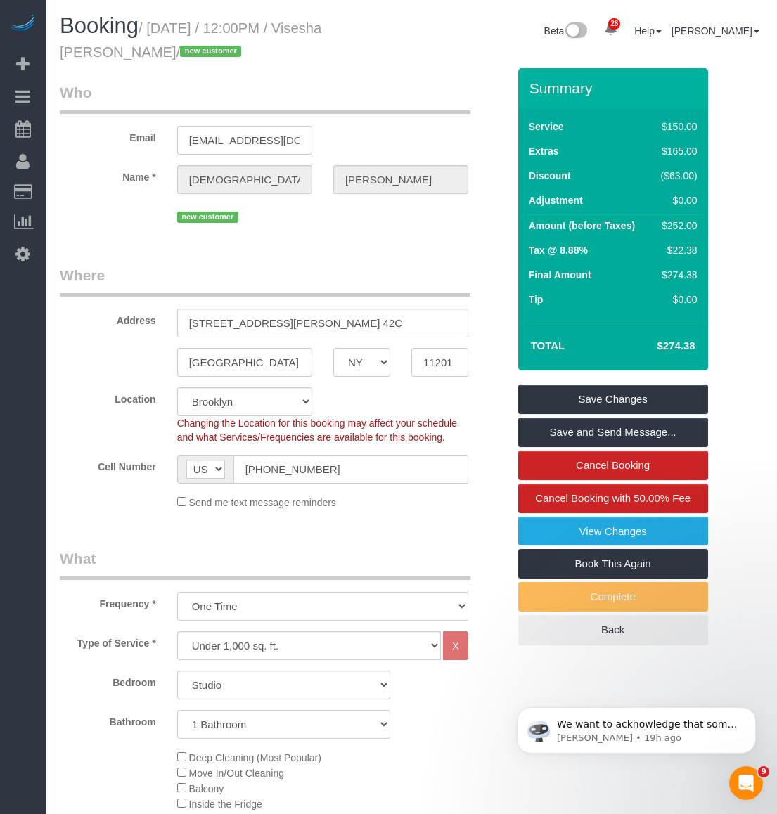
drag, startPoint x: 169, startPoint y: 50, endPoint x: 13, endPoint y: 49, distance: 155.4
click at [51, 49] on div "Booking / September 26, 2025 / 12:00PM / Visesha Ainapudi / new customer" at bounding box center [230, 41] width 362 height 54
copy small "Visesha Ainapudi"
click at [341, 235] on fieldset "Who Email visesha.a@gmail.com Name * Visesha Ainapudi new customer" at bounding box center [284, 159] width 448 height 155
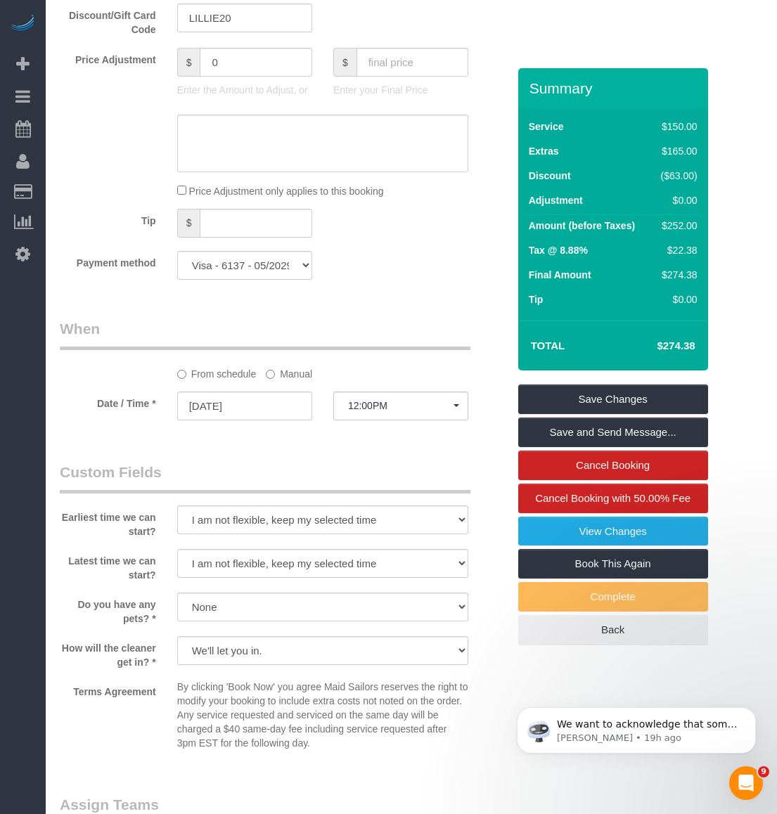
scroll to position [772, 0]
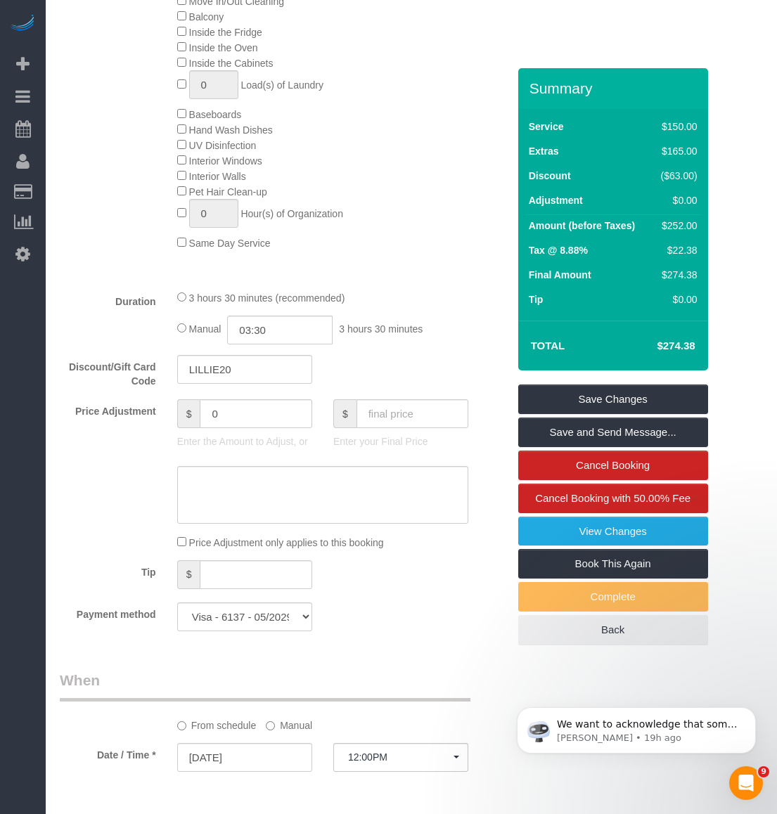
click at [86, 697] on legend "When" at bounding box center [265, 686] width 411 height 32
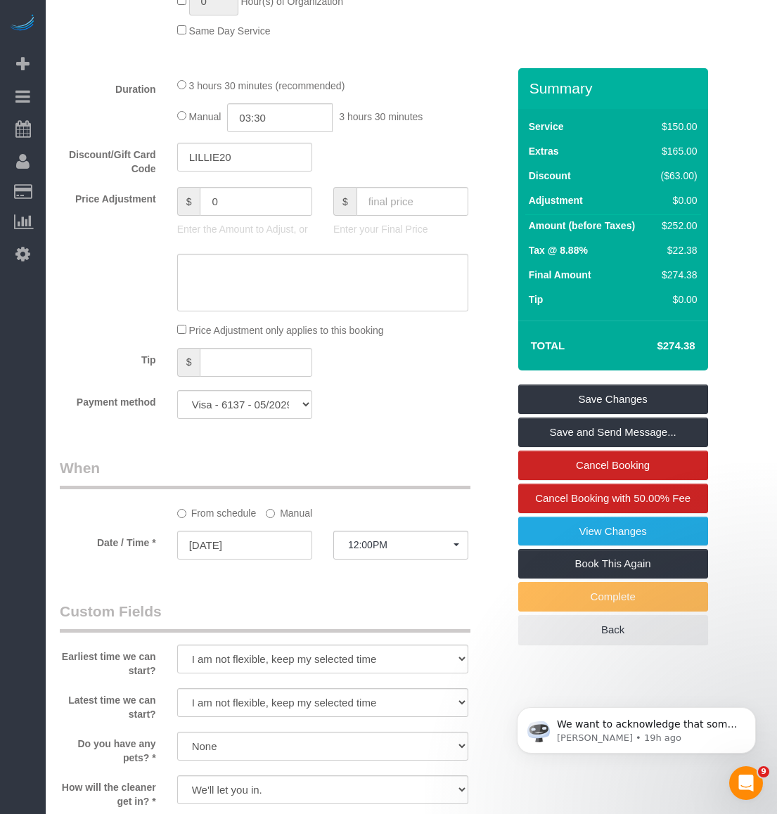
scroll to position [1125, 0]
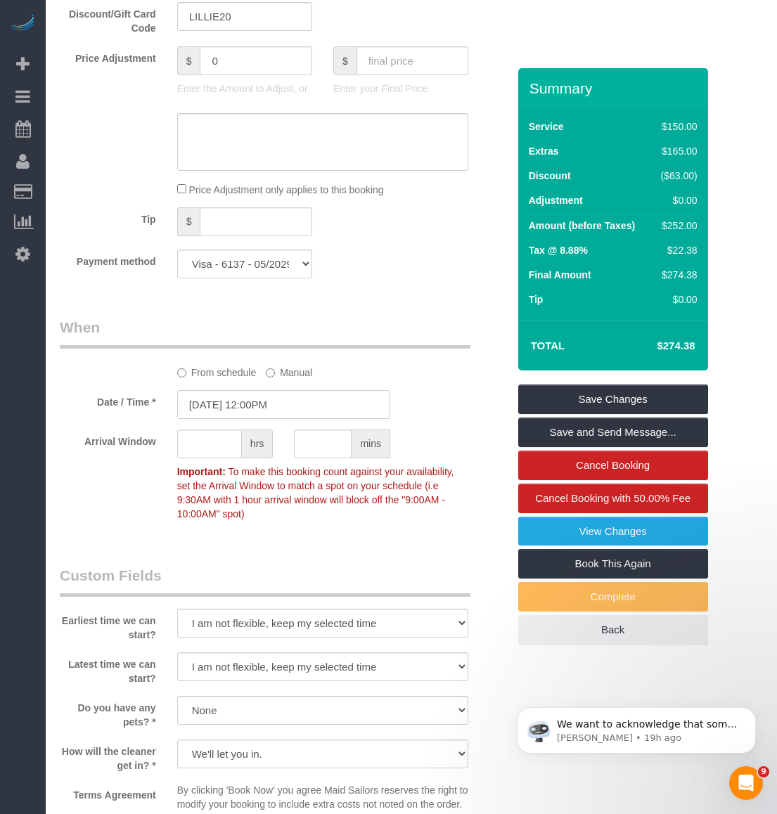
click at [288, 399] on input "09/26/2025 12:00PM" at bounding box center [283, 404] width 213 height 29
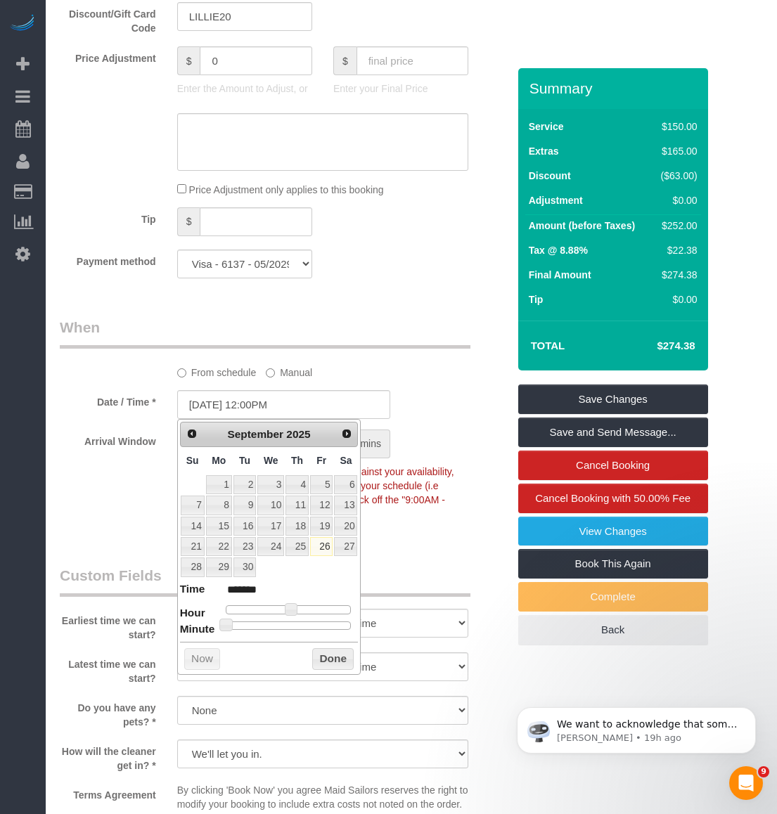
type input "[DATE] 12:30PM"
type input "*******"
click at [292, 626] on div at bounding box center [289, 626] width 126 height 8
click at [348, 663] on button "Done" at bounding box center [332, 659] width 41 height 23
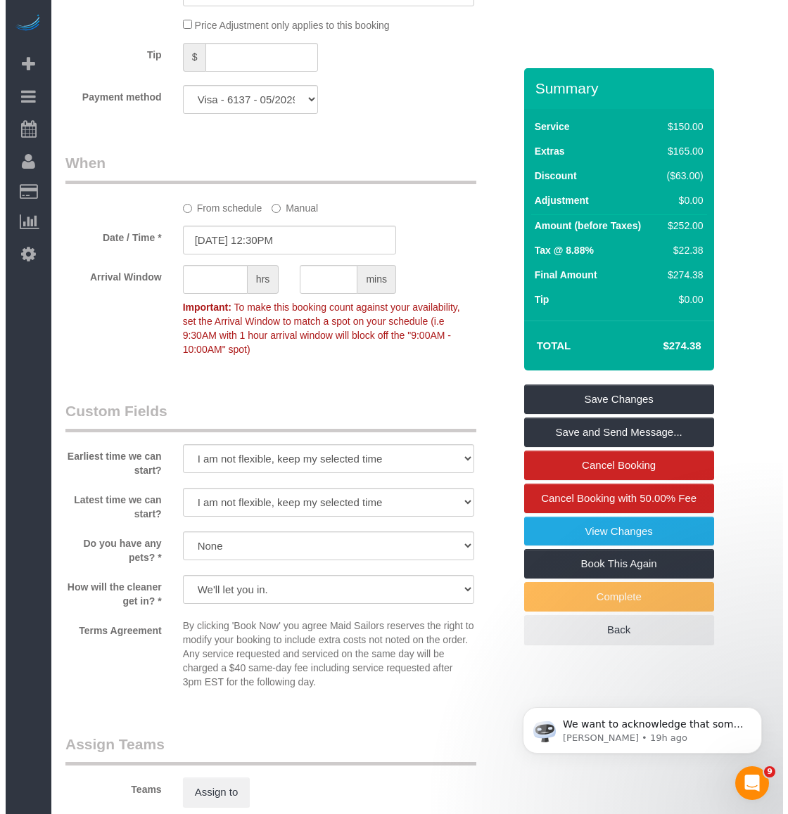
scroll to position [1547, 0]
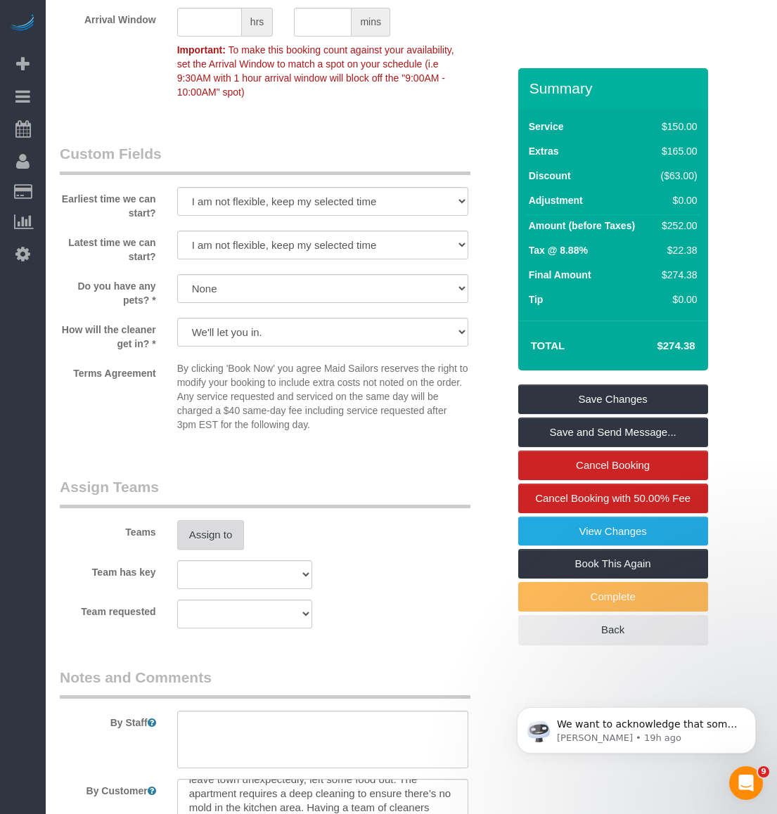
click at [238, 529] on button "Assign to" at bounding box center [211, 535] width 68 height 30
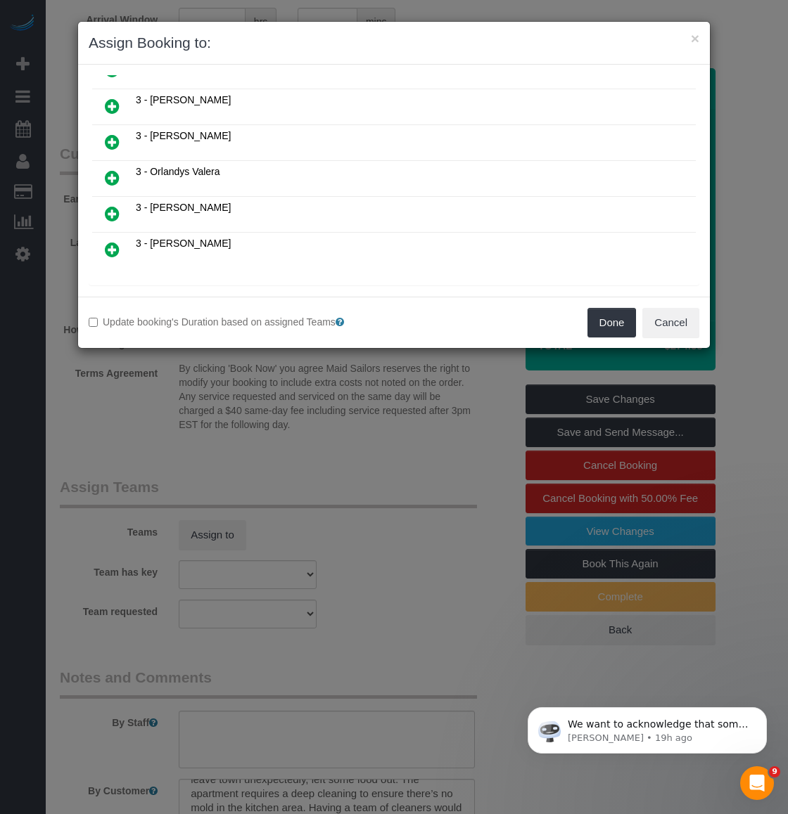
scroll to position [1006, 0]
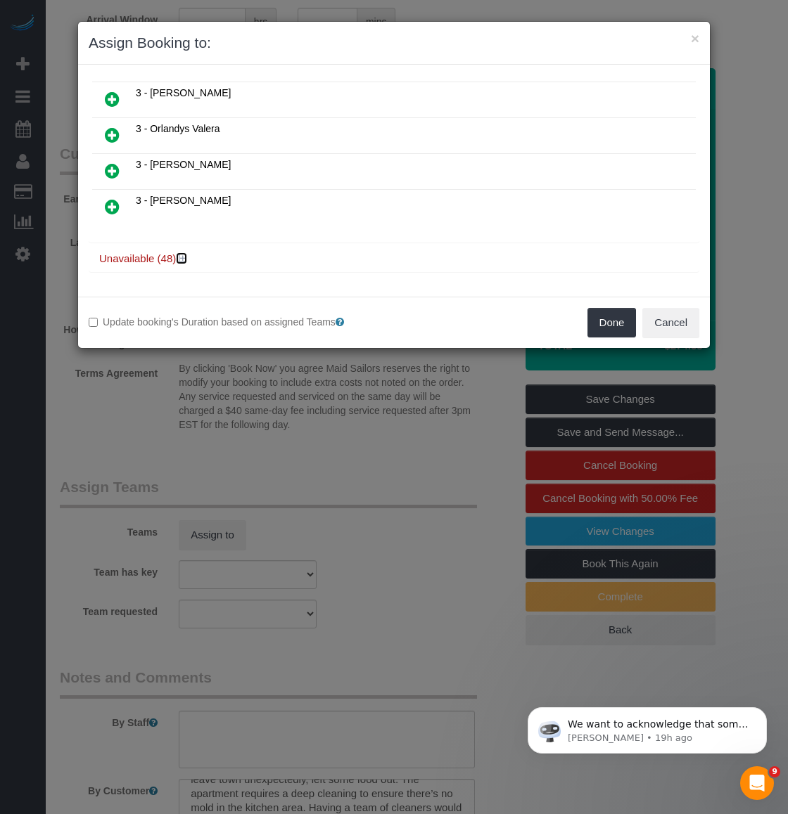
click at [184, 260] on icon at bounding box center [183, 258] width 8 height 11
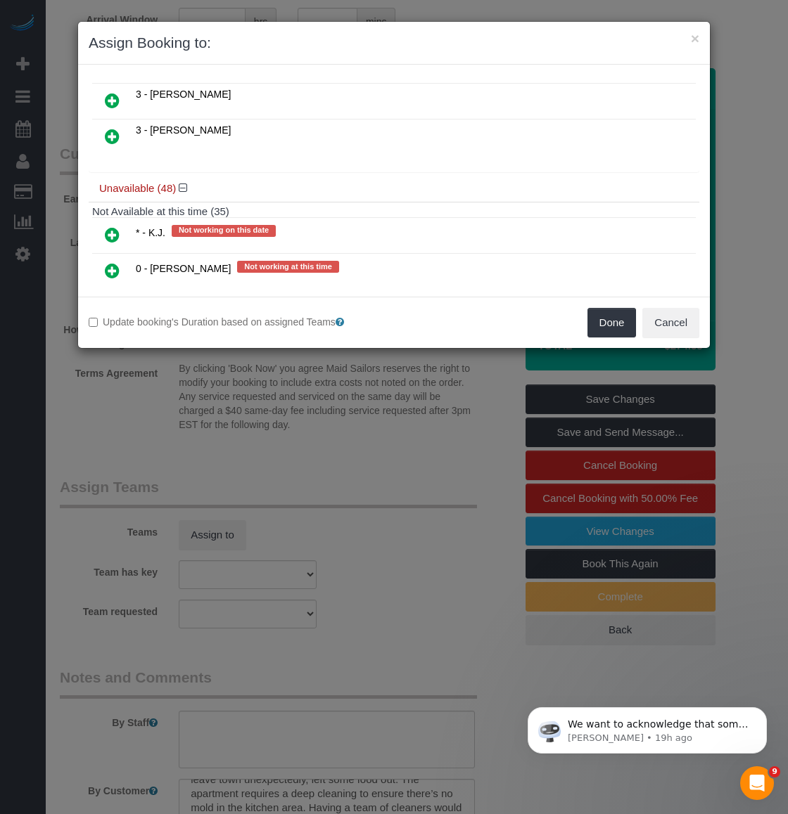
scroll to position [1147, 0]
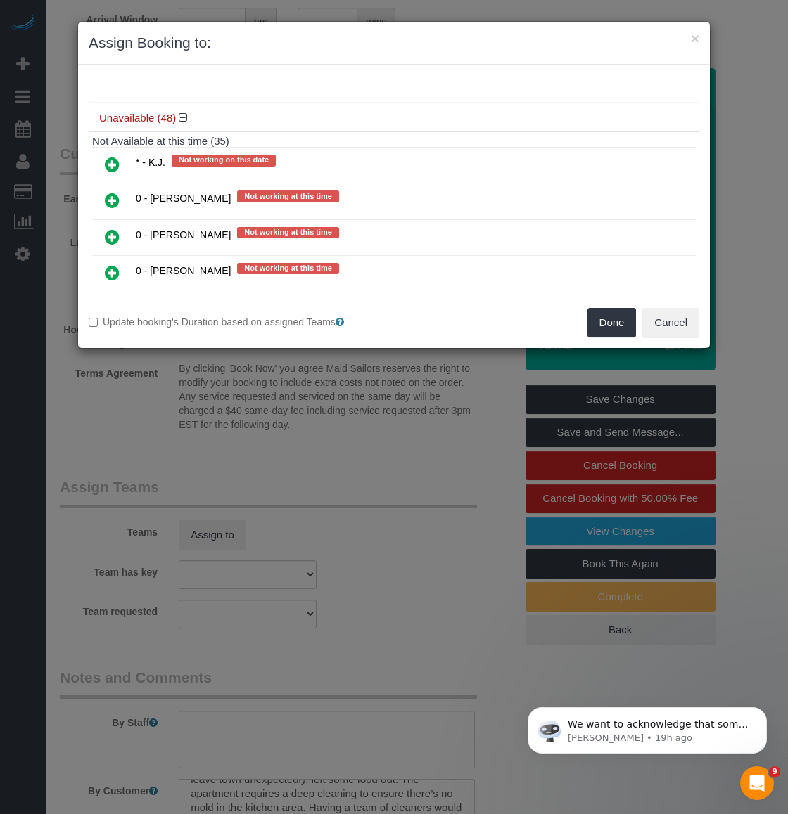
click at [110, 167] on icon at bounding box center [112, 164] width 15 height 17
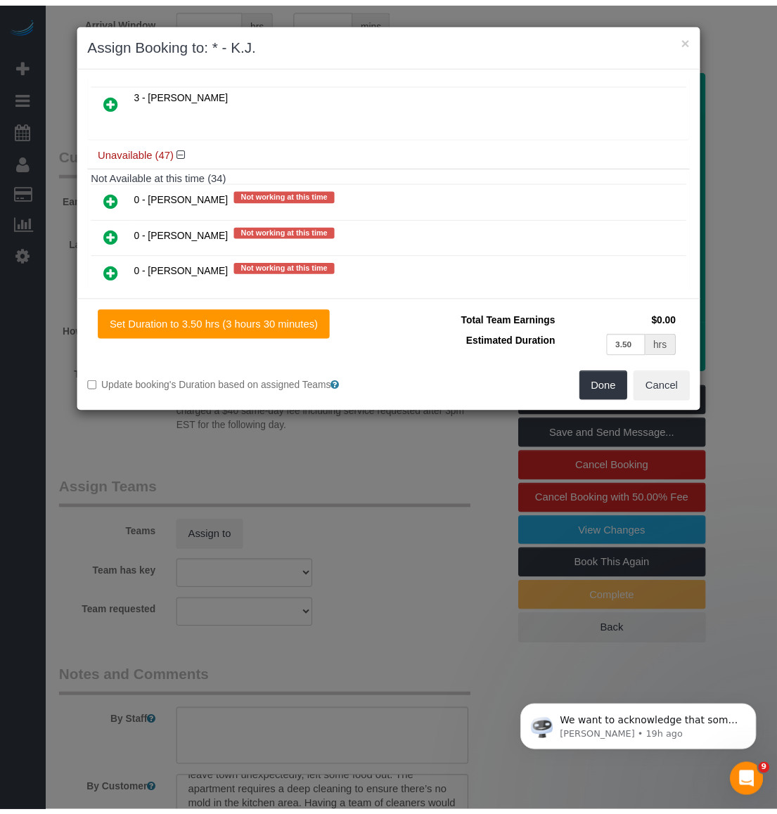
scroll to position [1181, 0]
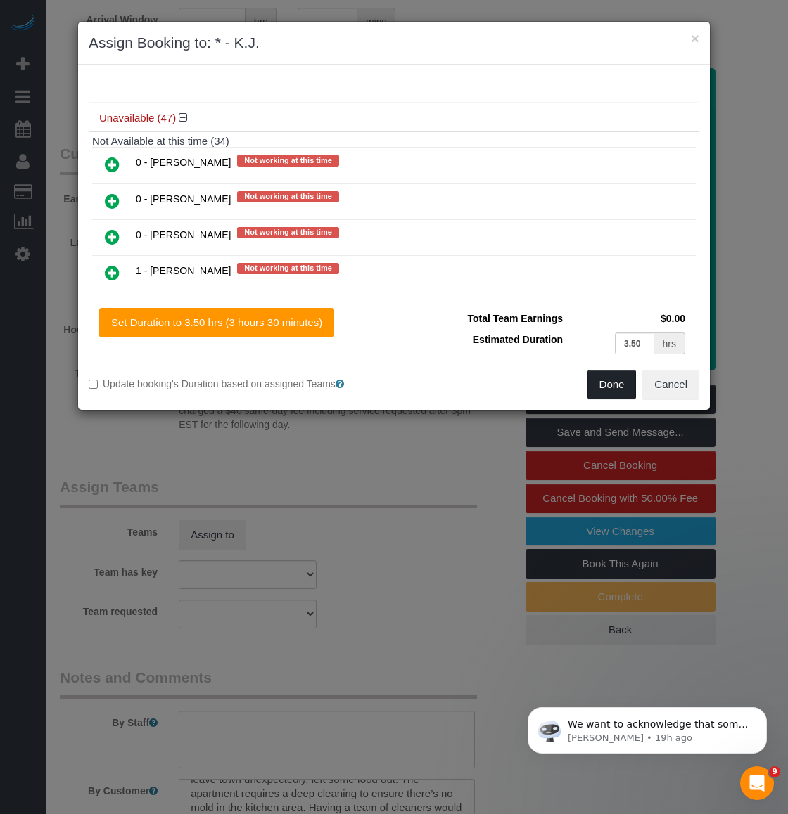
click at [598, 379] on button "Done" at bounding box center [611, 385] width 49 height 30
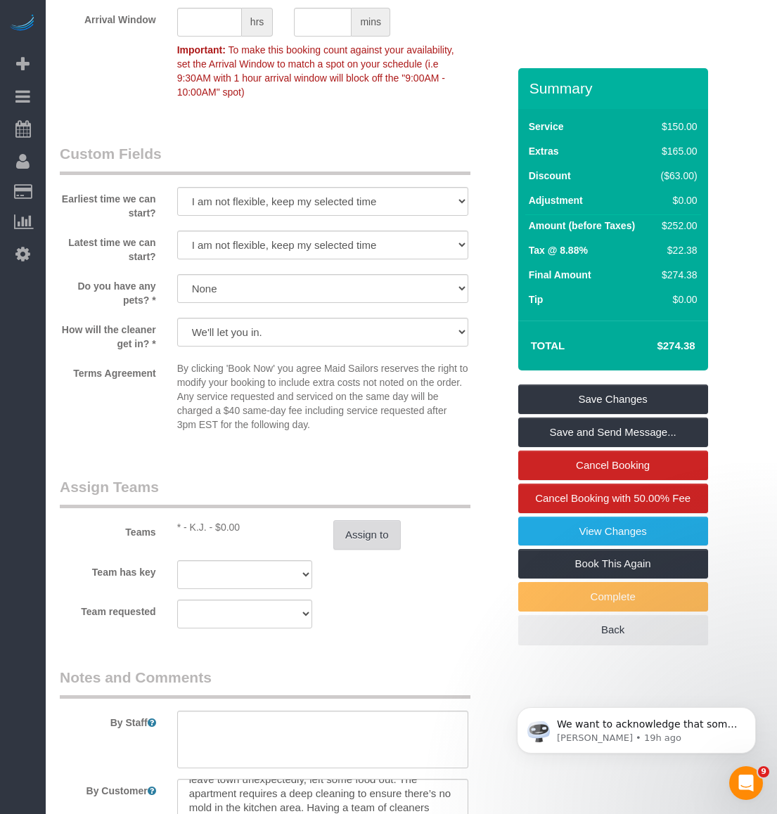
click at [356, 523] on button "Assign to" at bounding box center [367, 535] width 68 height 30
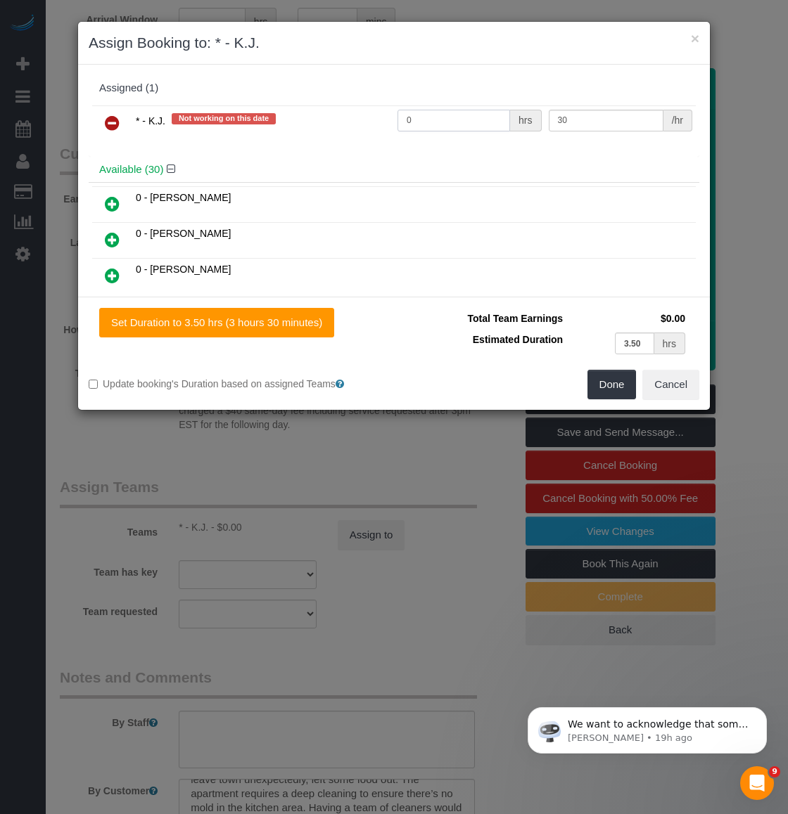
drag, startPoint x: 384, startPoint y: 124, endPoint x: 263, endPoint y: 113, distance: 121.5
click at [263, 113] on tr "* - K.J. Not working on this date 0 hrs 30 /hr" at bounding box center [393, 123] width 603 height 36
type input "3.5"
click at [611, 378] on button "Done" at bounding box center [611, 385] width 49 height 30
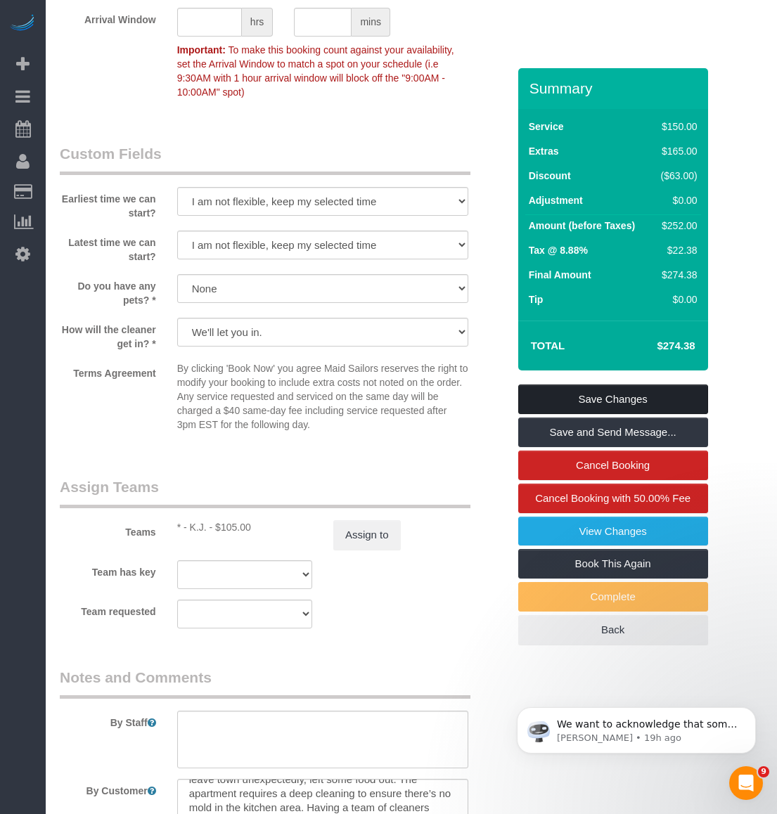
click at [613, 392] on link "Save Changes" at bounding box center [613, 400] width 190 height 30
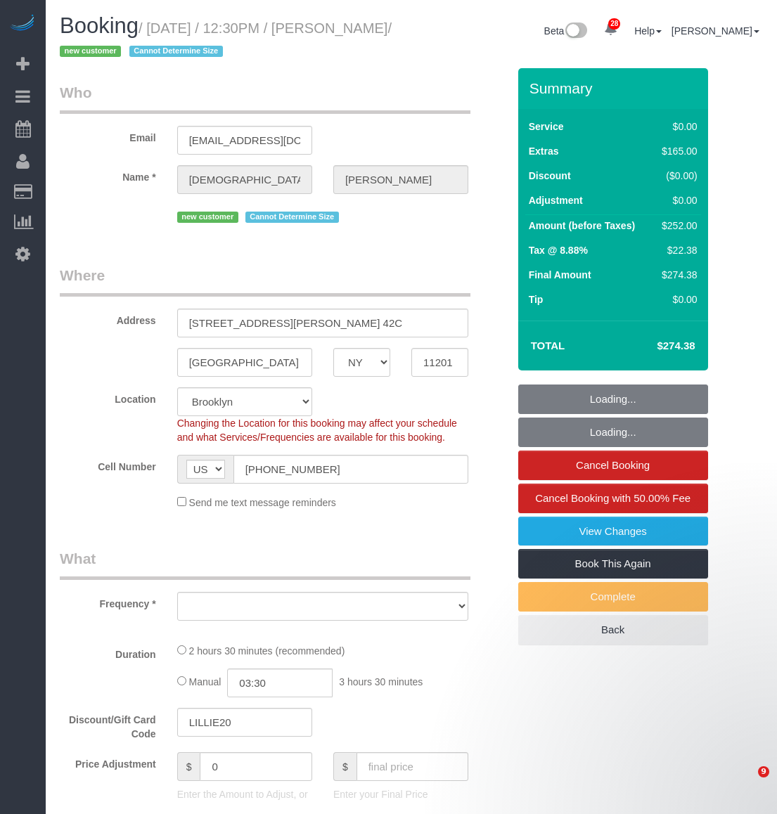
select select "NY"
select select "object:984"
select select "string:stripe-pm_1SBaqG4VGloSiKo7ts4JTM7Z"
select select "number:89"
select select "number:90"
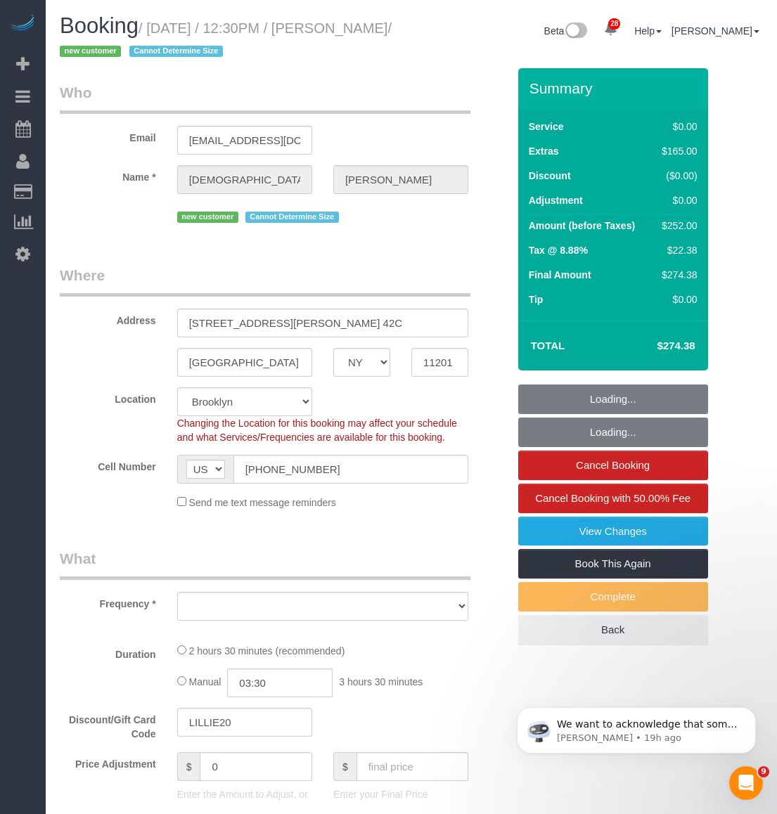
select select "number:15"
select select "number:5"
select select "object:988"
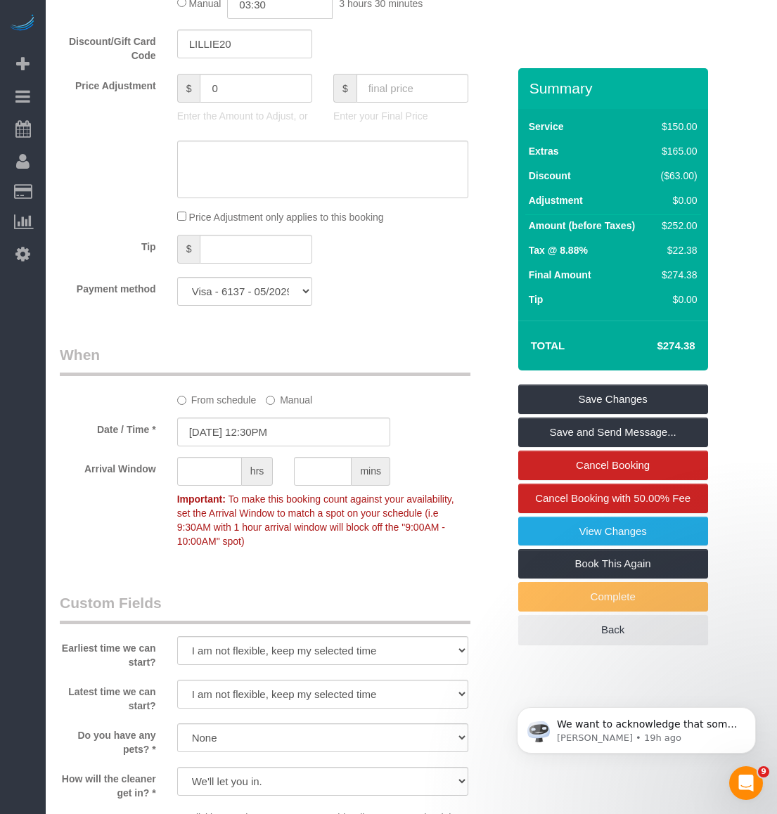
scroll to position [1125, 0]
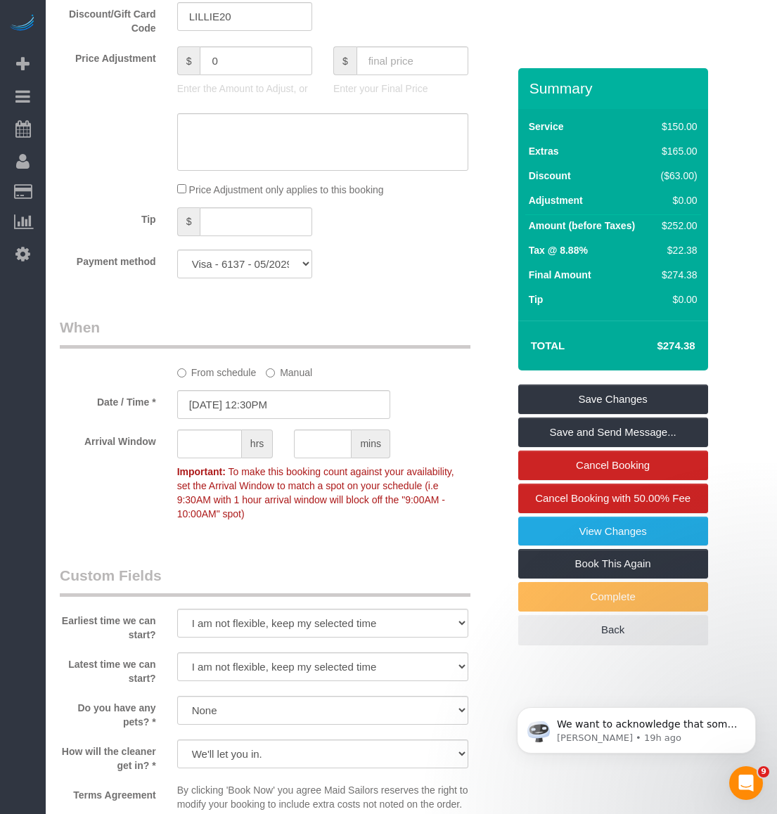
click at [458, 225] on div "Tip $" at bounding box center [283, 223] width 469 height 32
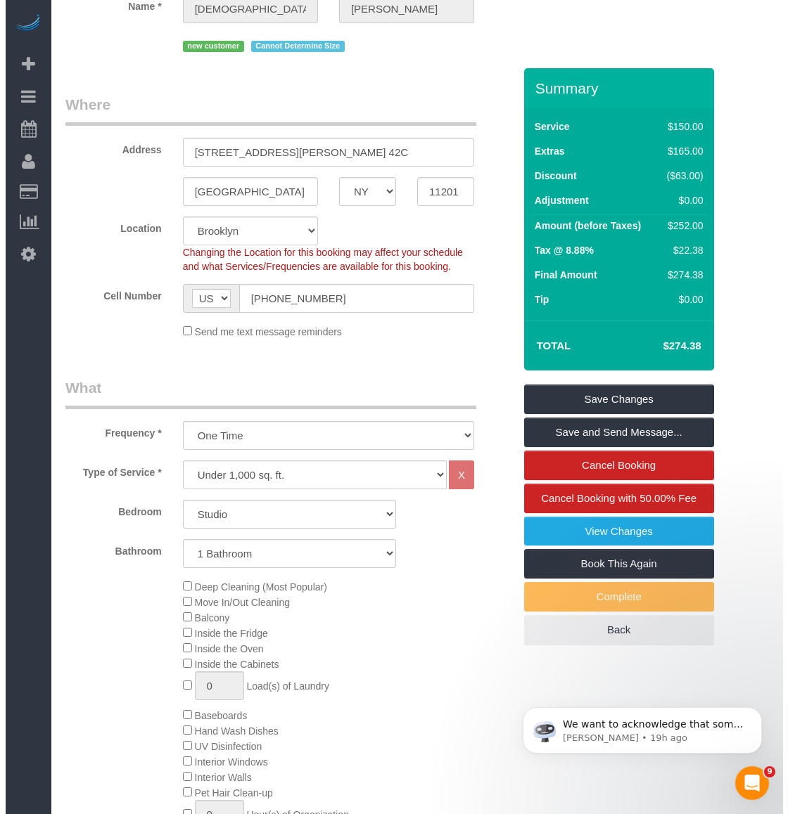
scroll to position [352, 0]
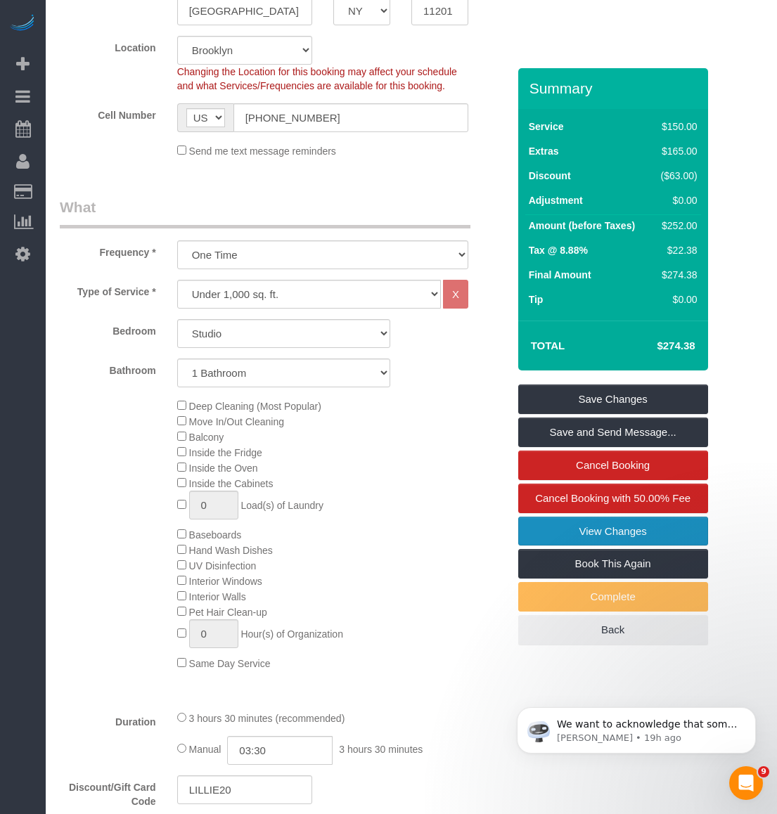
click at [528, 528] on link "View Changes" at bounding box center [613, 532] width 190 height 30
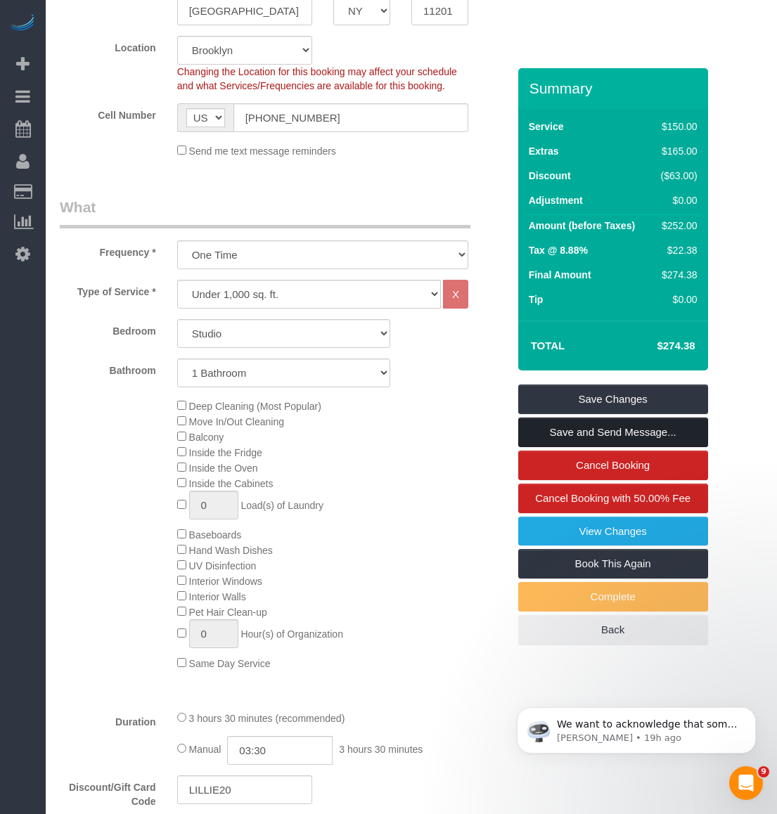
click at [576, 438] on link "Save and Send Message..." at bounding box center [613, 433] width 190 height 30
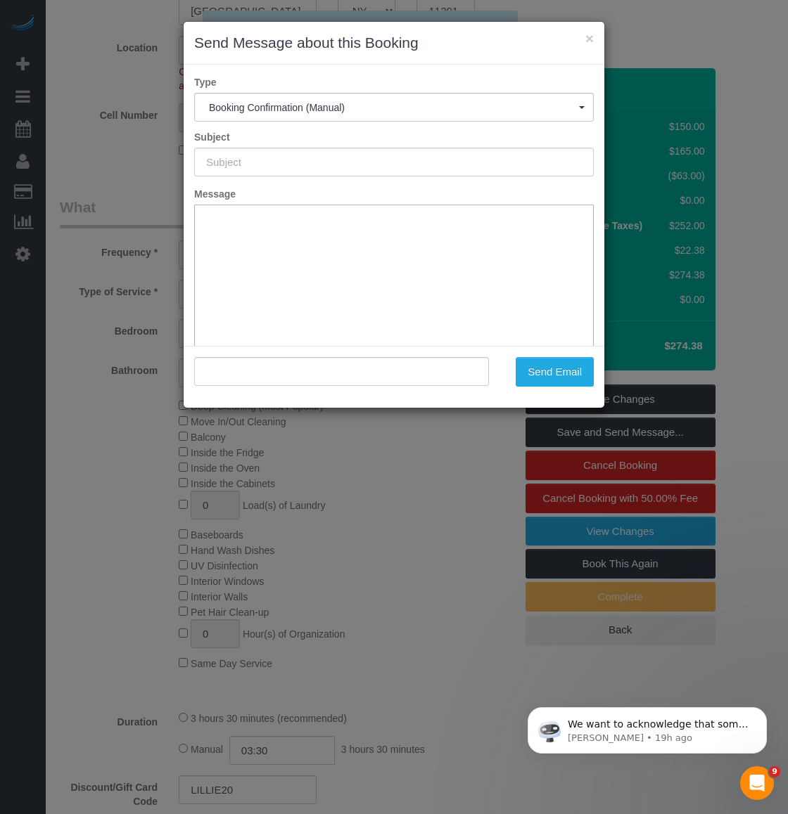
type input "Cleaning Confirmed for 09/26/2025 at 12:30pm"
type input ""Visesha Ainapudi" <visesha.a@gmail.com>"
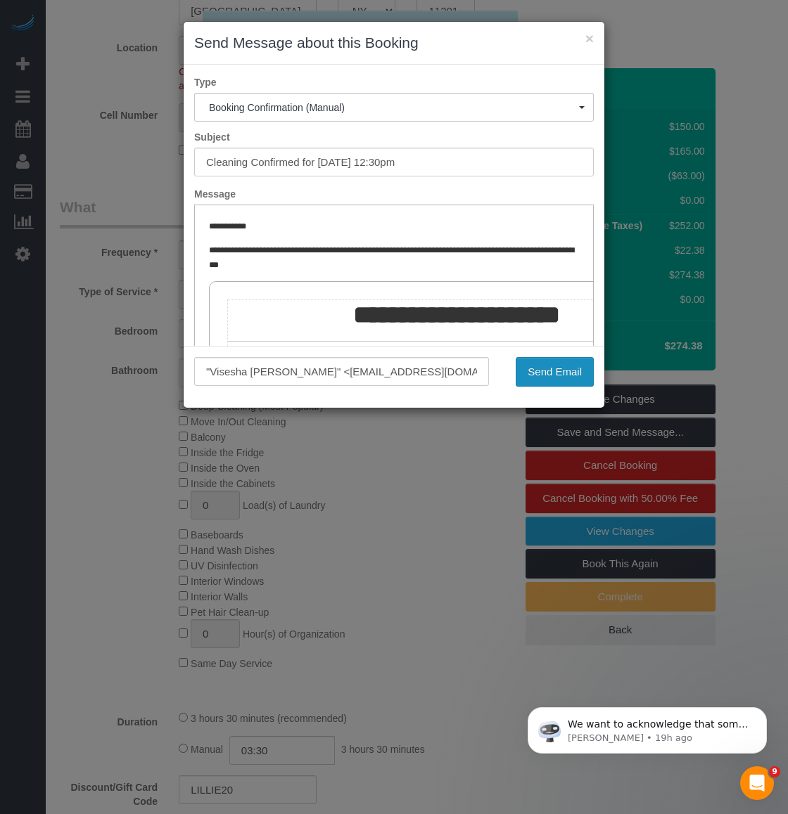
scroll to position [0, 0]
click at [532, 377] on button "Send Email" at bounding box center [554, 372] width 78 height 30
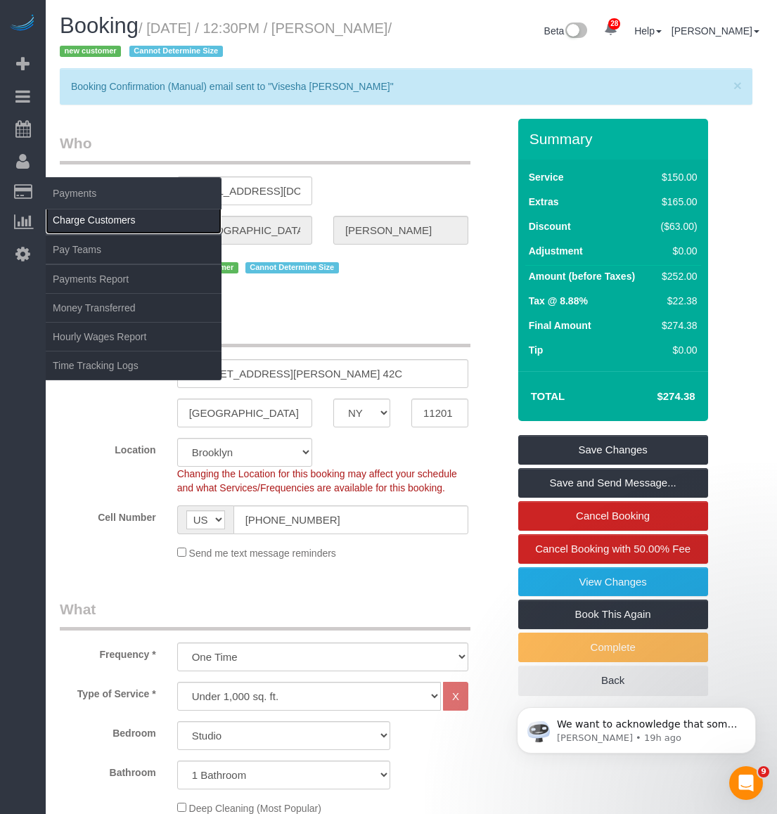
drag, startPoint x: 123, startPoint y: 222, endPoint x: 209, endPoint y: 216, distance: 86.0
click at [123, 223] on link "Charge Customers" at bounding box center [134, 220] width 176 height 28
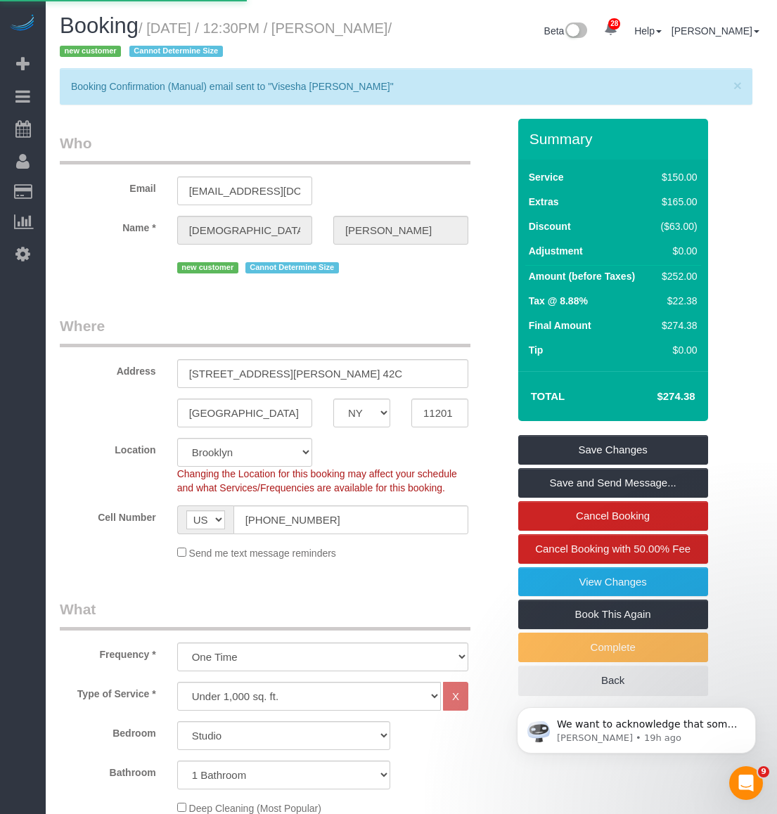
select select
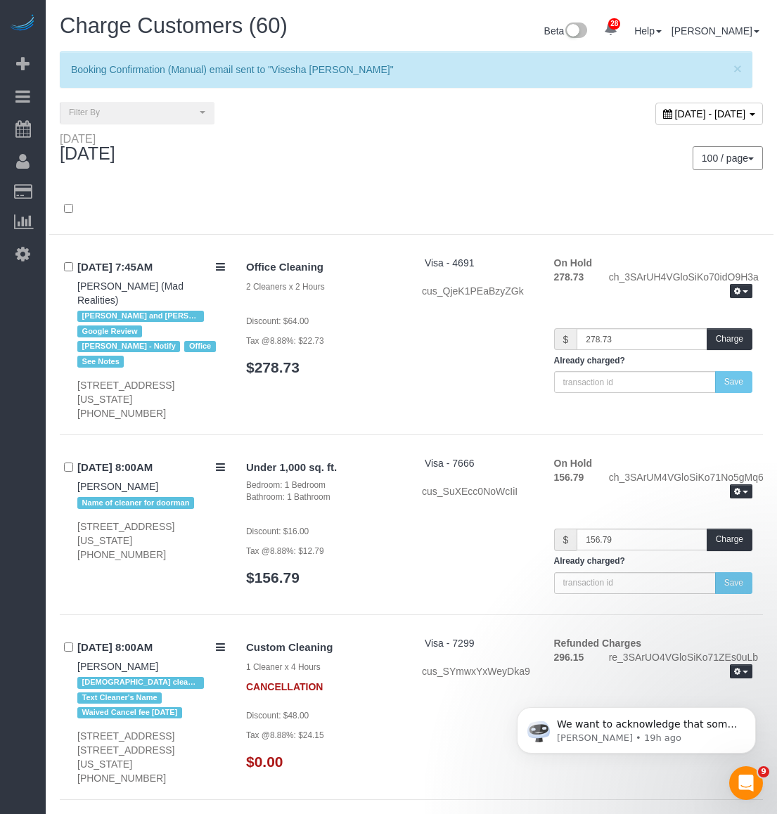
click at [443, 190] on div at bounding box center [411, 209] width 724 height 51
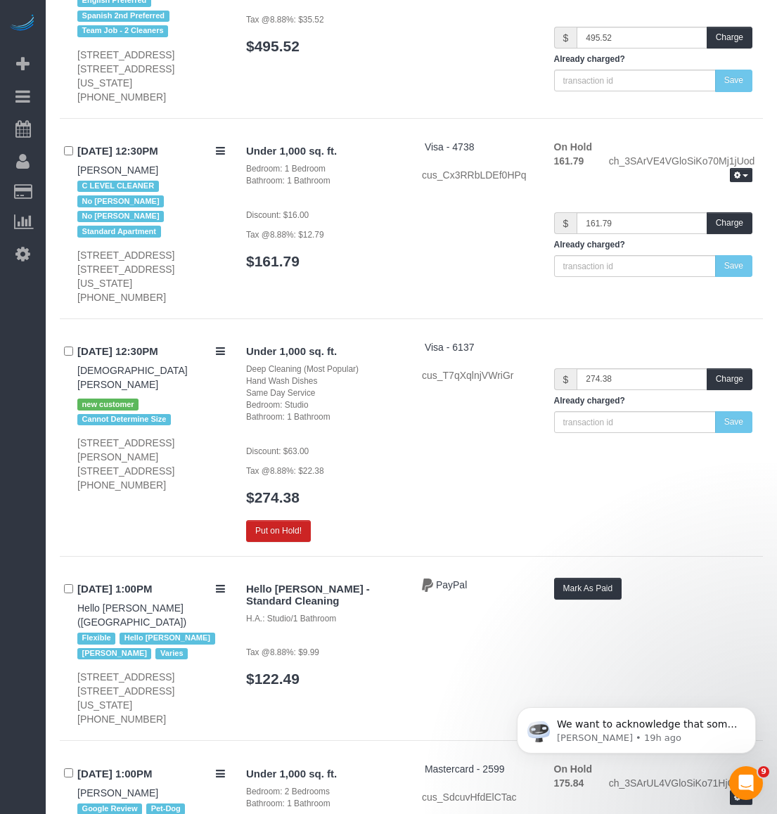
scroll to position [7243, 0]
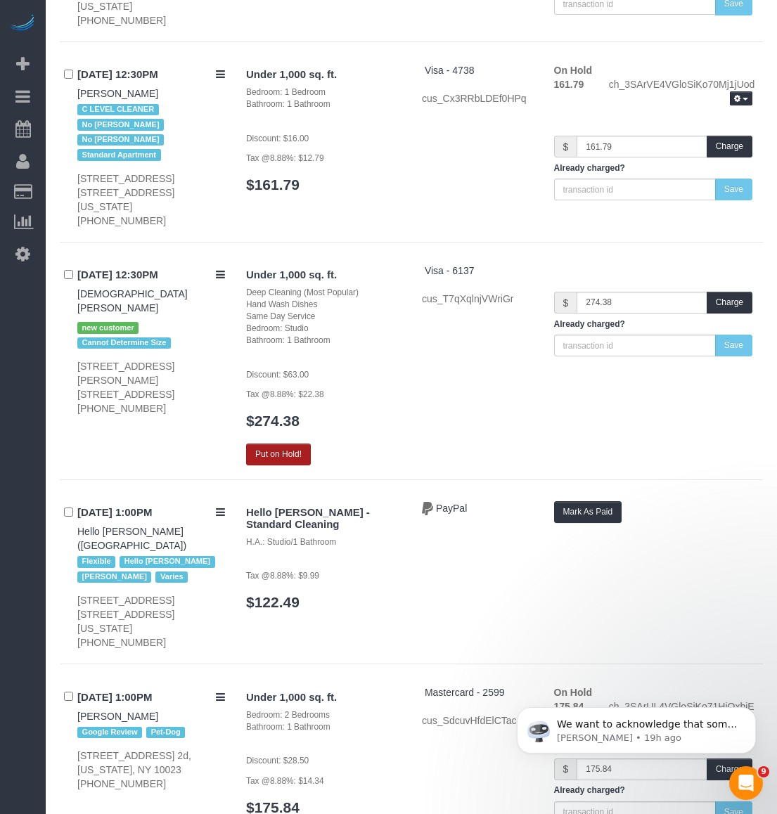
click at [308, 444] on button "Put on Hold!" at bounding box center [278, 455] width 65 height 22
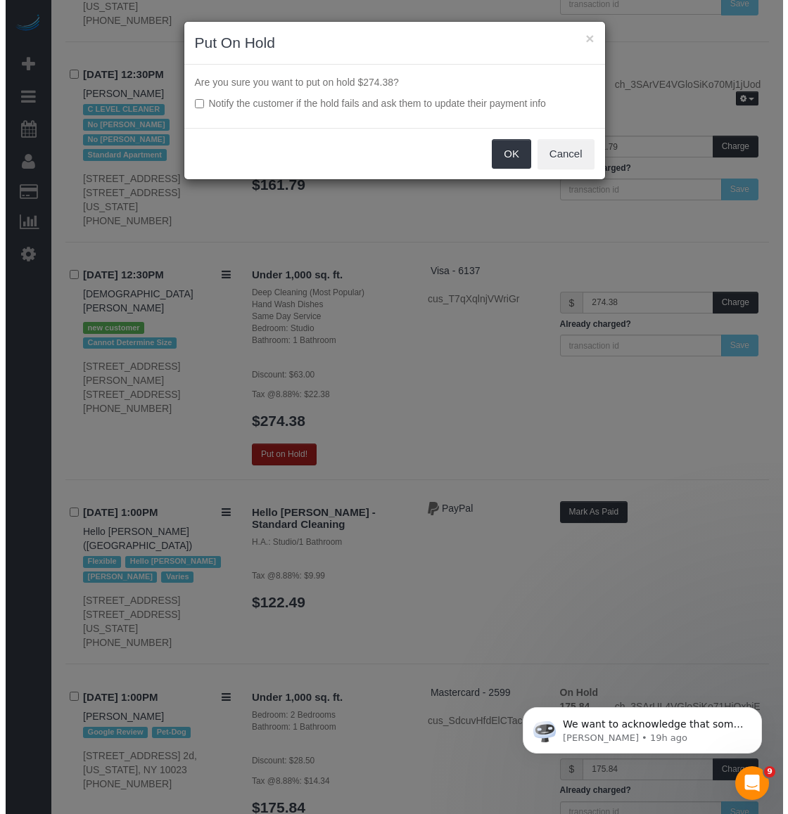
scroll to position [7212, 0]
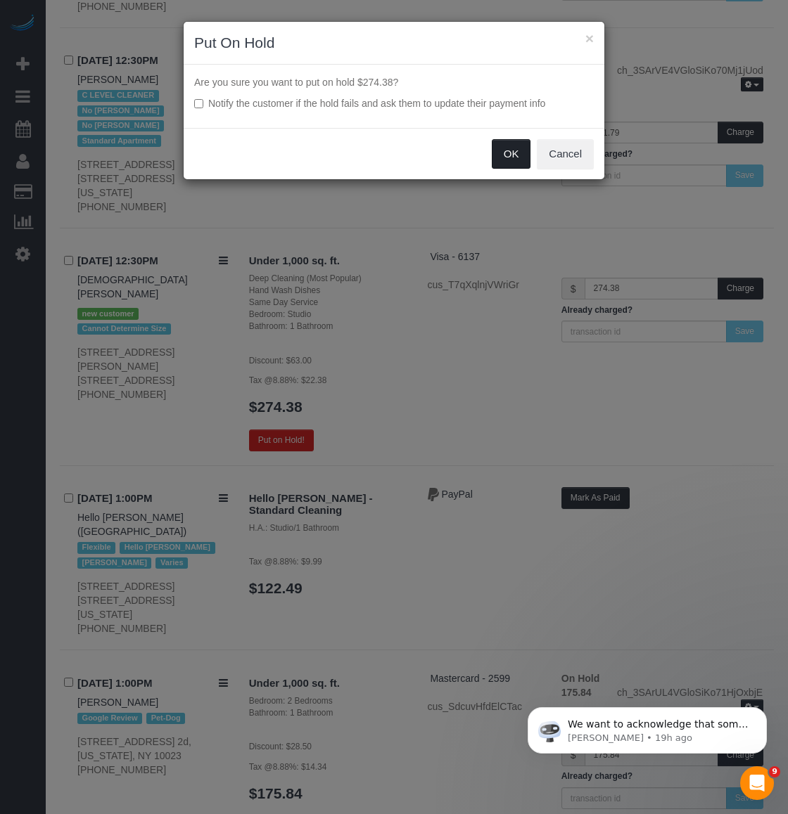
click at [493, 155] on button "OK" at bounding box center [511, 154] width 39 height 30
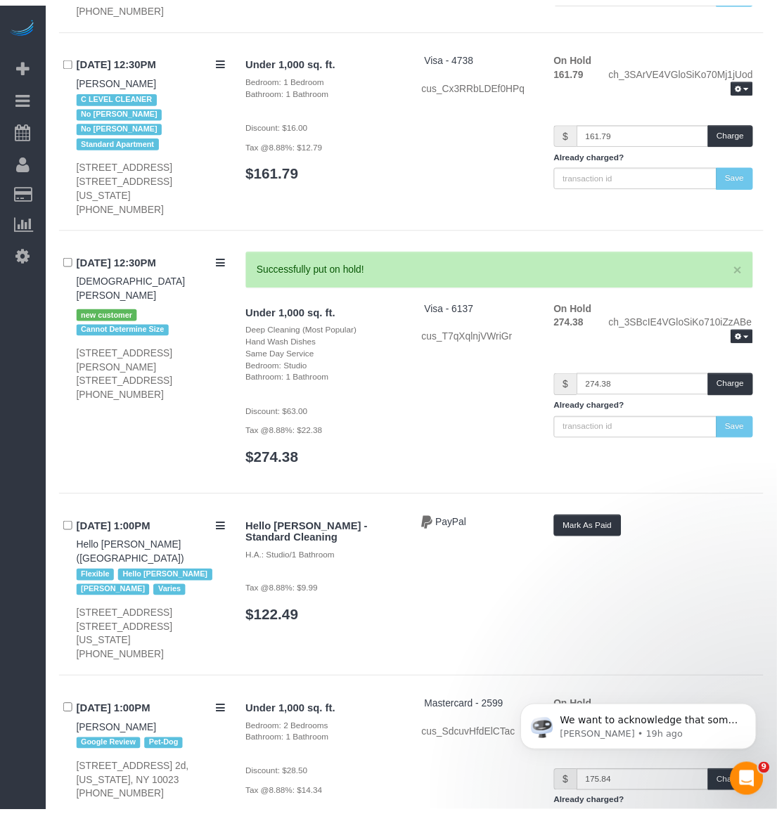
scroll to position [7243, 0]
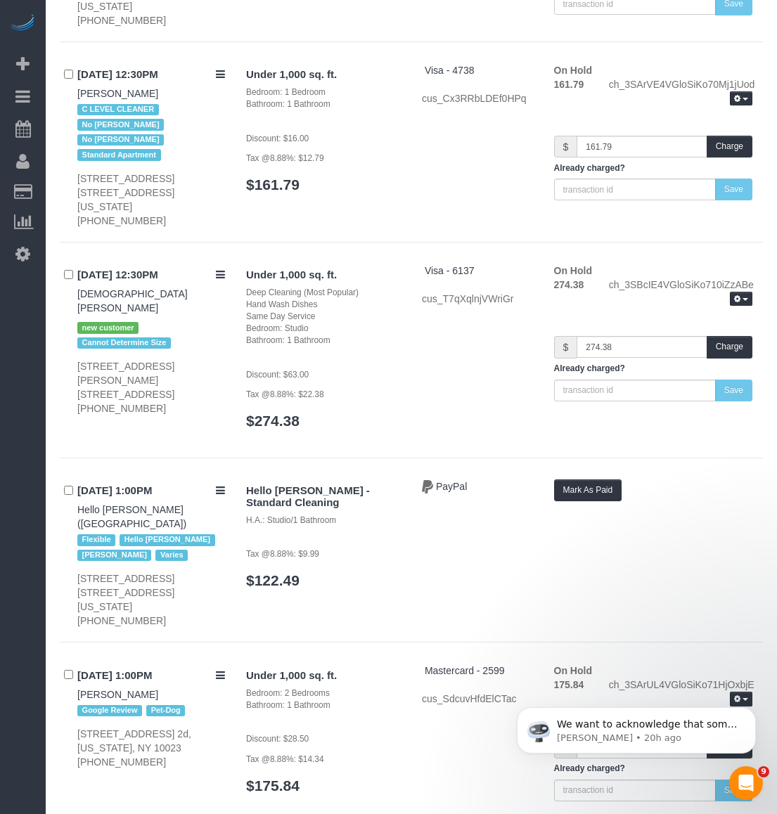
click at [646, 264] on div "09/26/2025 12:30PM Visesha Ainapudi new customer Cannot Determine Size 540 Fult…" at bounding box center [411, 361] width 703 height 195
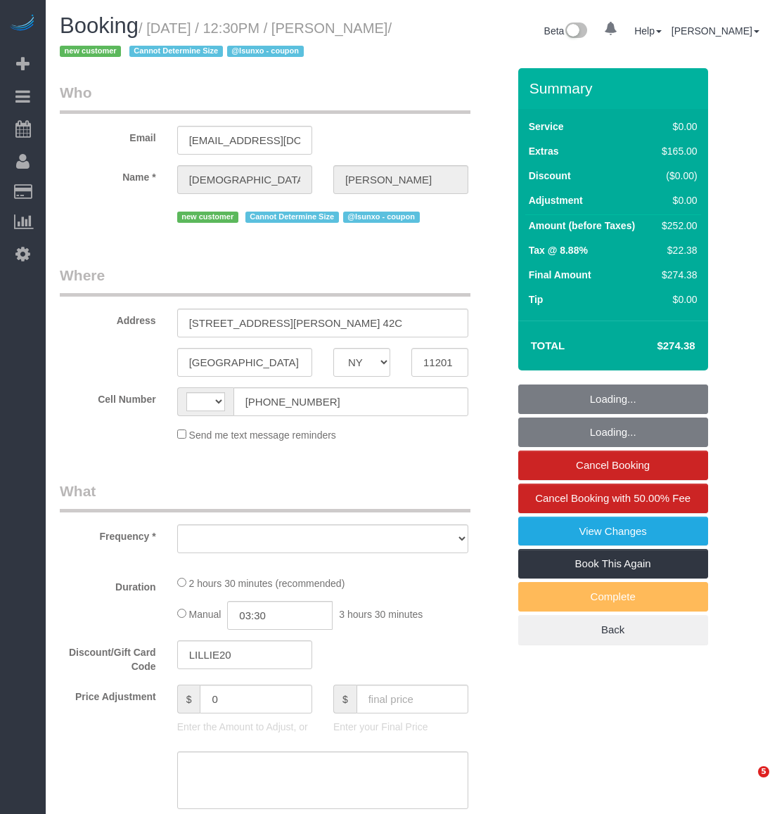
select select "NY"
select select "number:89"
select select "number:90"
select select "number:15"
select select "number:5"
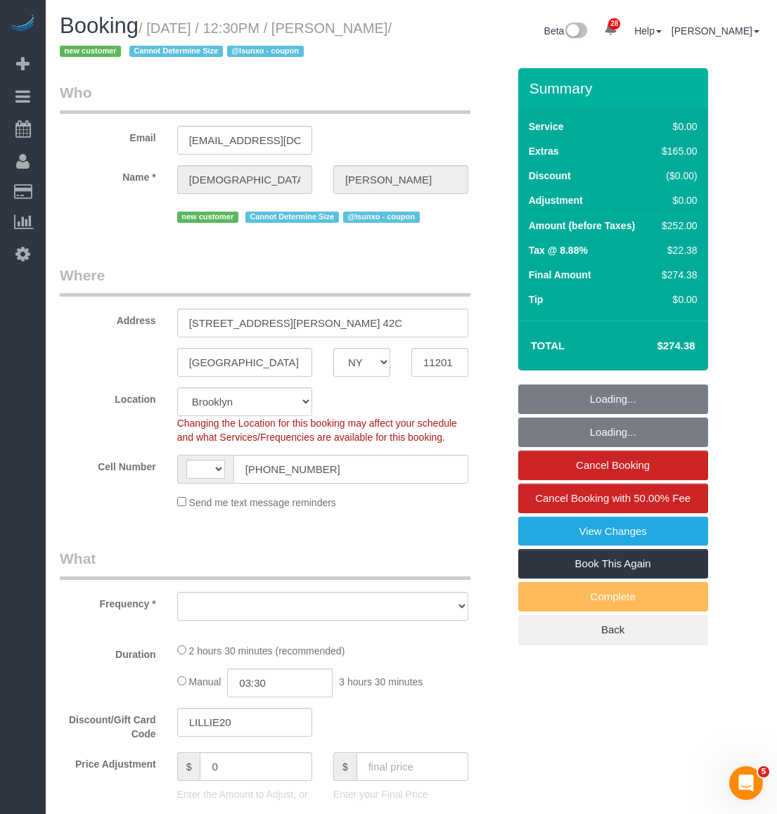
select select "string:[GEOGRAPHIC_DATA]"
select select "object:727"
select select "string:stripe-pm_1SBaqG4VGloSiKo7ts4JTM7Z"
select select "object:992"
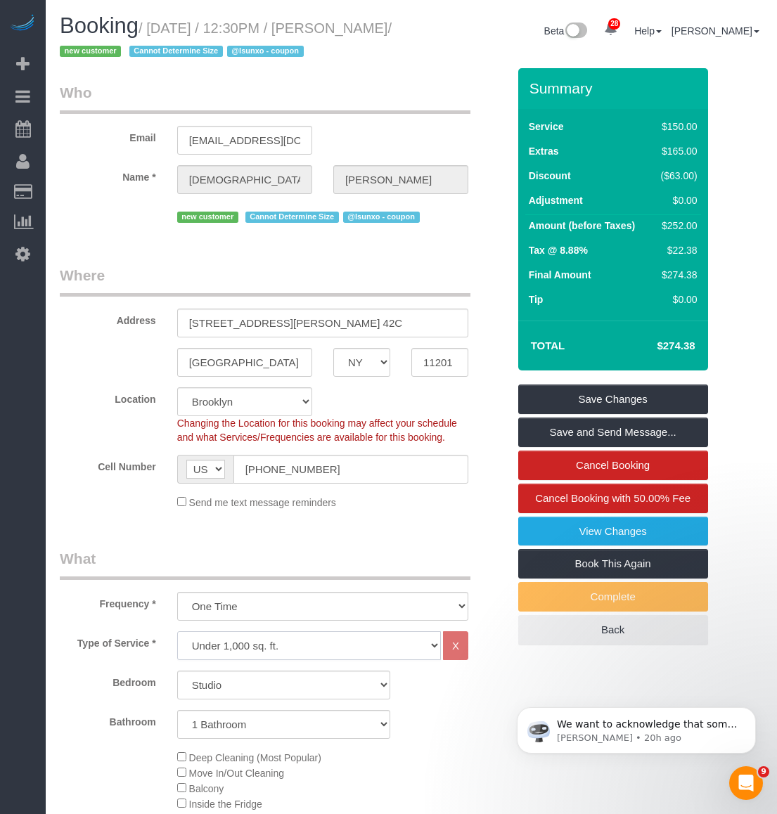
click at [222, 660] on select "Under 1,000 sq. ft. 1,001 - 1,500 sq. ft. 1,500+ sq. ft. Custom Cleaning Office…" at bounding box center [309, 645] width 264 height 29
select select "308"
click at [177, 655] on select "Under 1,000 sq. ft. 1,001 - 1,500 sq. ft. 1,500+ sq. ft. Custom Cleaning Office…" at bounding box center [309, 645] width 264 height 29
select select "1"
select select "120"
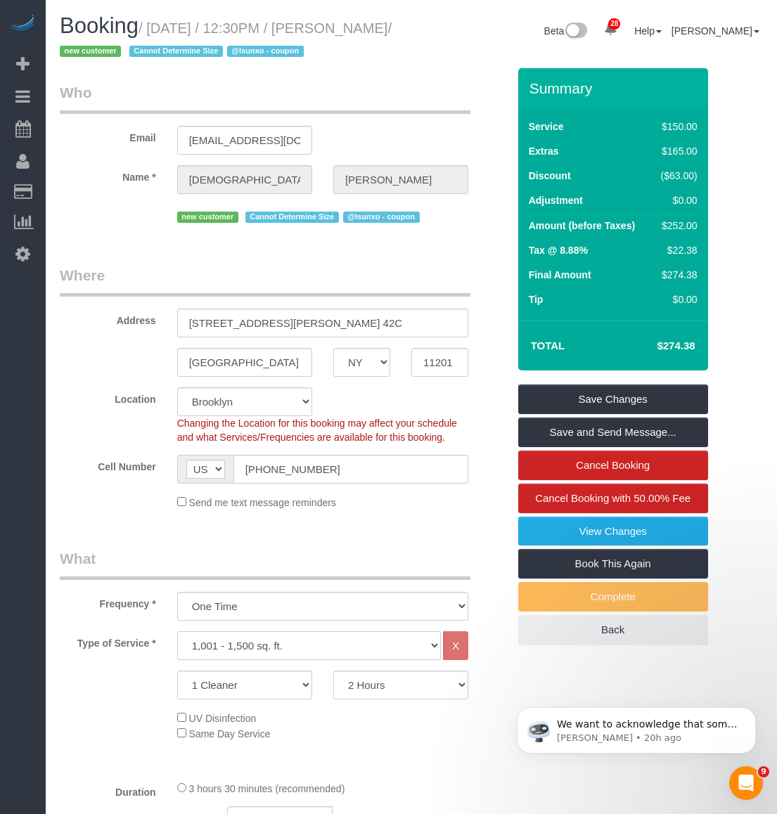
click at [300, 660] on select "Under 1,000 sq. ft. 1,001 - 1,500 sq. ft. 1,500+ sq. ft. Custom Cleaning Office…" at bounding box center [309, 645] width 264 height 29
select select "213"
click at [177, 655] on select "Under 1,000 sq. ft. 1,001 - 1,500 sq. ft. 1,500+ sq. ft. Custom Cleaning Office…" at bounding box center [309, 645] width 264 height 29
click at [231, 700] on select "1 Cleaner 2 Cleaners 3 Cleaners 4 Cleaners 5 Cleaners" at bounding box center [244, 685] width 135 height 29
select select "2"
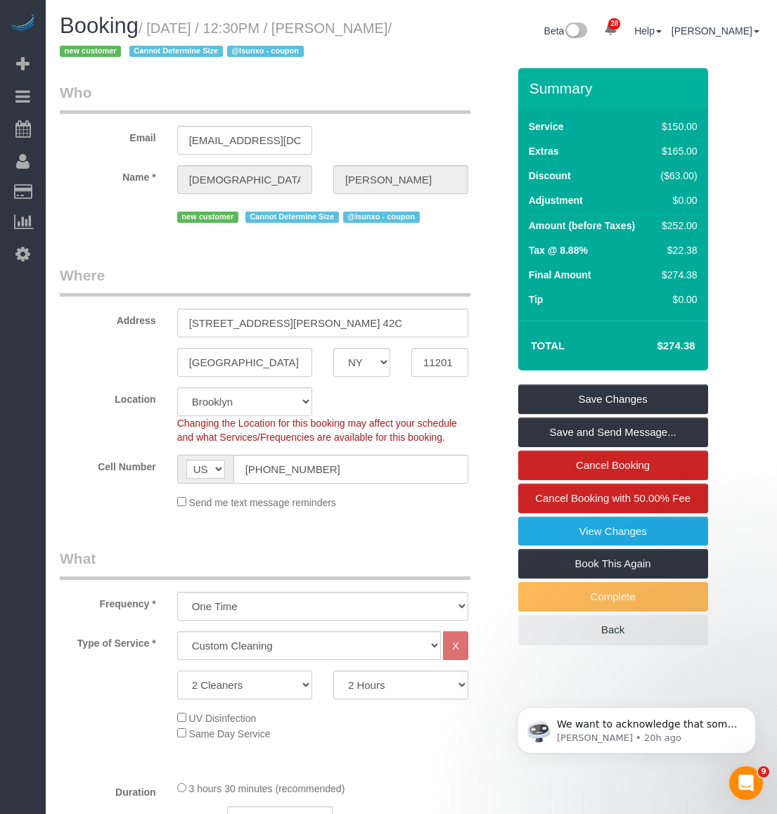
click at [177, 695] on select "1 Cleaner 2 Cleaners 3 Cleaners 4 Cleaners 5 Cleaners" at bounding box center [244, 685] width 135 height 29
click at [672, 352] on h4 "$278.73" at bounding box center [655, 346] width 80 height 12
copy h4 "278.73"
